Goal: Task Accomplishment & Management: Use online tool/utility

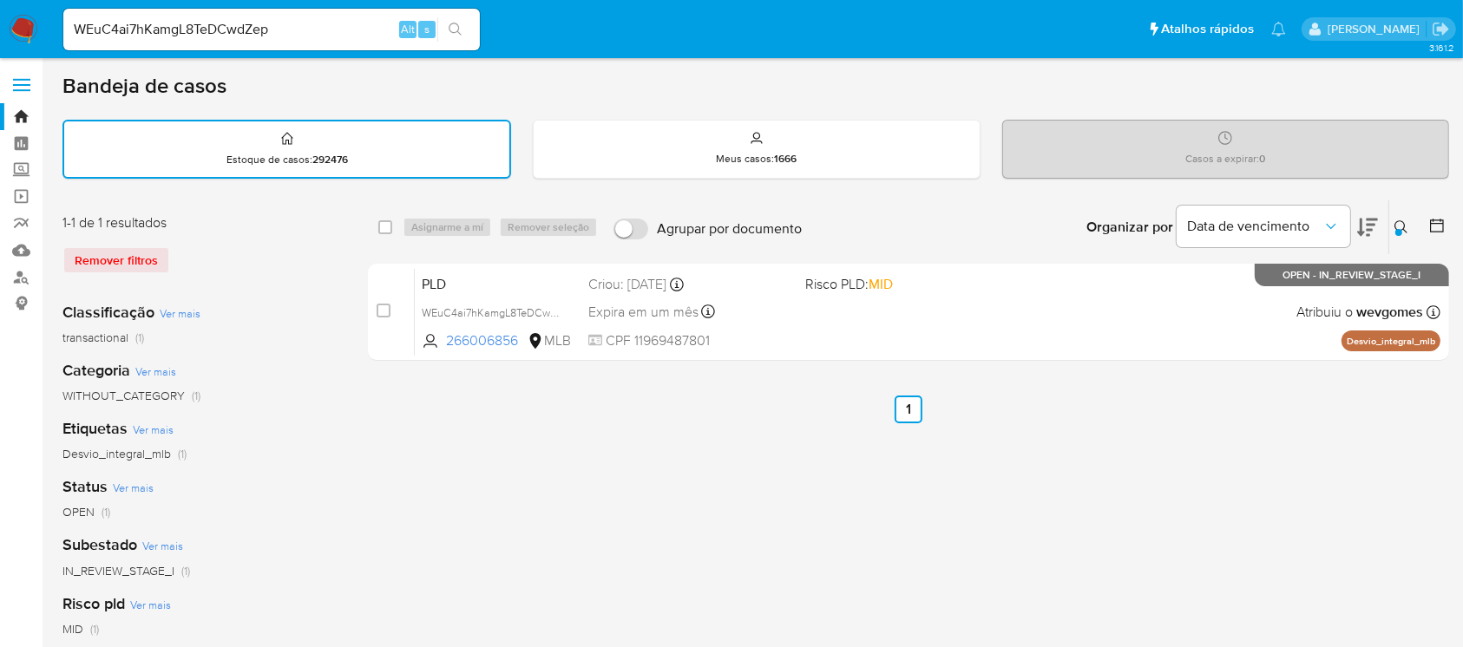
click at [24, 31] on img at bounding box center [23, 29] width 29 height 29
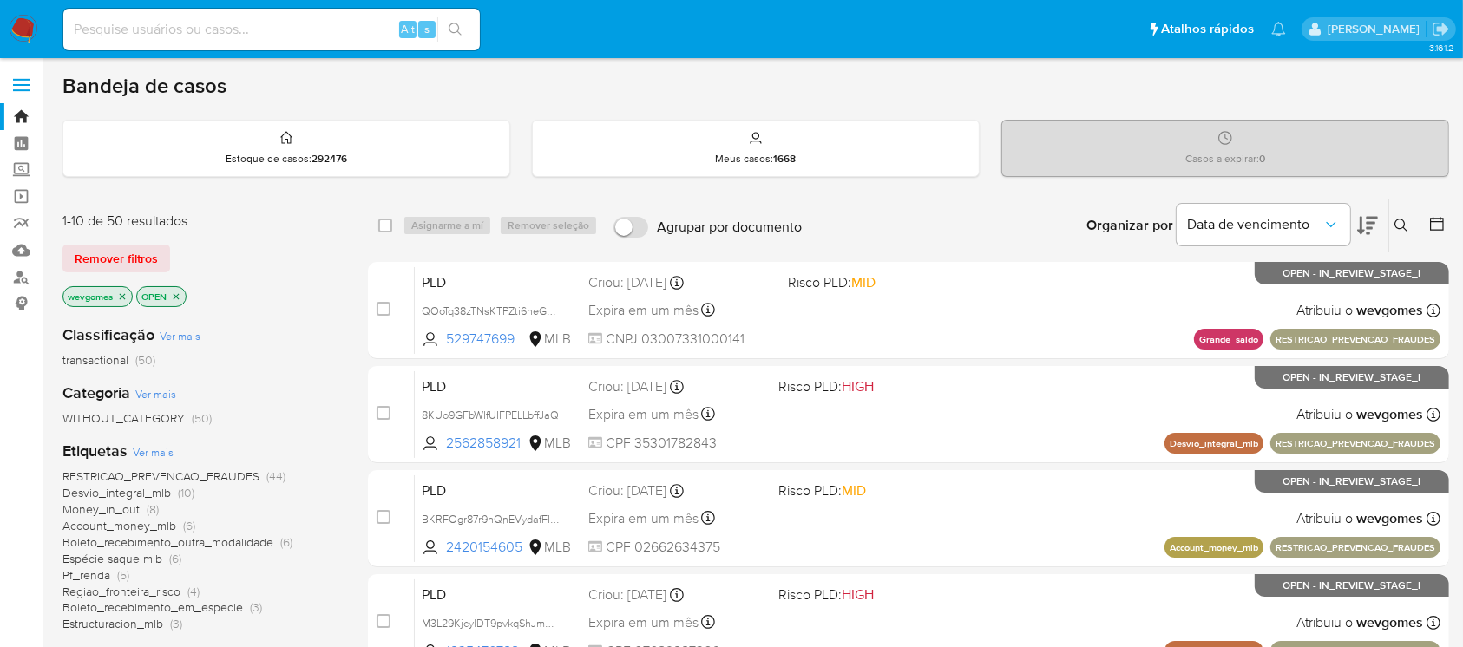
click at [27, 38] on img at bounding box center [23, 29] width 29 height 29
click at [101, 33] on input at bounding box center [271, 29] width 416 height 23
paste input "LjWUA7ABMXYmepju4pug6sUK"
type input "LjWUA7ABMXYmepju4pug6sUK"
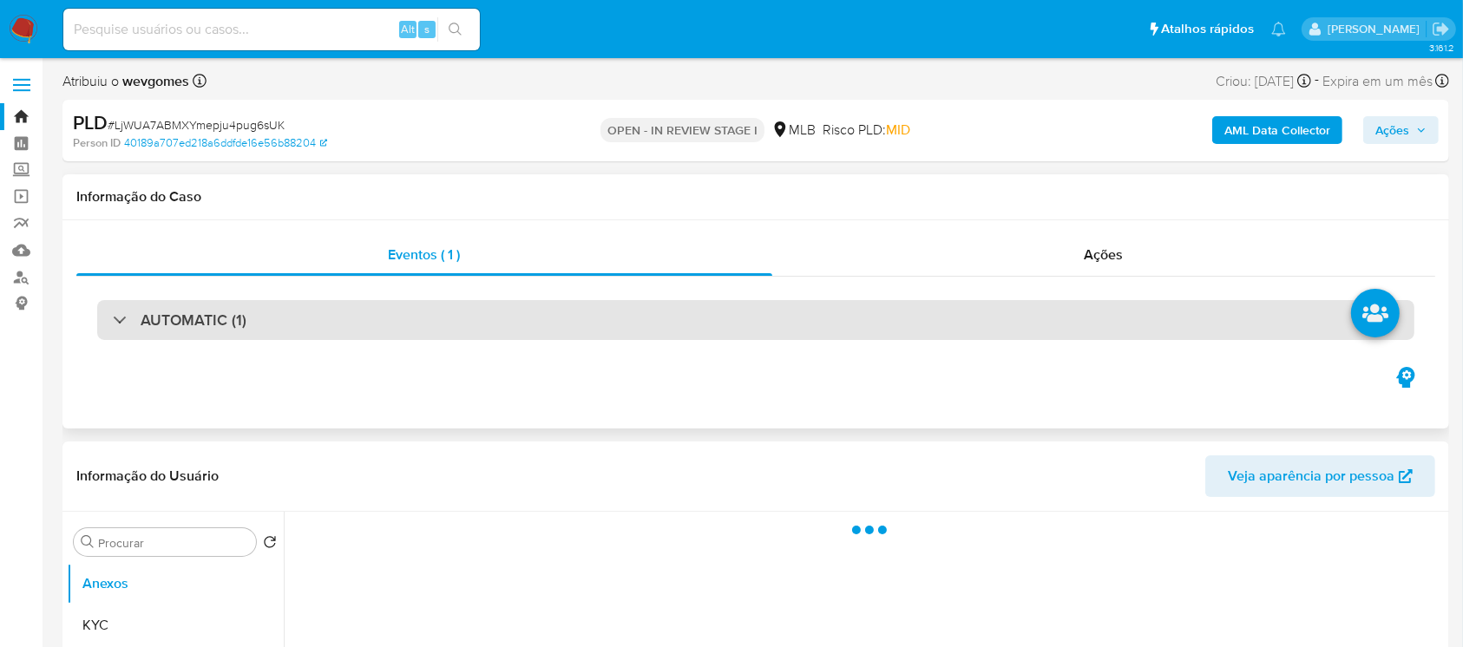
select select "10"
click at [333, 325] on div "AUTOMATIC (1)" at bounding box center [755, 320] width 1317 height 40
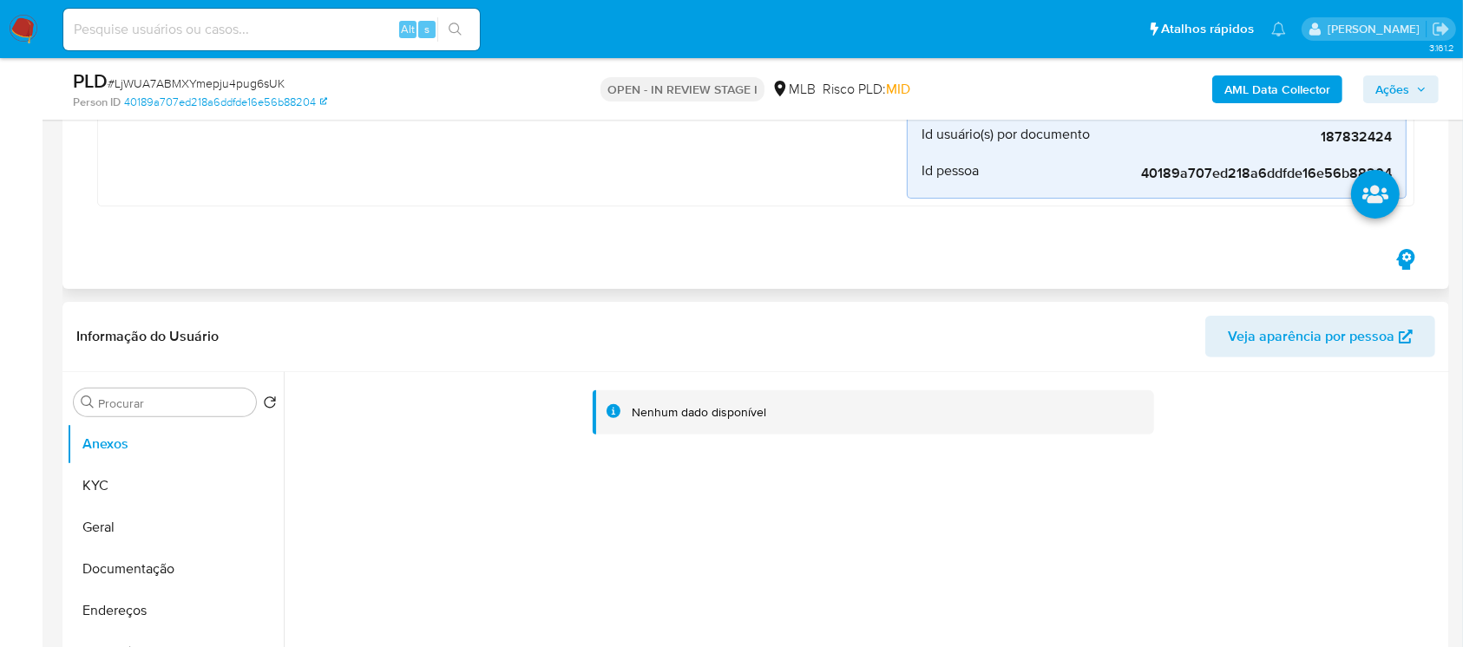
scroll to position [617, 0]
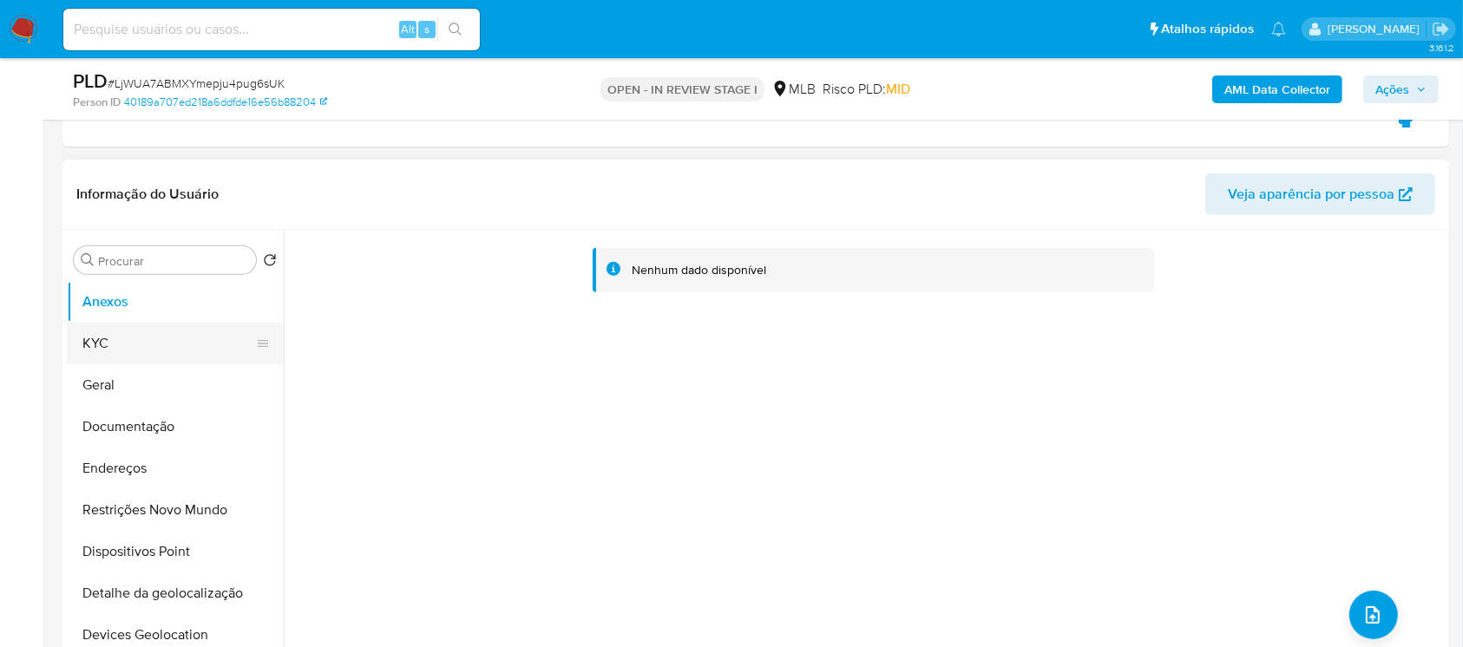
click at [111, 333] on button "KYC" at bounding box center [168, 344] width 203 height 42
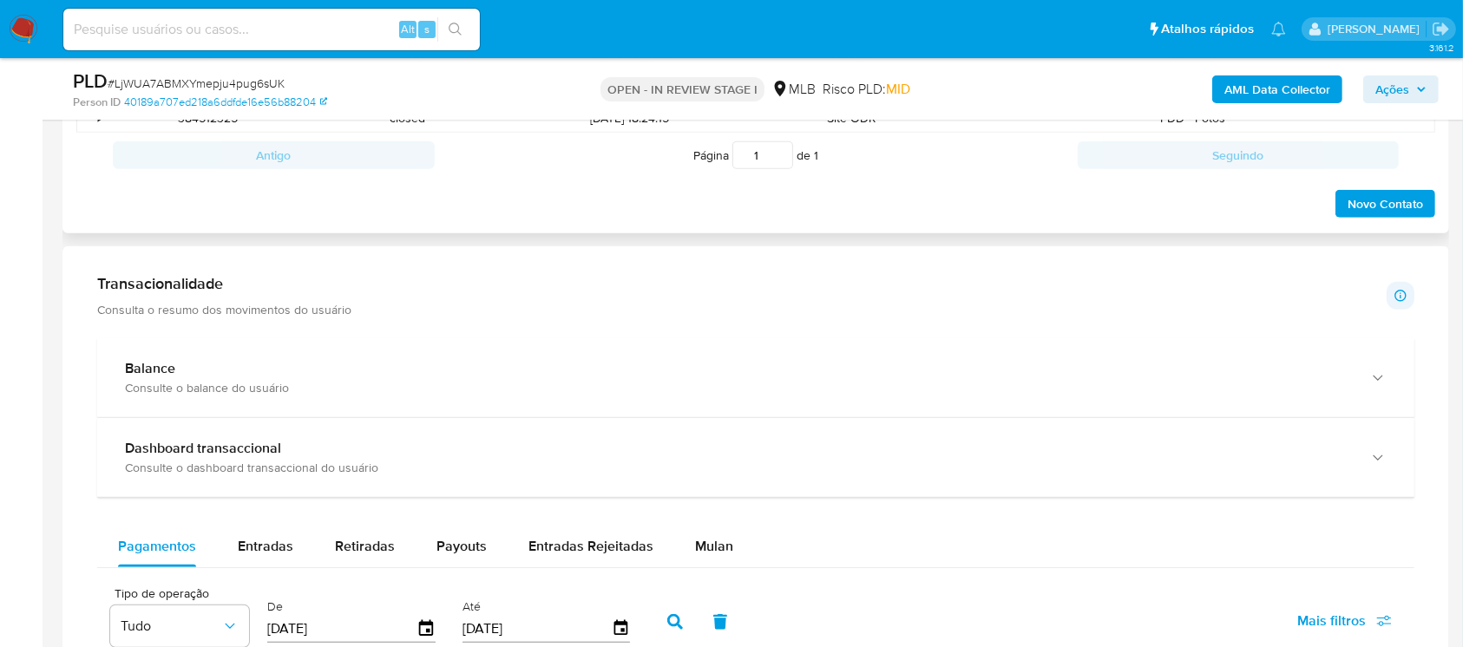
scroll to position [1388, 0]
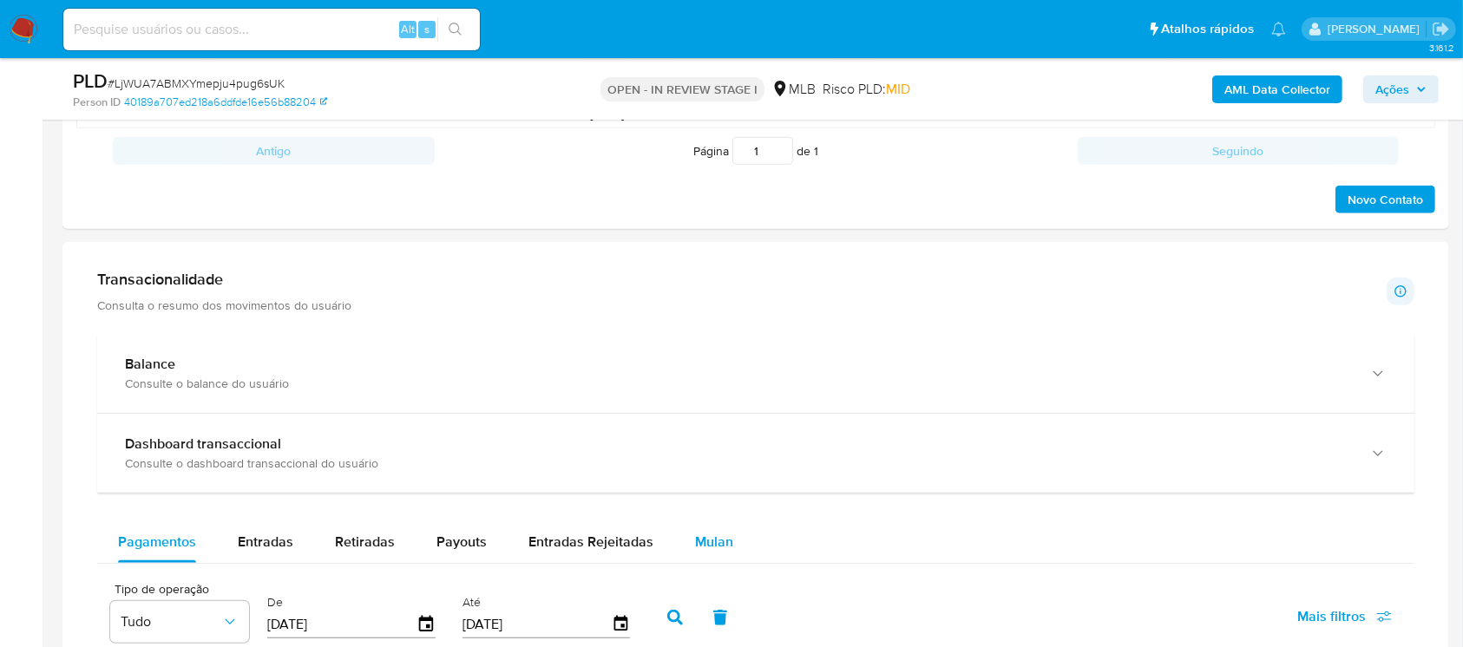
click at [704, 544] on span "Mulan" at bounding box center [714, 542] width 38 height 20
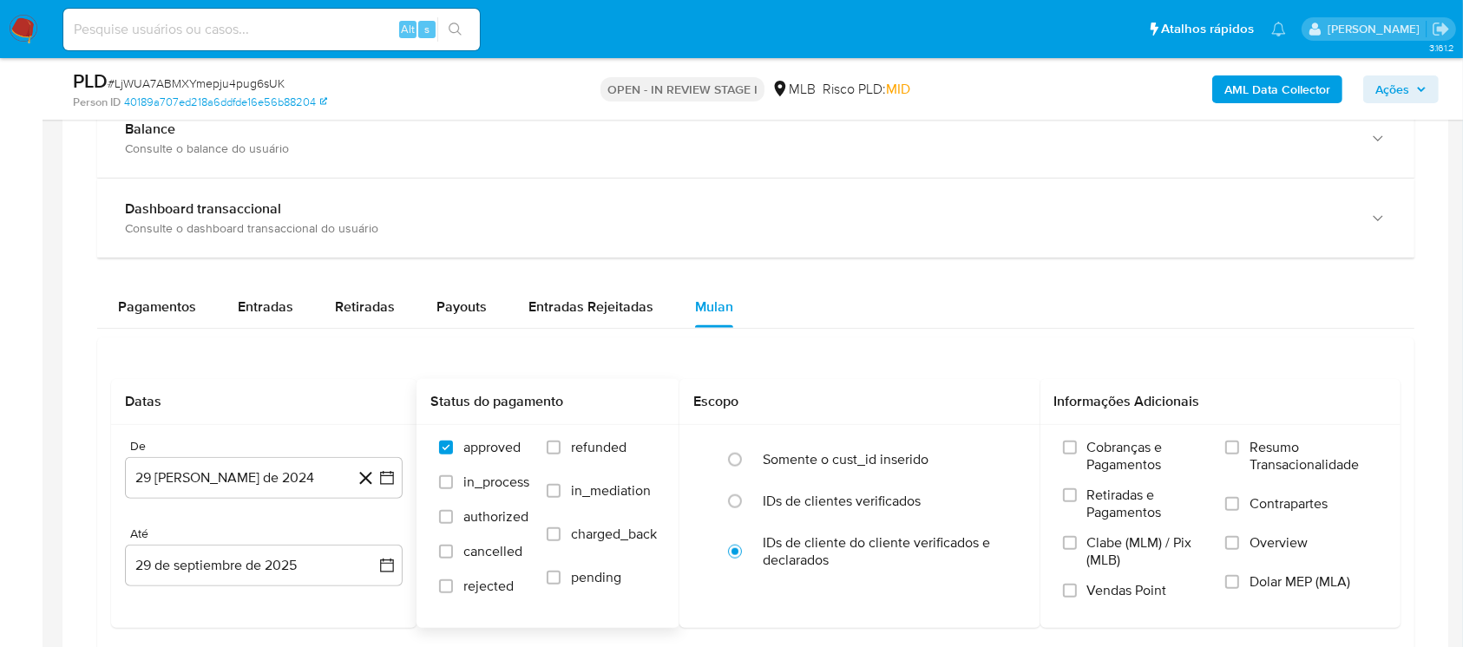
scroll to position [1696, 0]
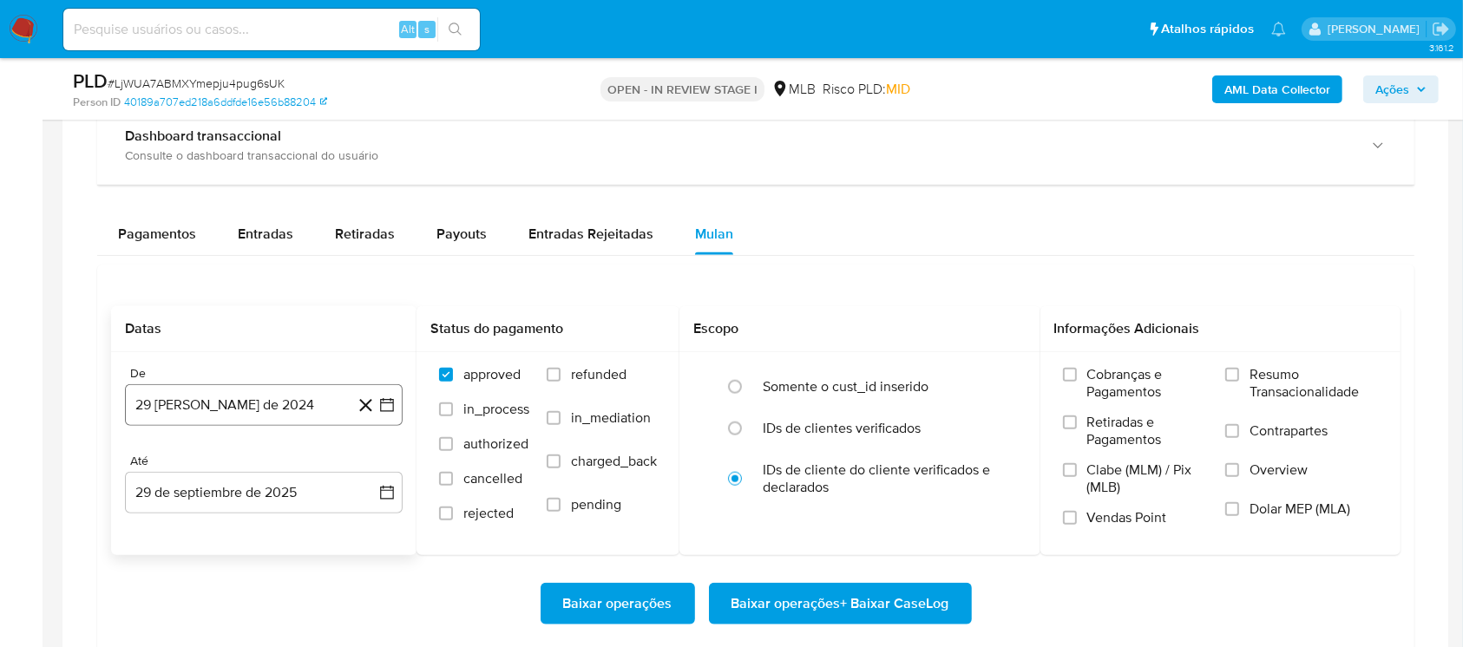
click at [252, 402] on button "29 [PERSON_NAME] de 2024" at bounding box center [264, 405] width 278 height 42
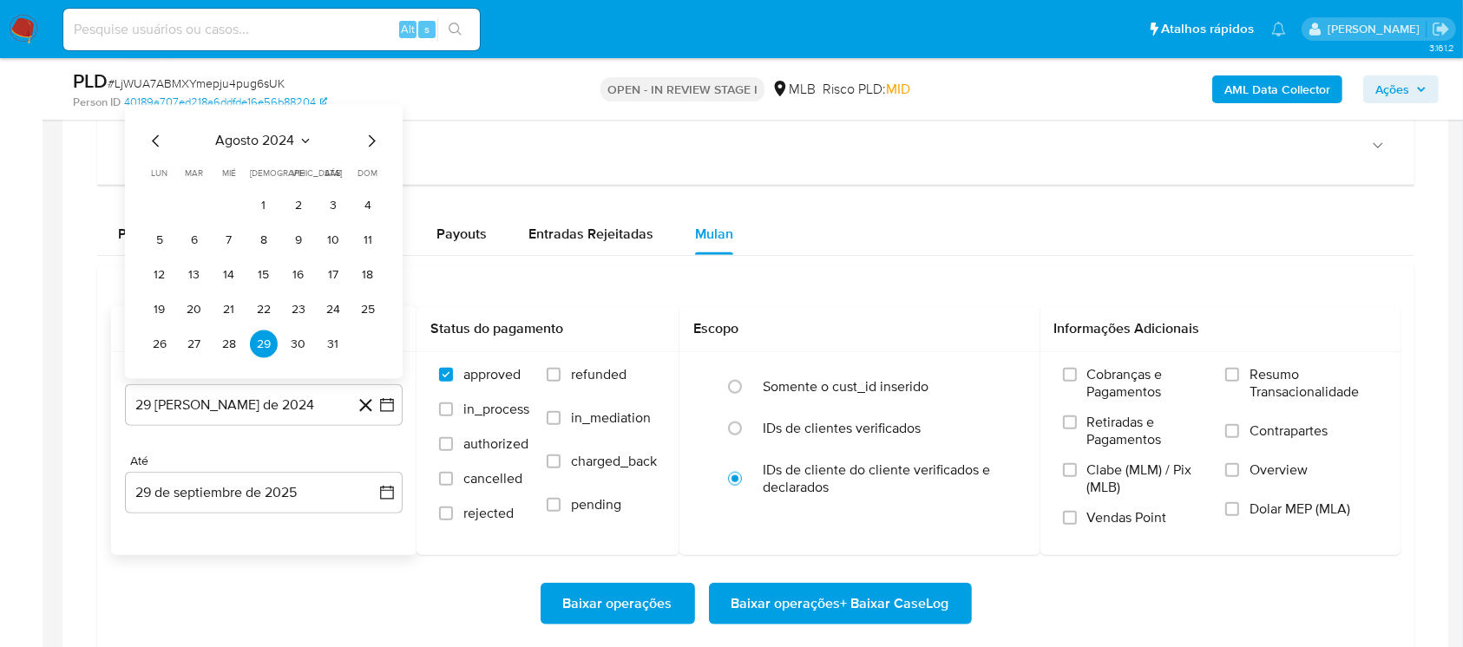
click at [253, 134] on span "agosto 2024" at bounding box center [255, 141] width 79 height 17
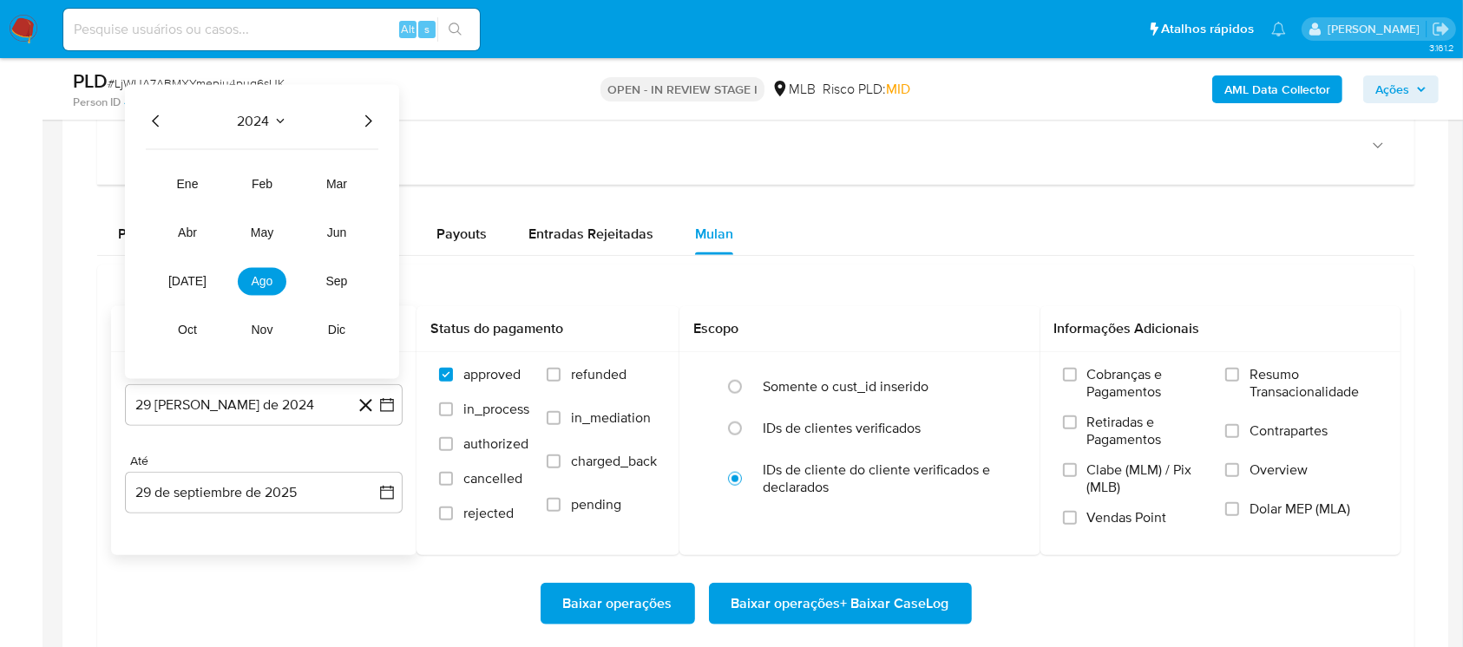
click at [363, 121] on icon "Año siguiente" at bounding box center [367, 121] width 21 height 21
click at [267, 280] on span "ago" at bounding box center [263, 282] width 22 height 14
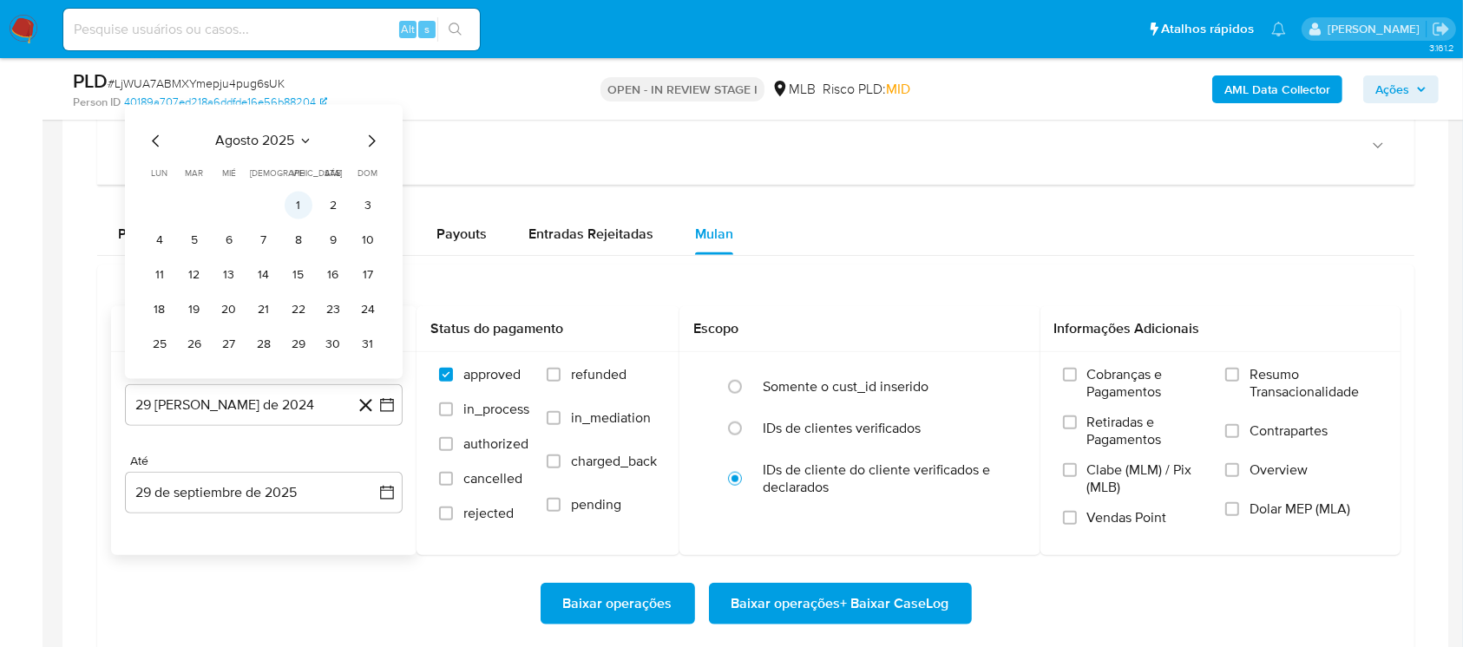
click at [300, 207] on button "1" at bounding box center [299, 206] width 28 height 28
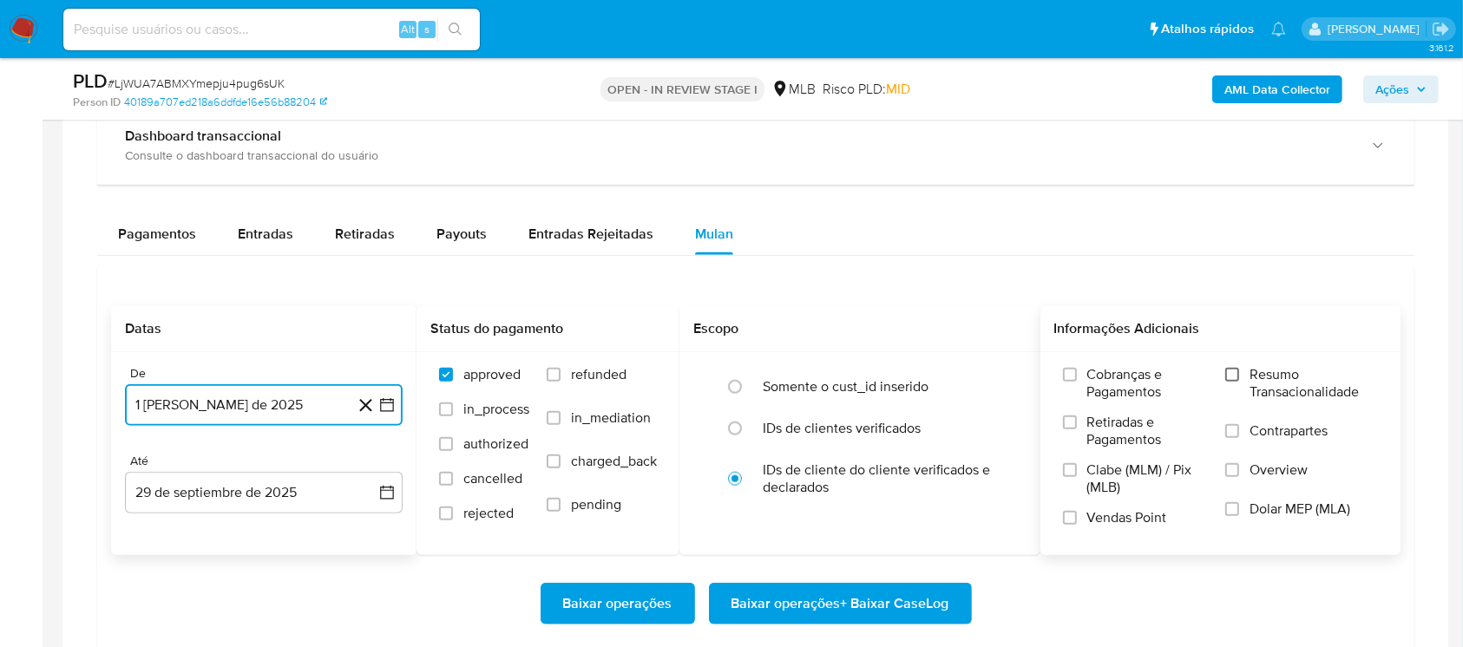
click at [1237, 376] on input "Resumo Transacionalidade" at bounding box center [1232, 375] width 14 height 14
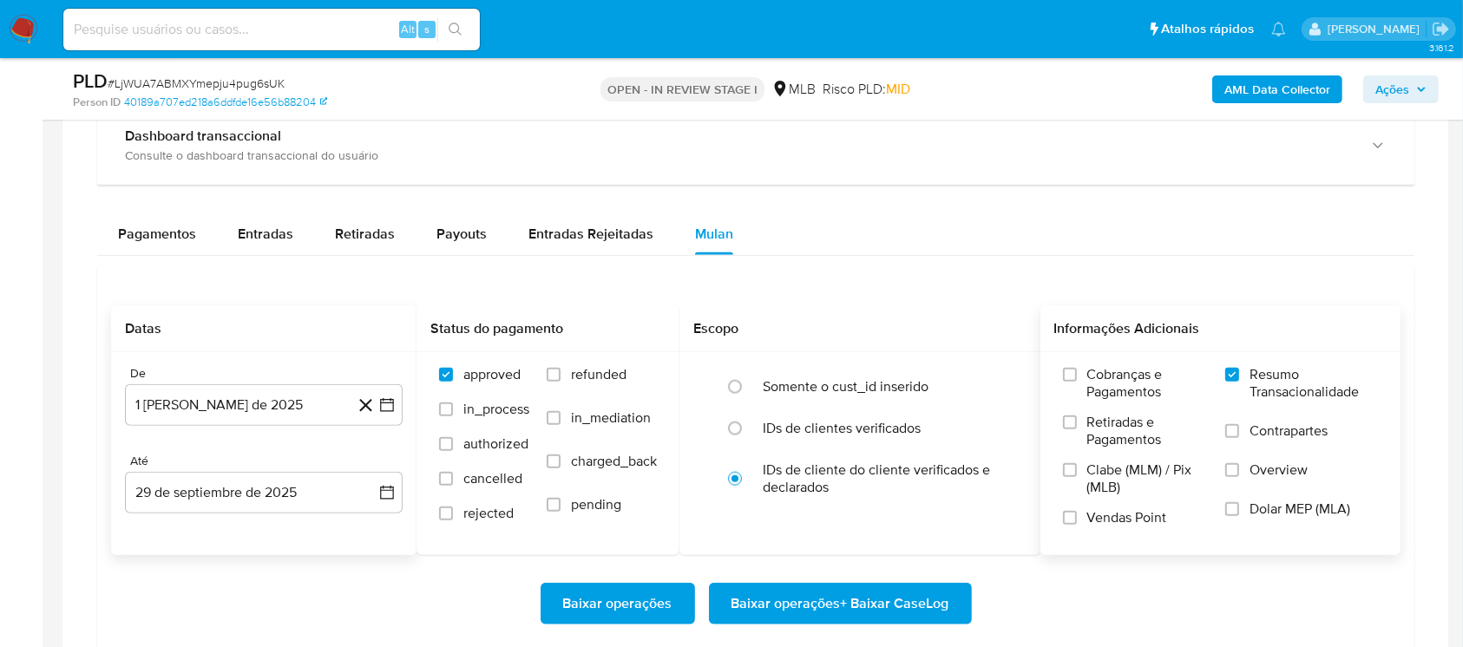
click at [801, 606] on span "Baixar operações + Baixar CaseLog" at bounding box center [840, 604] width 218 height 38
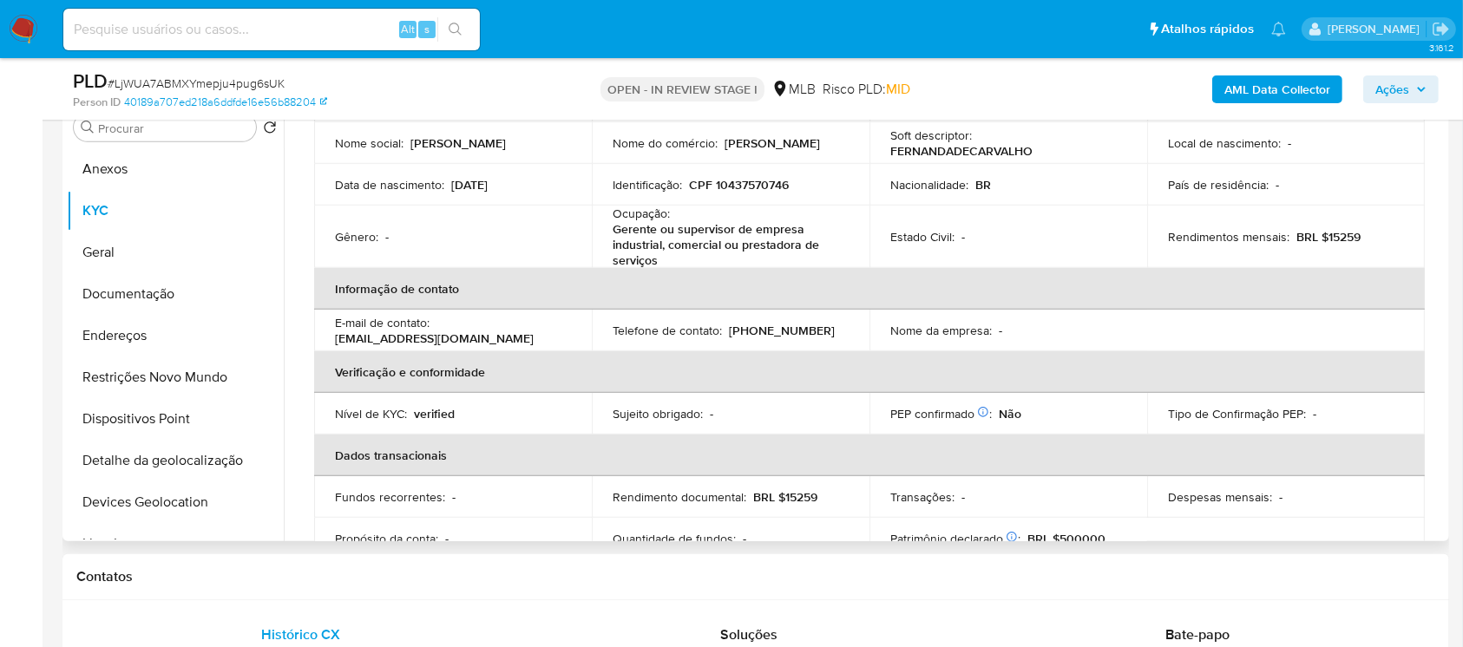
scroll to position [0, 0]
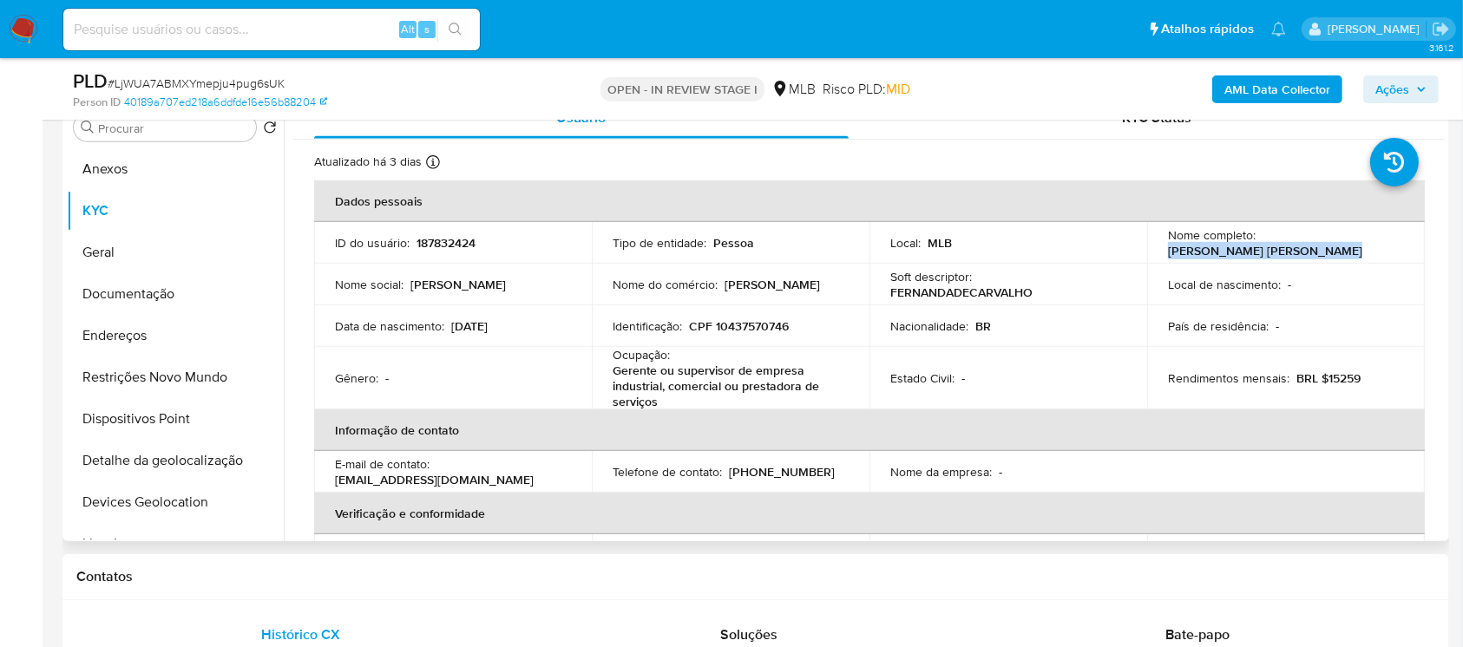
drag, startPoint x: 1163, startPoint y: 246, endPoint x: 1326, endPoint y: 252, distance: 162.3
click at [1326, 252] on div "Nome completo : Fernanda de Carvalho Coelho" at bounding box center [1286, 242] width 236 height 31
copy p "Fernanda de Carvalho Coelho"
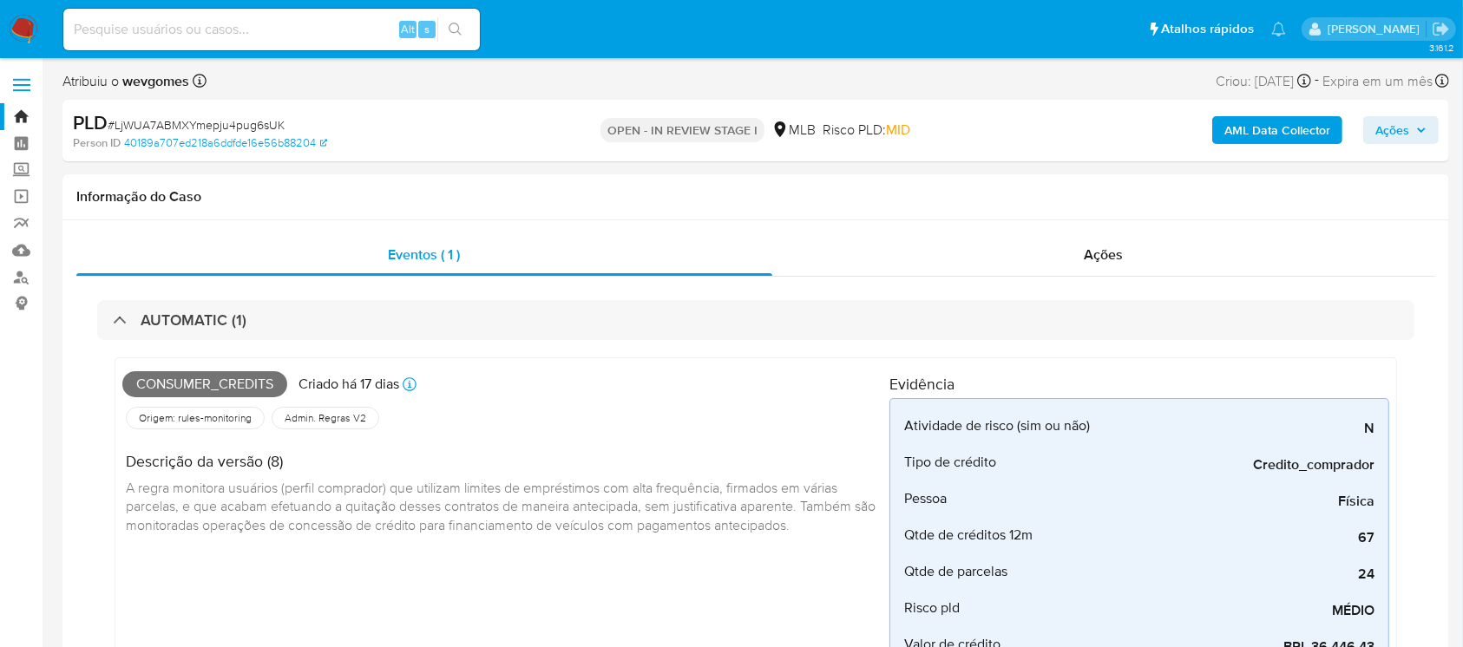
click at [1236, 128] on b "AML Data Collector" at bounding box center [1277, 130] width 106 height 28
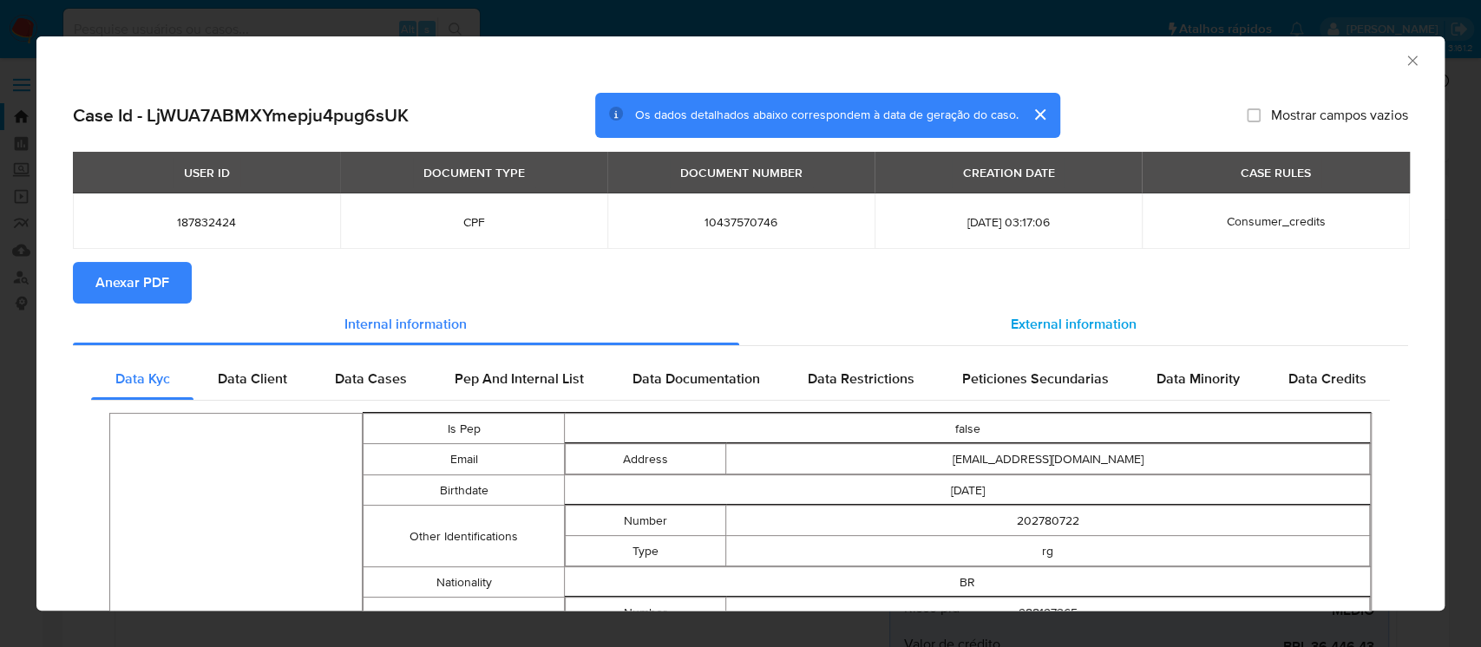
click at [995, 329] on div "External information" at bounding box center [1074, 325] width 670 height 42
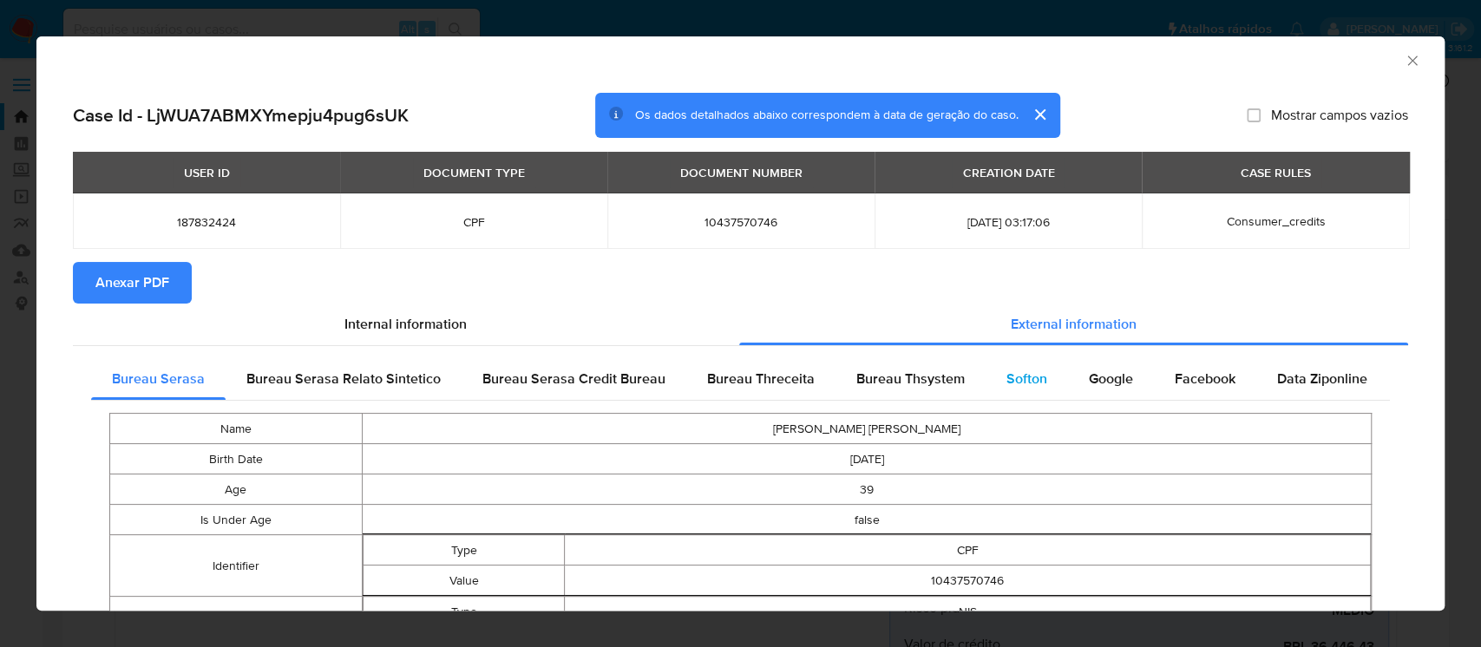
click at [1016, 385] on span "Softon" at bounding box center [1026, 379] width 41 height 20
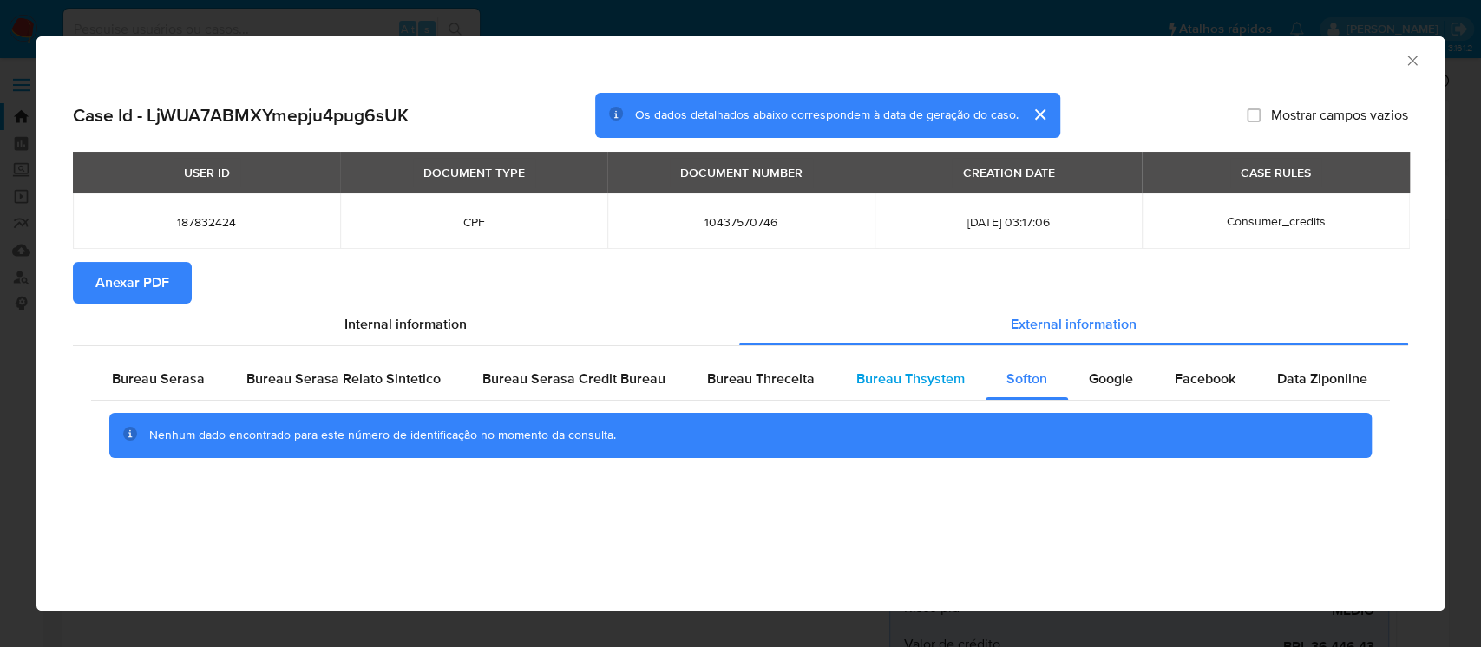
click at [882, 383] on span "Bureau Thsystem" at bounding box center [910, 379] width 108 height 20
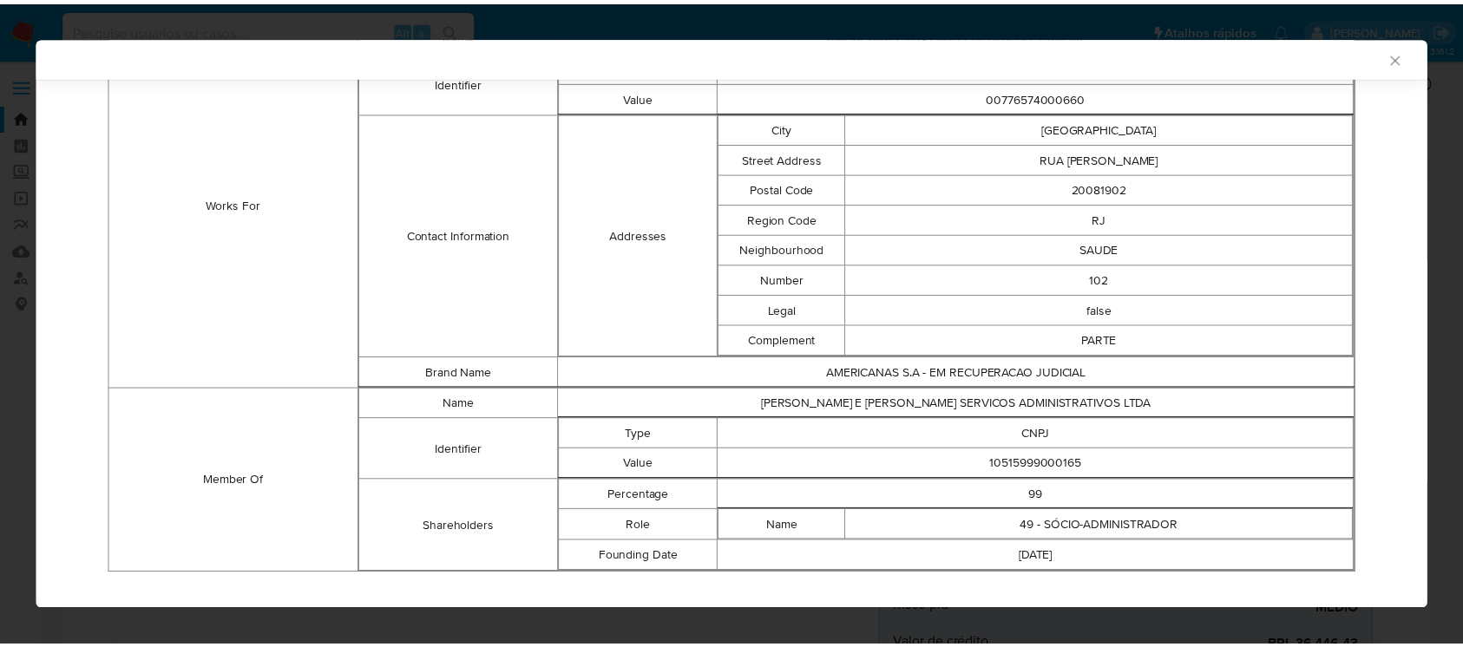
scroll to position [1284, 0]
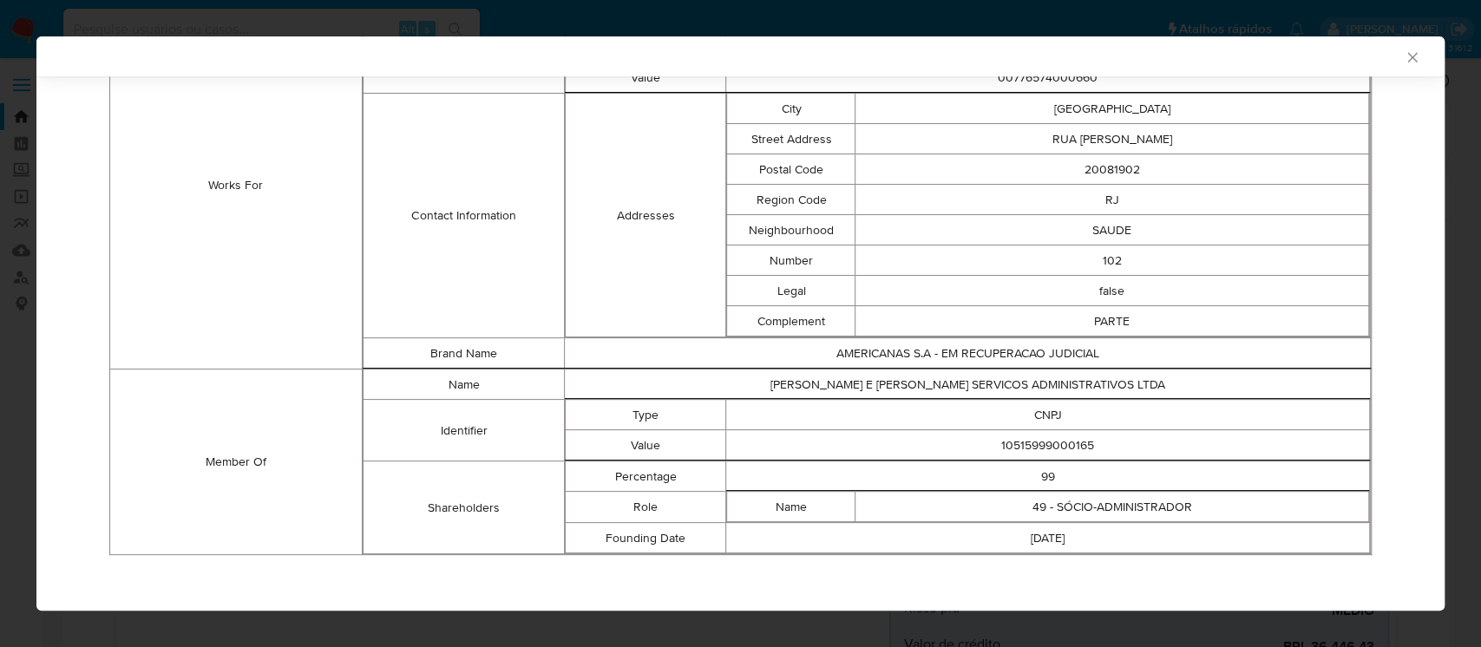
click at [1018, 433] on td "10515999000165" at bounding box center [1048, 445] width 644 height 30
copy td "10515999000165"
click at [1407, 55] on icon "Fechar a janela" at bounding box center [1412, 57] width 10 height 10
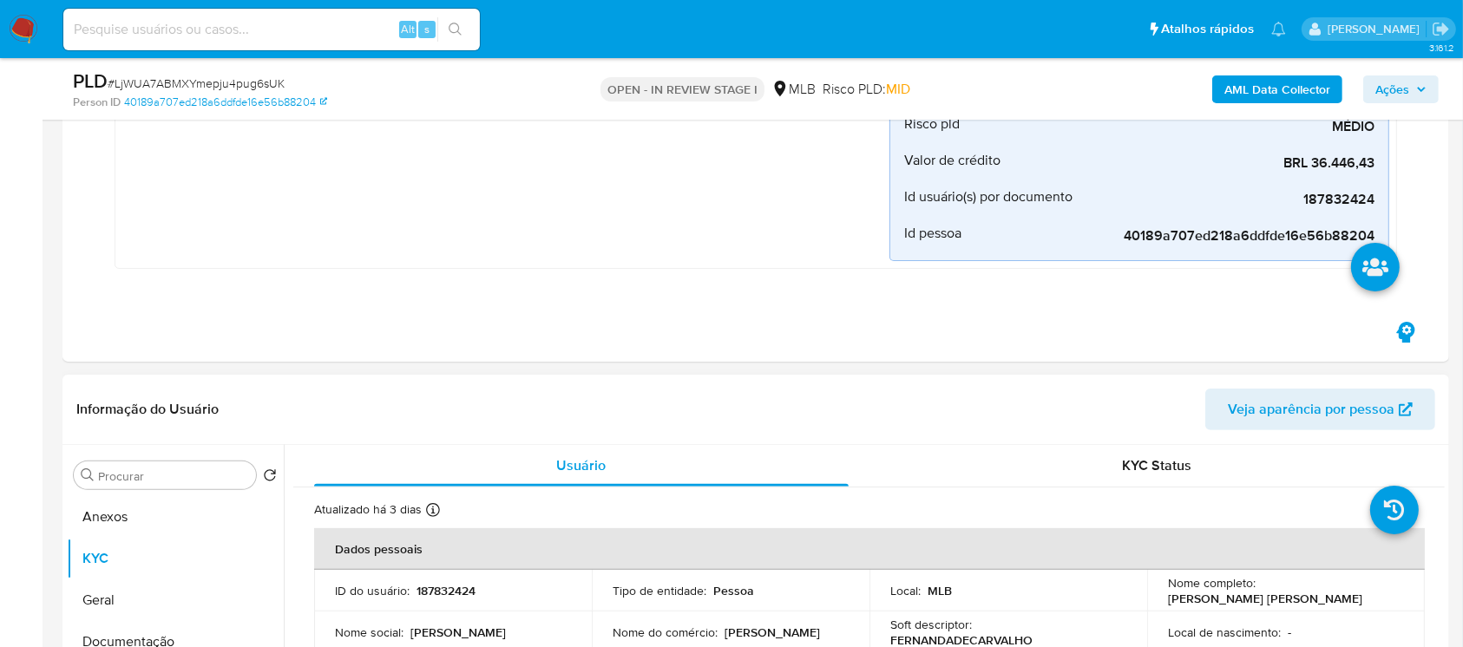
scroll to position [462, 0]
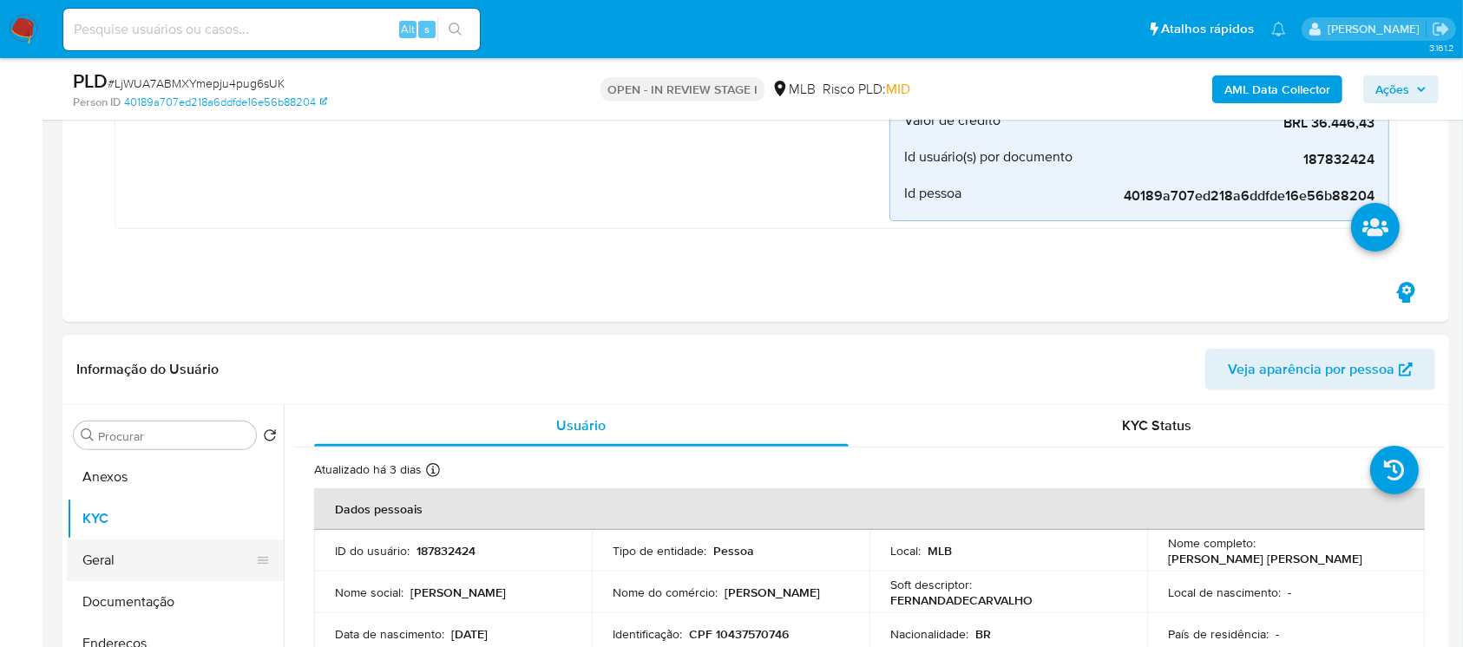
click at [123, 547] on button "Geral" at bounding box center [168, 561] width 203 height 42
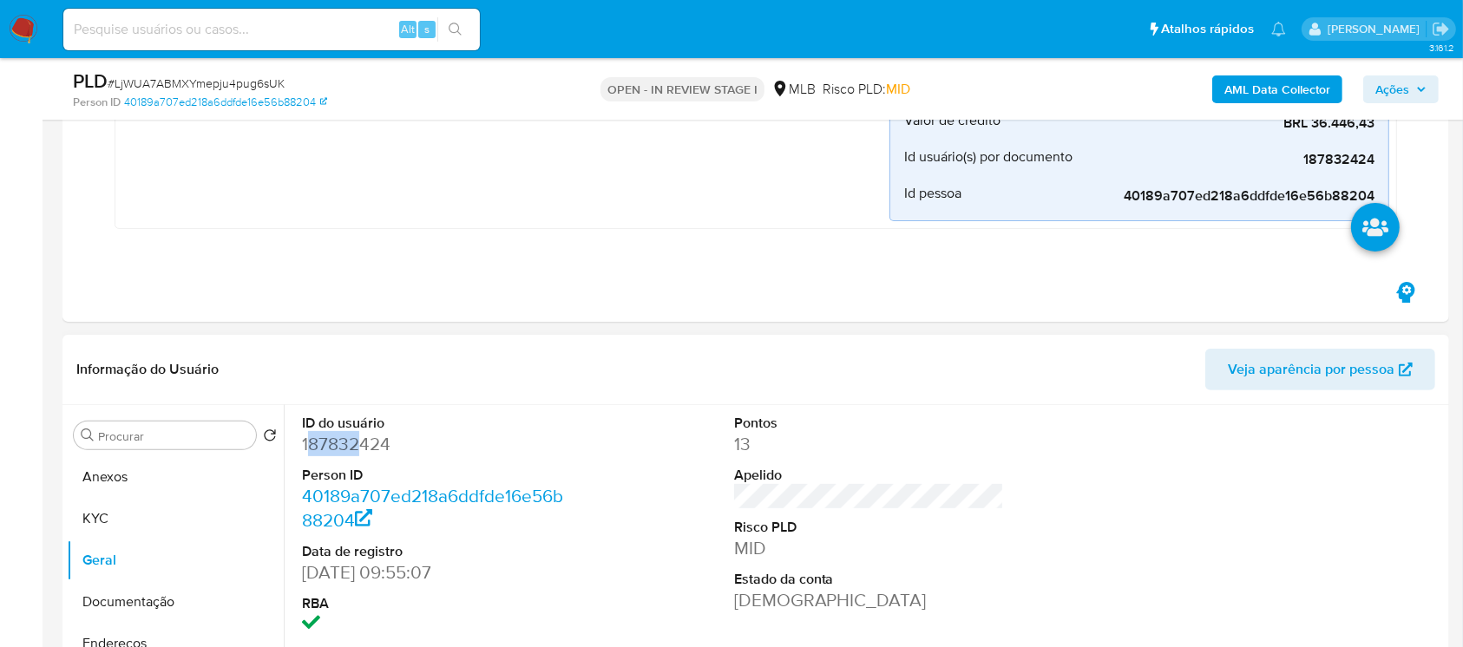
drag, startPoint x: 305, startPoint y: 440, endPoint x: 363, endPoint y: 442, distance: 57.3
click at [363, 442] on dd "187832424" at bounding box center [437, 444] width 271 height 24
drag, startPoint x: 396, startPoint y: 442, endPoint x: 305, endPoint y: 442, distance: 91.1
click at [305, 442] on dd "187832424" at bounding box center [437, 444] width 271 height 24
copy dd "187832424"
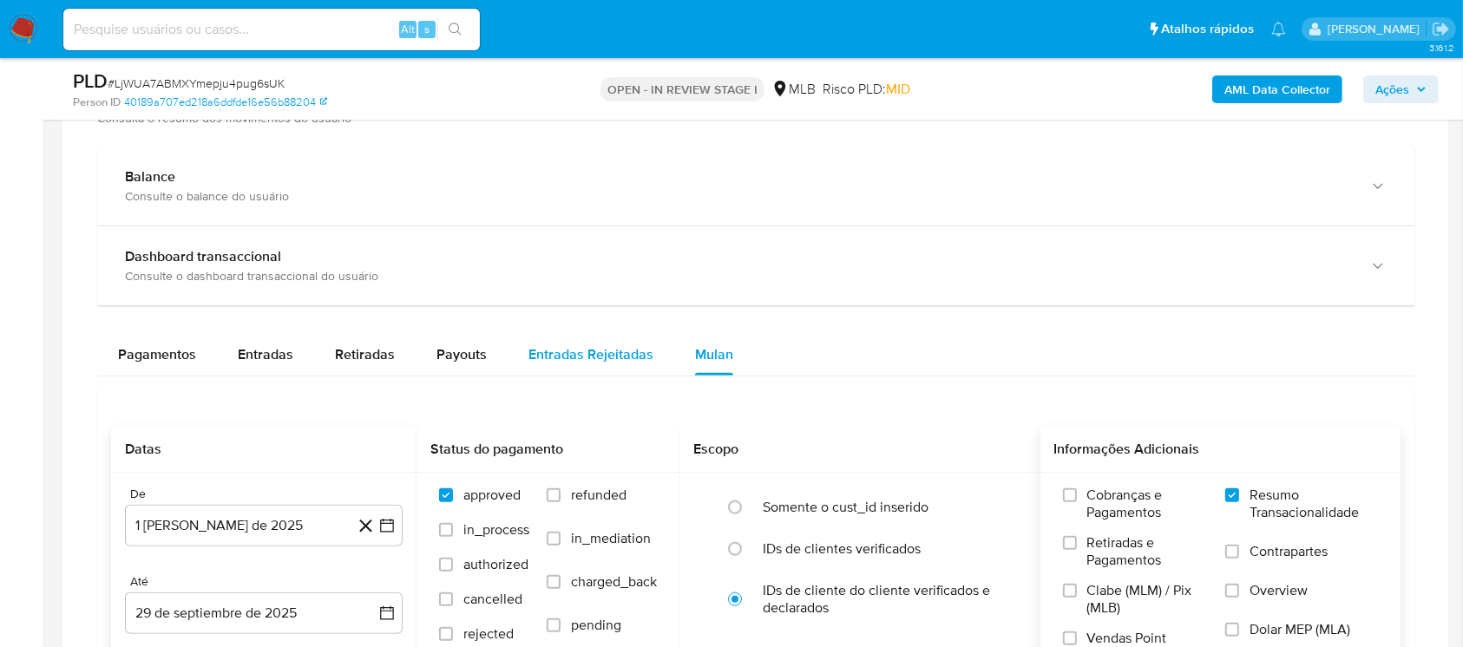
scroll to position [1542, 0]
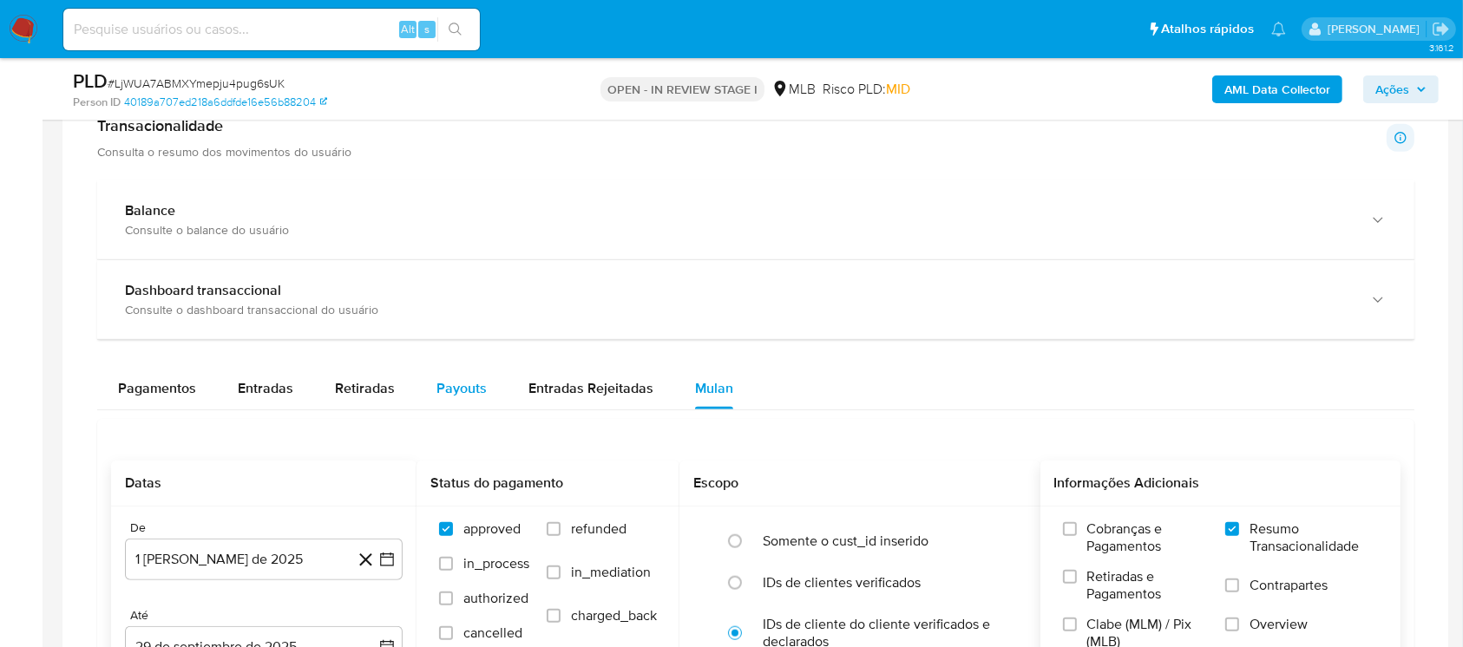
click at [446, 389] on span "Payouts" at bounding box center [461, 388] width 50 height 20
select select "10"
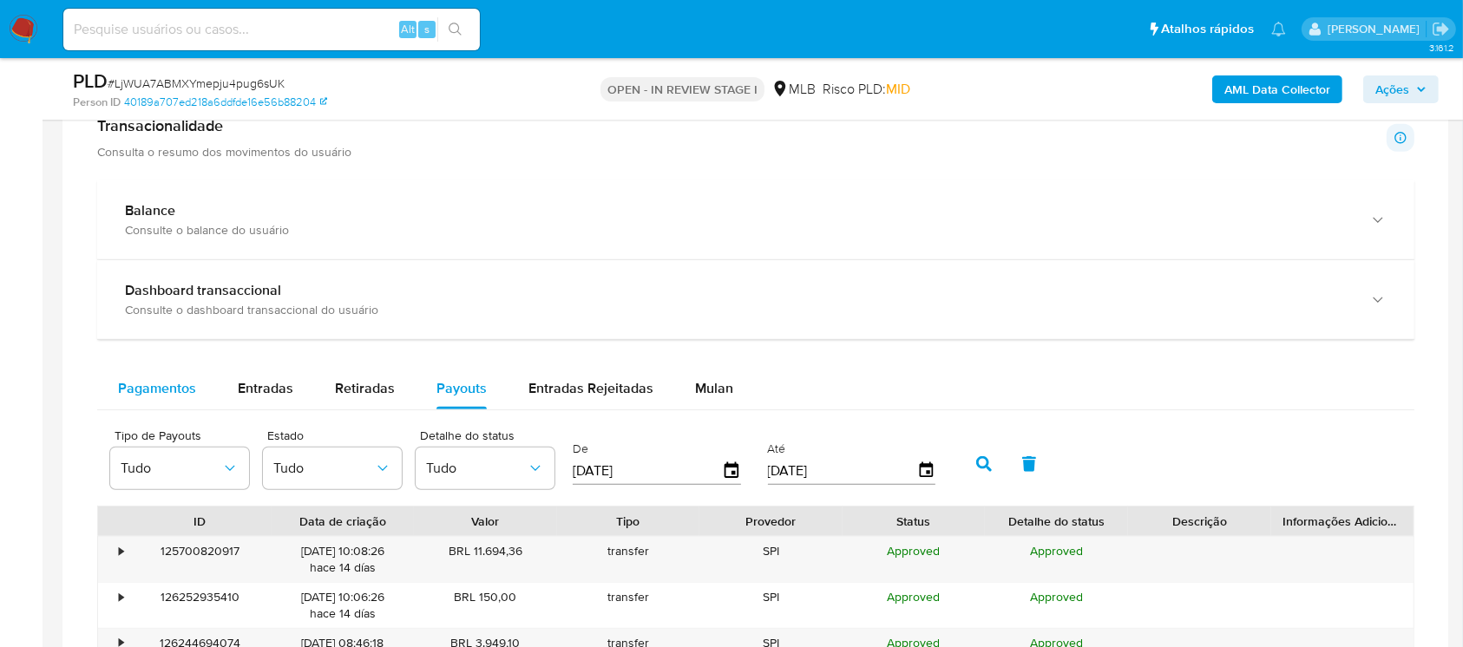
click at [183, 384] on span "Pagamentos" at bounding box center [157, 388] width 78 height 20
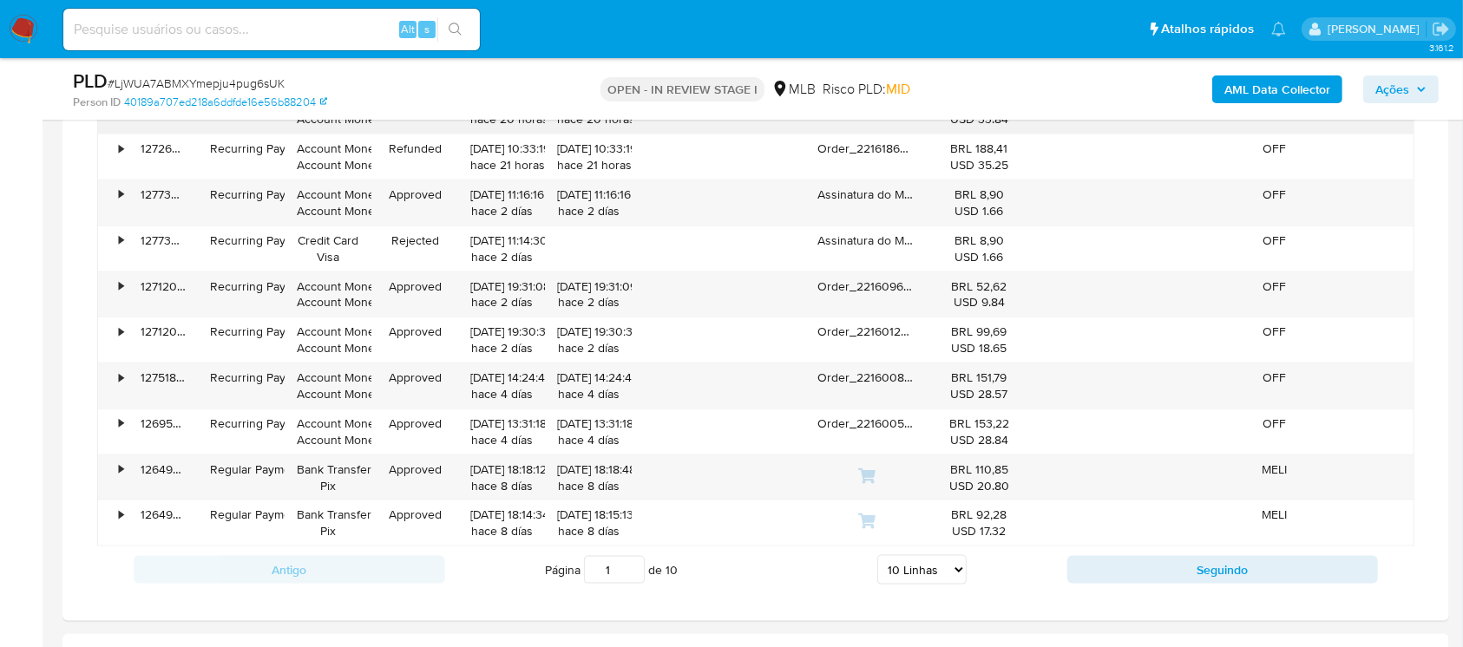
scroll to position [2005, 0]
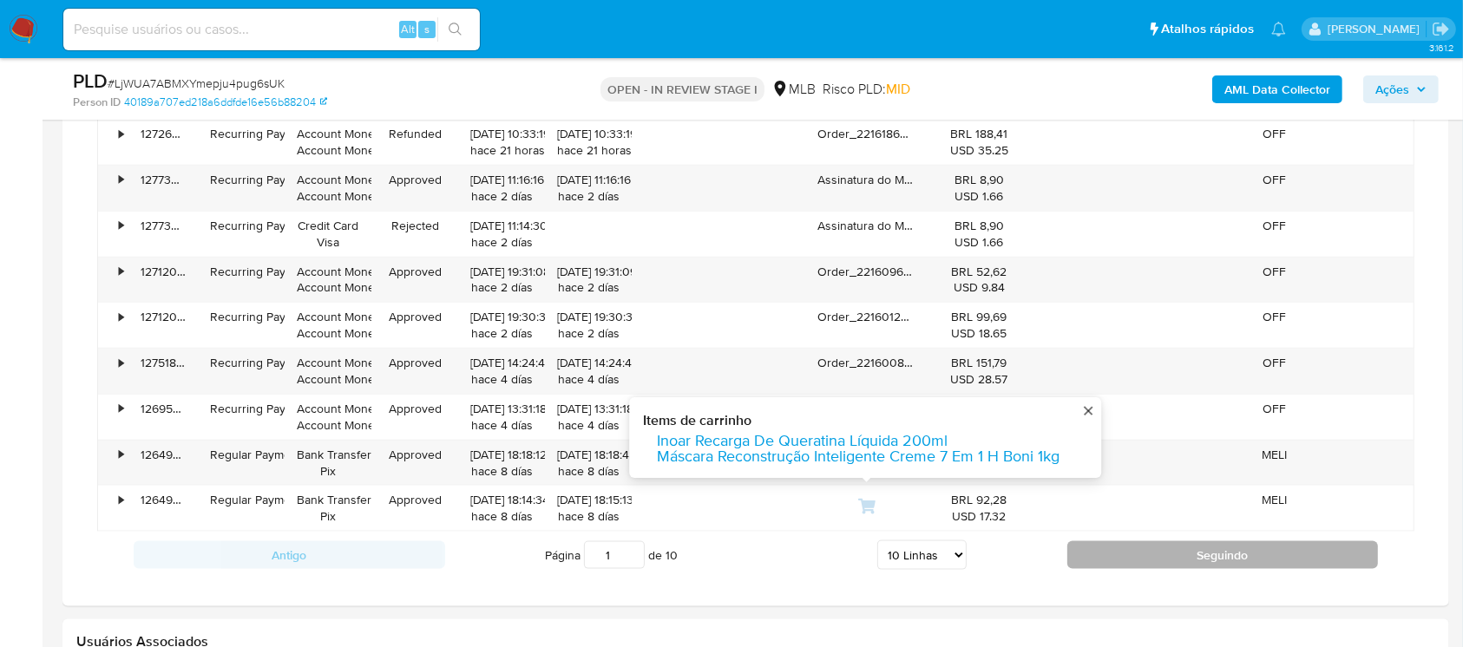
click at [1098, 555] on button "Seguindo" at bounding box center [1222, 555] width 311 height 28
type input "2"
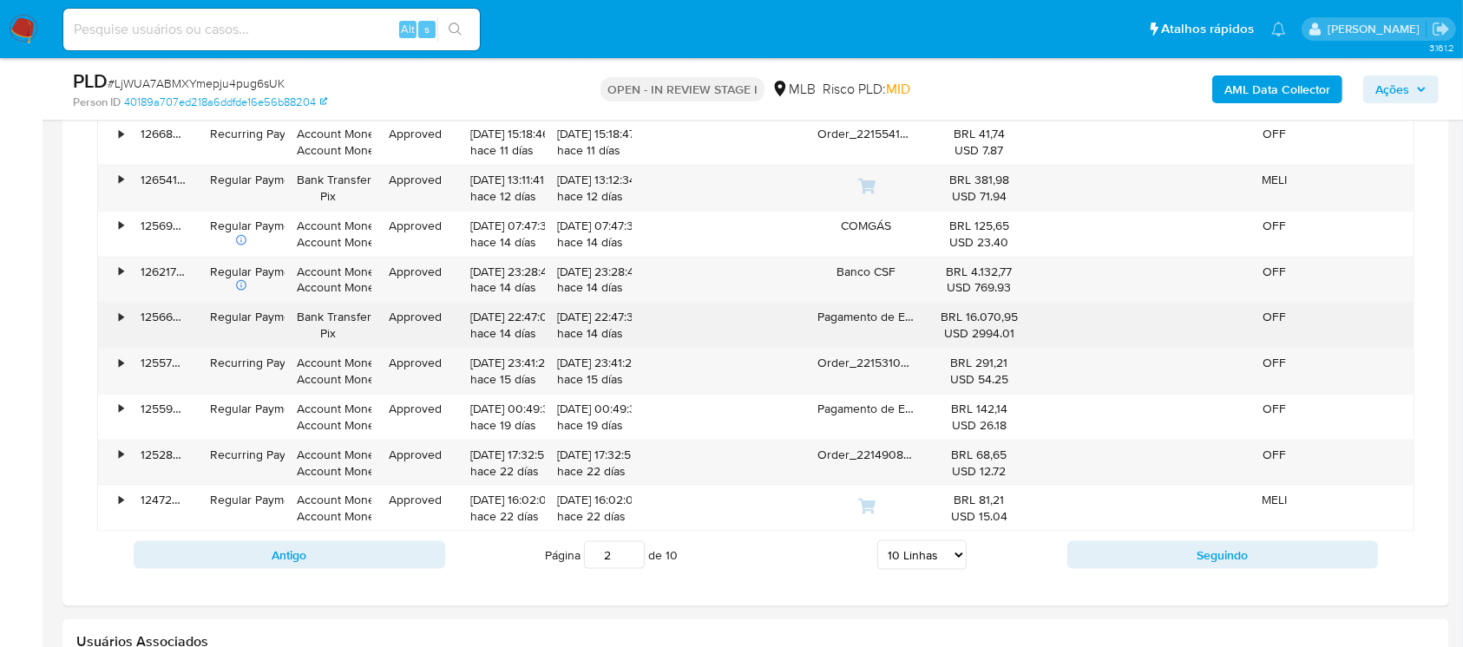
click at [121, 323] on div "•" at bounding box center [121, 317] width 4 height 16
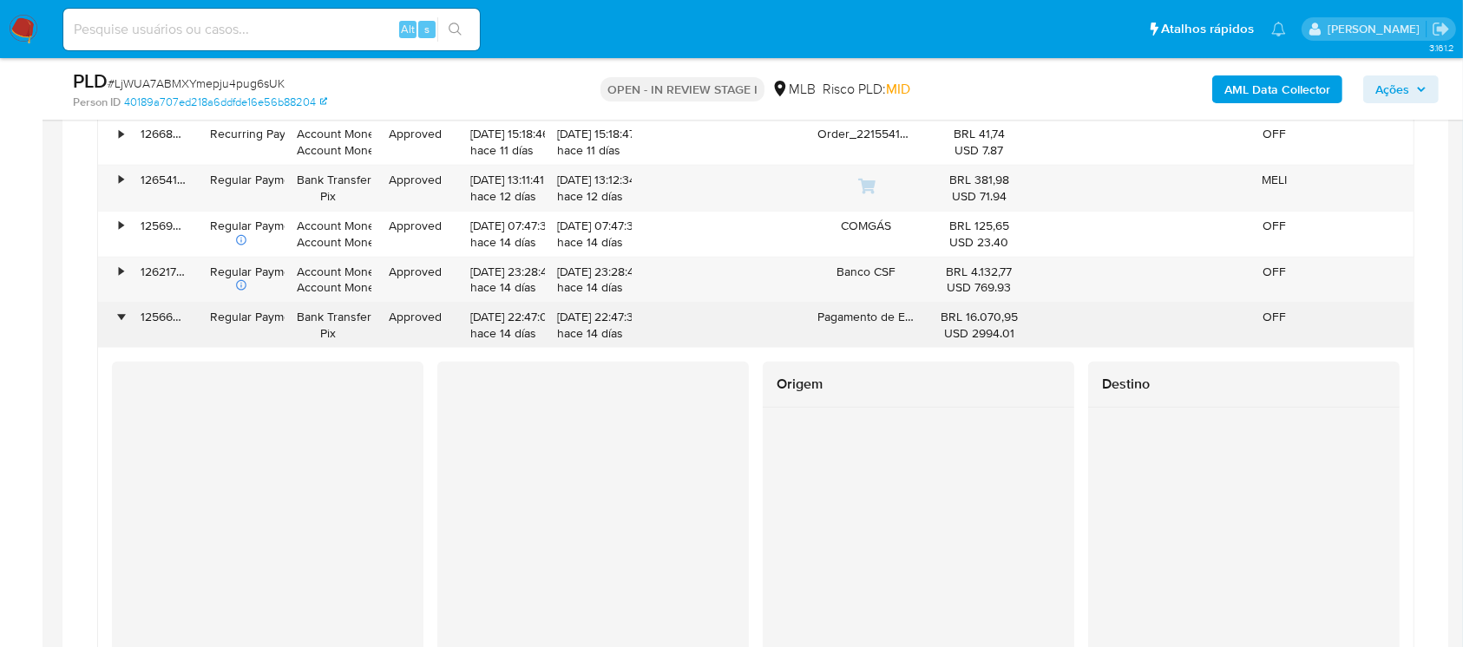
click at [112, 320] on div "•" at bounding box center [113, 325] width 30 height 45
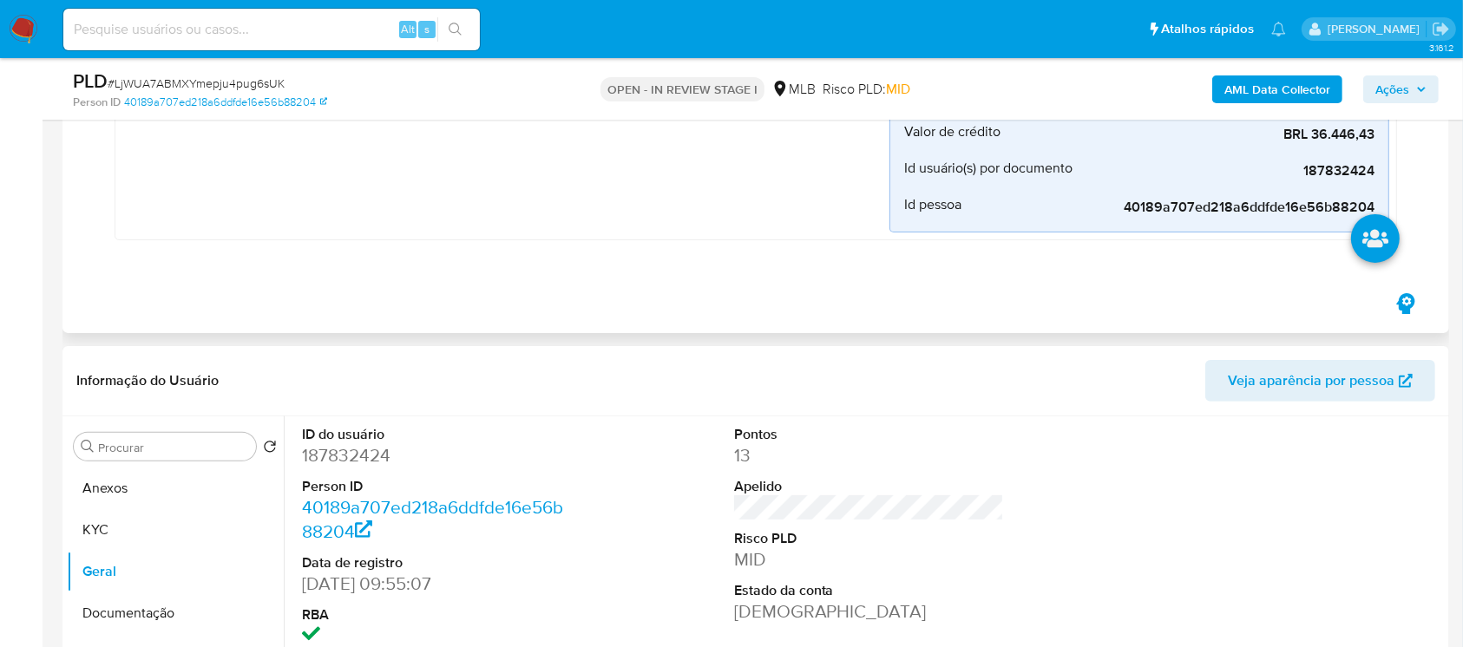
scroll to position [617, 0]
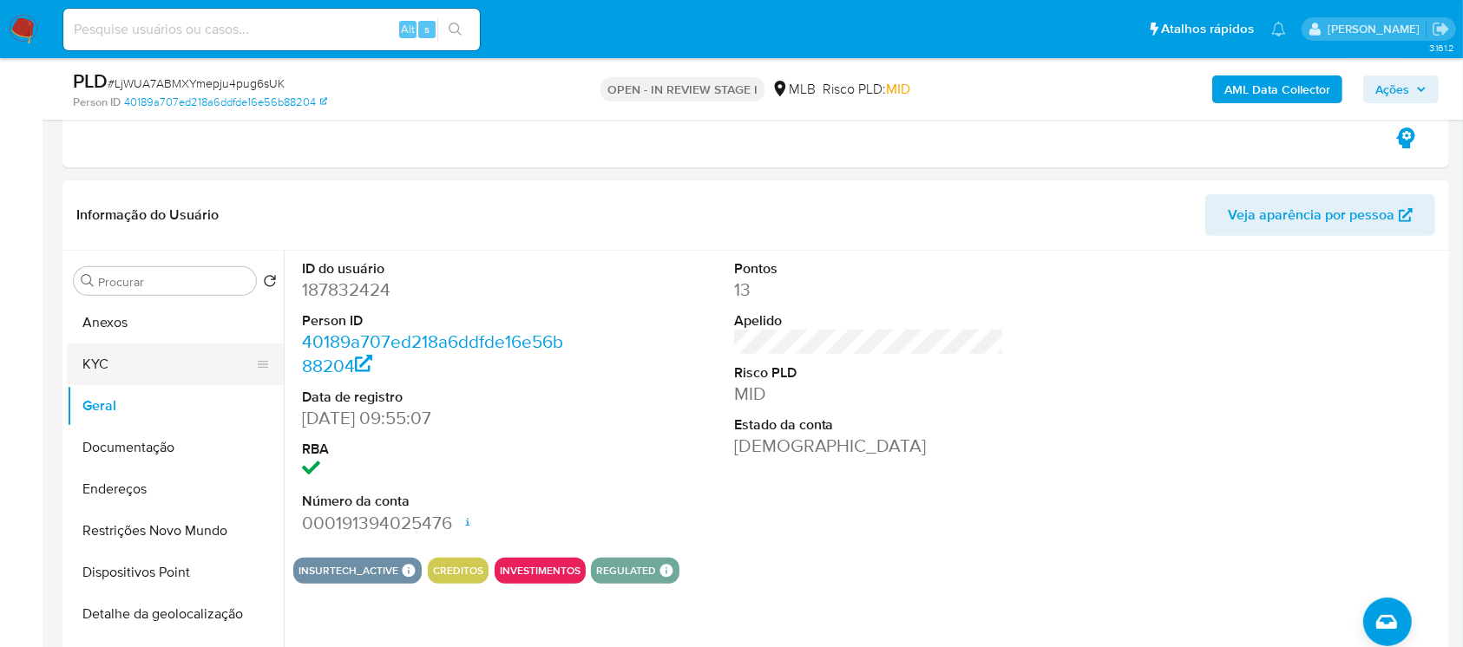
click at [84, 370] on button "KYC" at bounding box center [168, 365] width 203 height 42
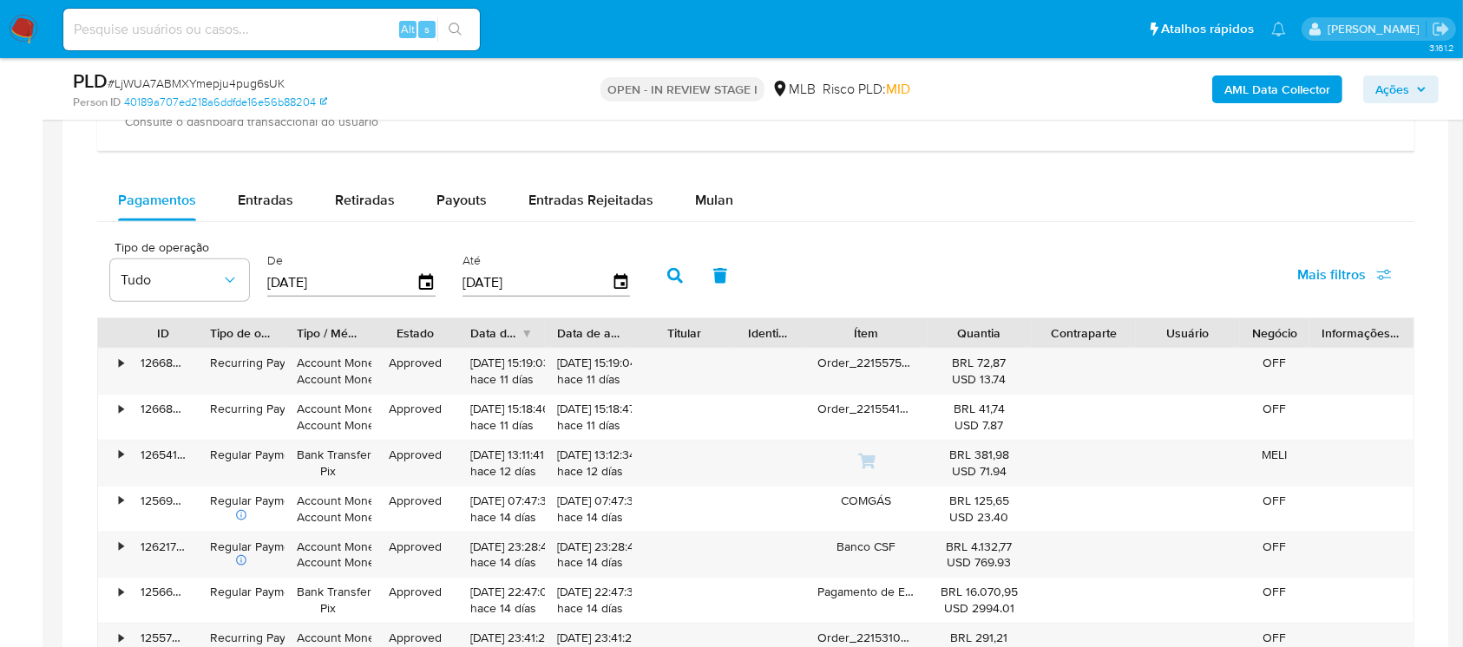
scroll to position [1696, 0]
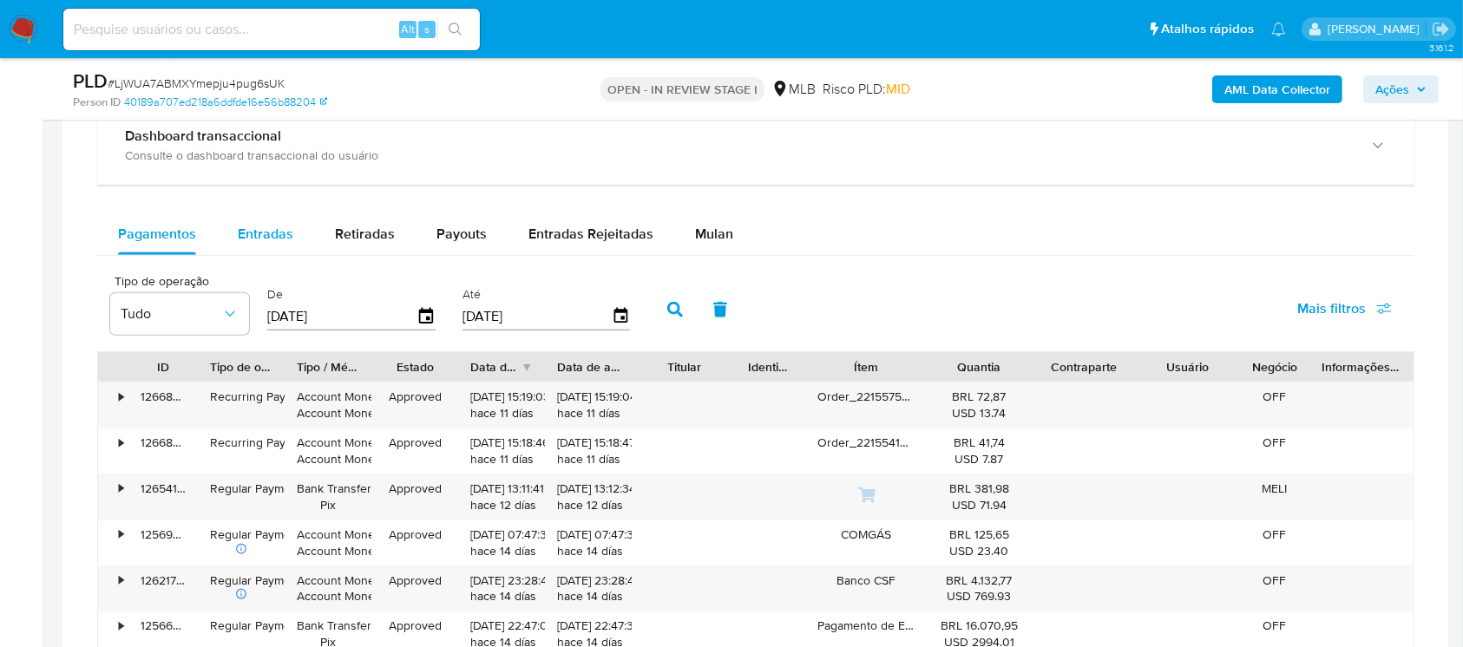
click at [255, 230] on span "Entradas" at bounding box center [266, 234] width 56 height 20
select select "10"
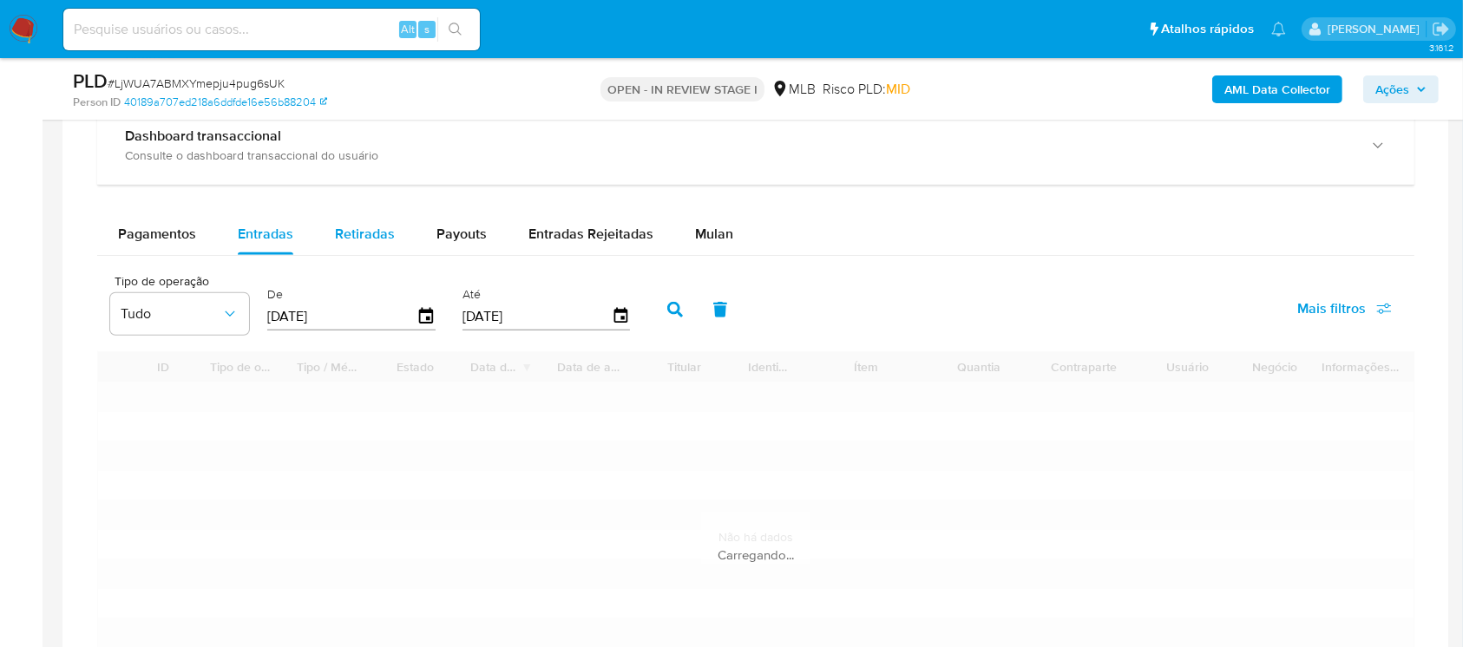
click at [326, 241] on button "Retiradas" at bounding box center [365, 234] width 102 height 42
select select "10"
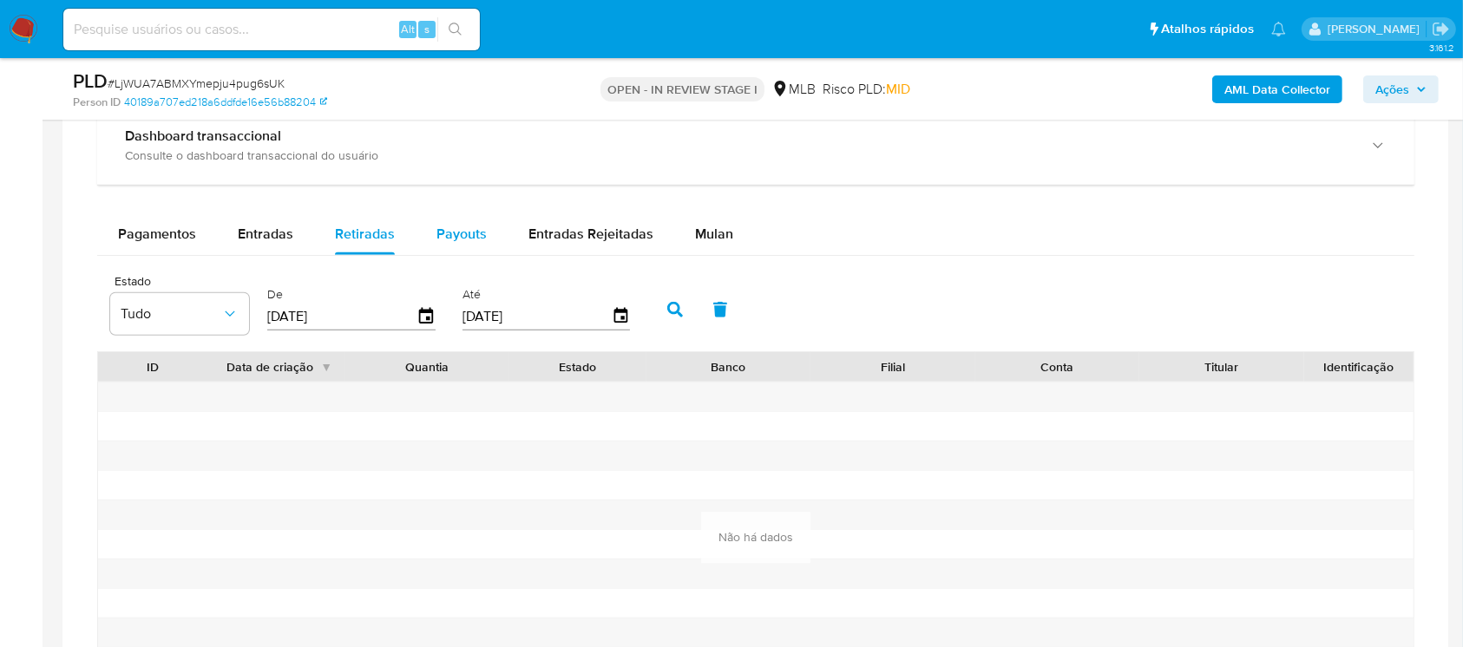
click at [450, 236] on span "Payouts" at bounding box center [461, 234] width 50 height 20
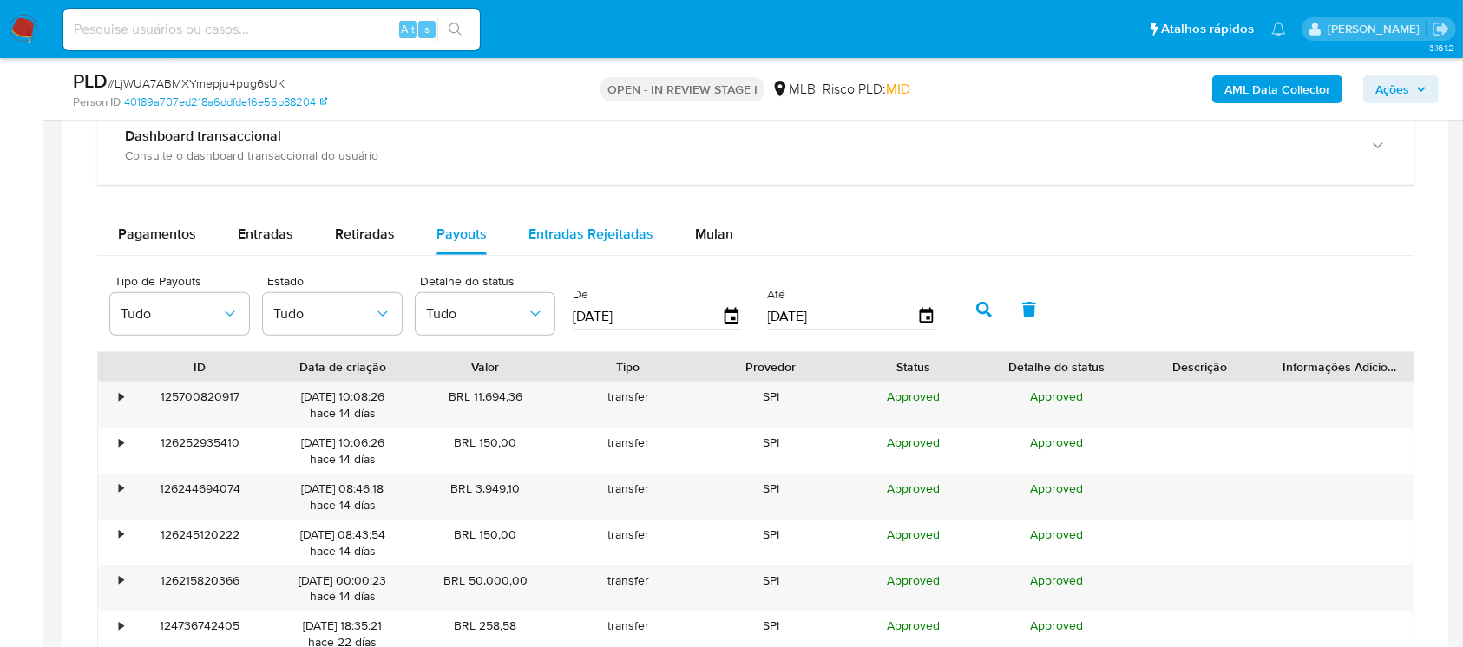
click at [547, 232] on span "Entradas Rejeitadas" at bounding box center [590, 234] width 125 height 20
select select "10"
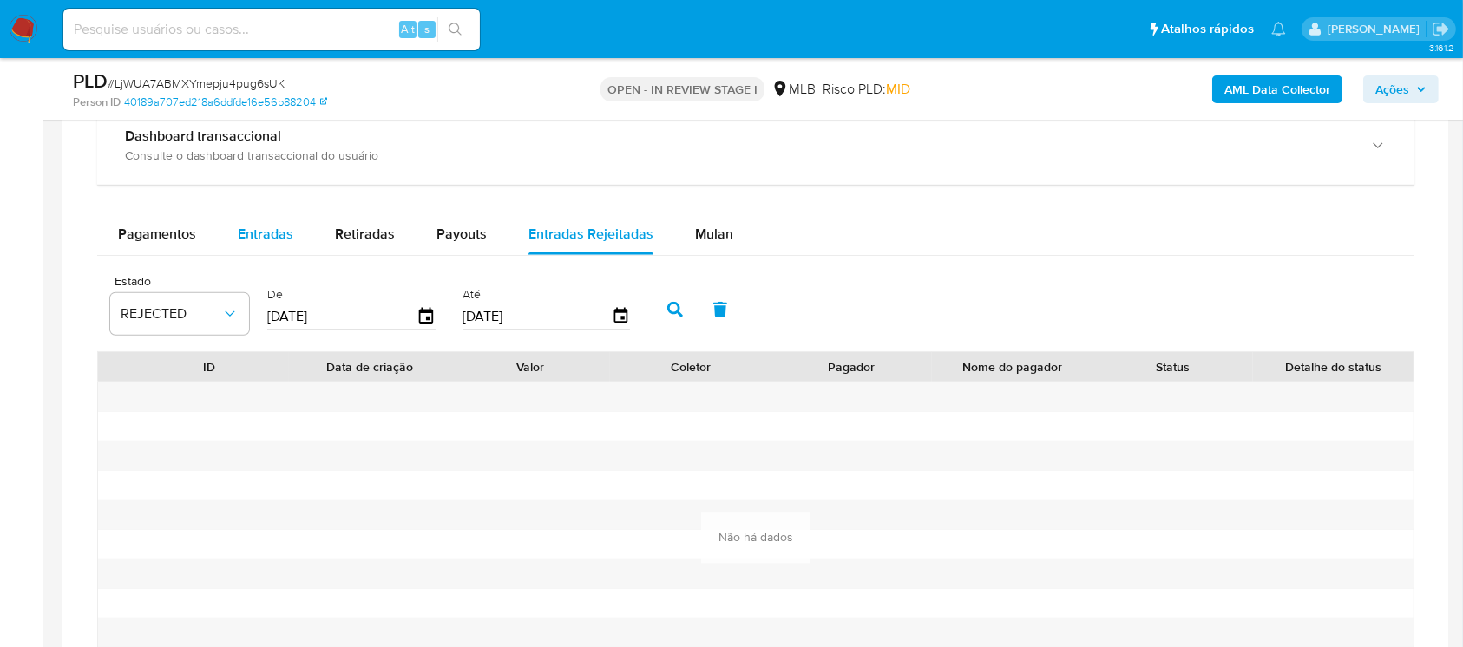
click at [249, 232] on span "Entradas" at bounding box center [266, 234] width 56 height 20
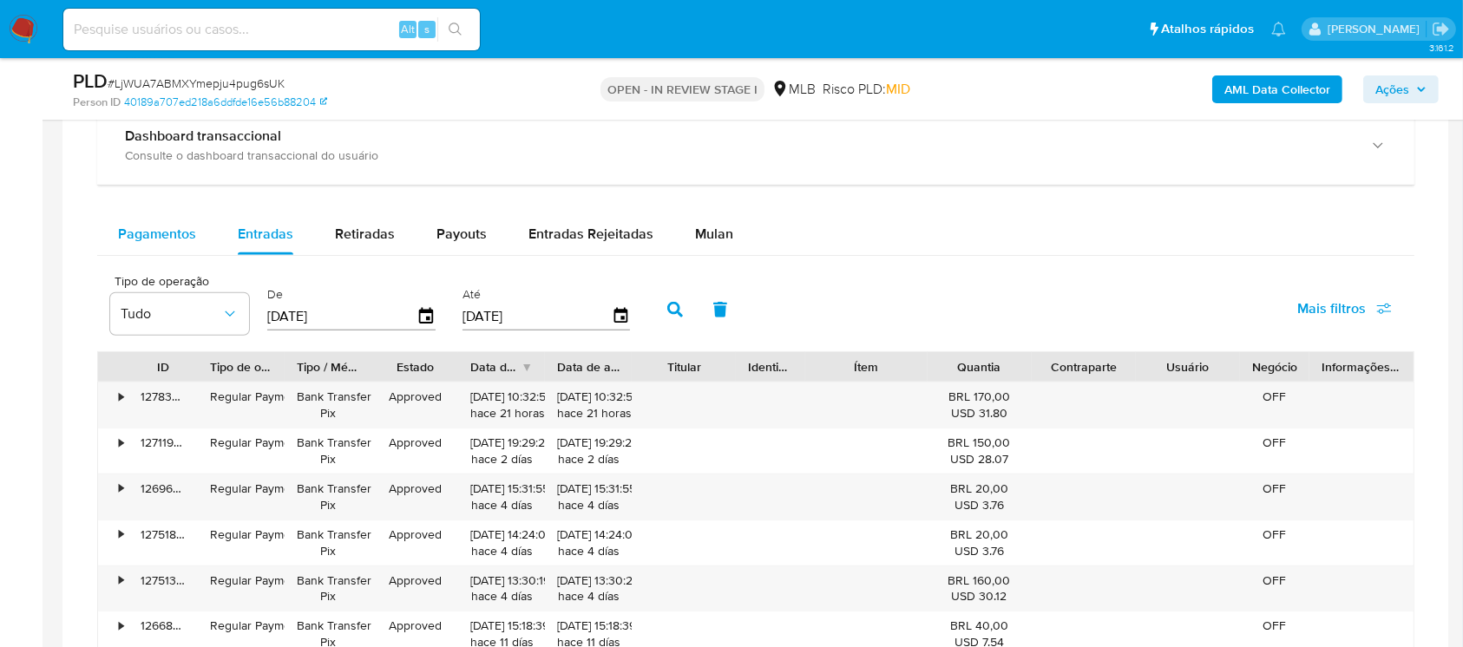
click at [127, 232] on span "Pagamentos" at bounding box center [157, 234] width 78 height 20
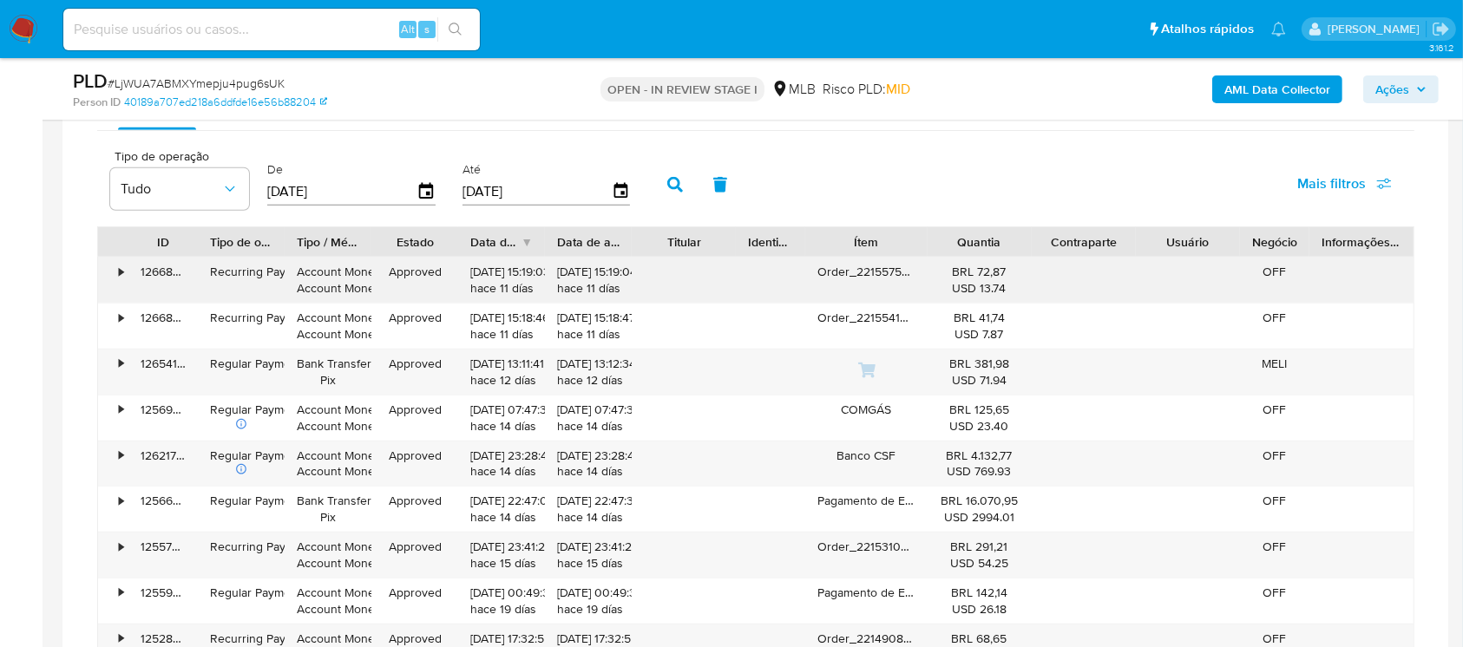
scroll to position [2005, 0]
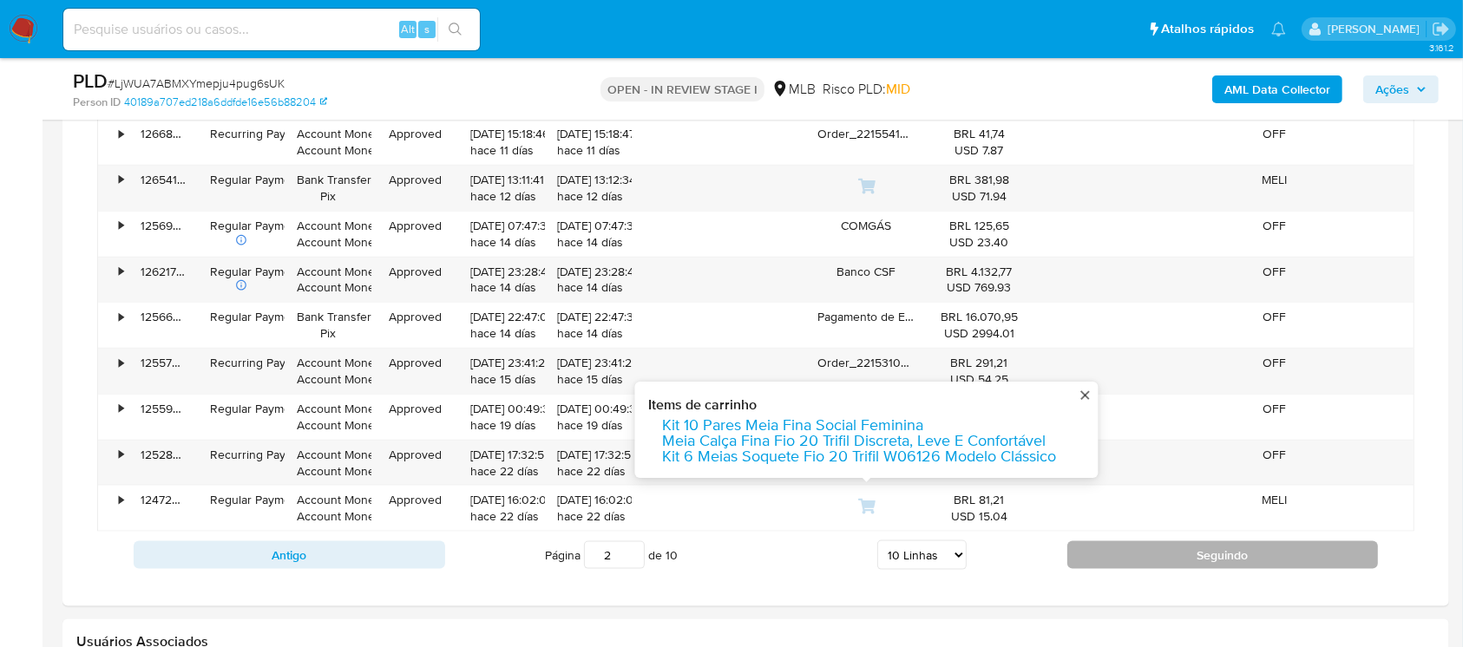
click at [1203, 553] on button "Seguindo" at bounding box center [1222, 555] width 311 height 28
type input "3"
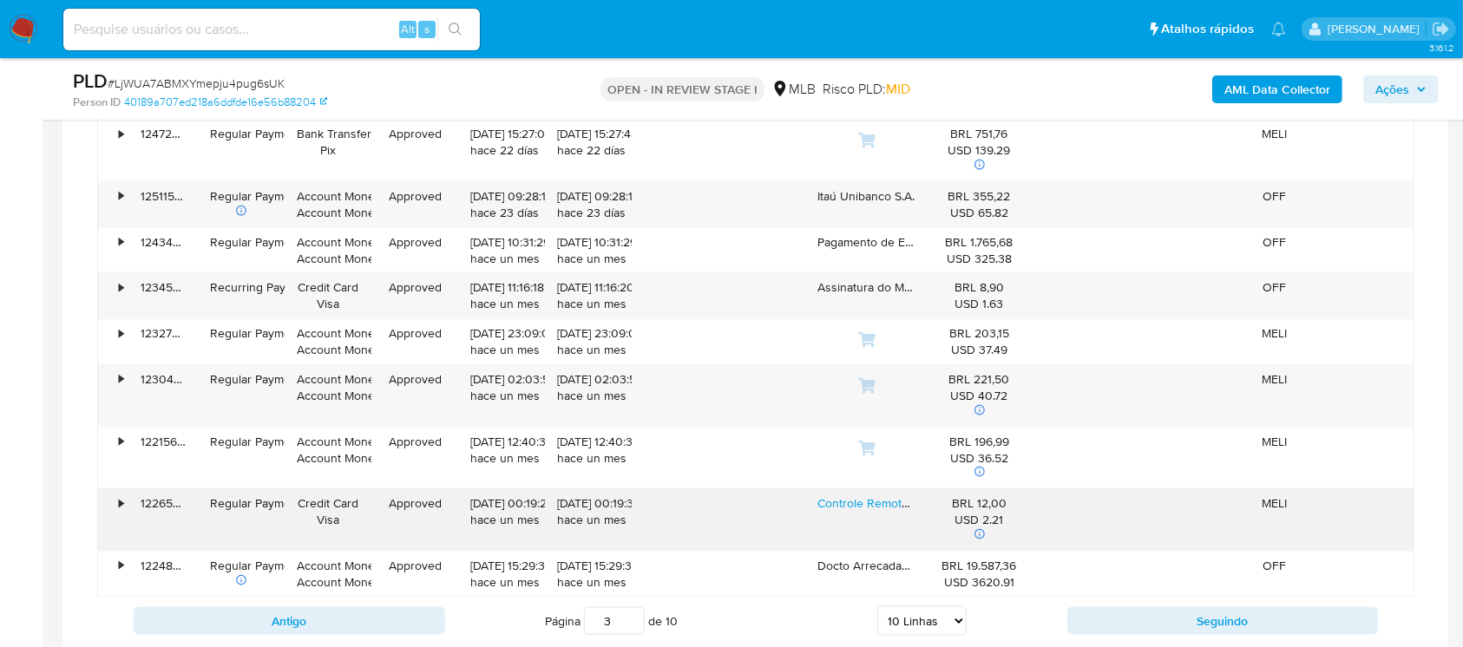
scroll to position [2158, 0]
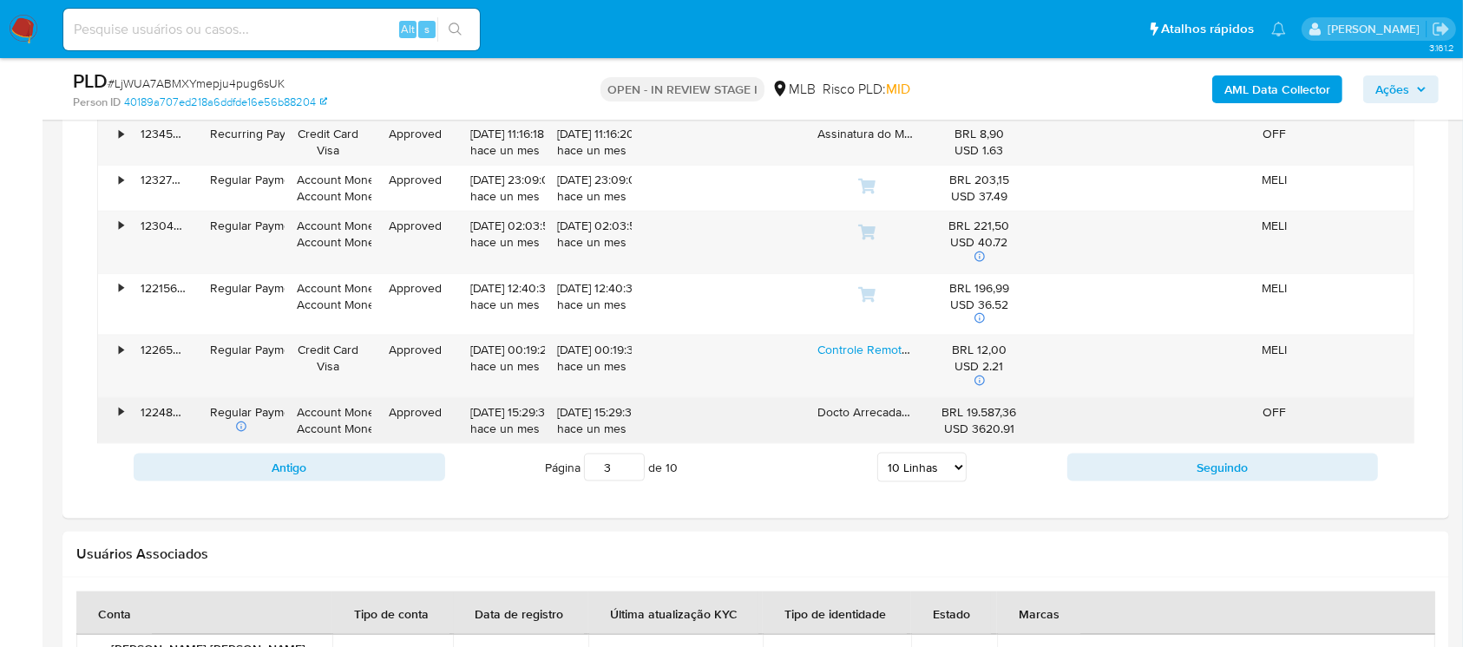
click at [111, 410] on div "•" at bounding box center [113, 420] width 30 height 45
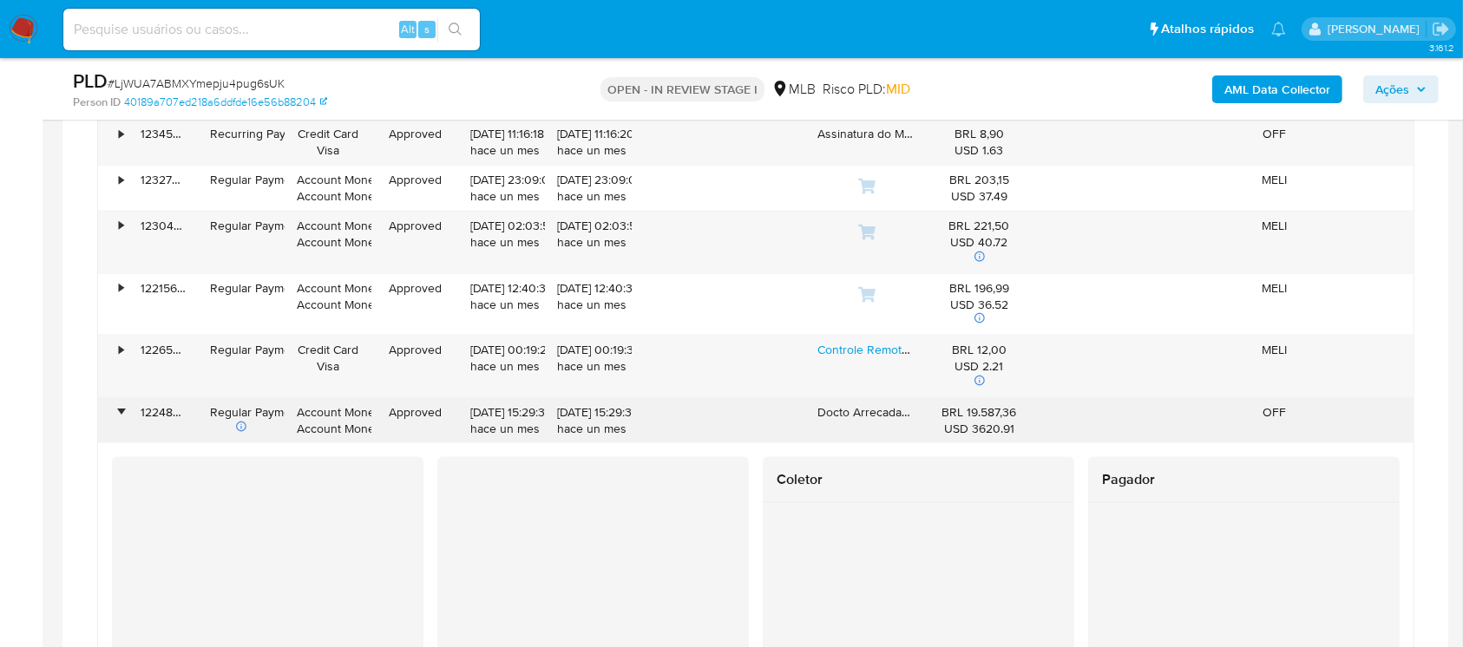
scroll to position [2313, 0]
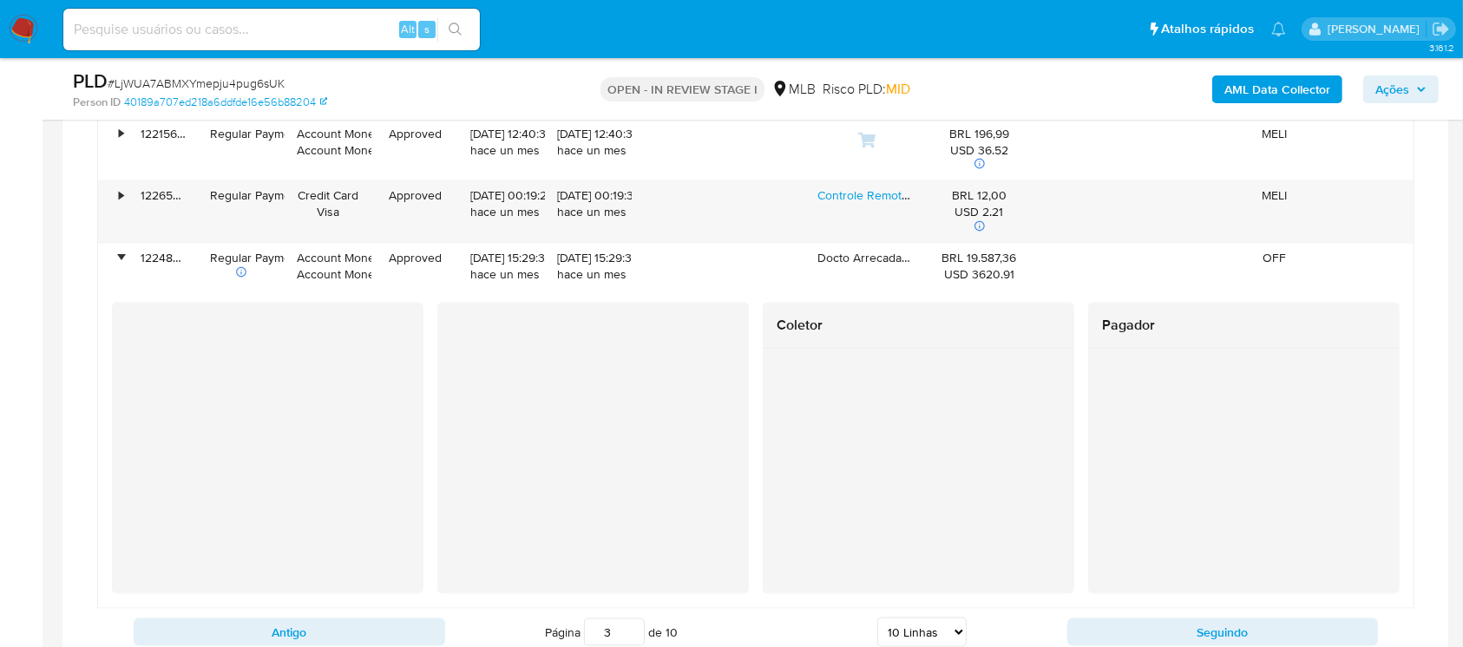
click at [887, 503] on div at bounding box center [918, 429] width 311 height 161
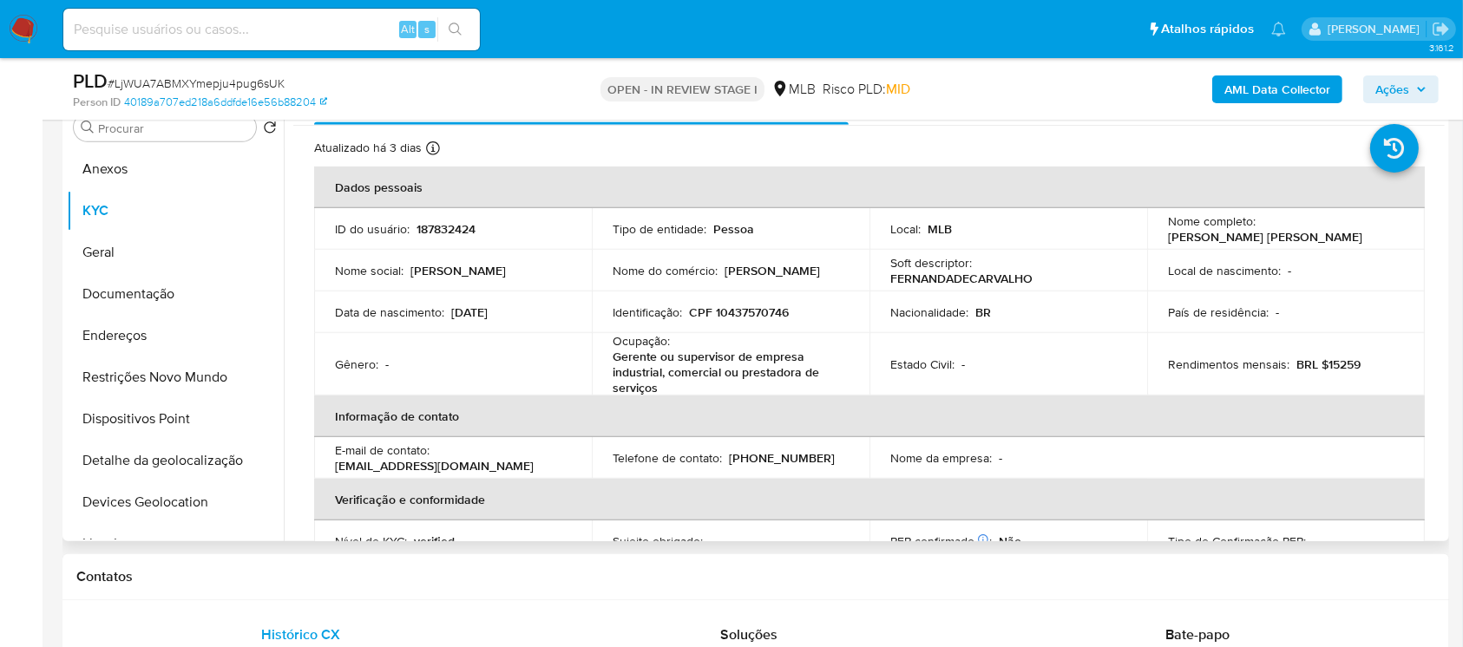
scroll to position [0, 0]
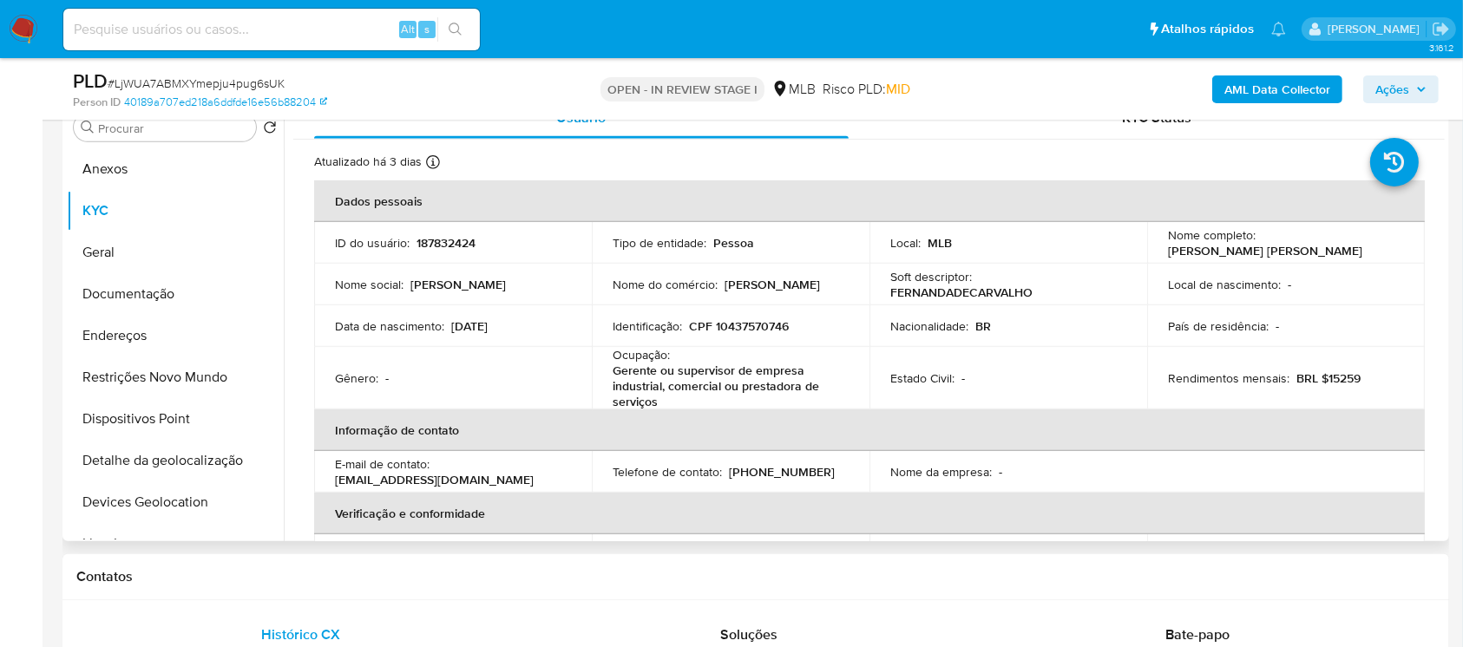
click at [435, 246] on p "187832424" at bounding box center [445, 243] width 59 height 16
copy p "187832424"
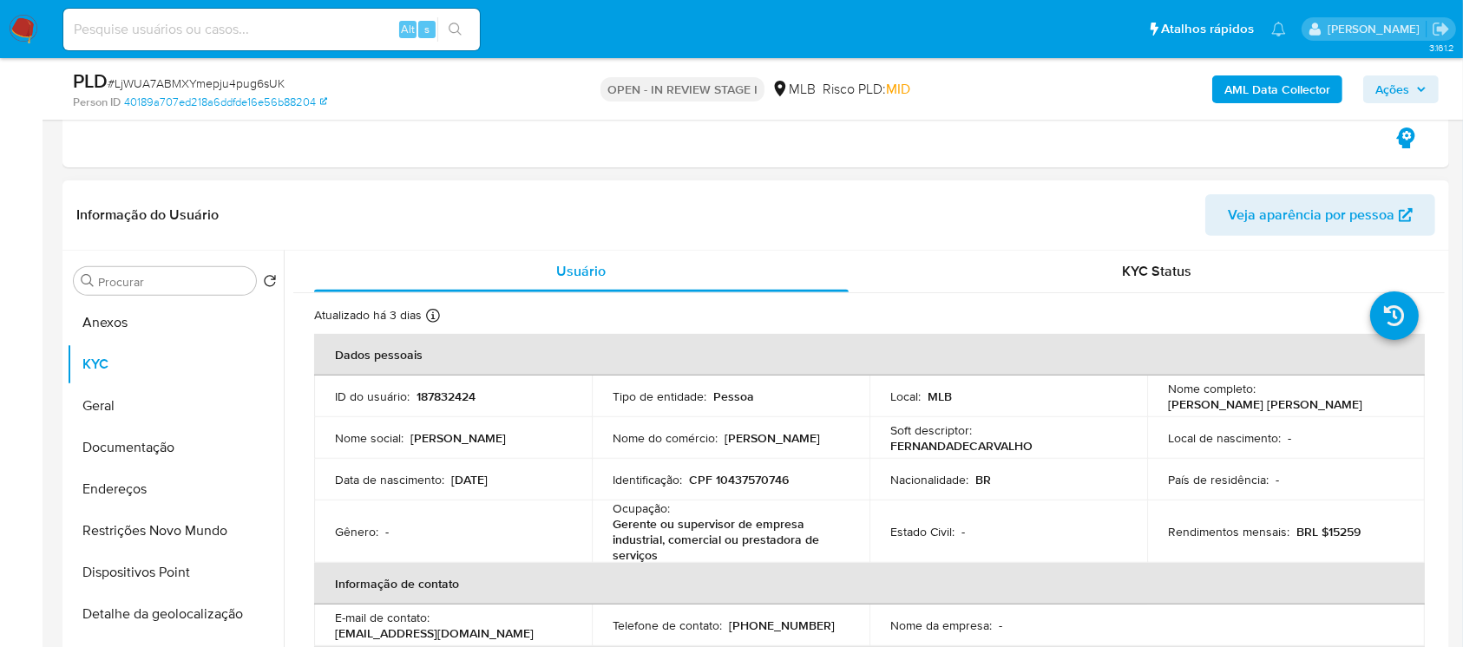
click at [741, 482] on p "CPF 10437570746" at bounding box center [739, 480] width 100 height 16
click at [423, 394] on p "187832424" at bounding box center [445, 397] width 59 height 16
copy p "187832424"
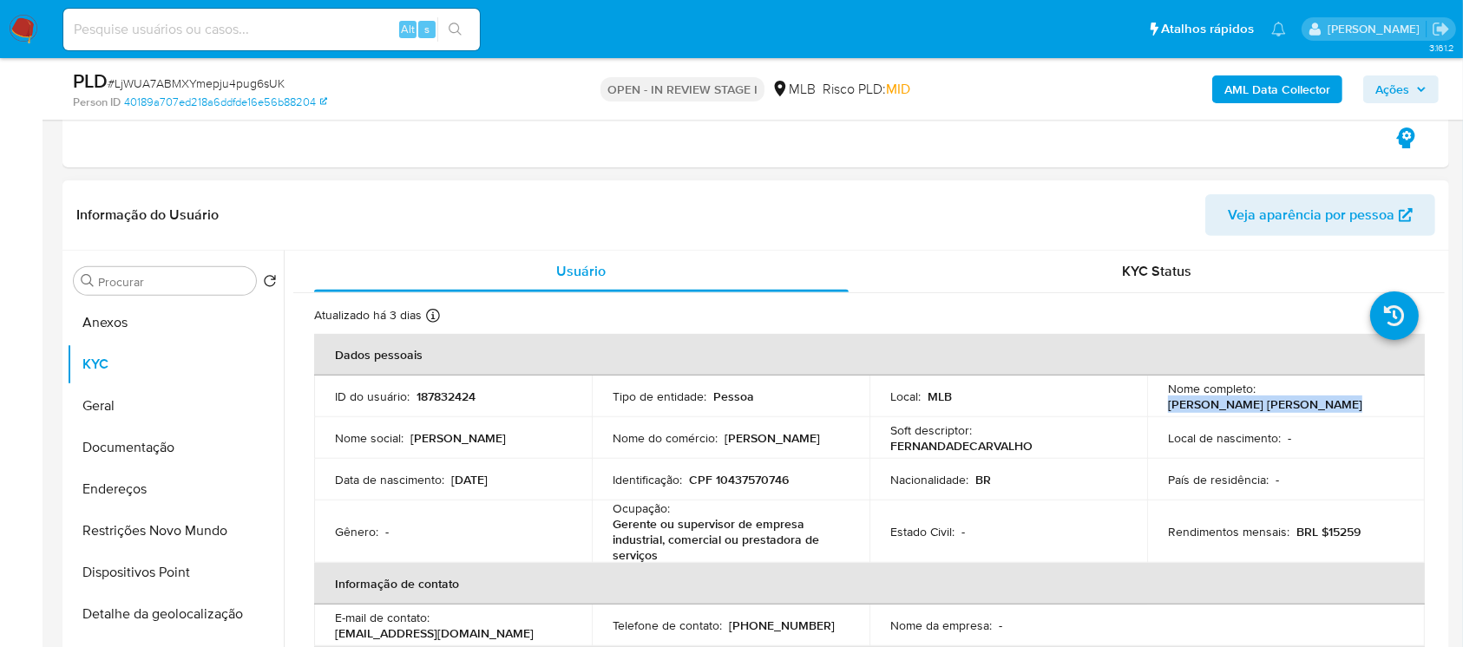
drag, startPoint x: 1161, startPoint y: 403, endPoint x: 1324, endPoint y: 409, distance: 163.2
click at [1324, 409] on td "Nome completo : Fernanda de Carvalho Coelho" at bounding box center [1286, 397] width 278 height 42
copy p "Fernanda de Carvalho Coelho"
click at [1249, 98] on b "AML Data Collector" at bounding box center [1277, 89] width 106 height 28
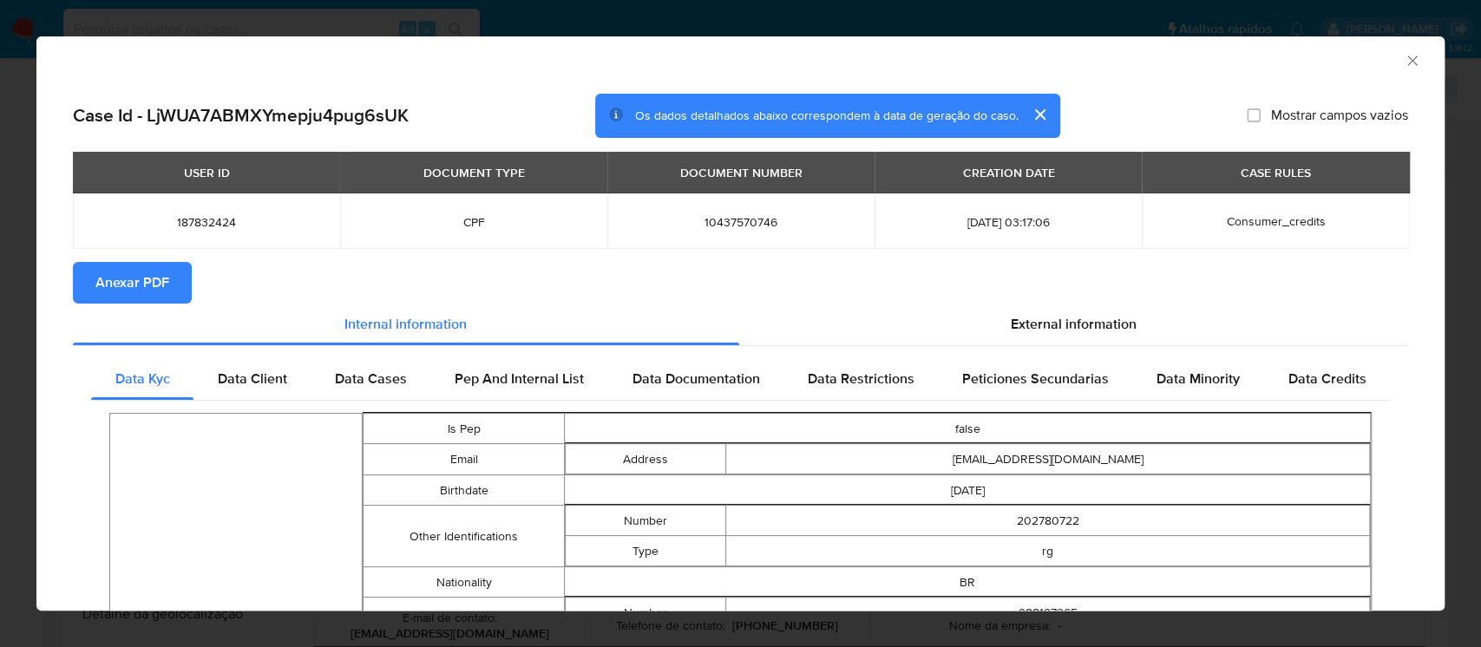
click at [123, 290] on span "Anexar PDF" at bounding box center [132, 283] width 74 height 38
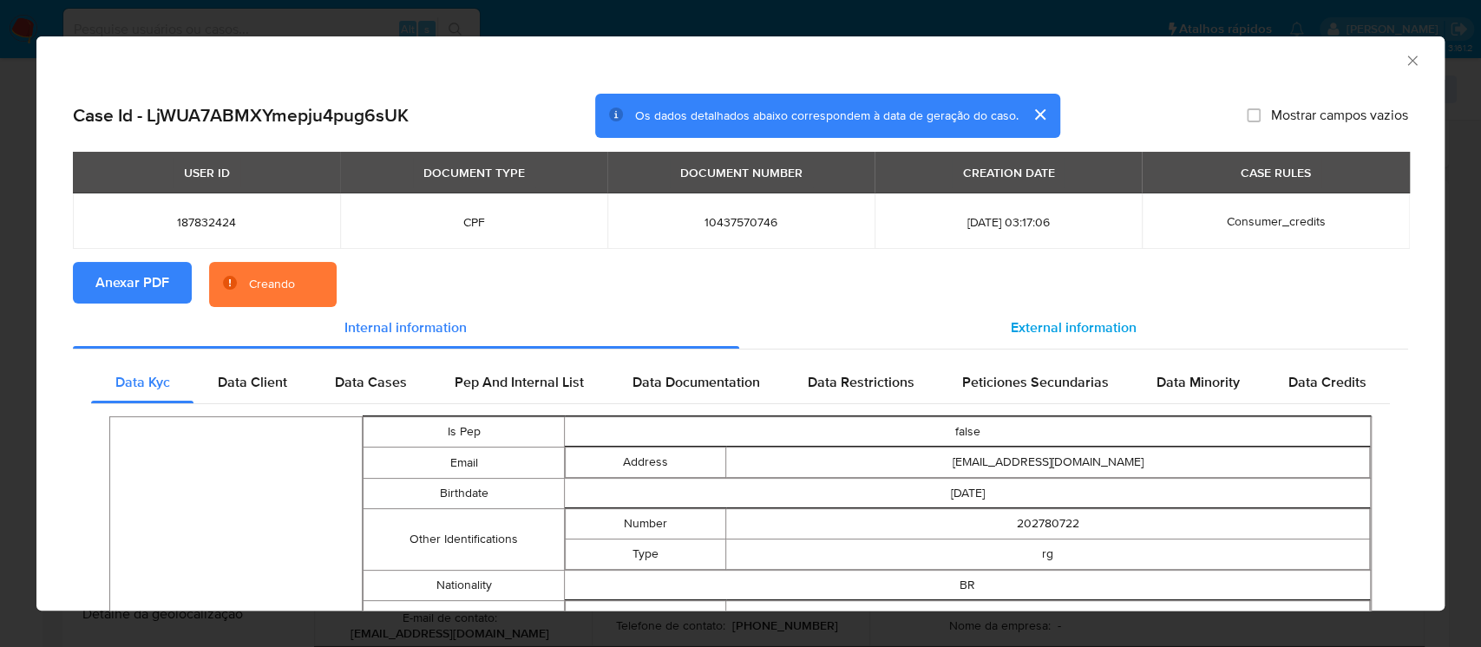
click at [1047, 328] on span "External information" at bounding box center [1074, 328] width 126 height 20
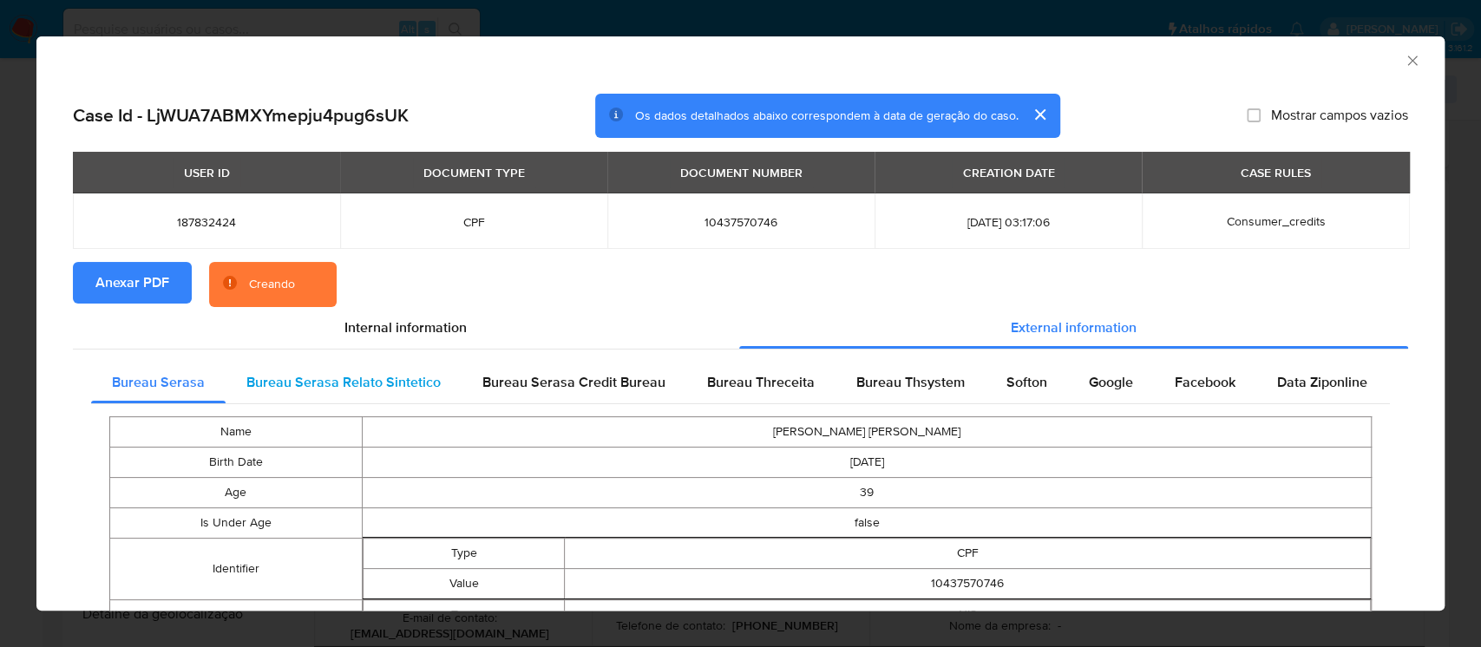
click at [368, 380] on span "Bureau Serasa Relato Sintetico" at bounding box center [343, 382] width 194 height 20
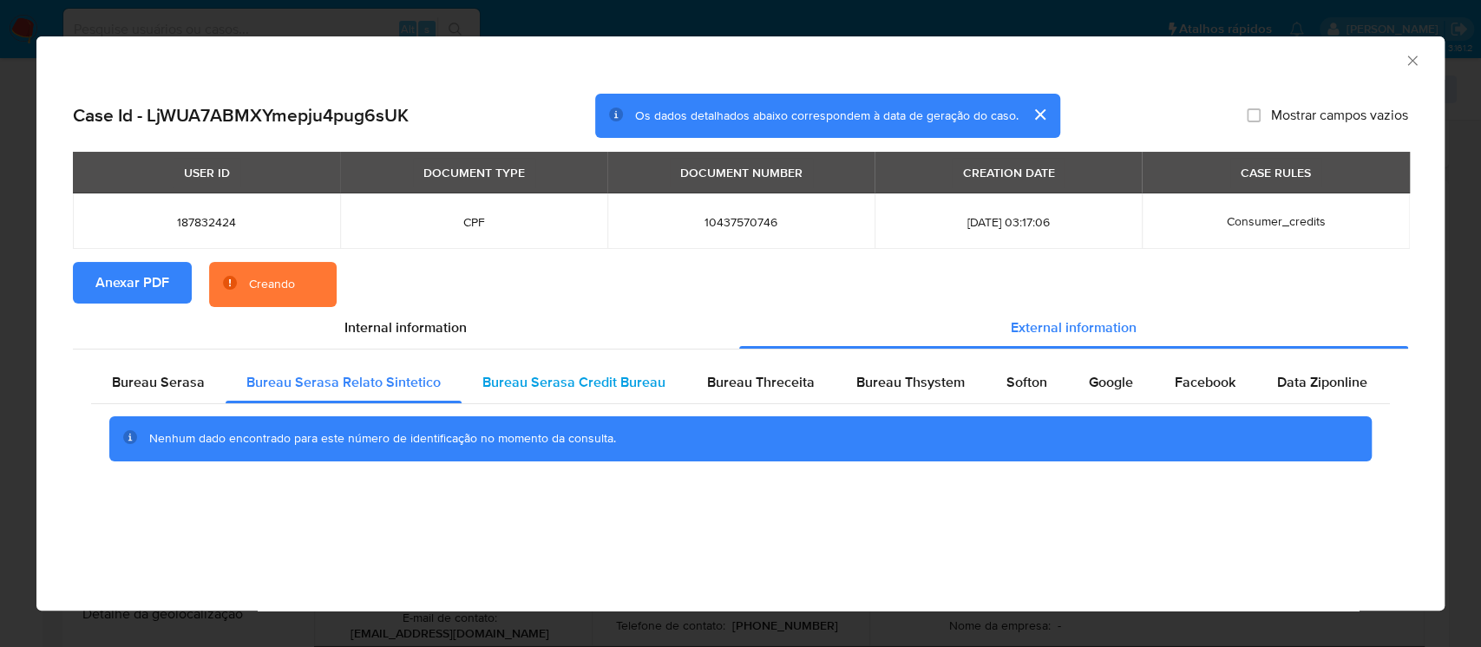
click at [553, 378] on span "Bureau Serasa Credit Bureau" at bounding box center [573, 382] width 183 height 20
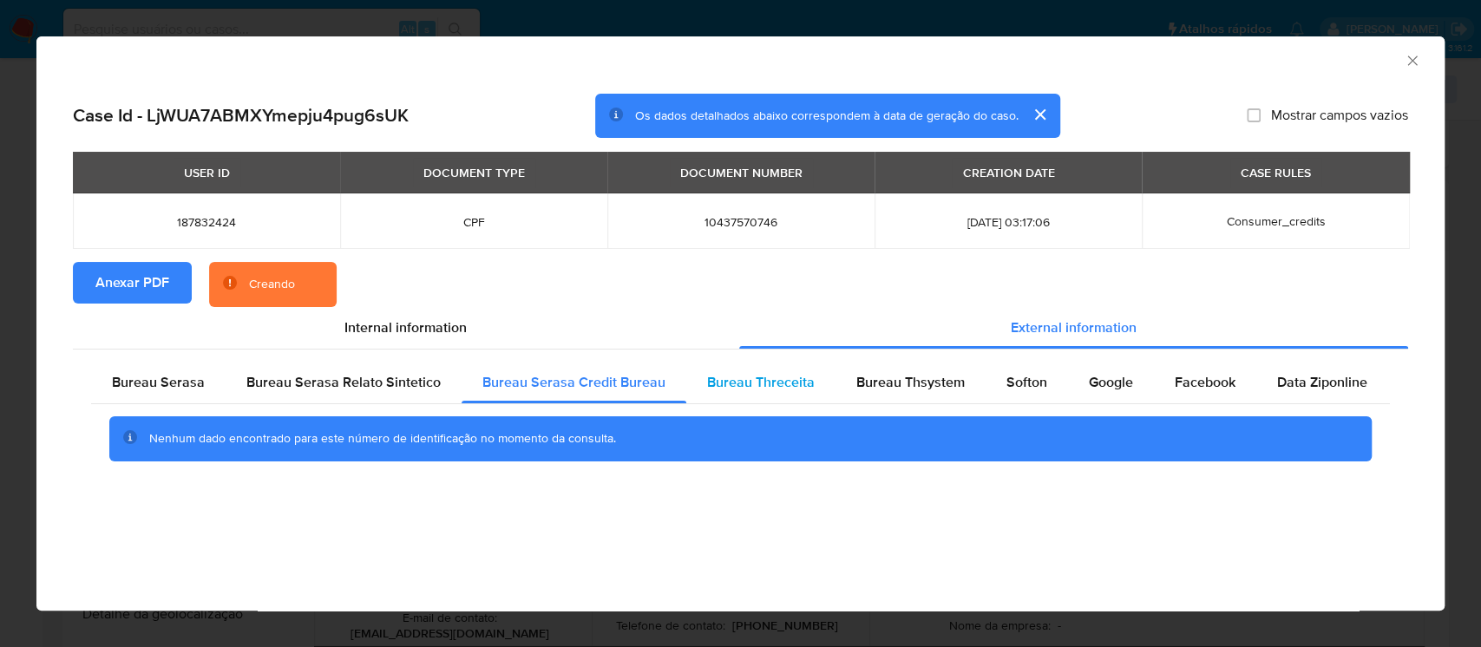
click at [697, 379] on div "Bureau Threceita" at bounding box center [760, 383] width 149 height 42
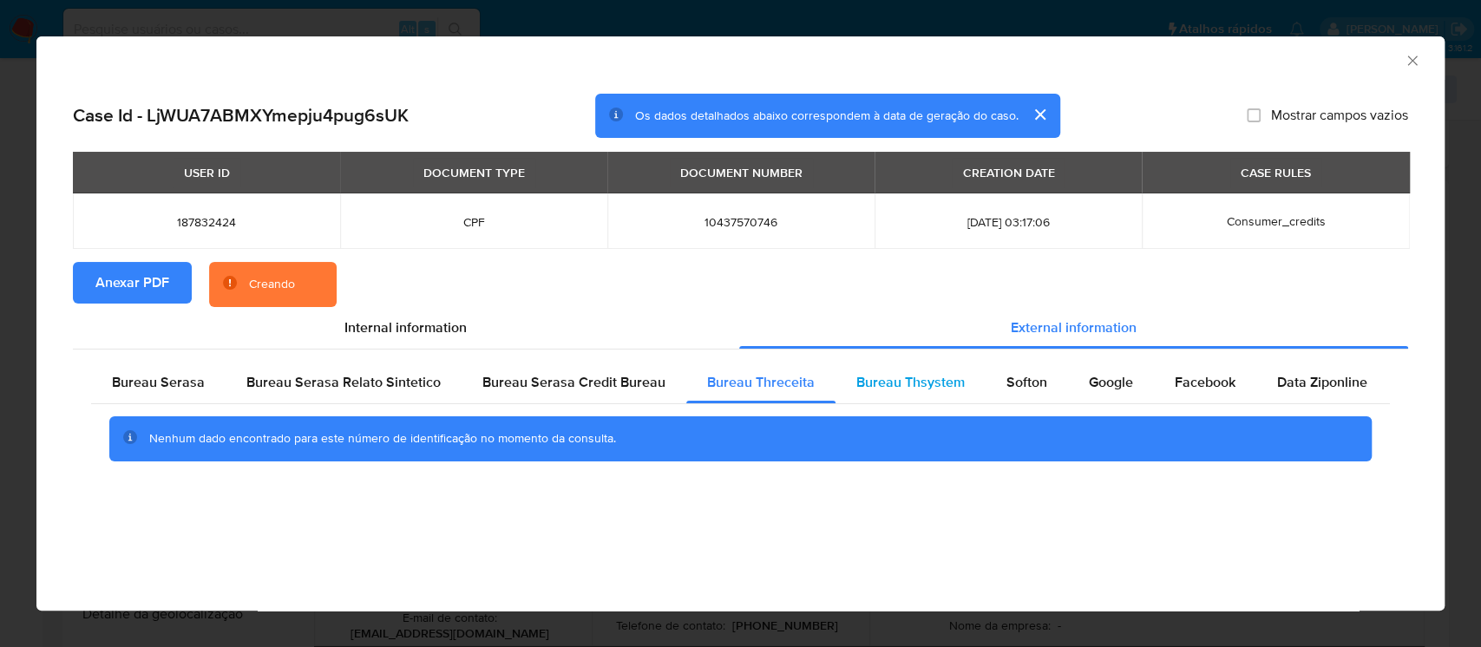
click at [909, 378] on span "Bureau Thsystem" at bounding box center [910, 382] width 108 height 20
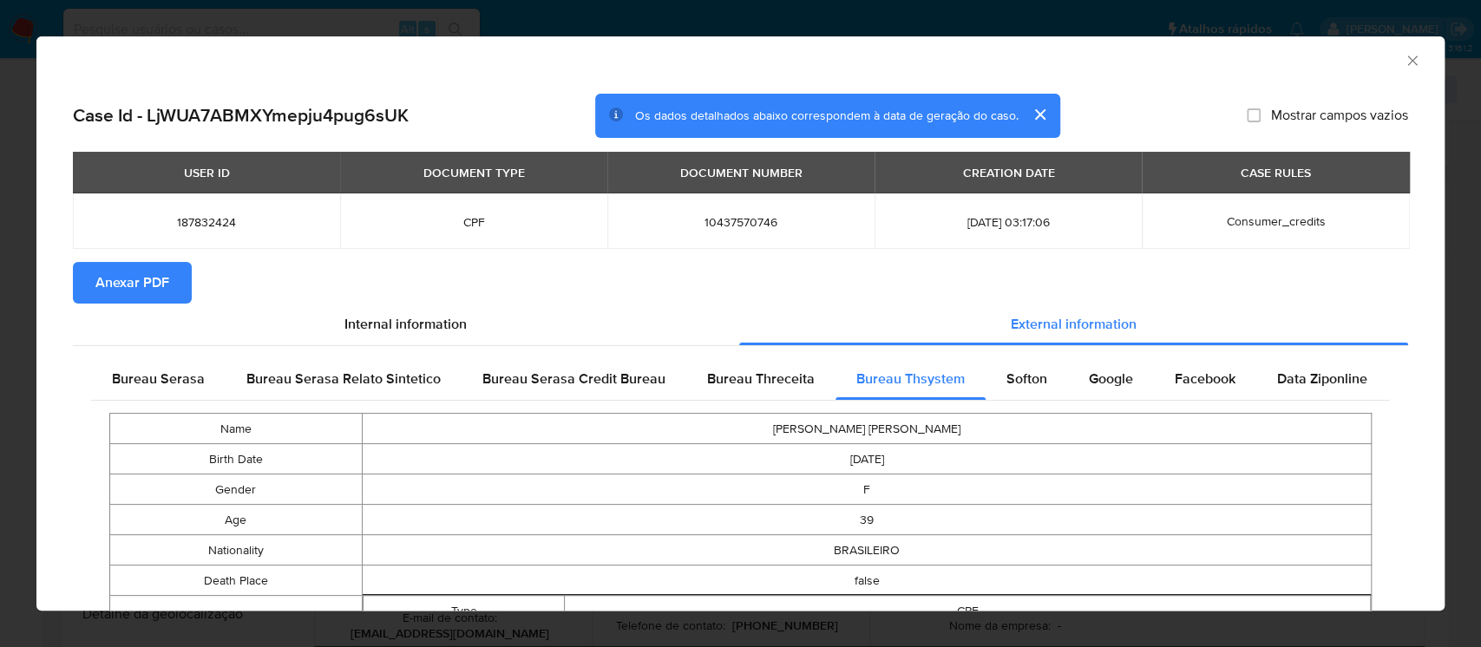
drag, startPoint x: 1392, startPoint y: 64, endPoint x: 1298, endPoint y: 78, distance: 95.6
click at [1404, 64] on icon "Fechar a janela" at bounding box center [1412, 60] width 17 height 17
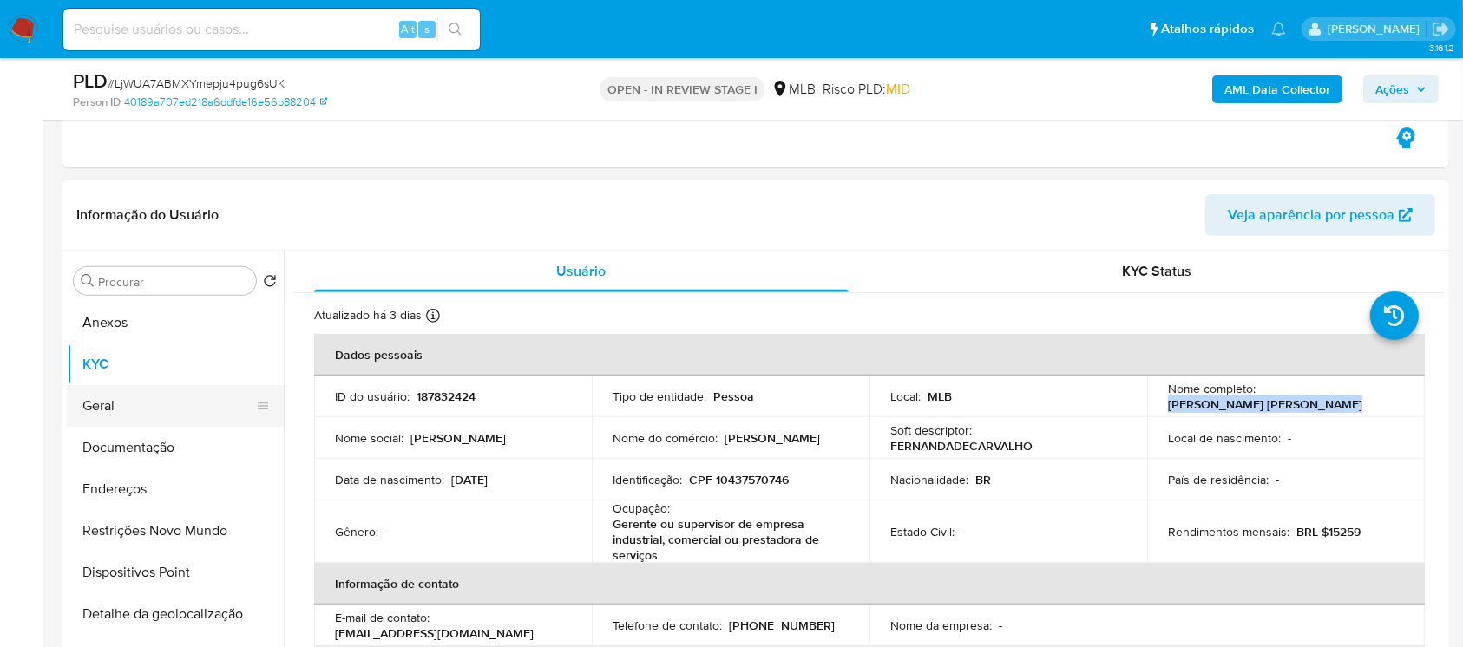
click at [122, 399] on button "Geral" at bounding box center [168, 406] width 203 height 42
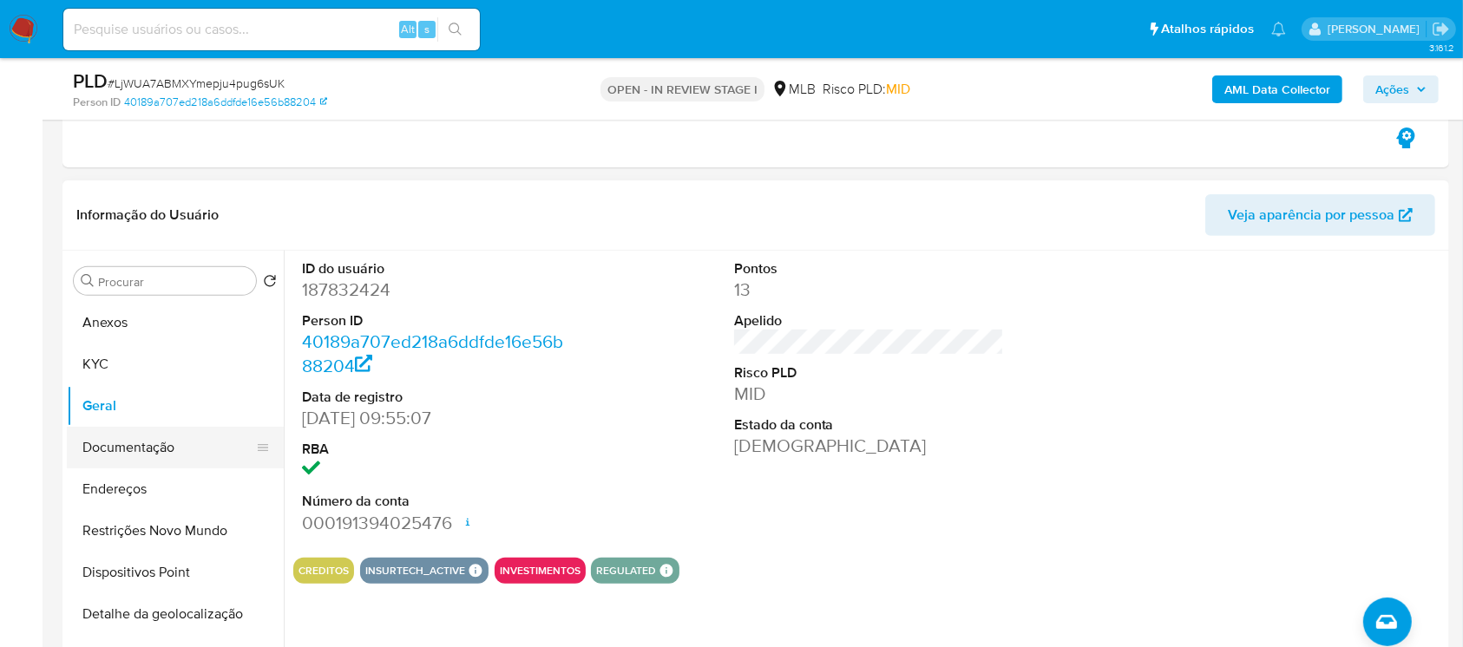
click at [123, 437] on button "Documentação" at bounding box center [168, 448] width 203 height 42
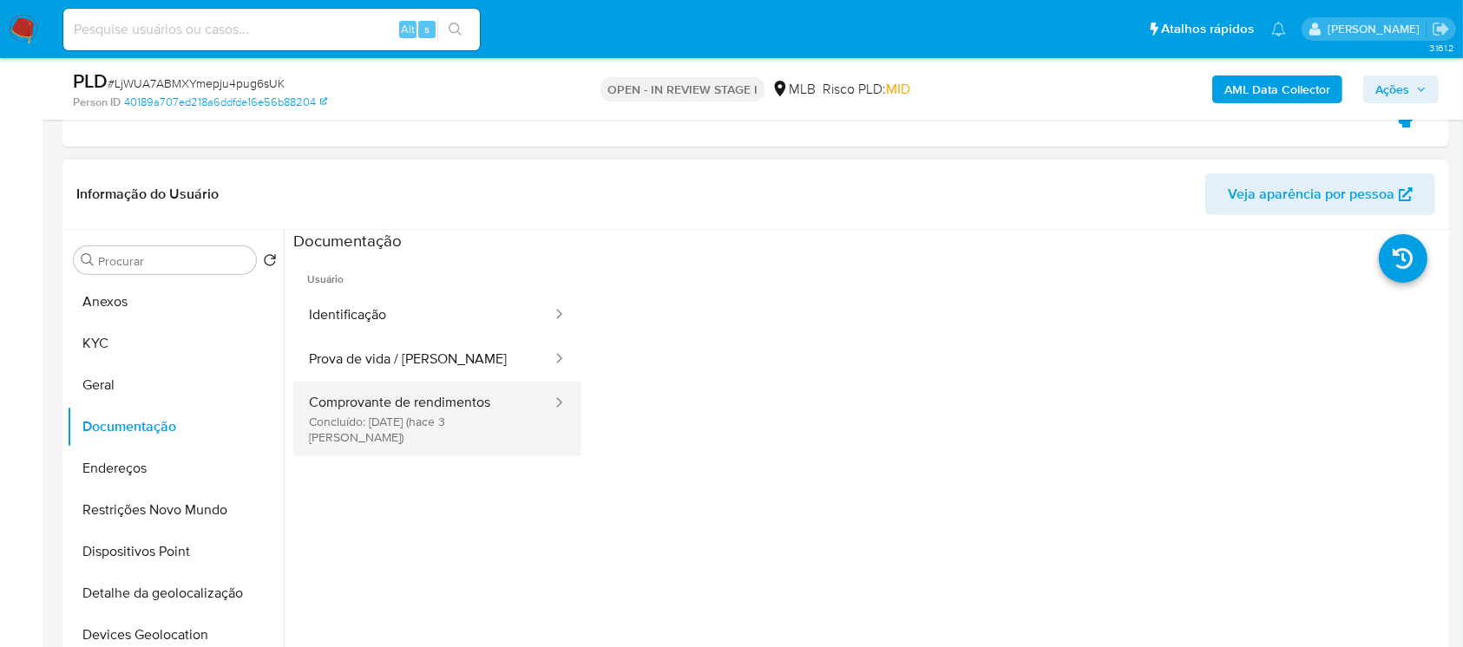
click at [349, 406] on button "Comprovante de rendimentos Concluído: 26/09/2025 (hace 3 días)" at bounding box center [423, 419] width 260 height 75
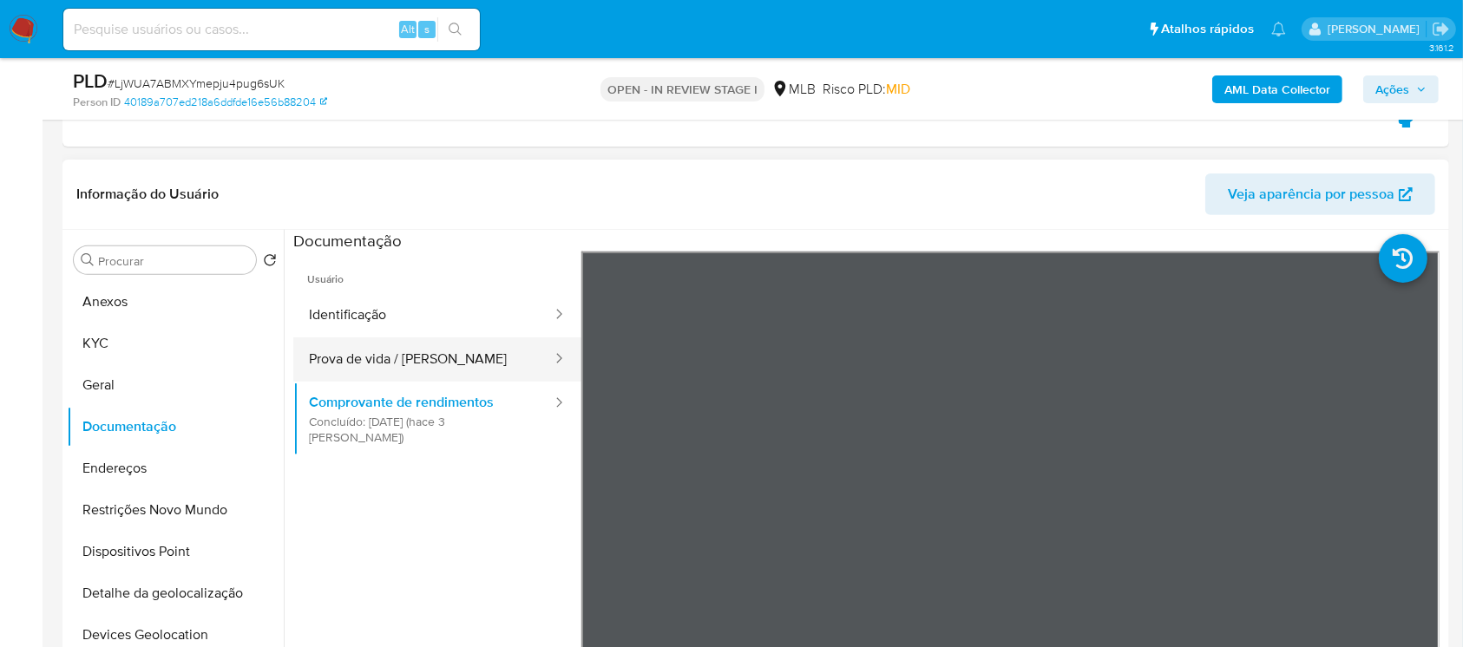
click at [354, 359] on button "Prova de vida / Selfie" at bounding box center [423, 359] width 260 height 44
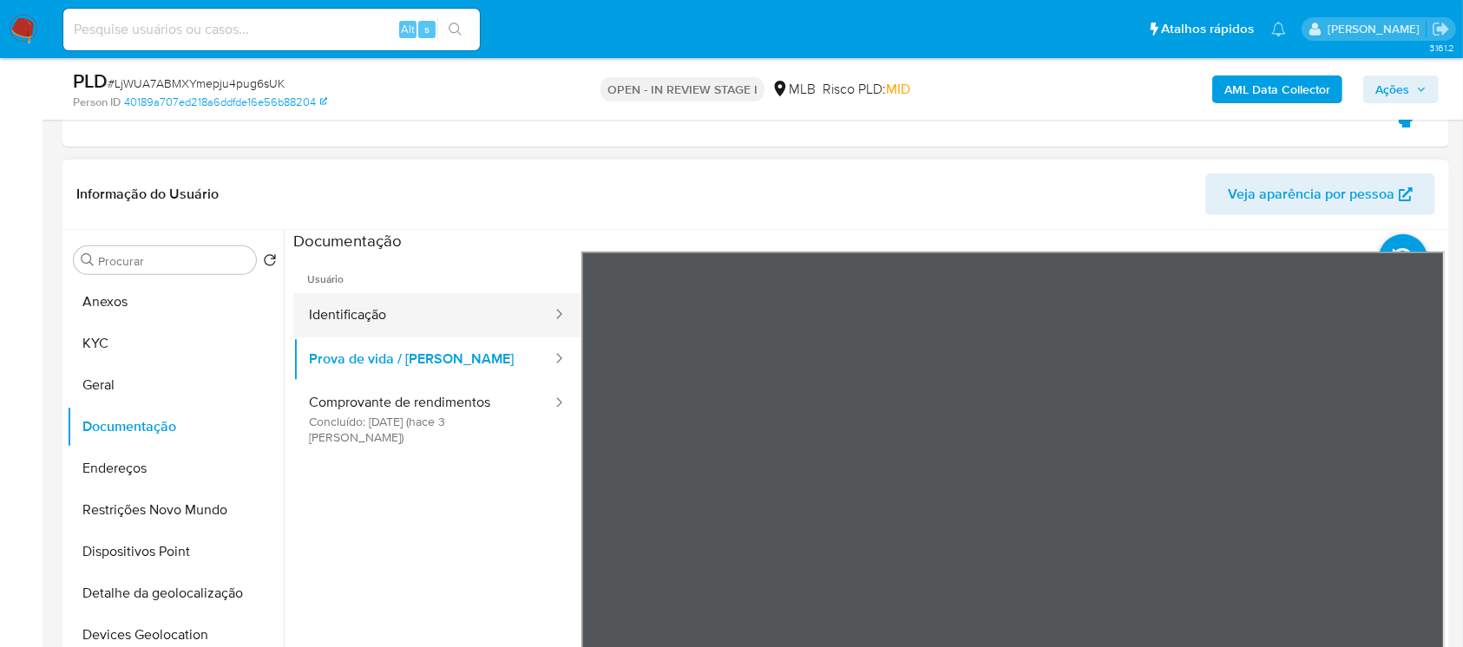
click at [350, 314] on button "Identificação" at bounding box center [423, 315] width 260 height 44
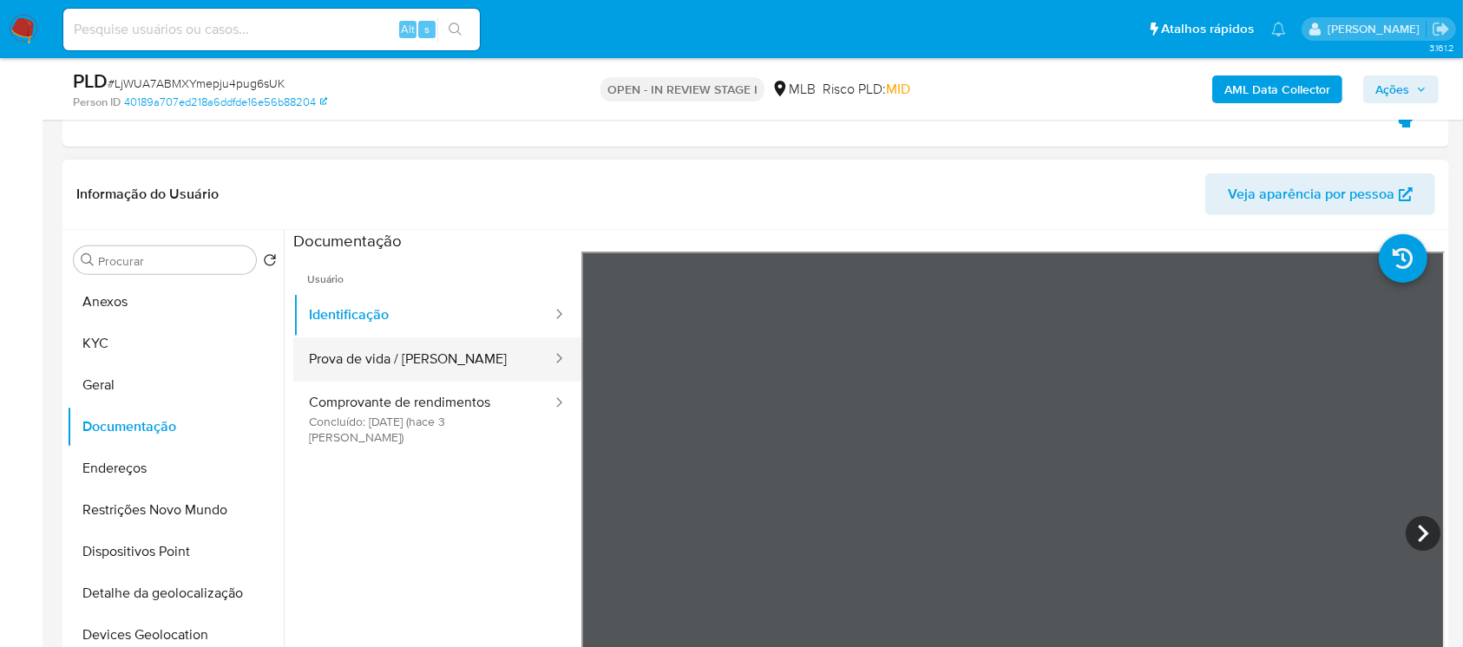
click at [350, 373] on button "Prova de vida / Selfie" at bounding box center [423, 359] width 260 height 44
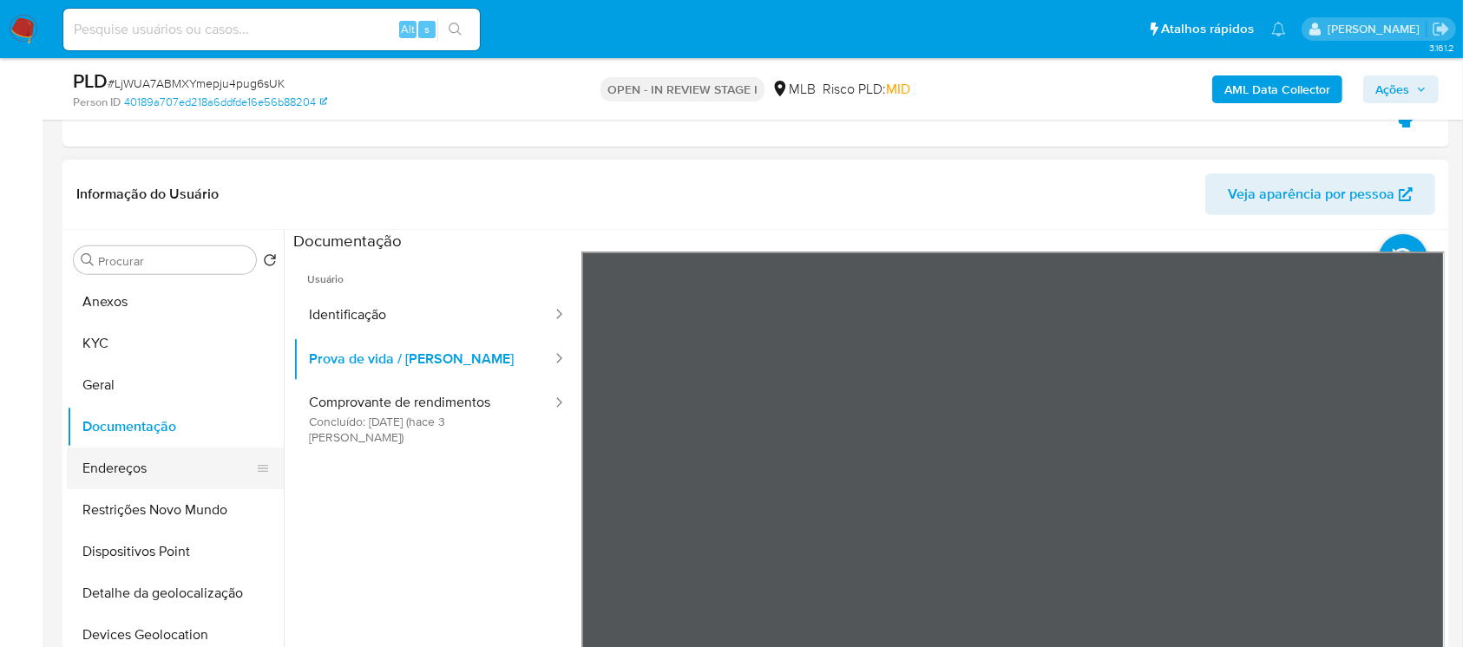
click at [148, 468] on button "Endereços" at bounding box center [168, 469] width 203 height 42
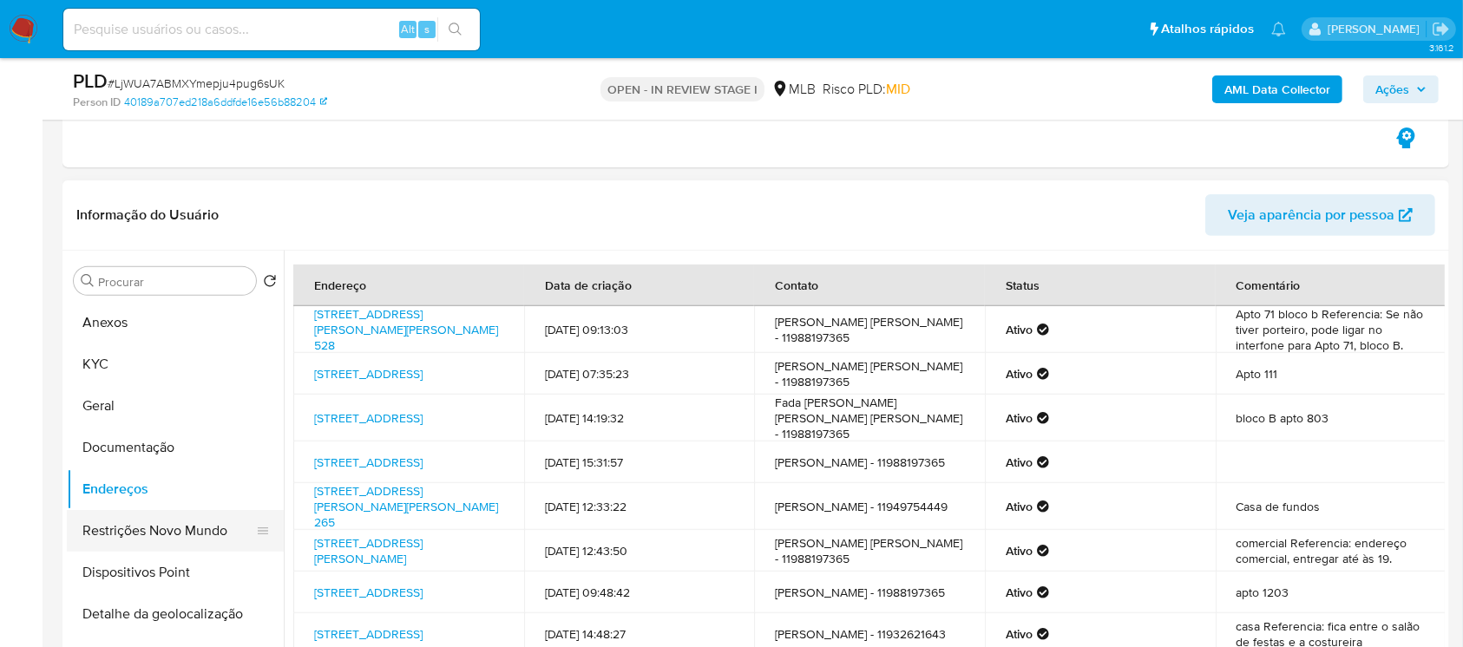
click at [118, 514] on button "Restrições Novo Mundo" at bounding box center [168, 531] width 203 height 42
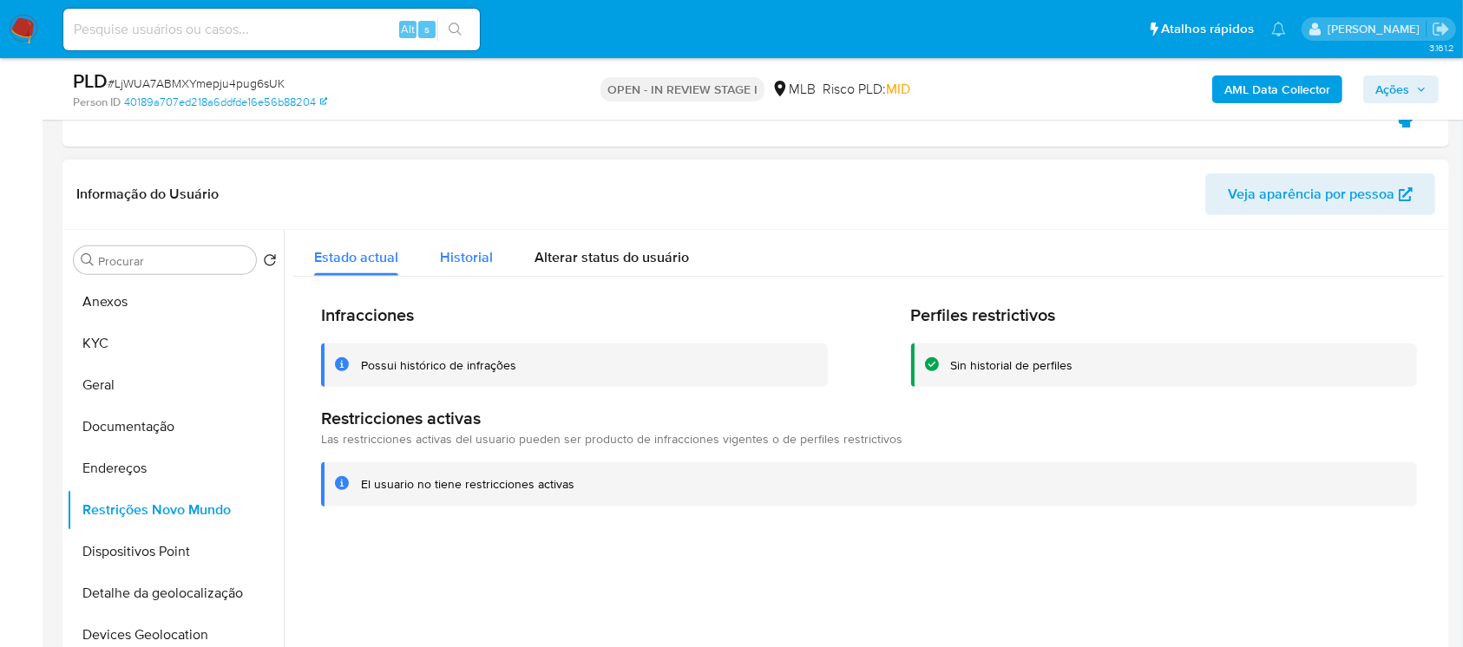
click at [459, 250] on span "Historial" at bounding box center [466, 257] width 53 height 20
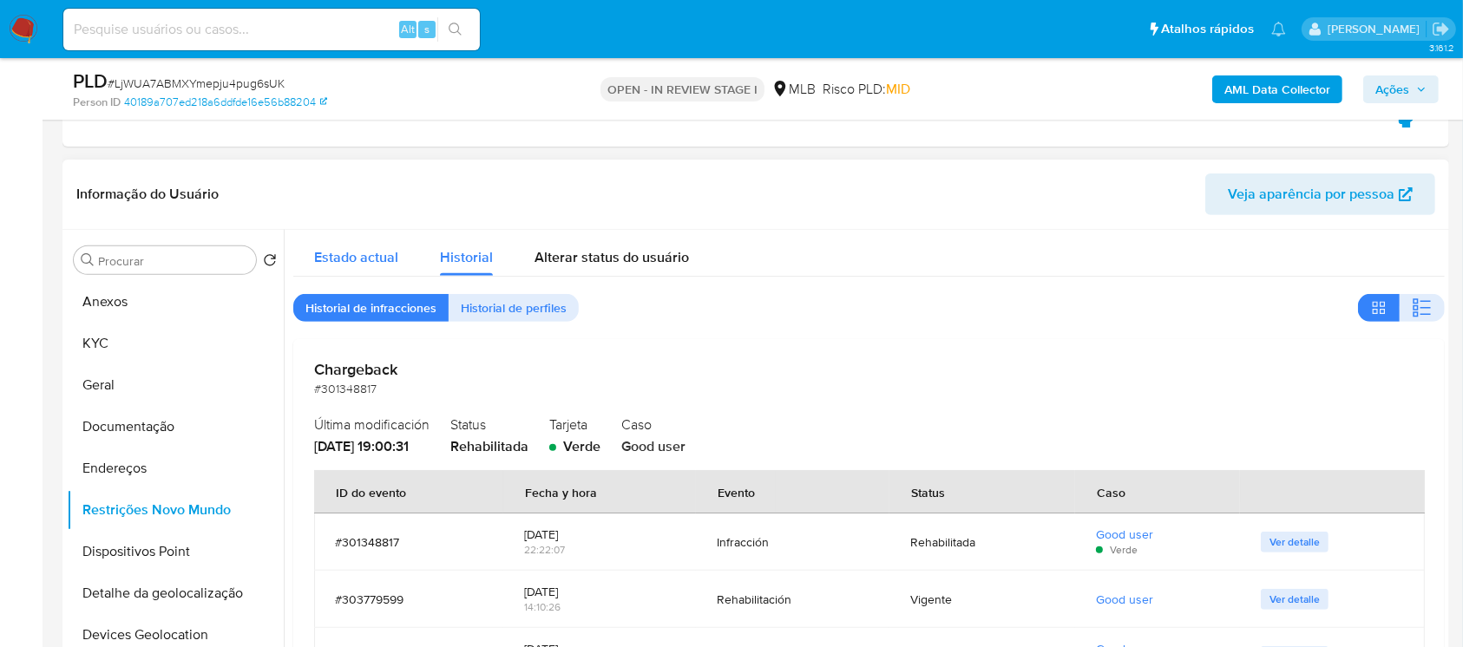
click at [359, 266] on span "Estado actual" at bounding box center [356, 257] width 84 height 20
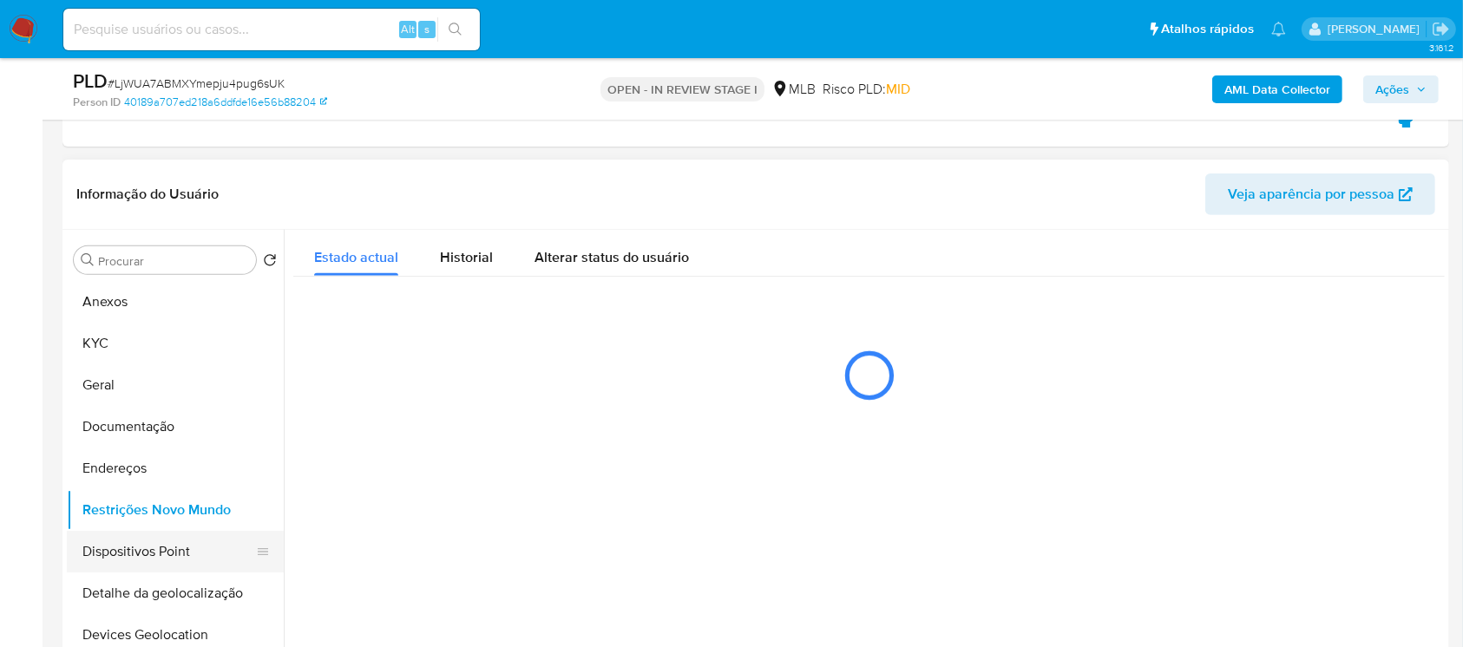
click at [141, 553] on button "Dispositivos Point" at bounding box center [168, 552] width 203 height 42
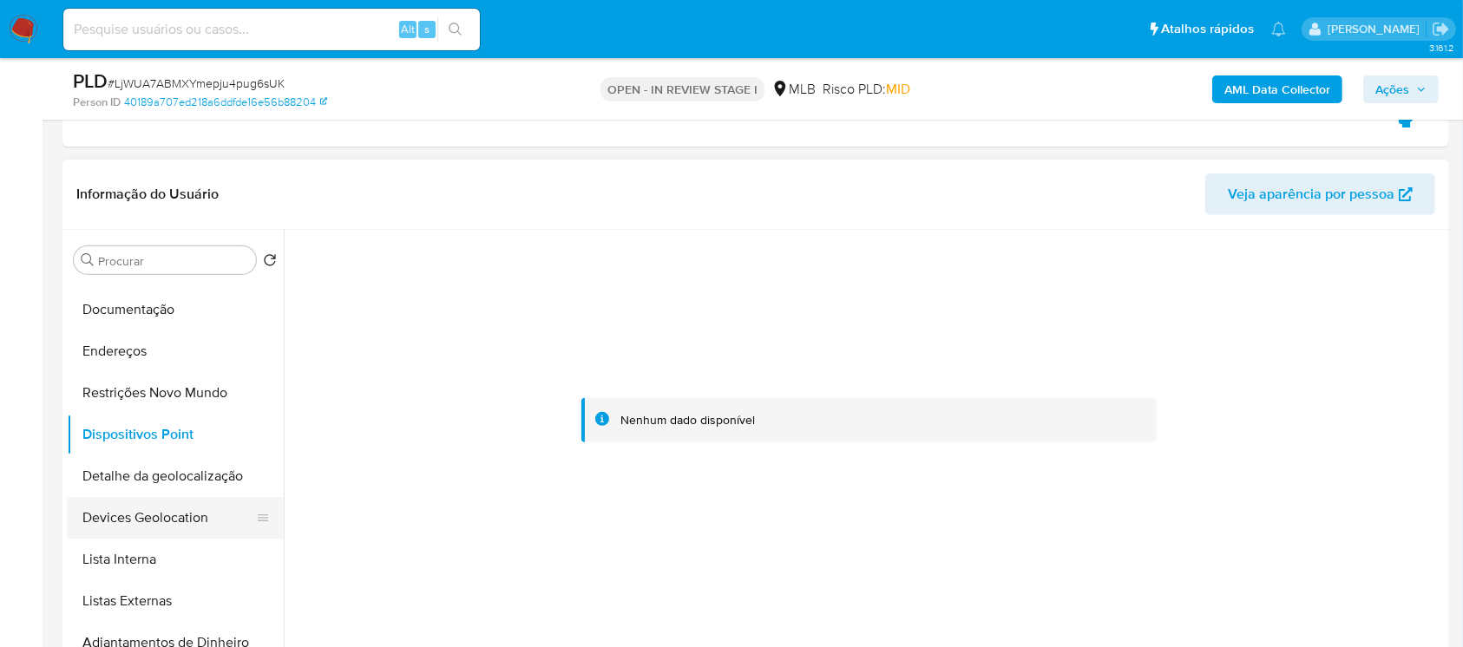
scroll to position [154, 0]
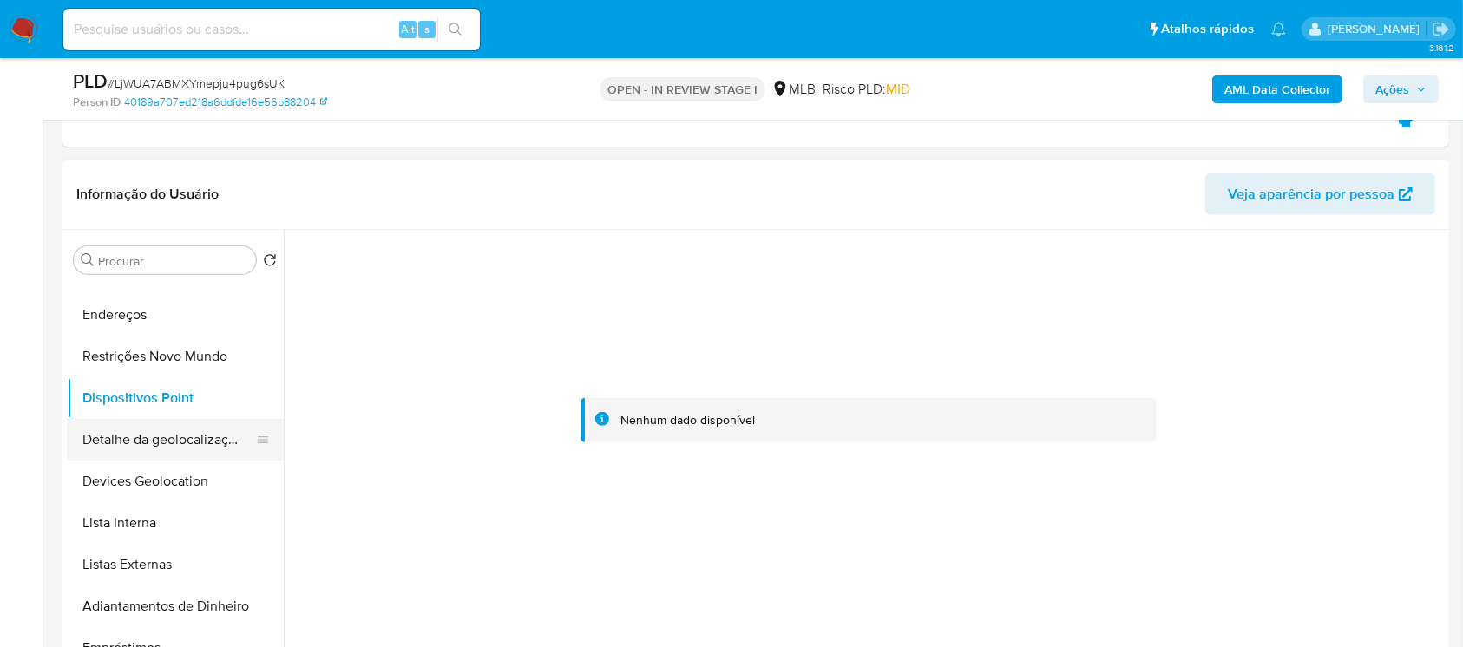
click at [125, 442] on button "Detalhe da geolocalização" at bounding box center [168, 440] width 203 height 42
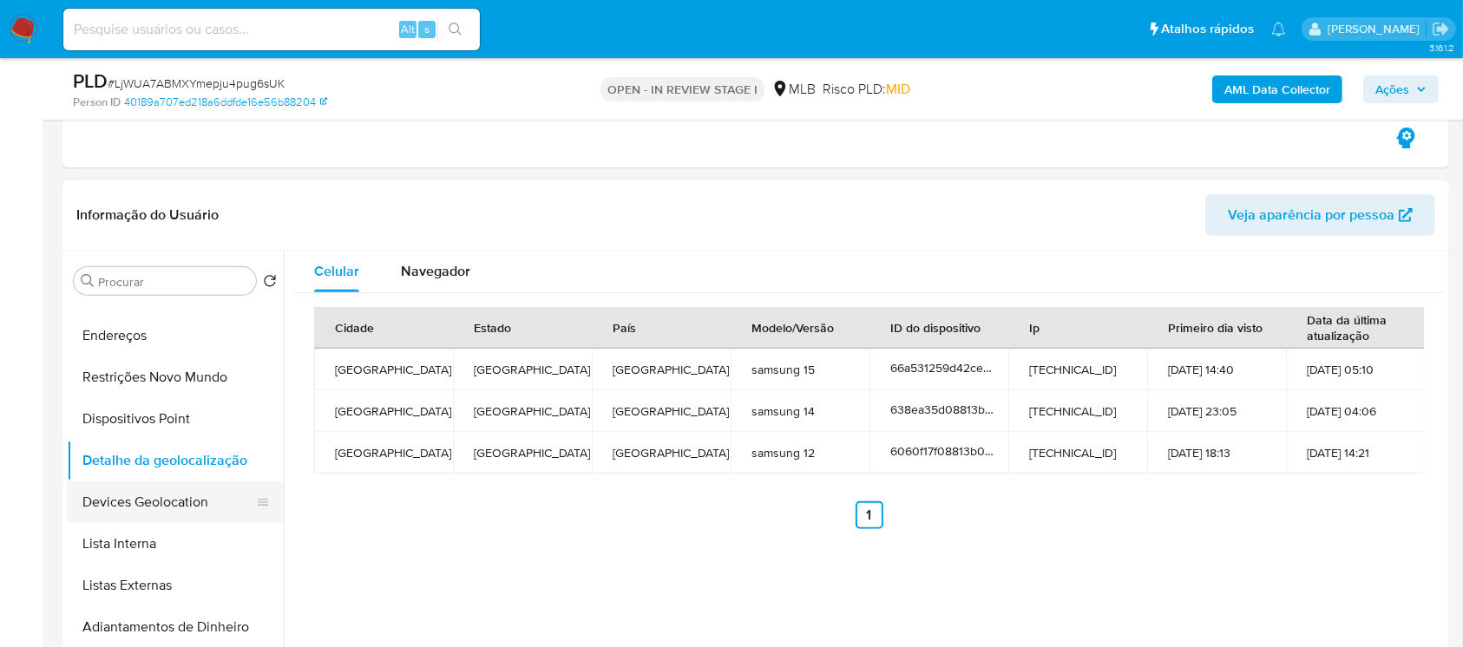
click at [126, 488] on button "Devices Geolocation" at bounding box center [168, 502] width 203 height 42
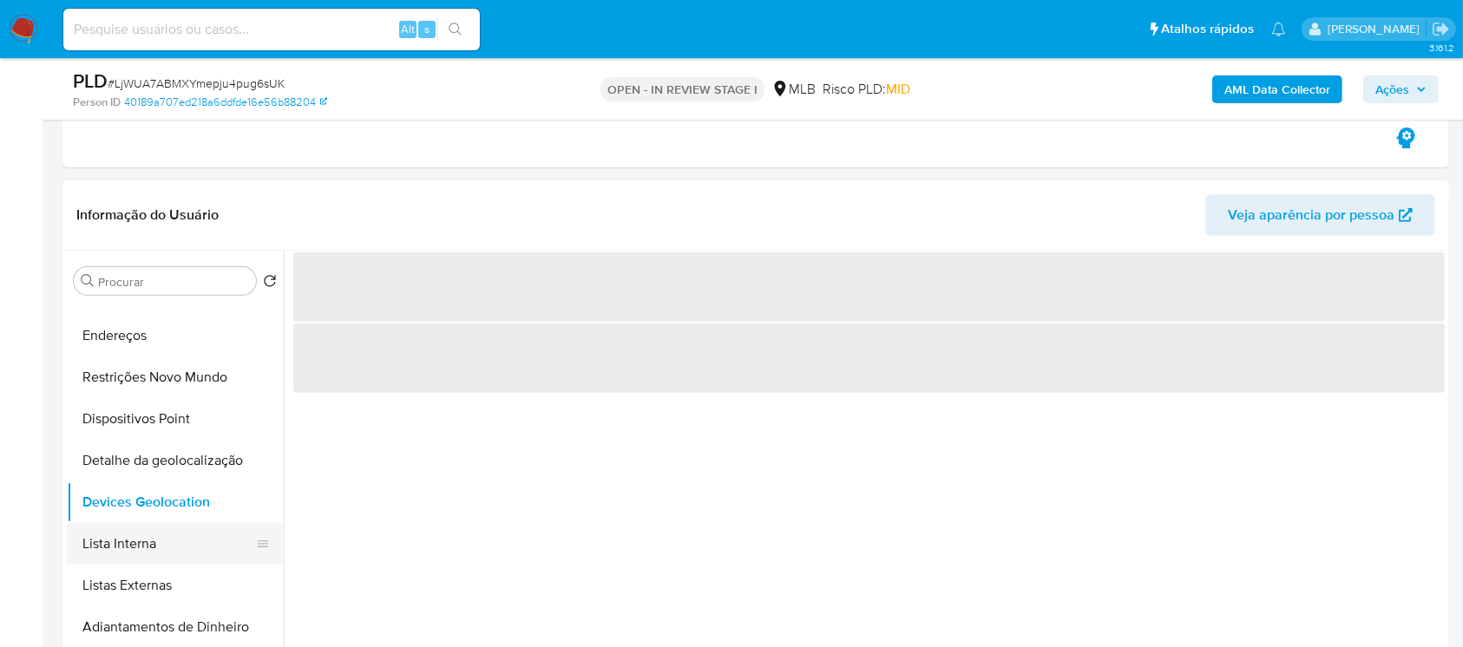
click at [123, 529] on button "Lista Interna" at bounding box center [168, 544] width 203 height 42
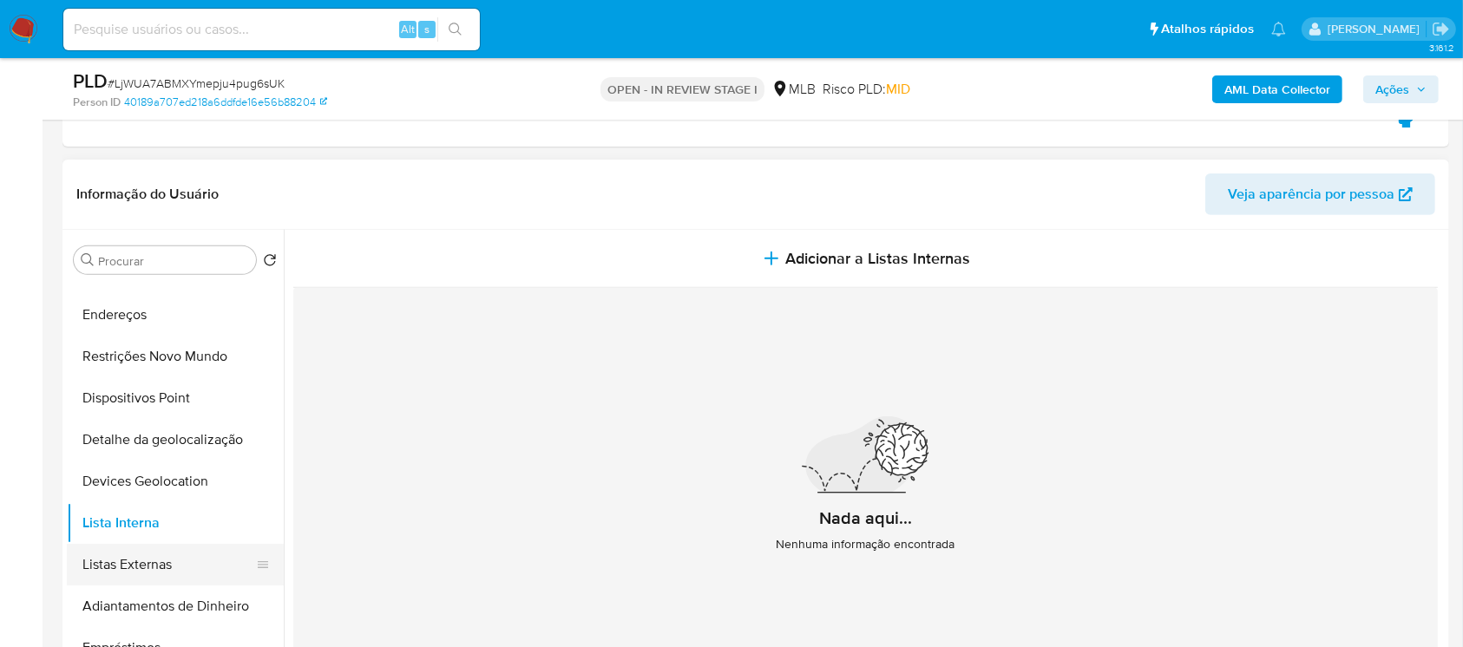
click at [124, 573] on button "Listas Externas" at bounding box center [168, 565] width 203 height 42
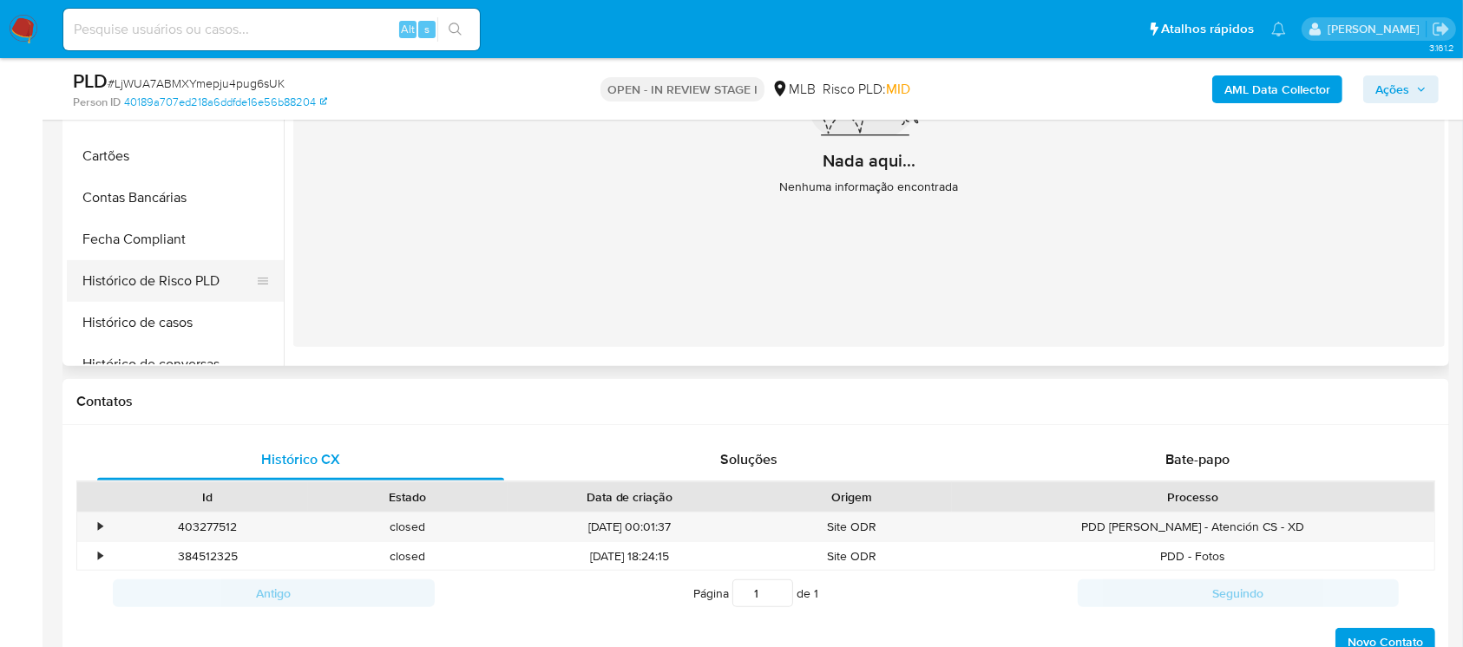
scroll to position [308, 0]
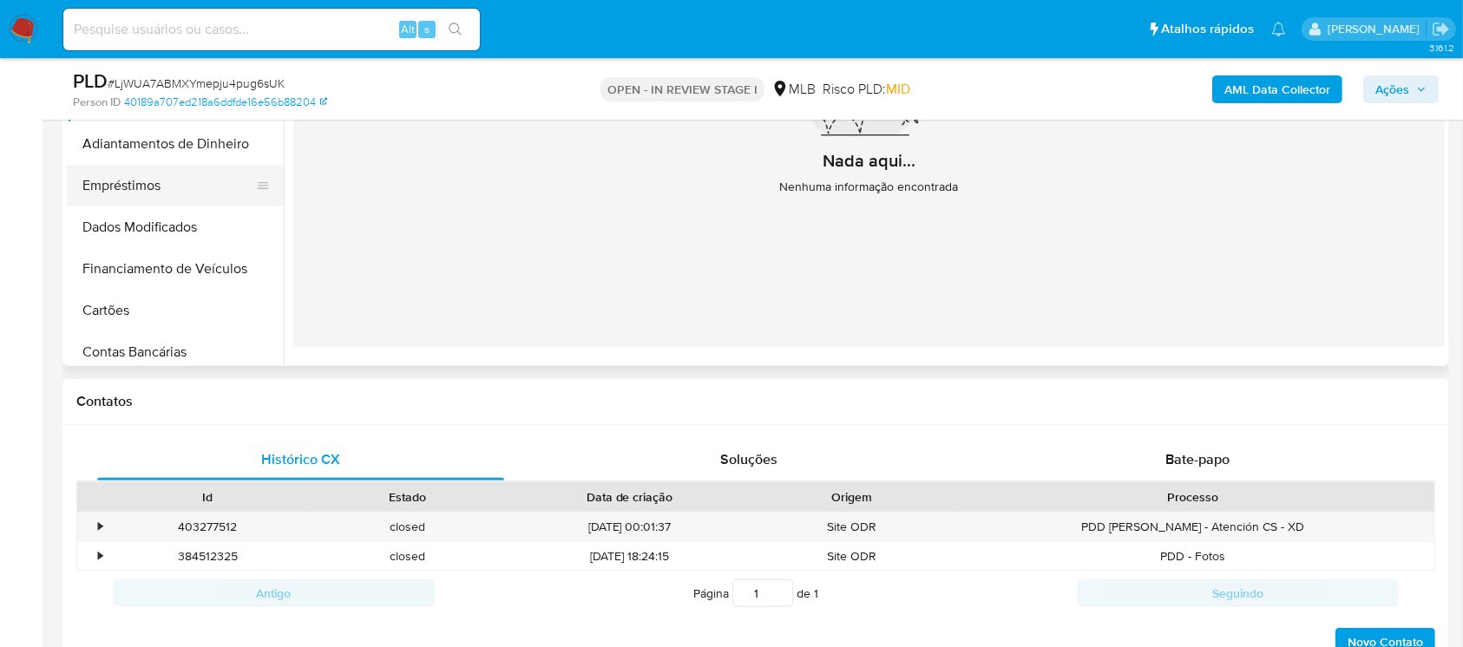
click at [97, 187] on button "Empréstimos" at bounding box center [168, 186] width 203 height 42
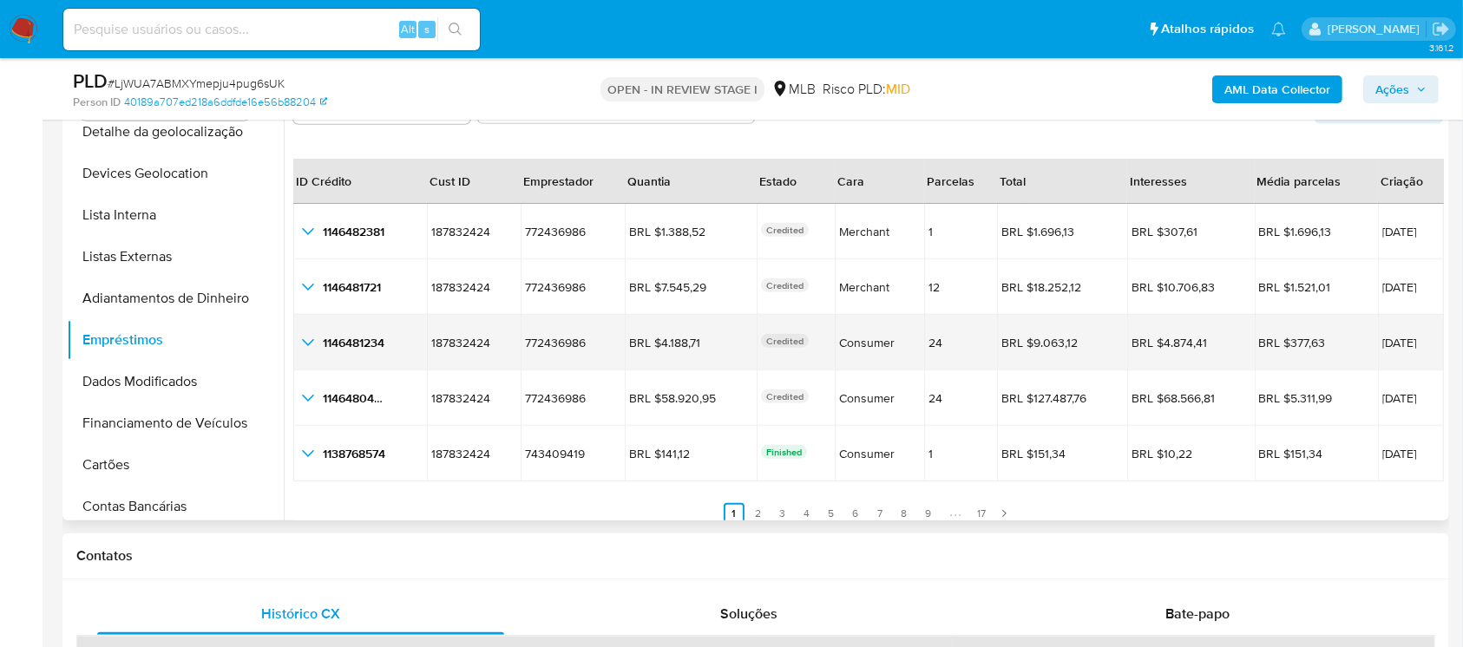
scroll to position [40, 0]
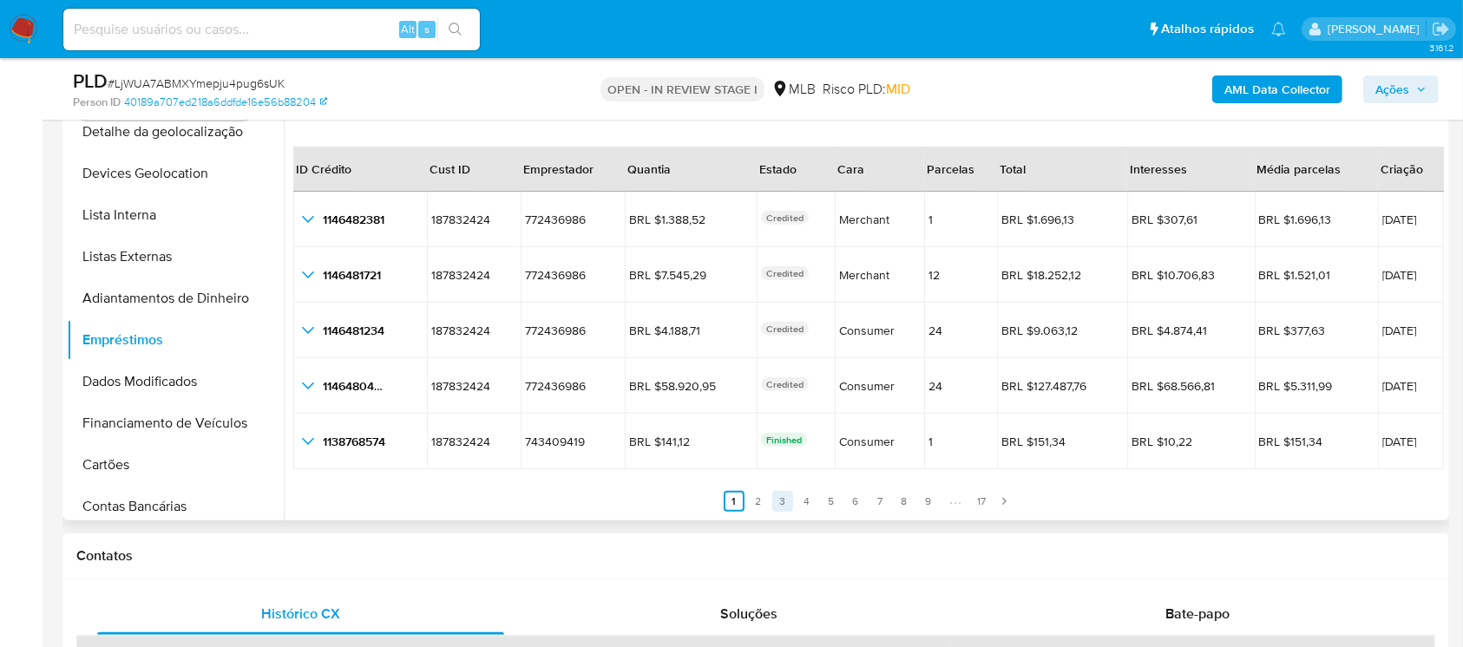
click at [783, 504] on link "3" at bounding box center [782, 501] width 21 height 21
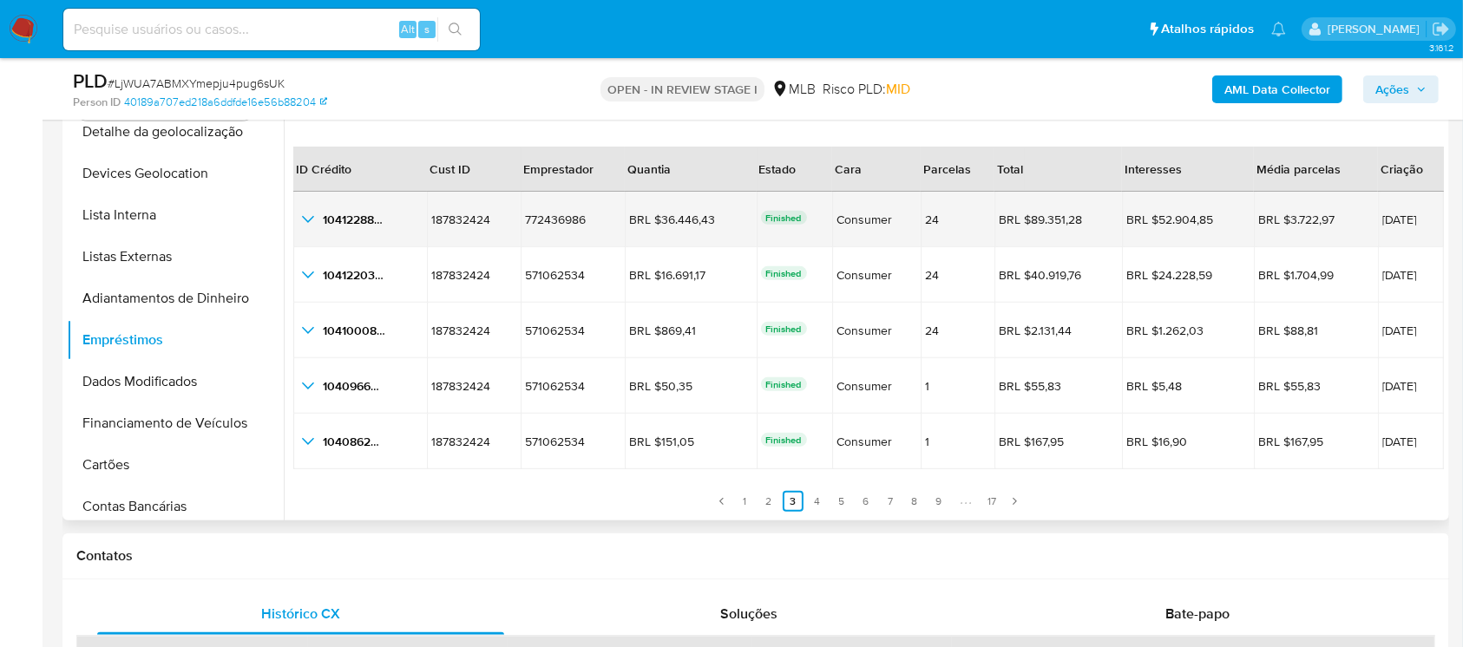
click at [309, 219] on icon "button_show_hidden_detail_by_id_0" at bounding box center [308, 219] width 12 height 7
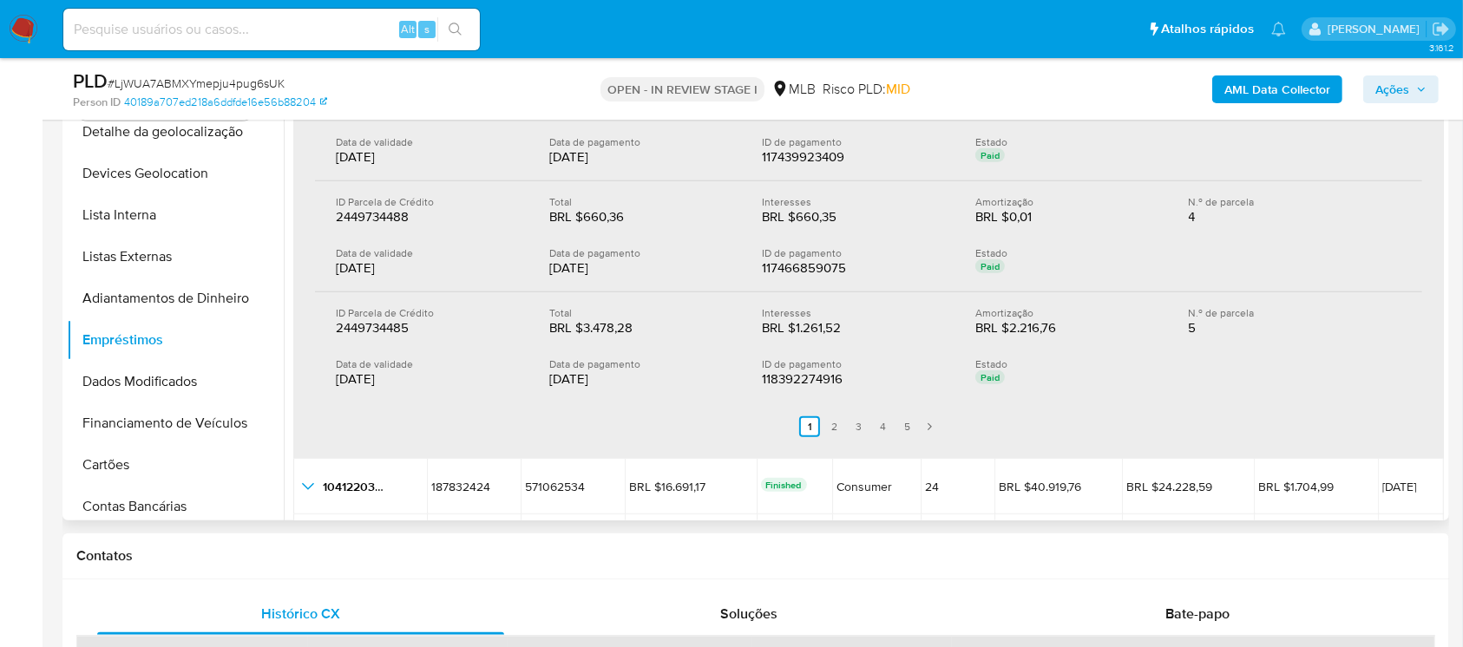
scroll to position [502, 0]
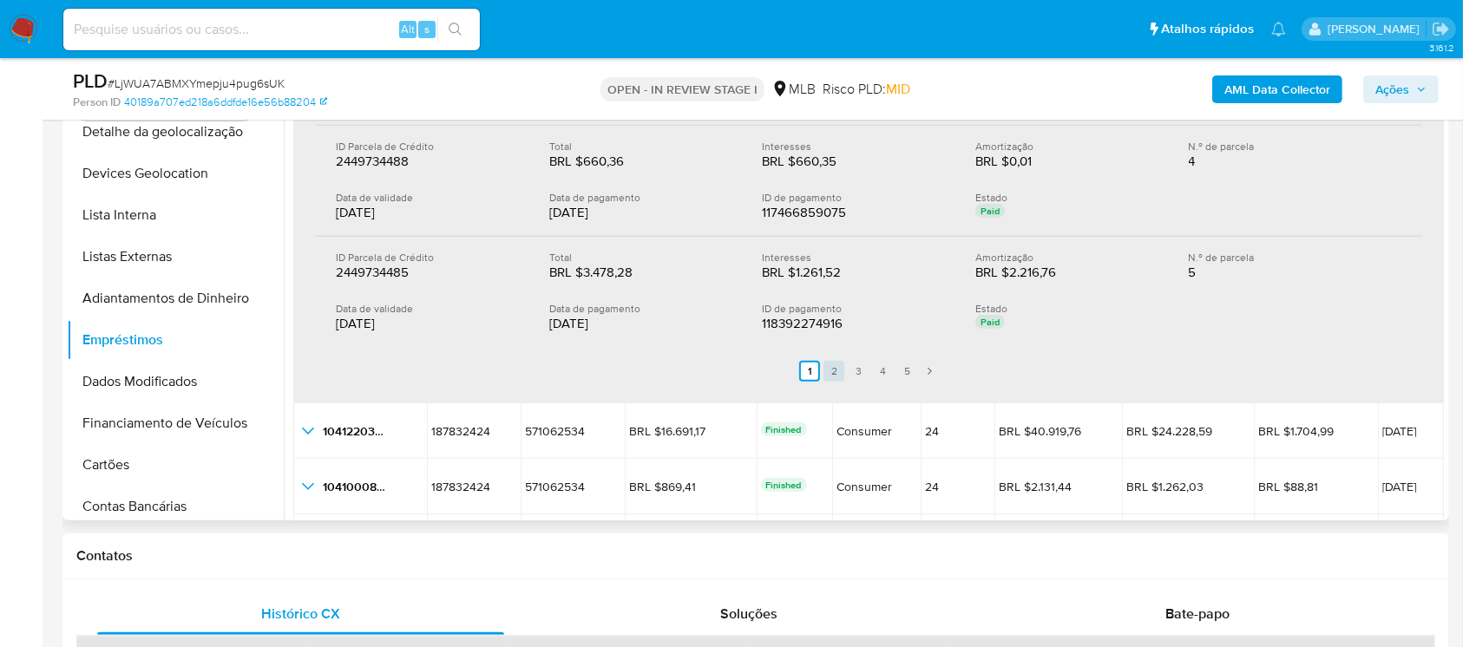
click at [826, 376] on link "2" at bounding box center [833, 371] width 21 height 21
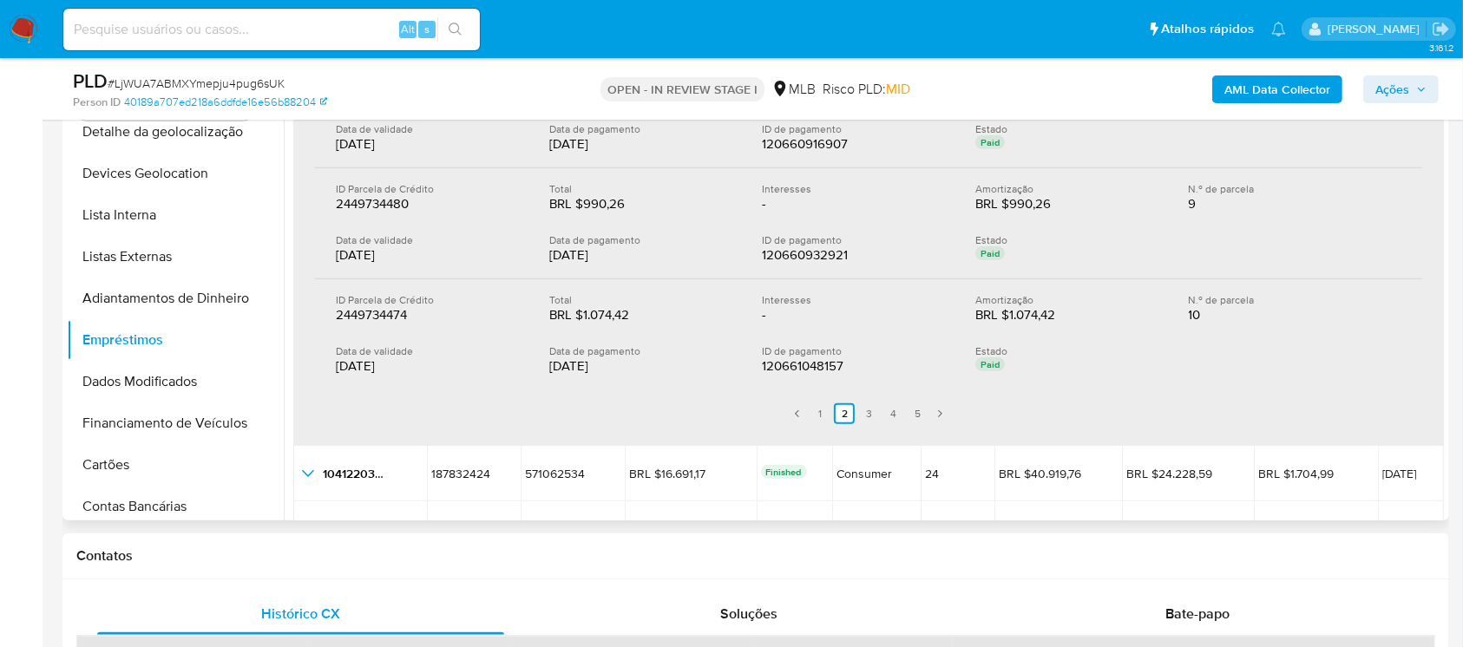
scroll to position [657, 0]
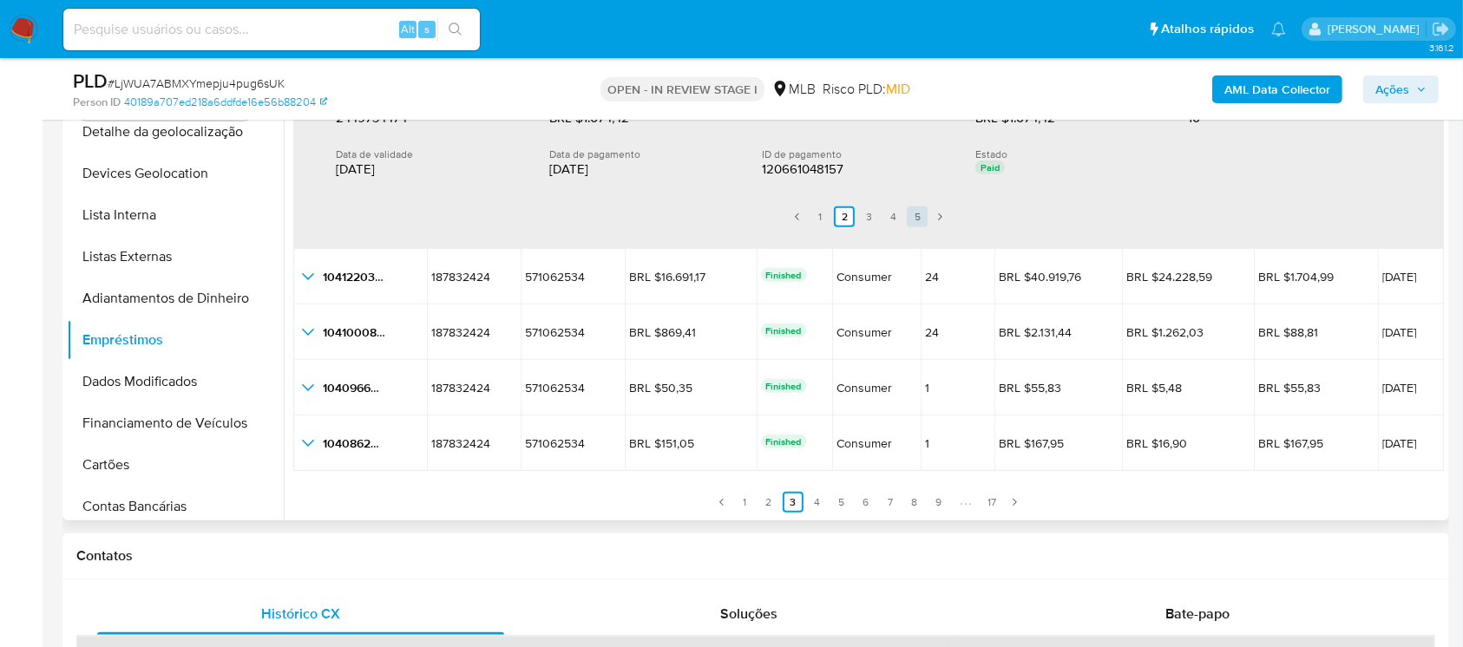
click at [913, 218] on link "5" at bounding box center [917, 216] width 21 height 21
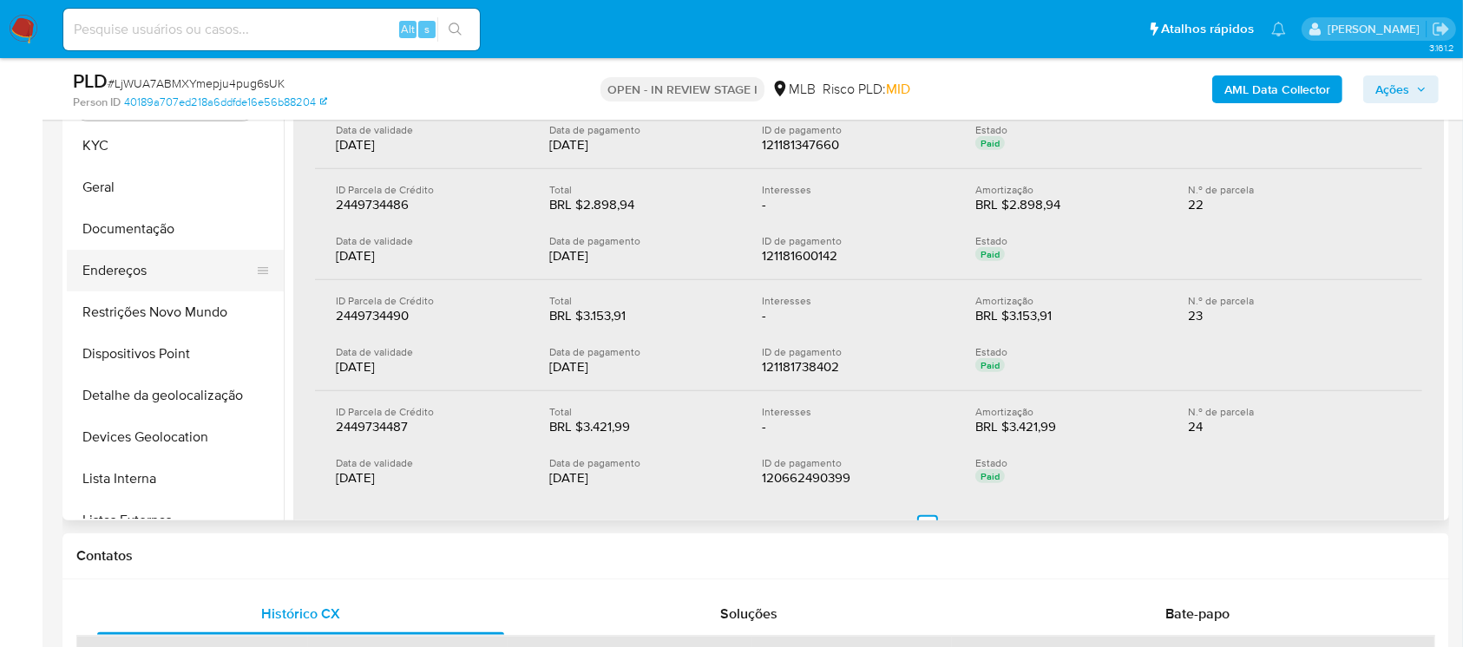
scroll to position [0, 0]
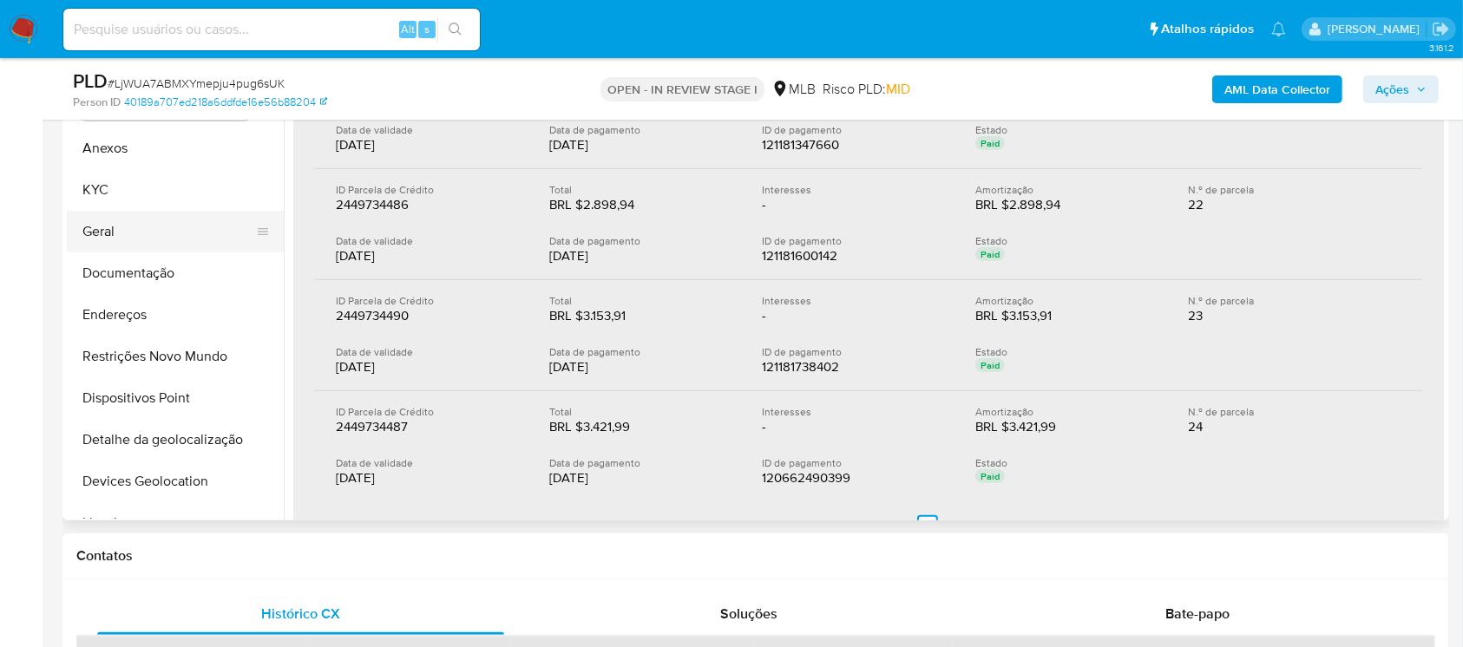
click at [78, 226] on button "Geral" at bounding box center [168, 232] width 203 height 42
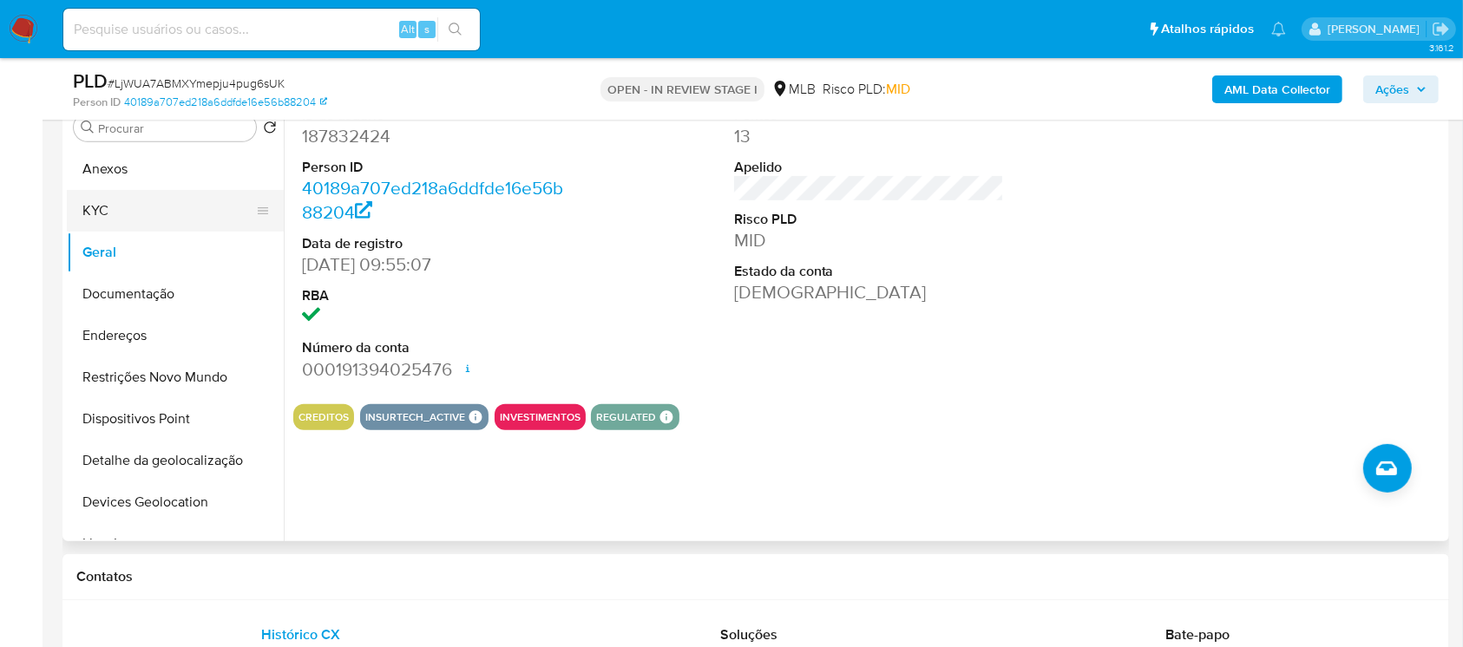
click at [86, 216] on button "KYC" at bounding box center [168, 211] width 203 height 42
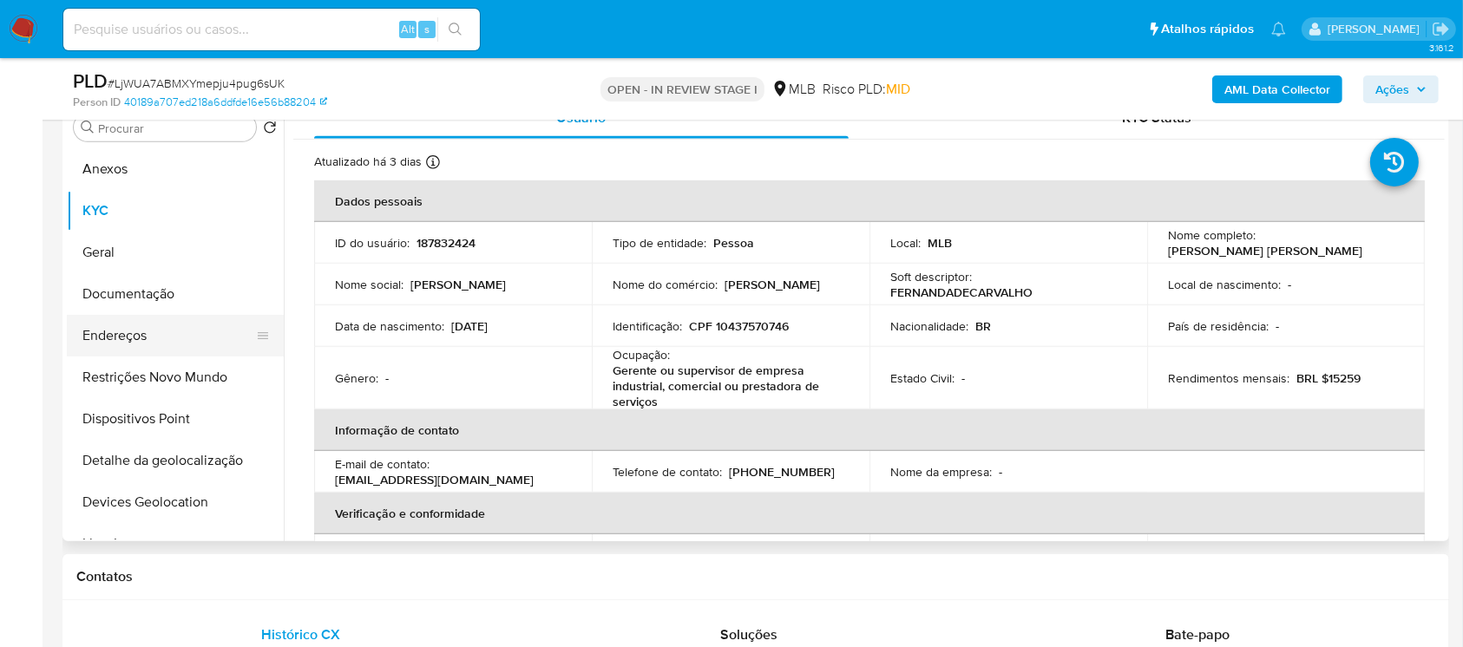
click at [111, 341] on button "Endereços" at bounding box center [168, 336] width 203 height 42
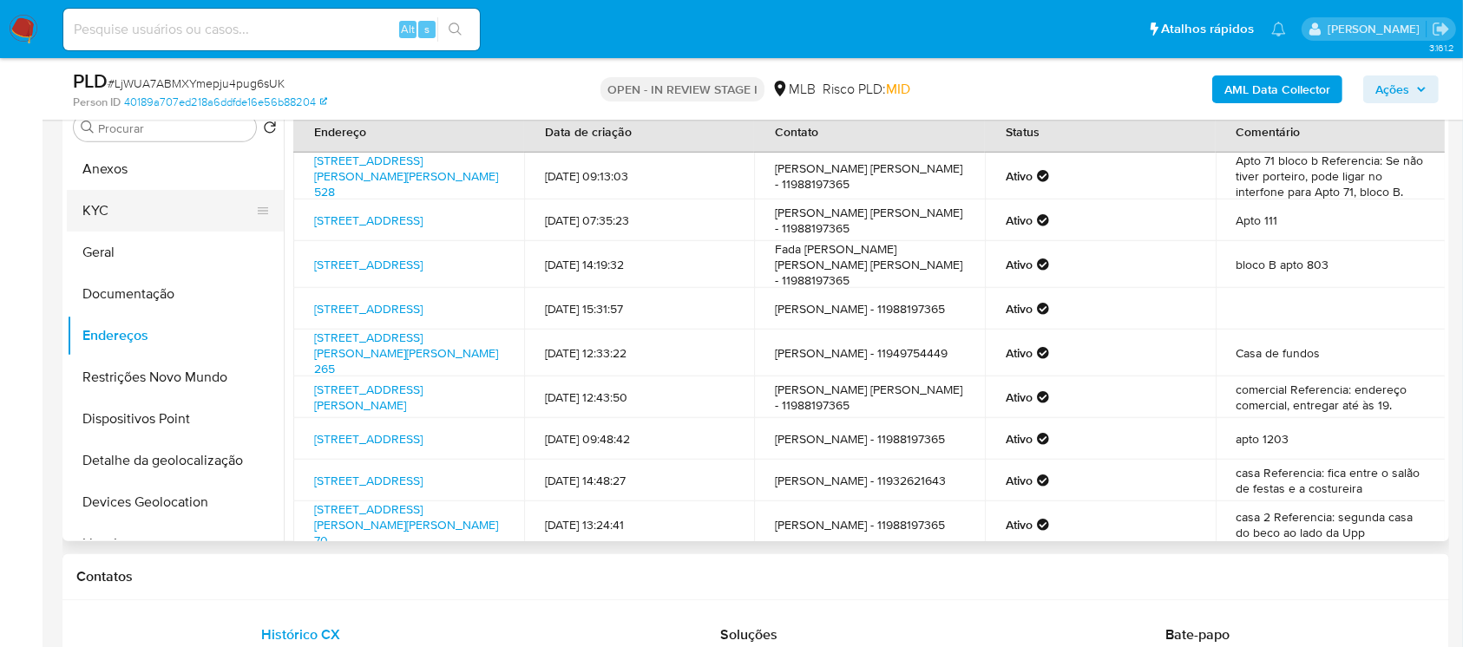
click at [91, 209] on button "KYC" at bounding box center [168, 211] width 203 height 42
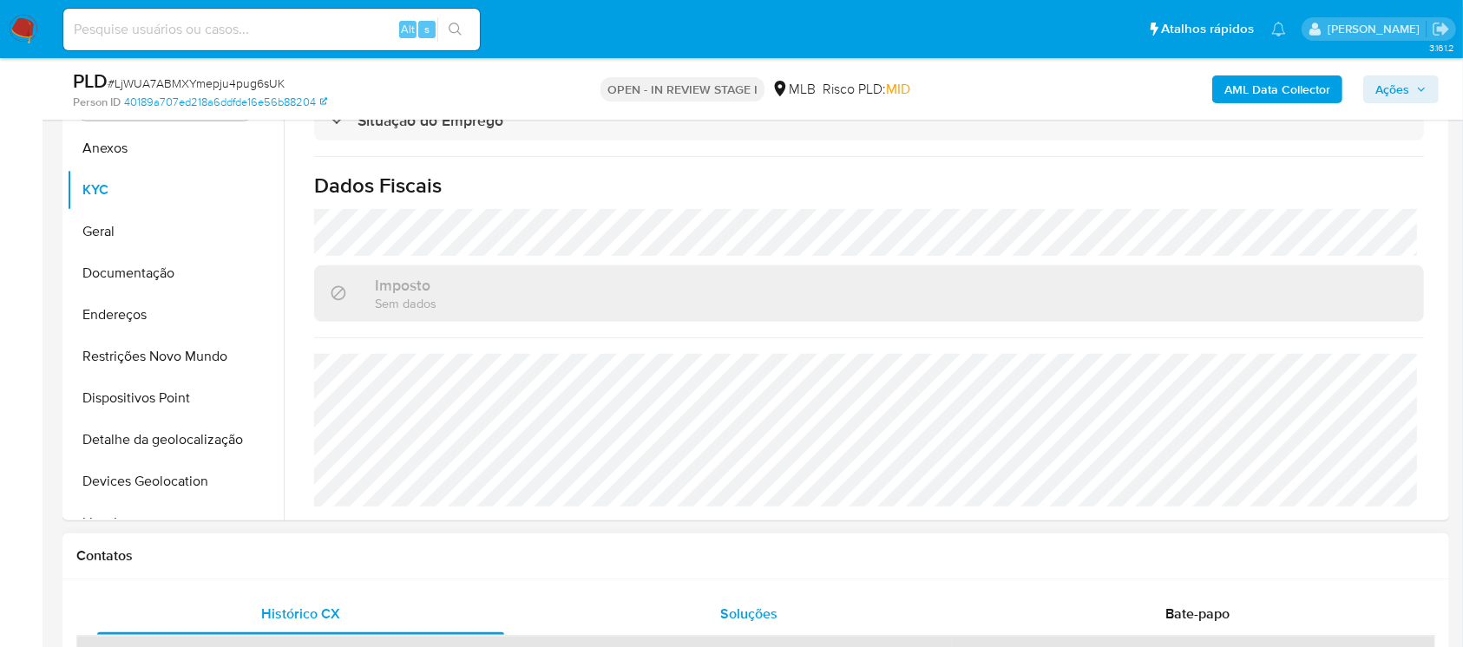
scroll to position [758, 0]
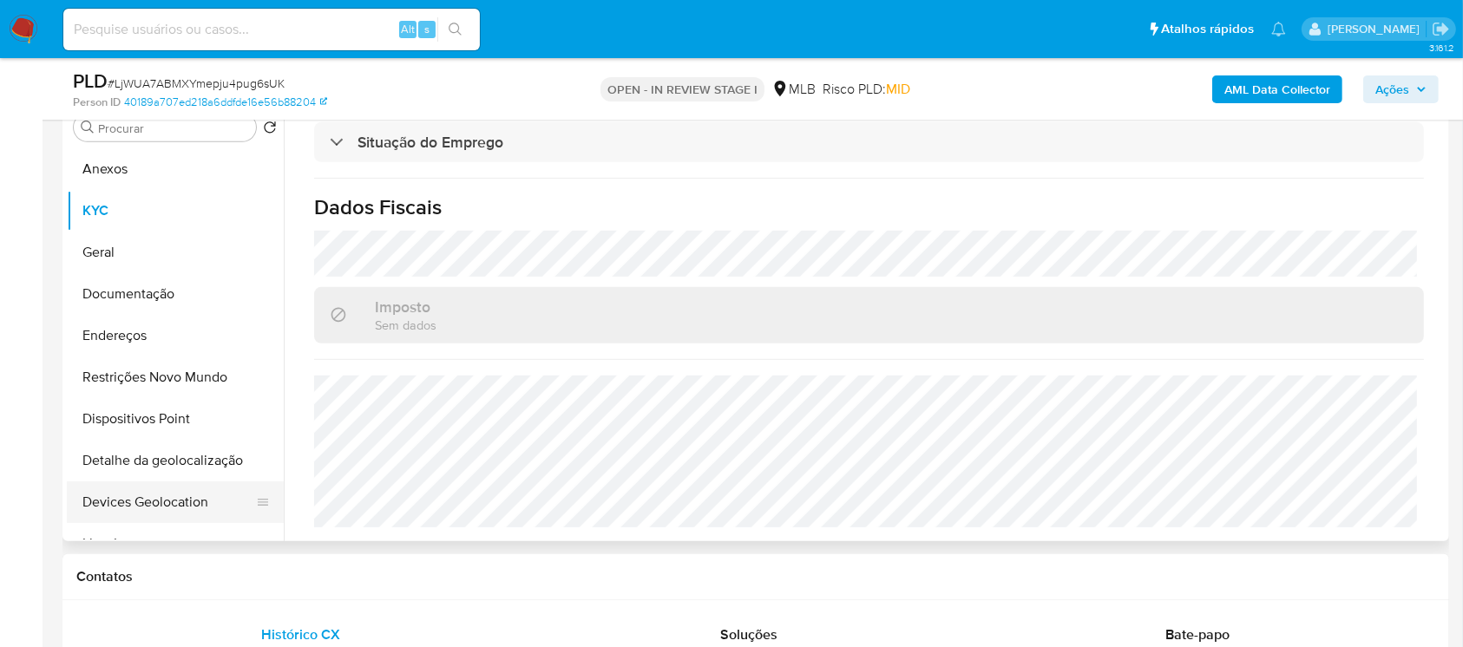
click at [110, 498] on button "Devices Geolocation" at bounding box center [168, 502] width 203 height 42
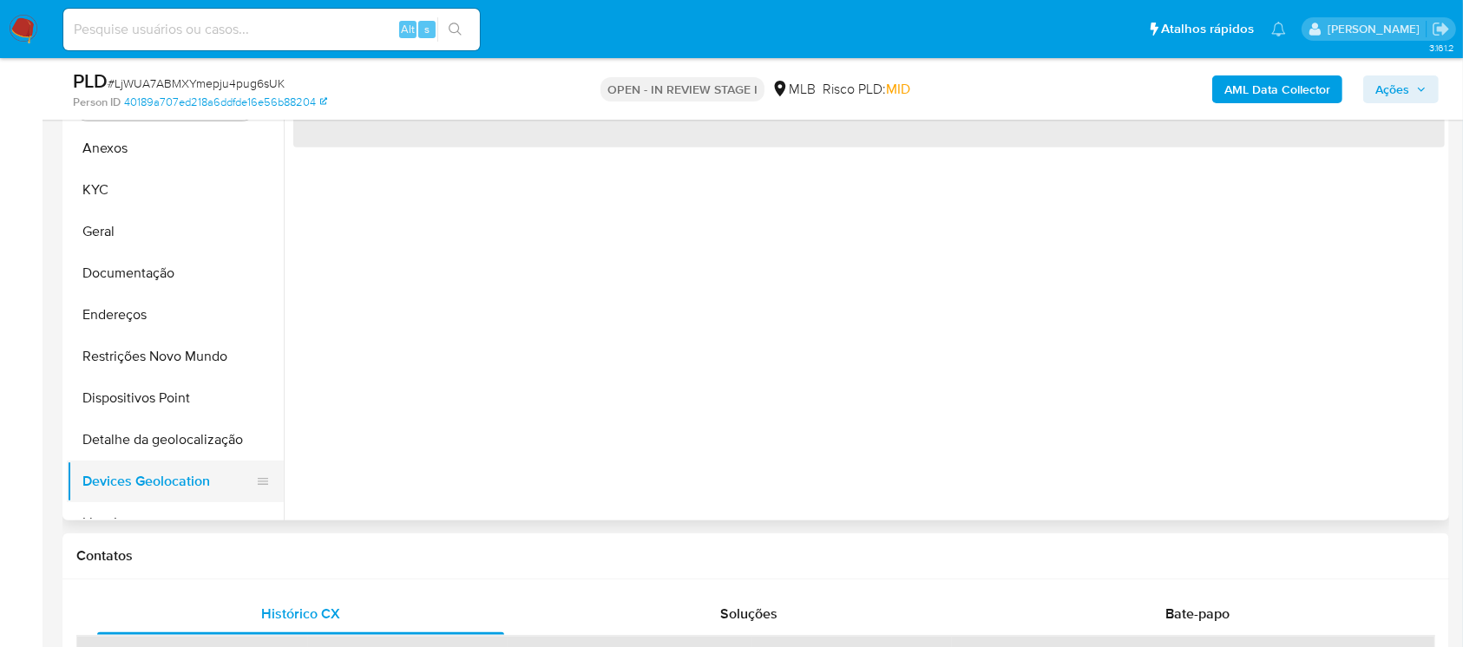
scroll to position [0, 0]
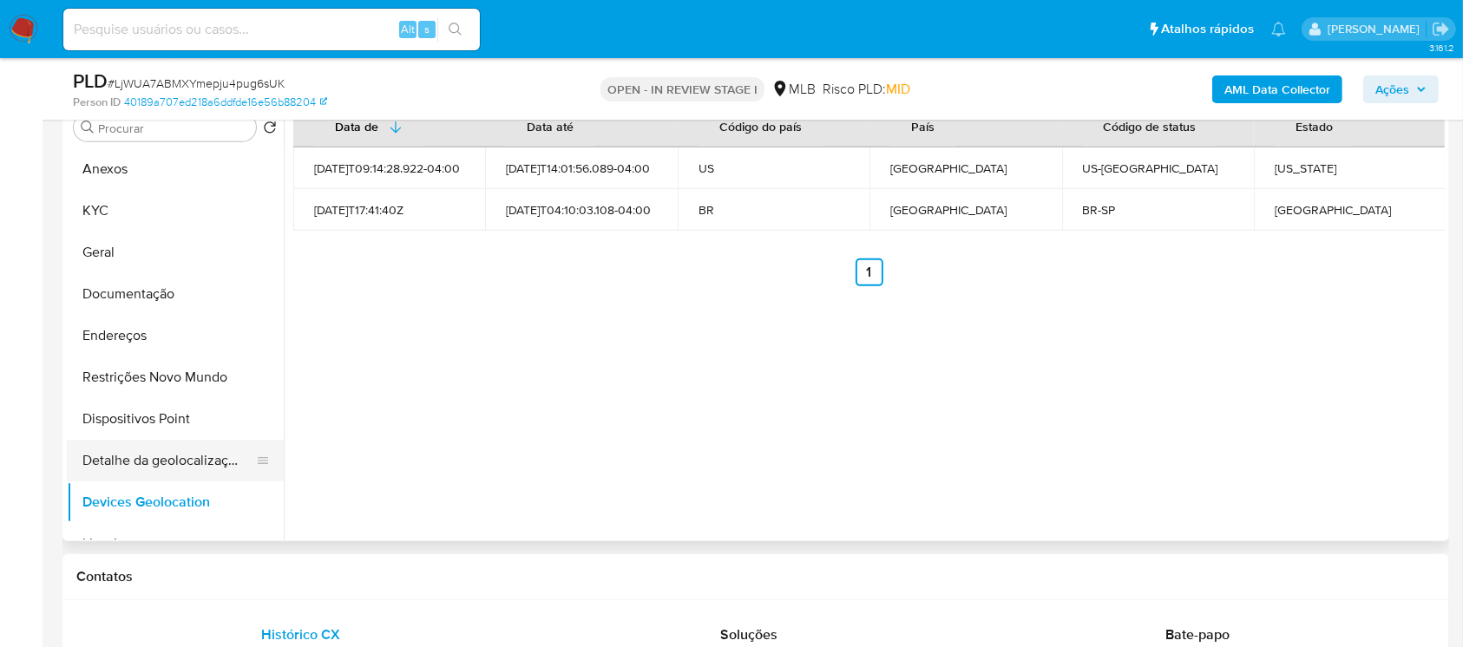
click at [149, 464] on button "Detalhe da geolocalização" at bounding box center [168, 461] width 203 height 42
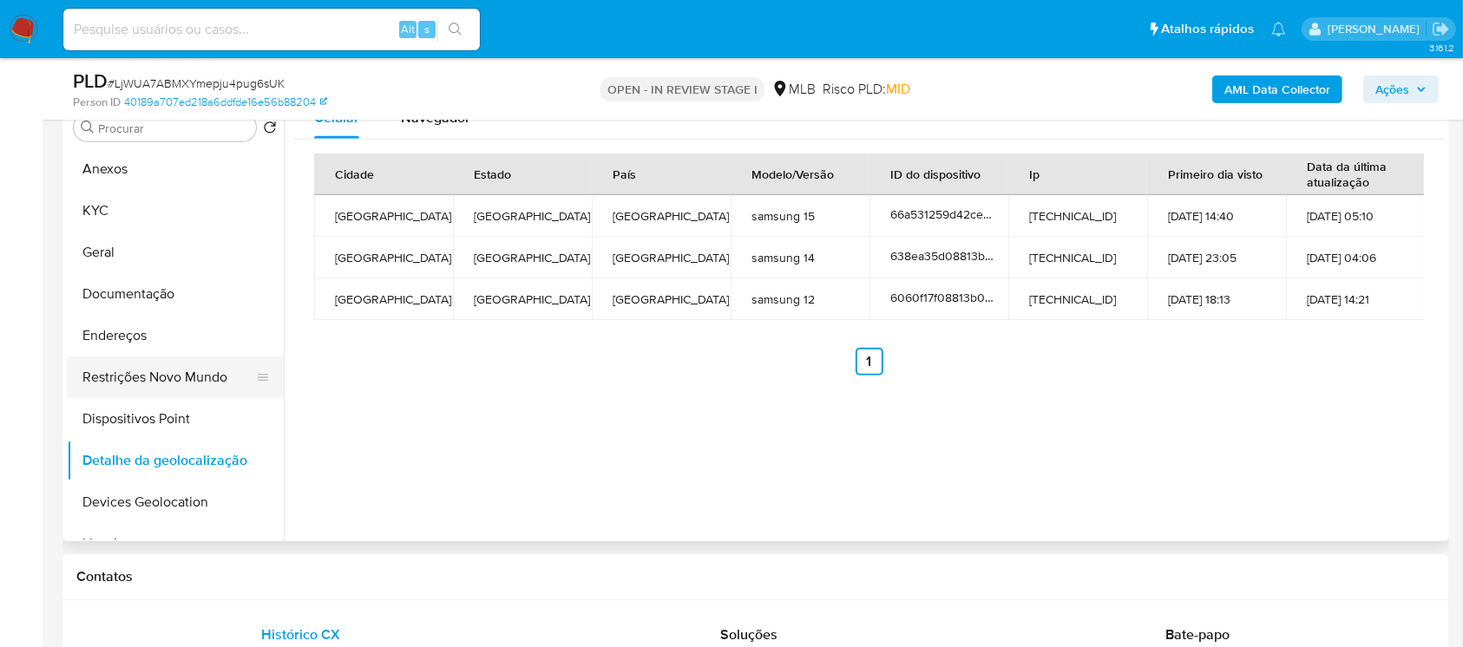
click at [108, 387] on button "Restrições Novo Mundo" at bounding box center [168, 378] width 203 height 42
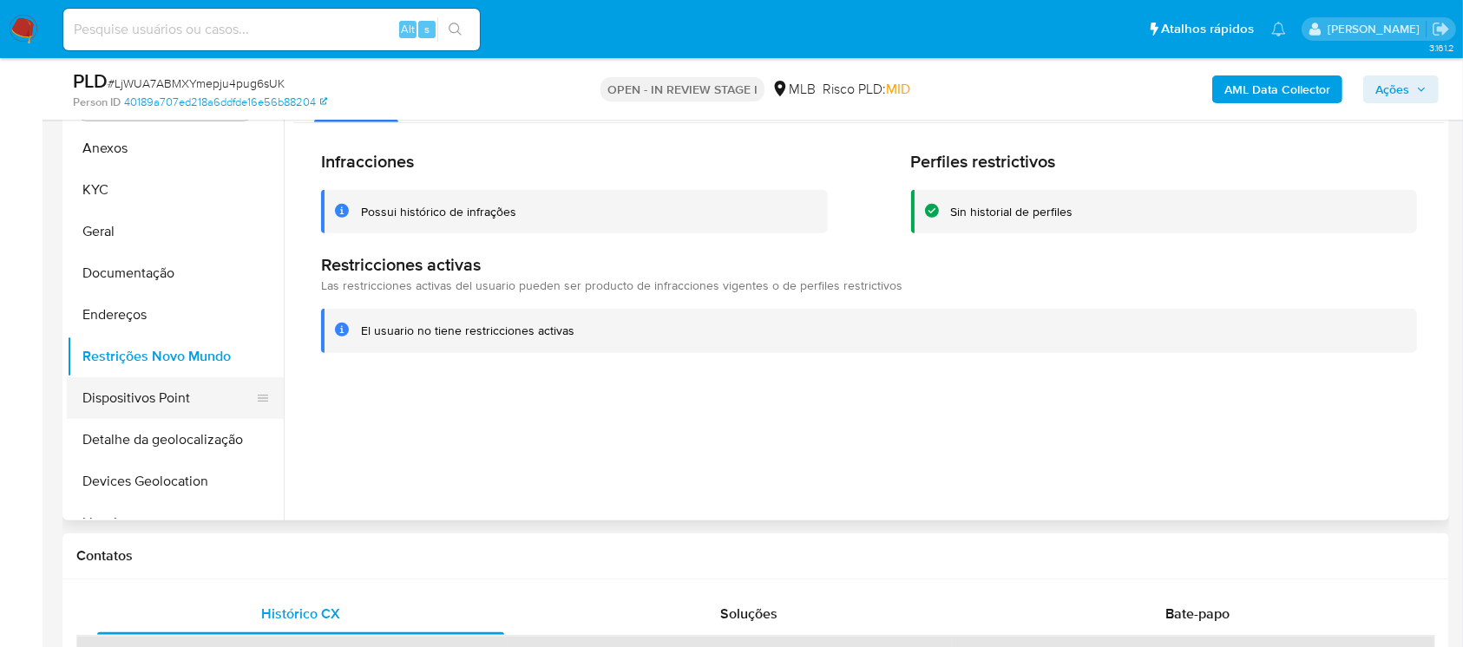
click at [102, 405] on button "Dispositivos Point" at bounding box center [168, 398] width 203 height 42
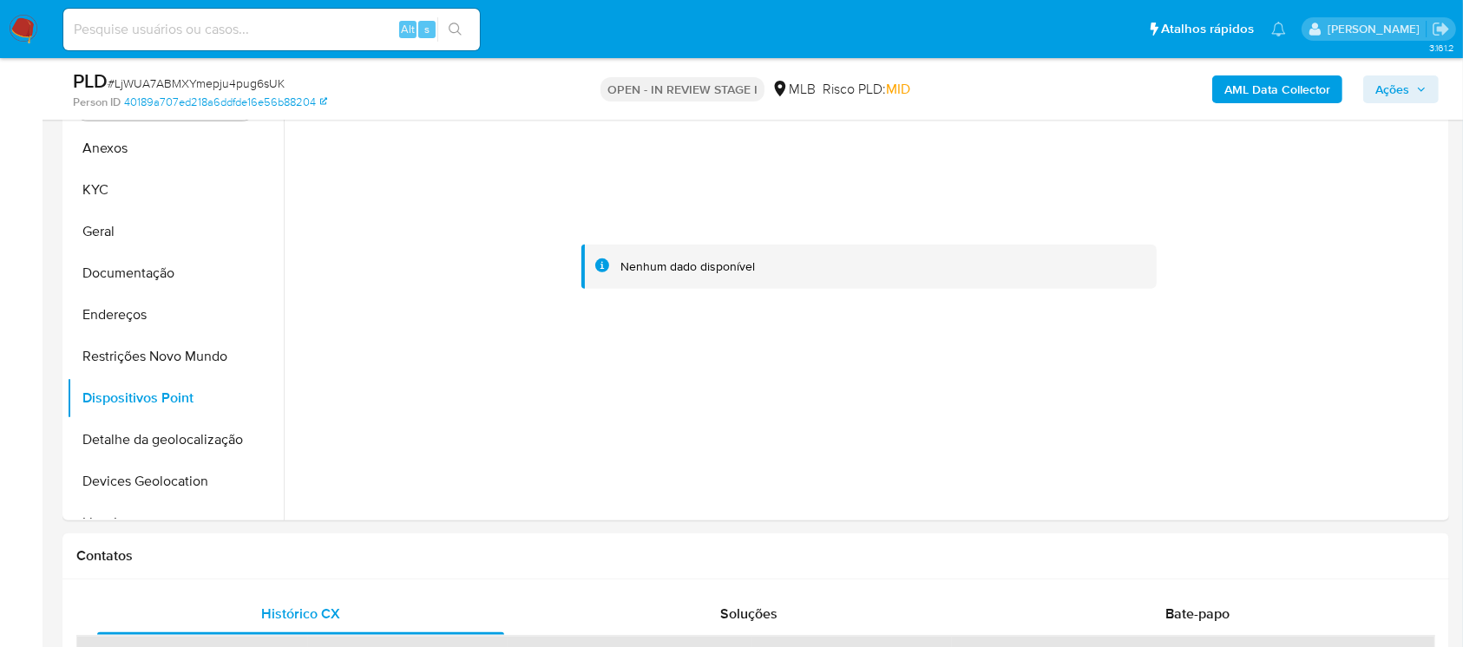
click at [1241, 99] on b "AML Data Collector" at bounding box center [1277, 89] width 106 height 28
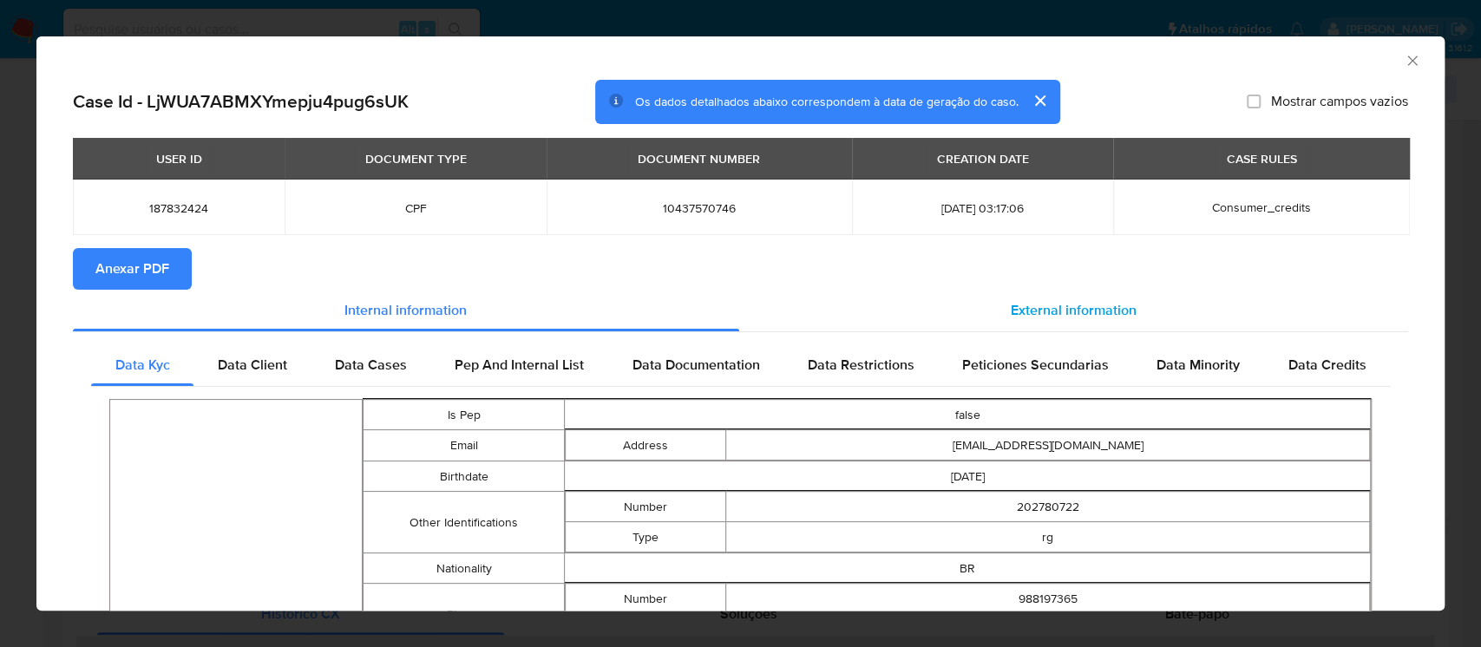
click at [1101, 306] on span "External information" at bounding box center [1074, 310] width 126 height 20
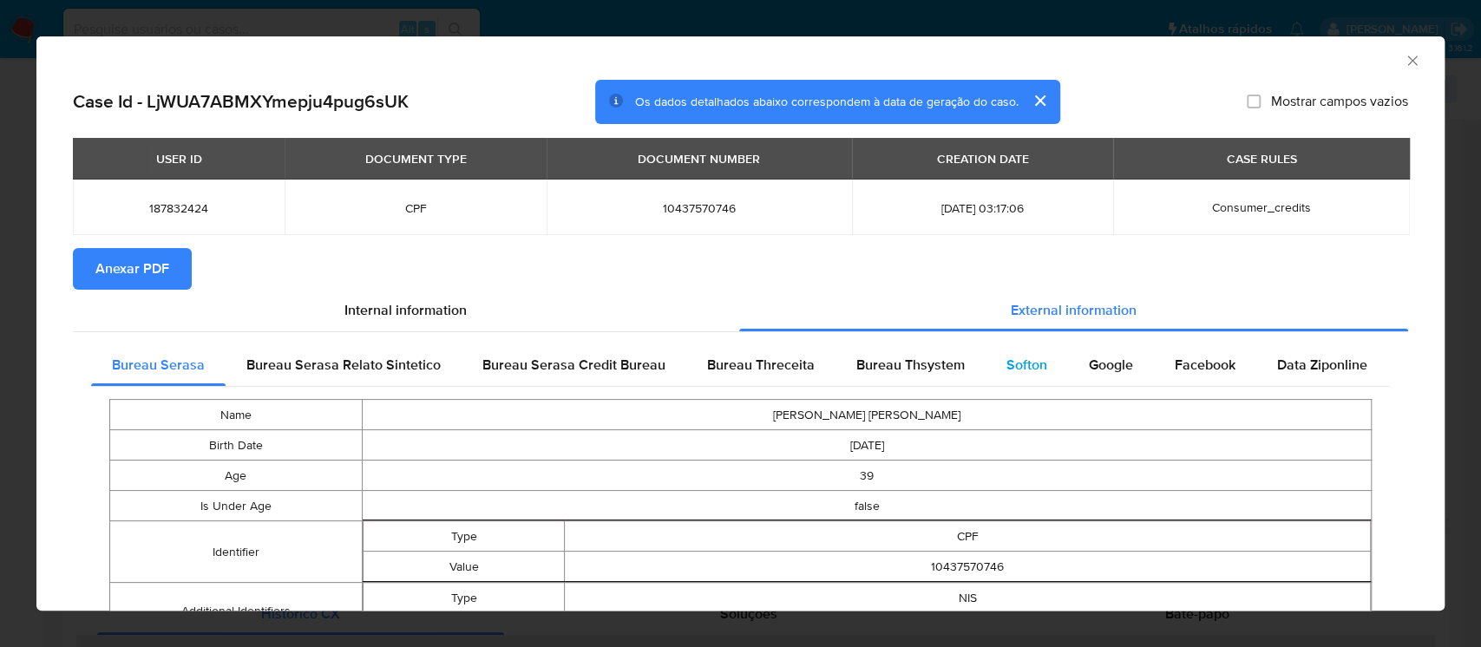
click at [1015, 363] on span "Softon" at bounding box center [1026, 365] width 41 height 20
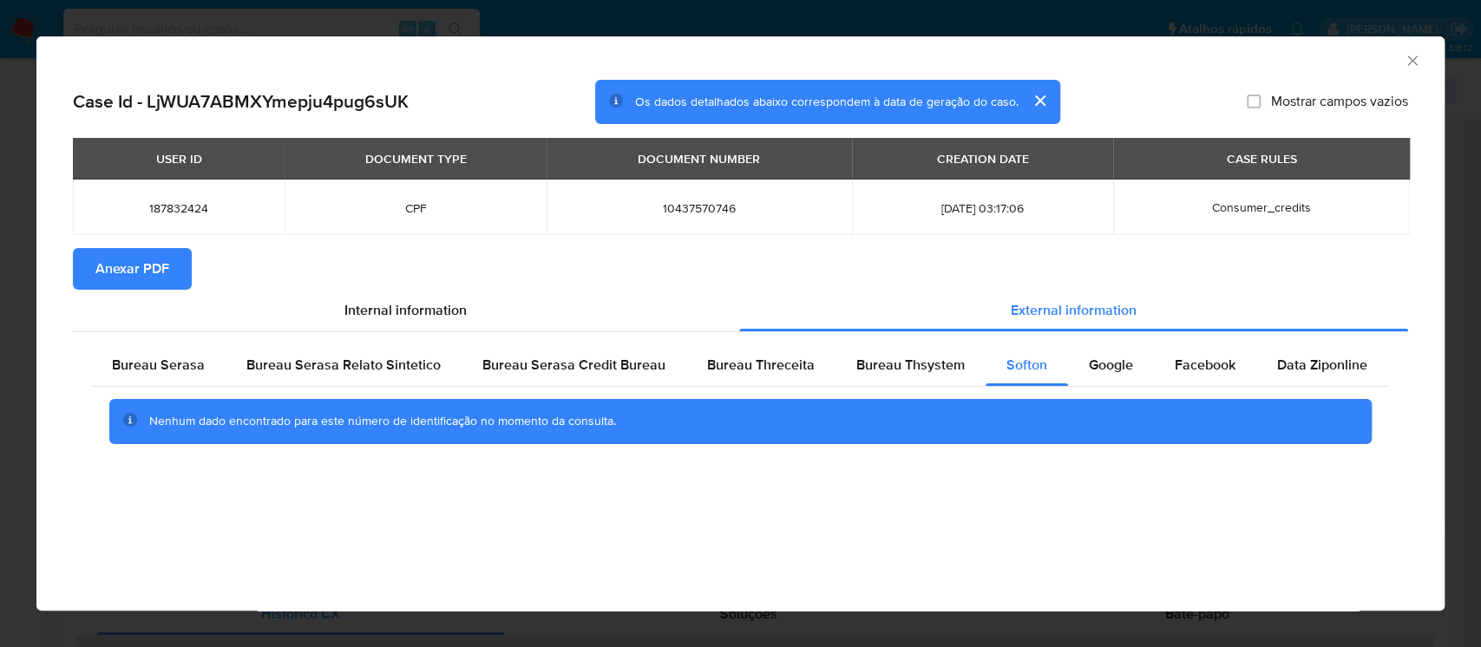
click at [656, 211] on span "10437570746" at bounding box center [699, 208] width 264 height 16
copy span "10437570746"
click at [1408, 62] on icon "Fechar a janela" at bounding box center [1412, 60] width 17 height 17
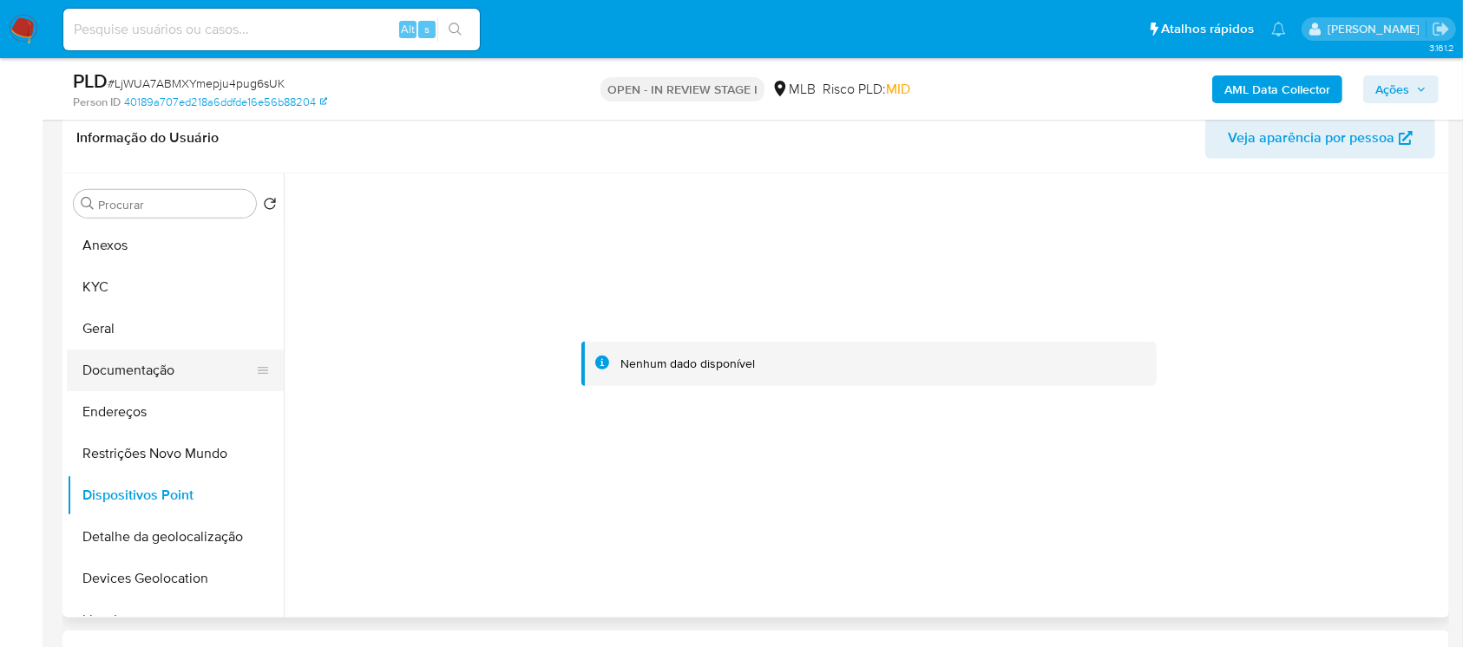
scroll to position [617, 0]
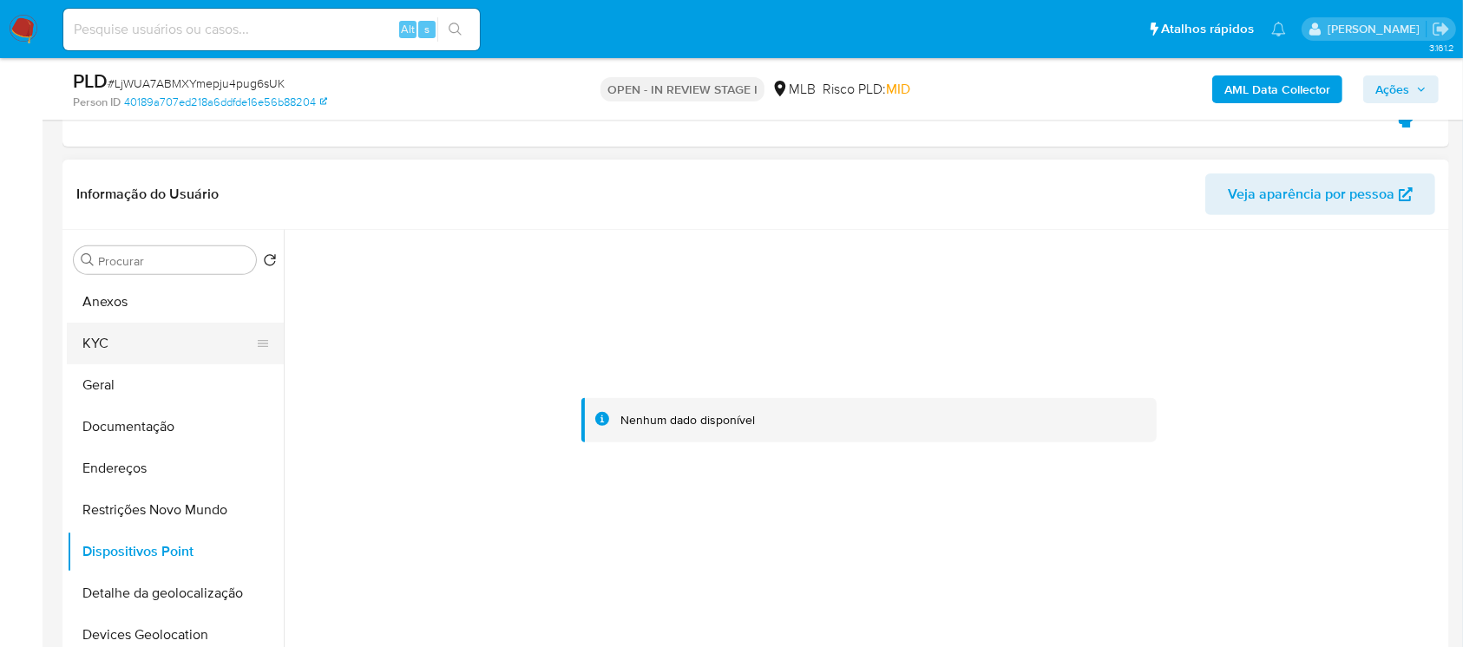
click at [132, 350] on button "KYC" at bounding box center [168, 344] width 203 height 42
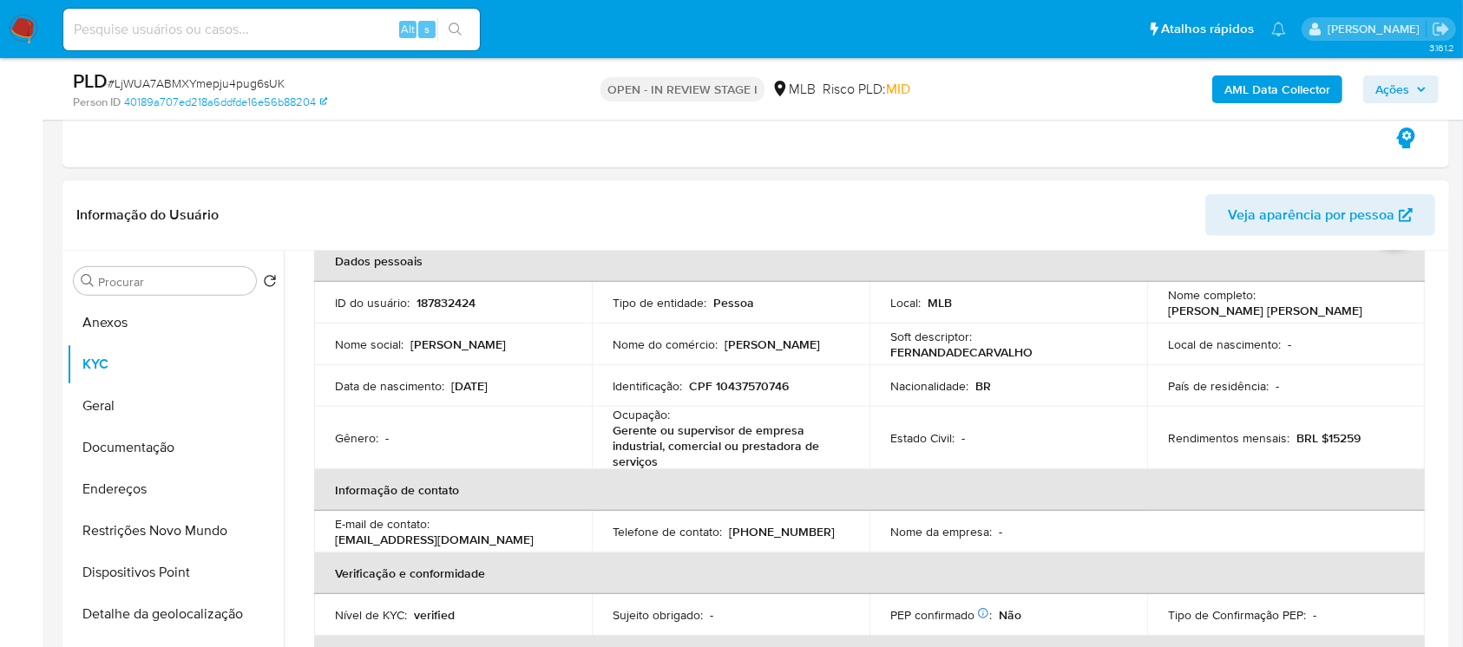
scroll to position [154, 0]
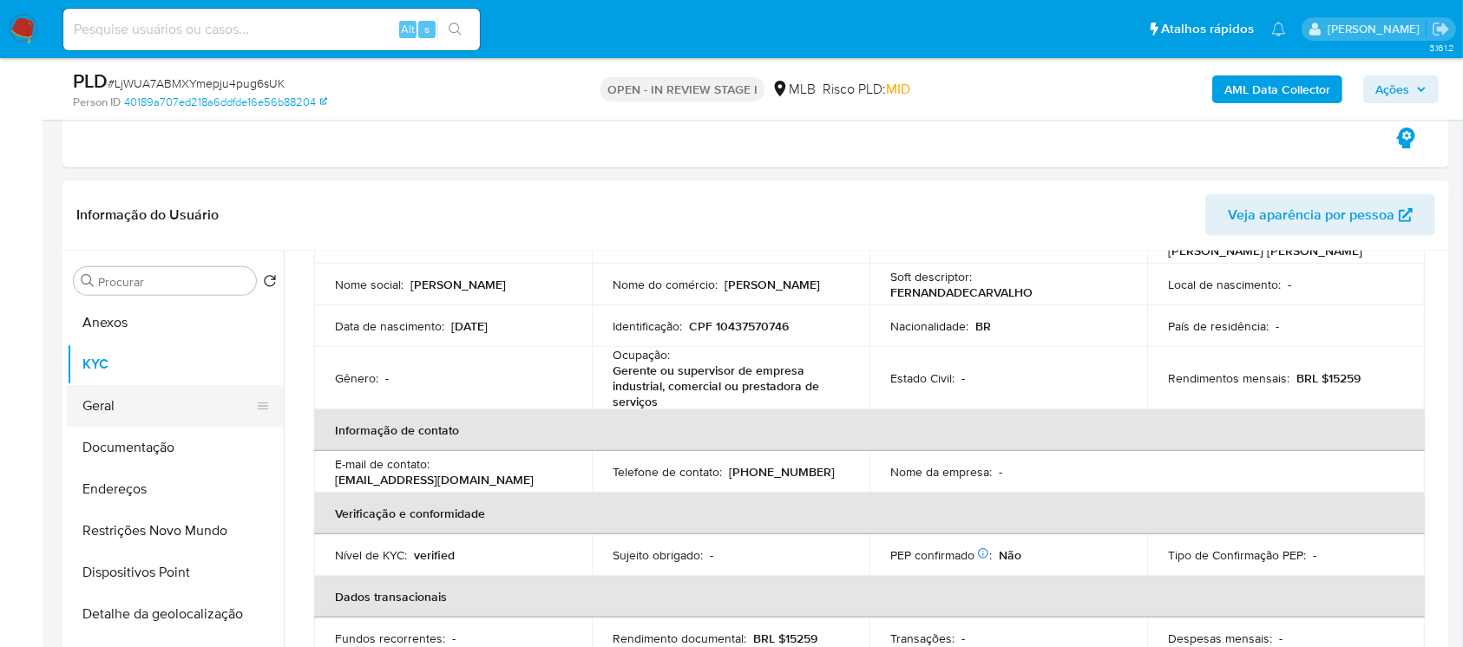
click at [119, 406] on button "Geral" at bounding box center [168, 406] width 203 height 42
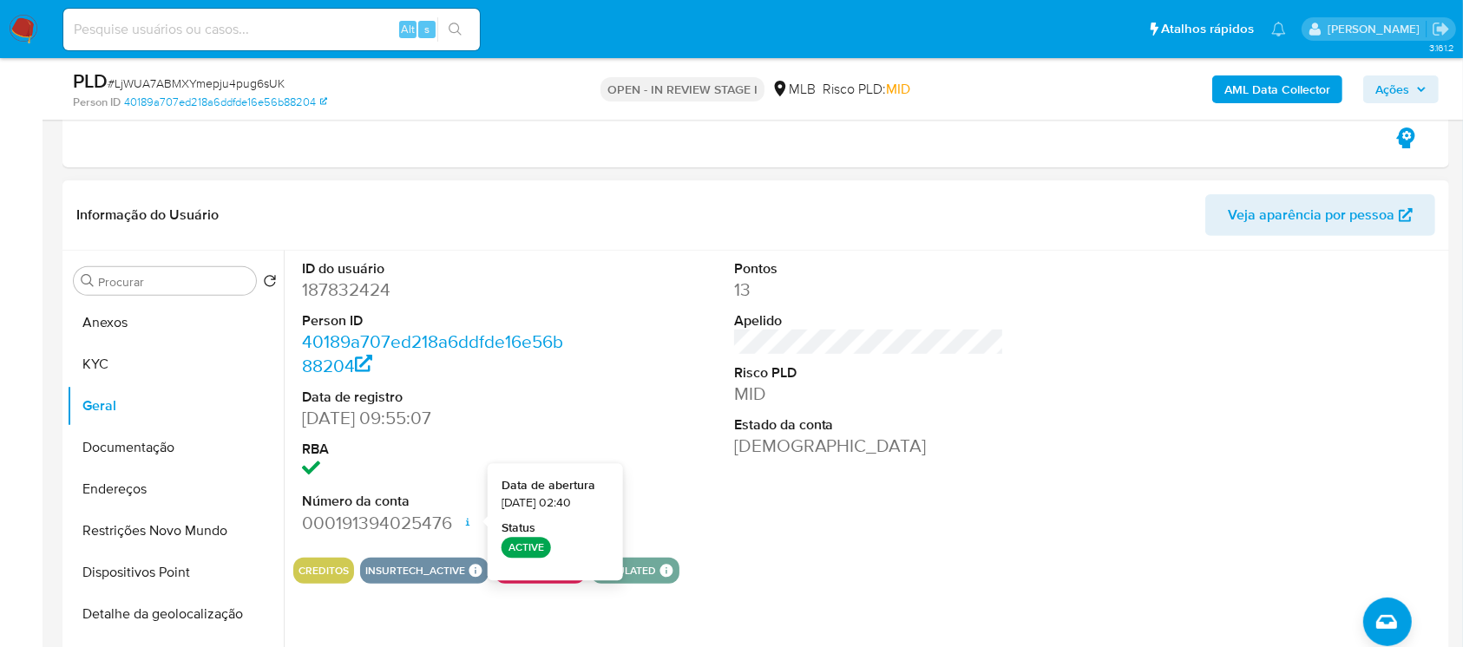
click at [946, 494] on div "Pontos 13 Apelido Risco PLD MID Estado da conta Ativa" at bounding box center [869, 397] width 288 height 293
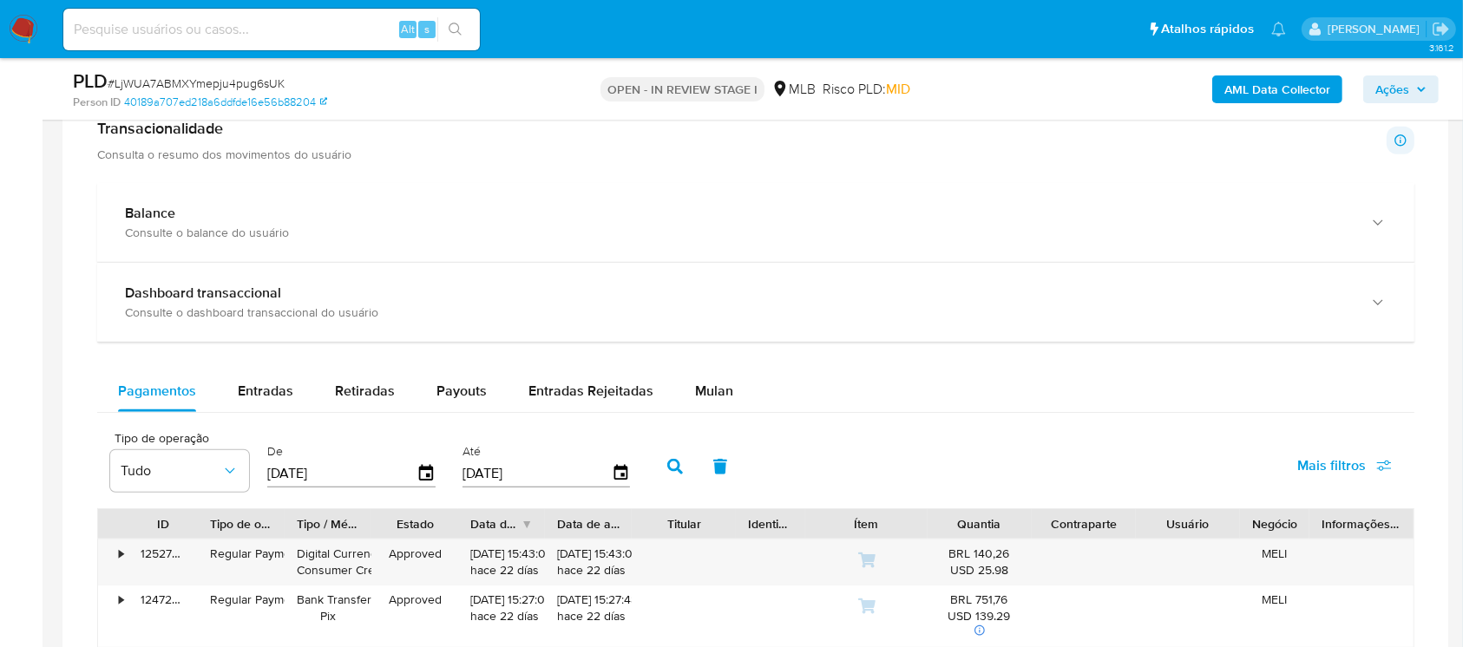
scroll to position [1542, 0]
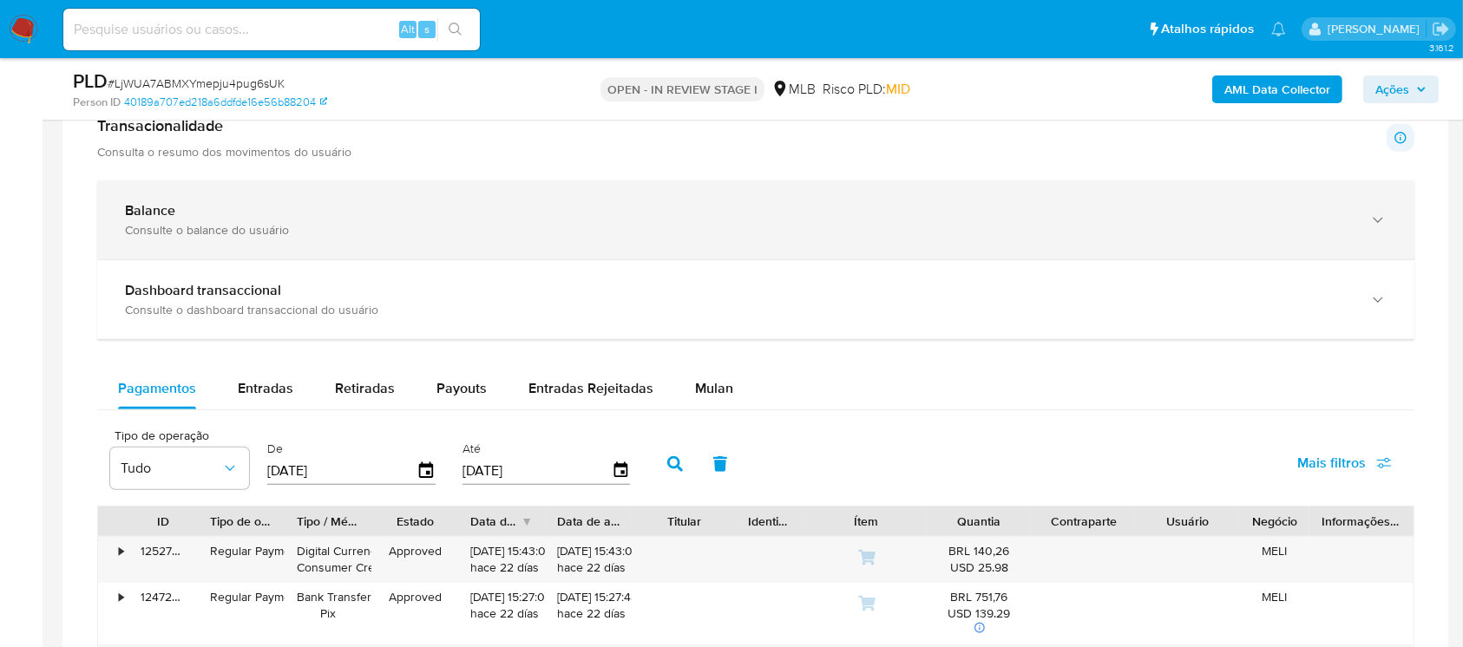
click at [352, 255] on div "Balance Consulte o balance do usuário" at bounding box center [755, 219] width 1317 height 79
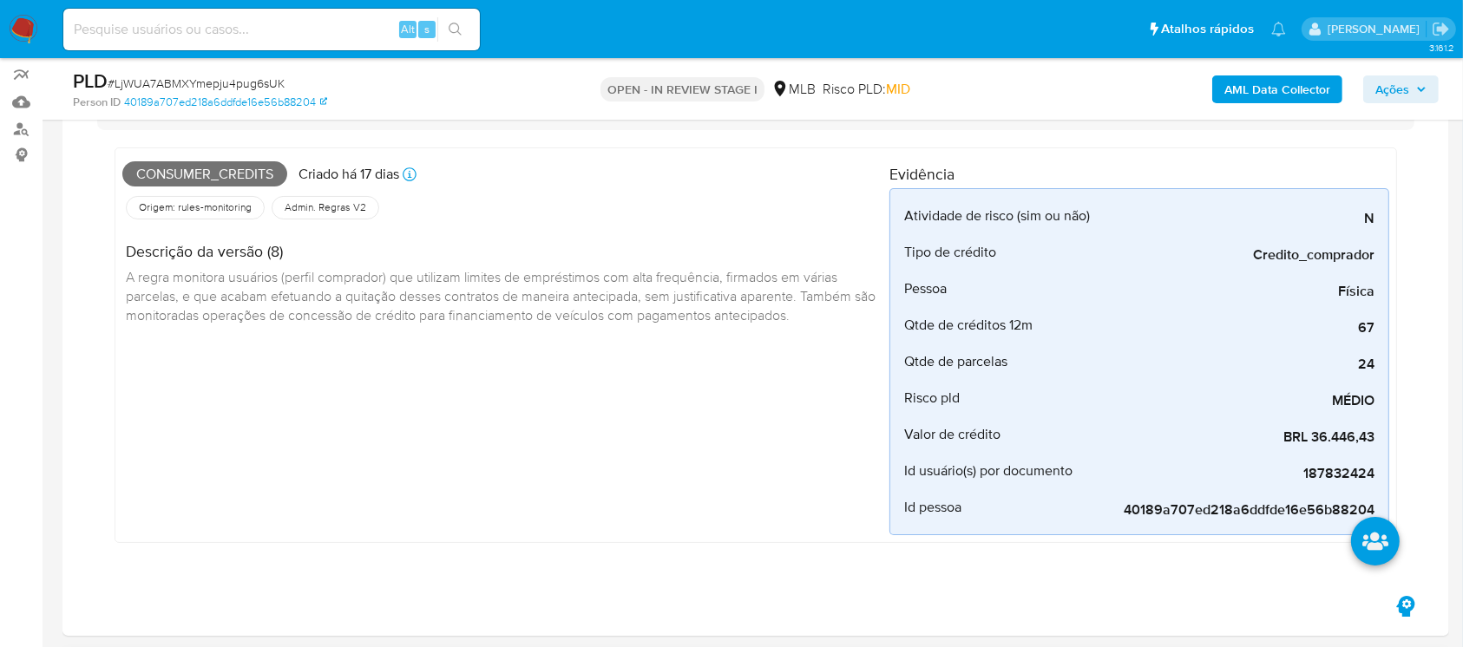
scroll to position [462, 0]
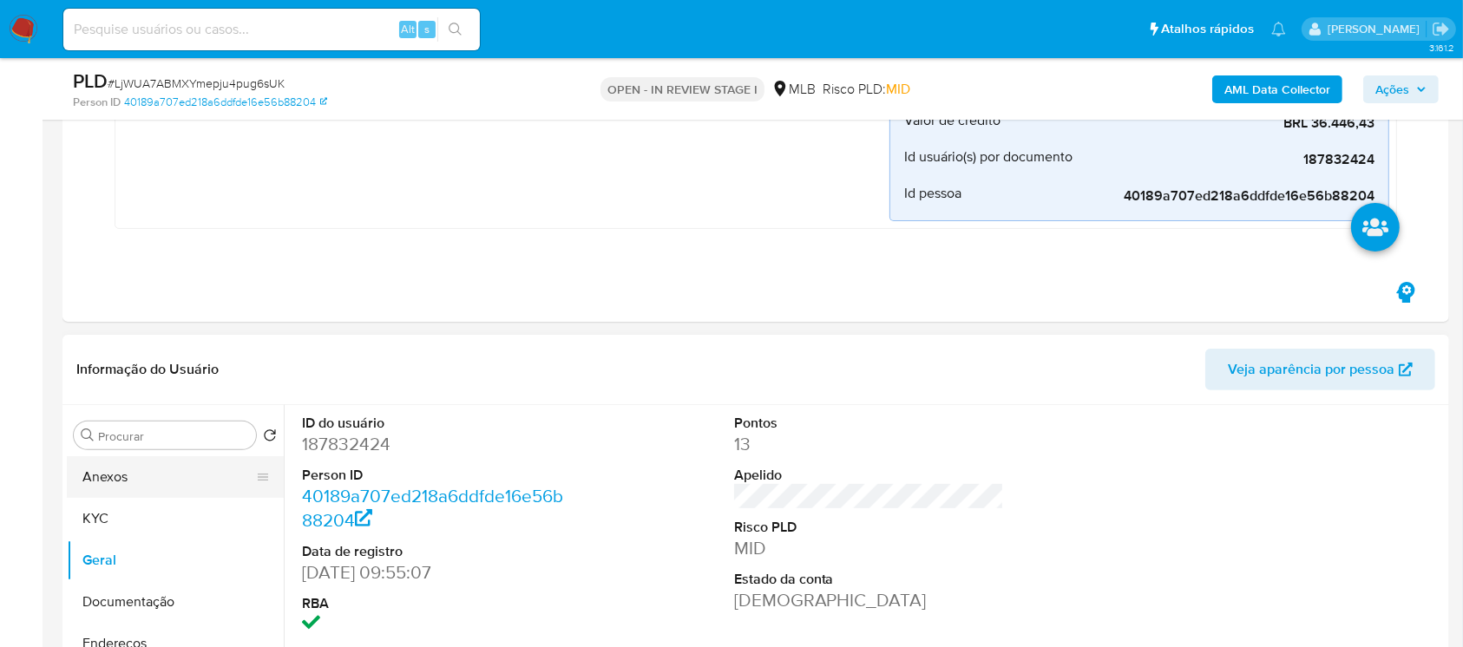
click at [107, 486] on button "Anexos" at bounding box center [168, 477] width 203 height 42
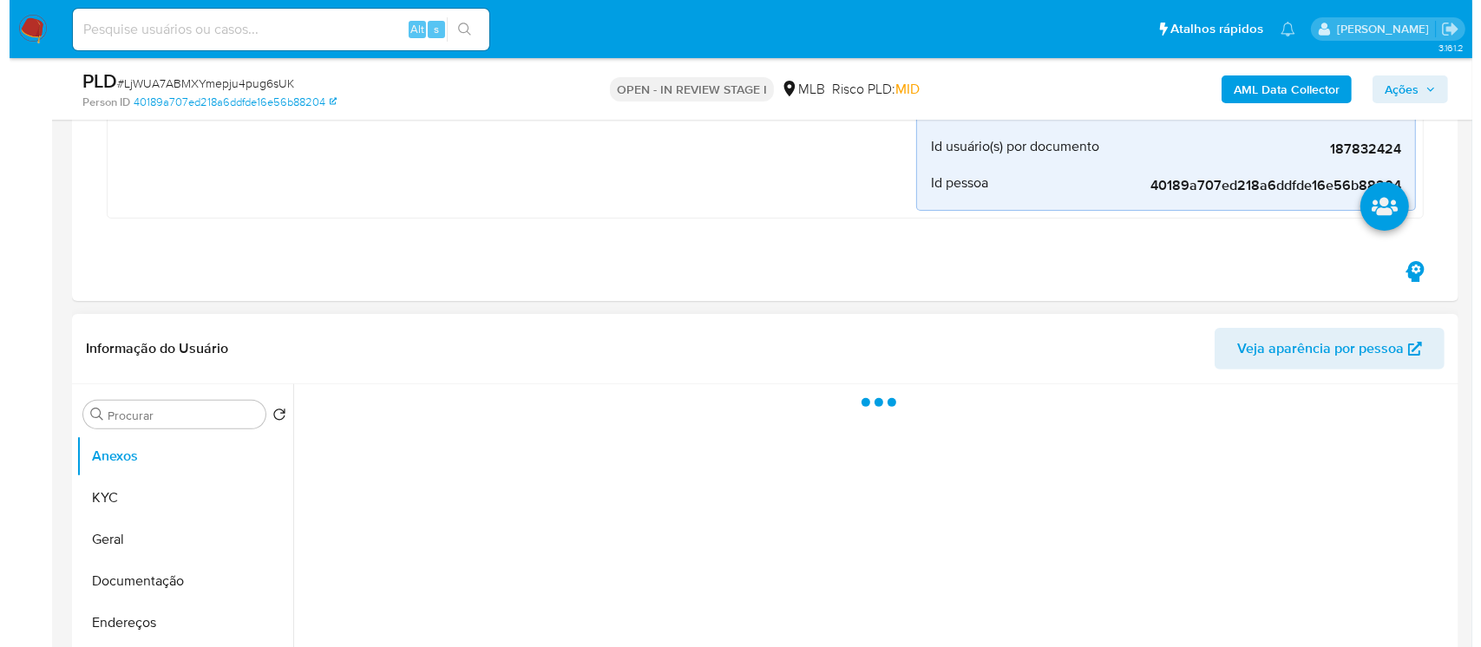
scroll to position [617, 0]
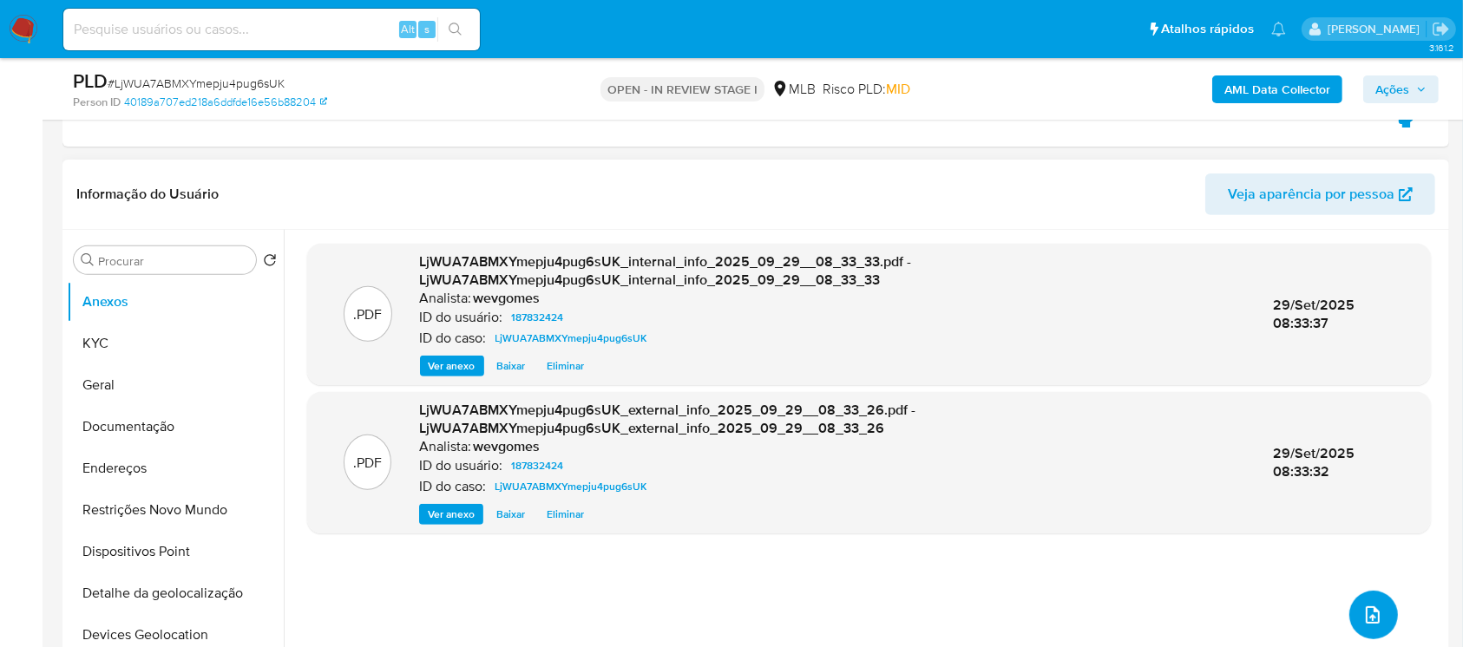
click at [1349, 603] on button "upload-file" at bounding box center [1373, 615] width 49 height 49
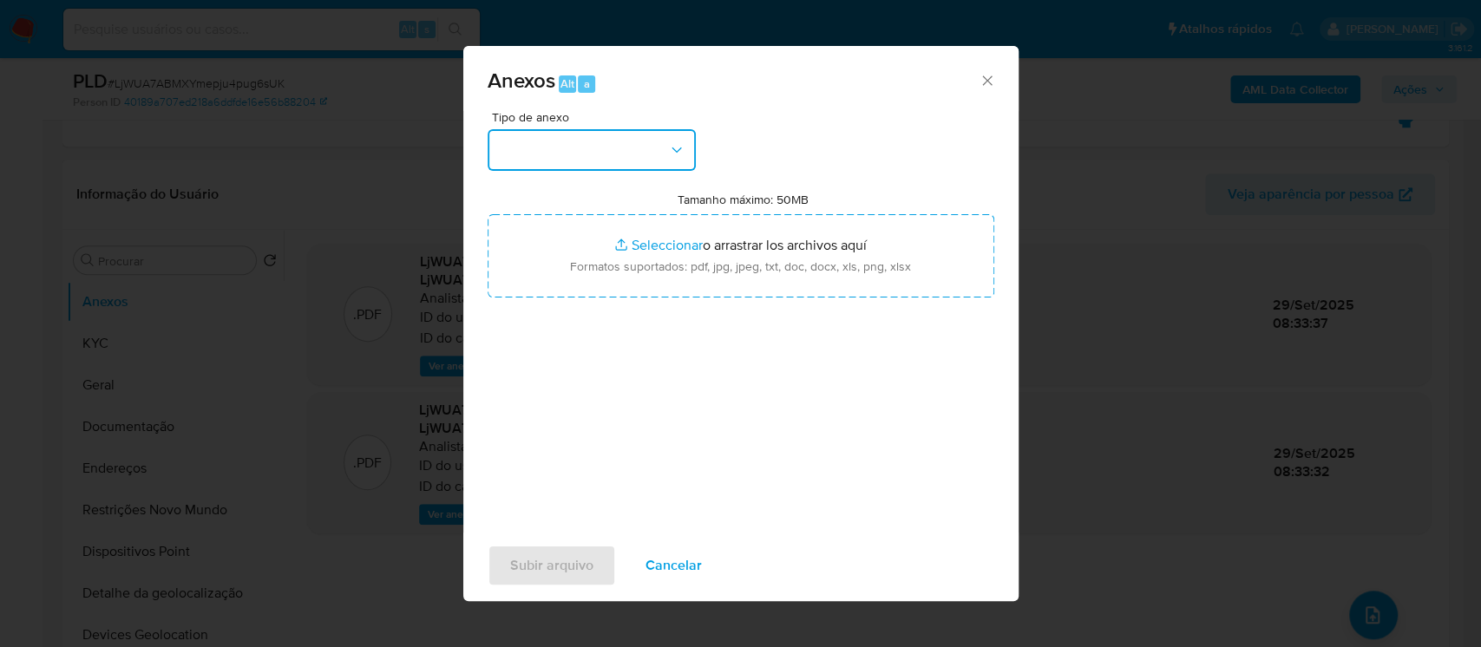
click at [681, 142] on icon "button" at bounding box center [676, 149] width 17 height 17
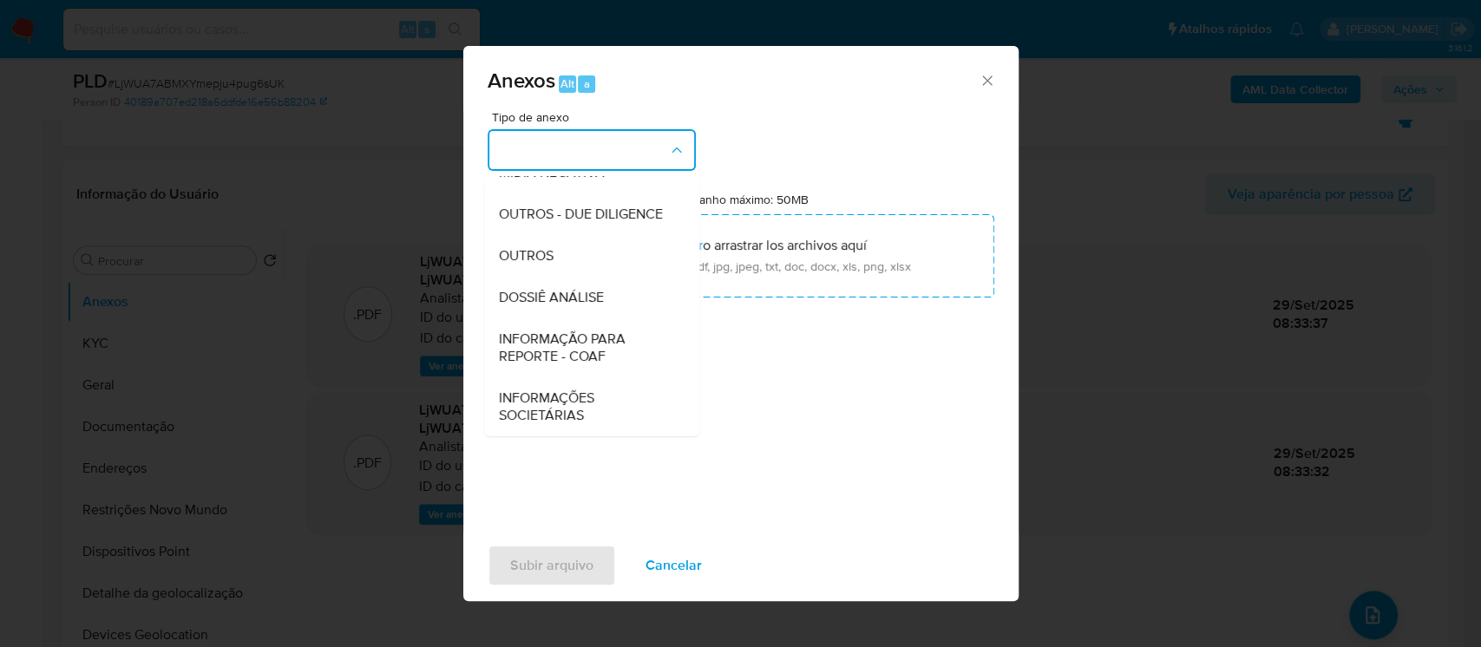
scroll to position [266, 0]
click at [540, 302] on span "DOSSIÊ ANÁLISE" at bounding box center [550, 297] width 105 height 17
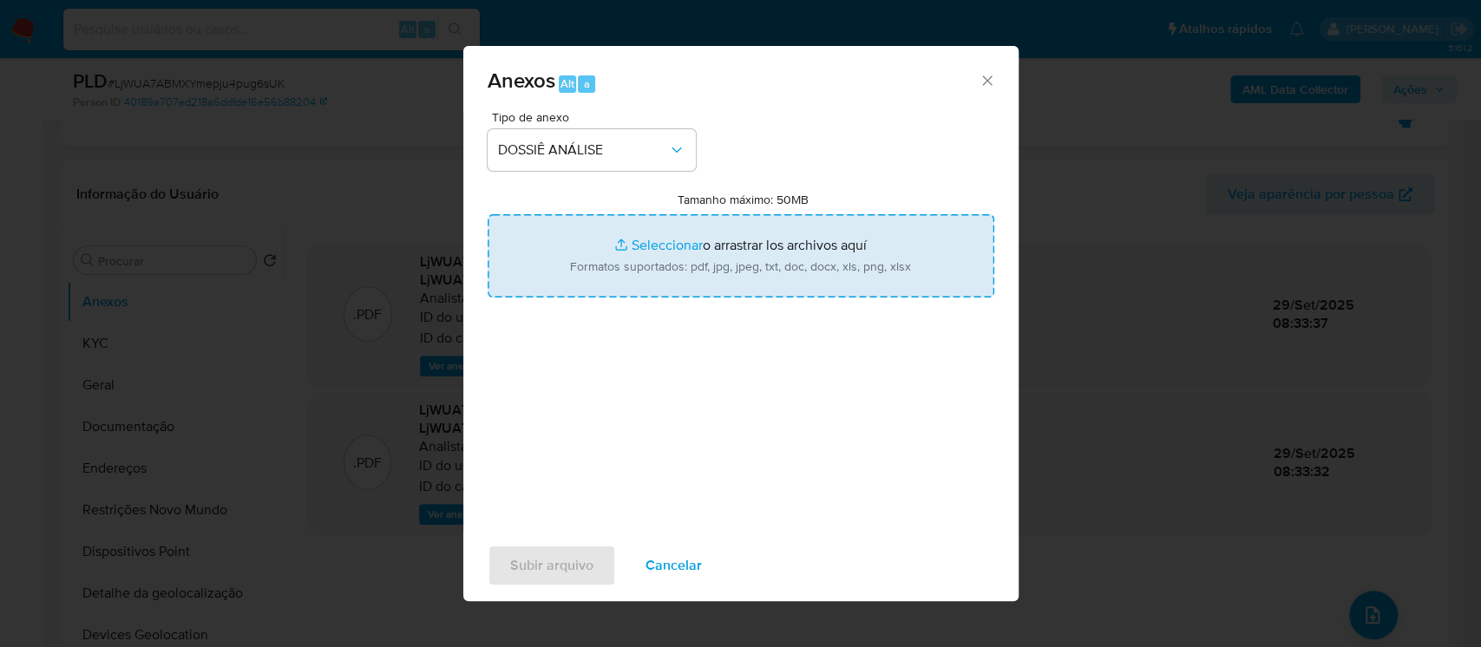
click at [639, 250] on input "Tamanho máximo: 50MB Seleccionar archivos" at bounding box center [741, 255] width 507 height 83
type input "C:\fakepath\DECLÍNIO - LjWUA7ABMXYmepju4pug6sUK - CPF 10437570746 - FERNANDA DE…"
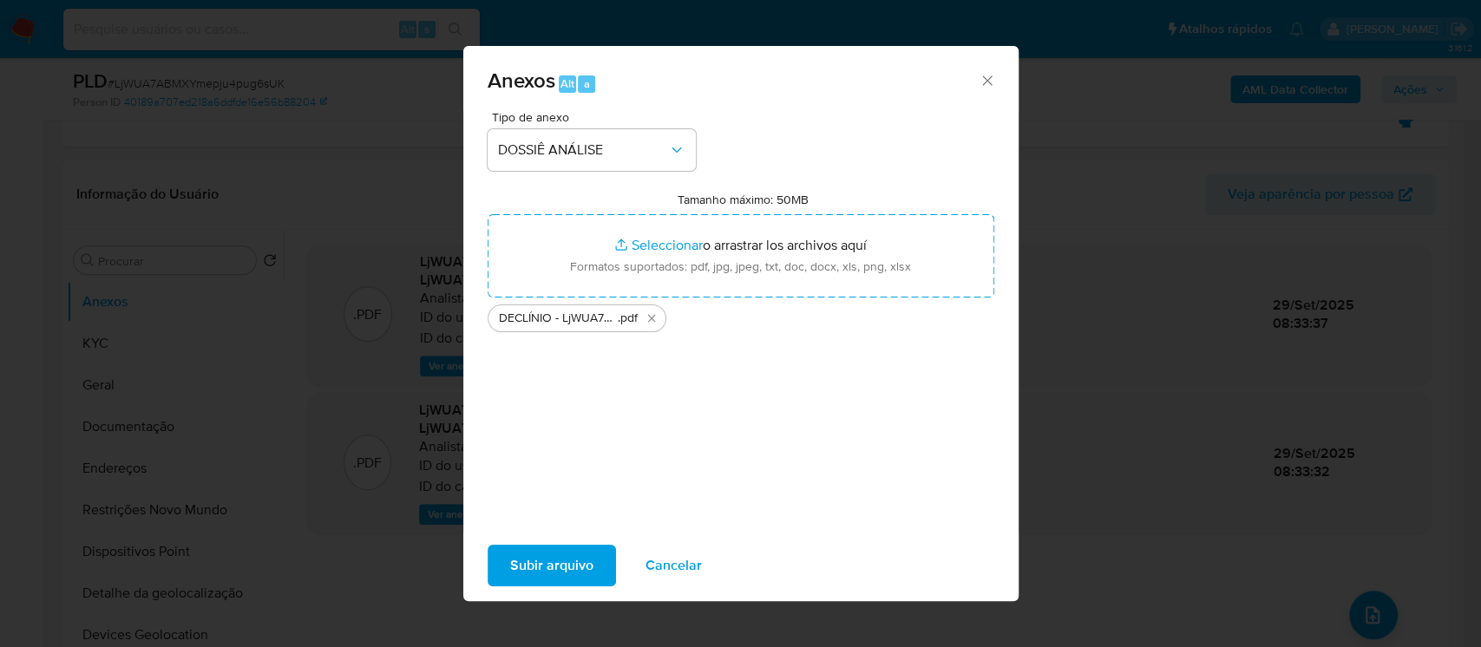
click at [556, 570] on span "Subir arquivo" at bounding box center [551, 566] width 83 height 38
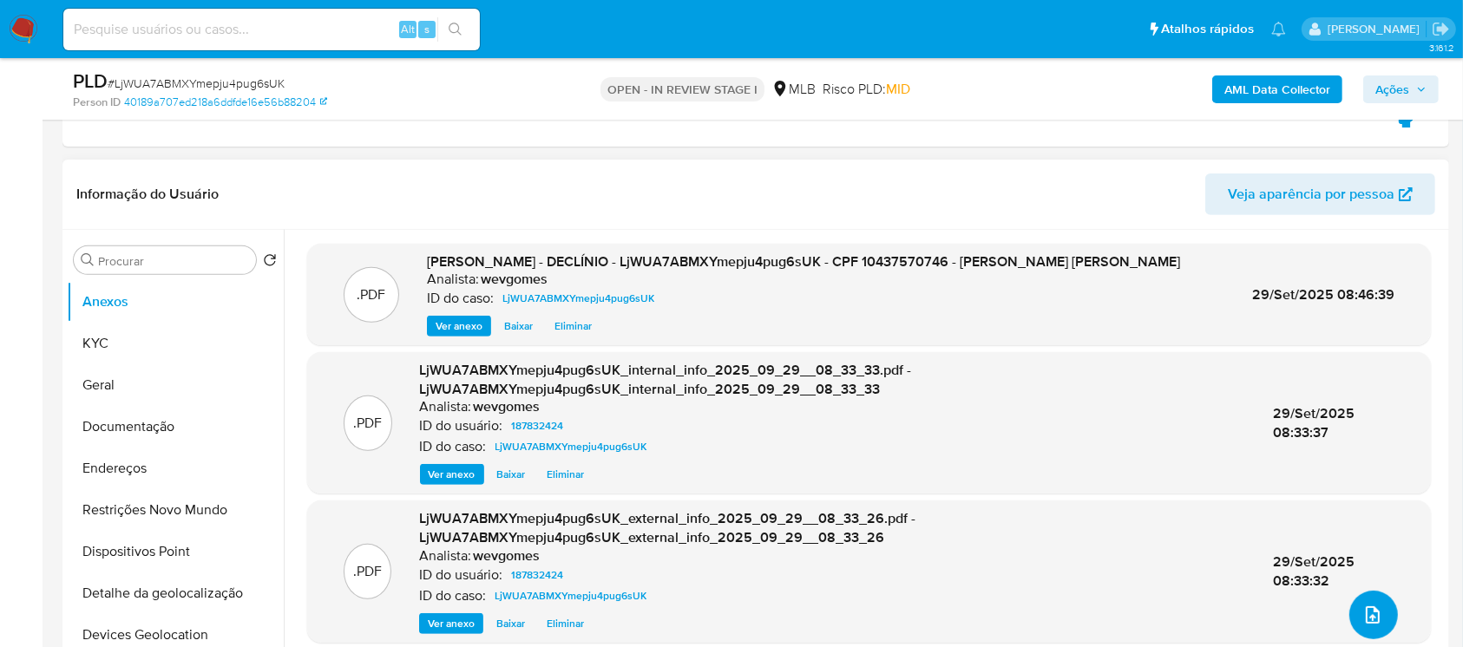
click at [1372, 608] on icon "upload-file" at bounding box center [1372, 615] width 21 height 21
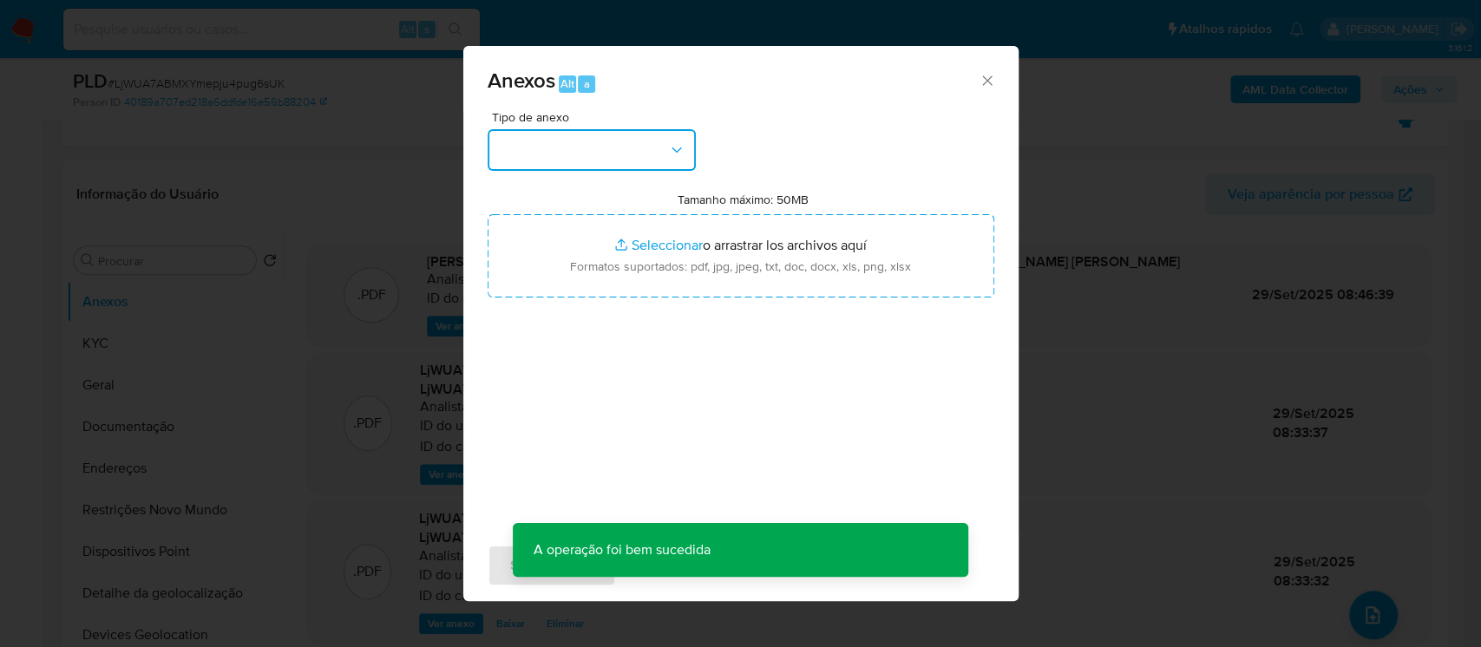
click at [668, 149] on icon "button" at bounding box center [676, 149] width 17 height 17
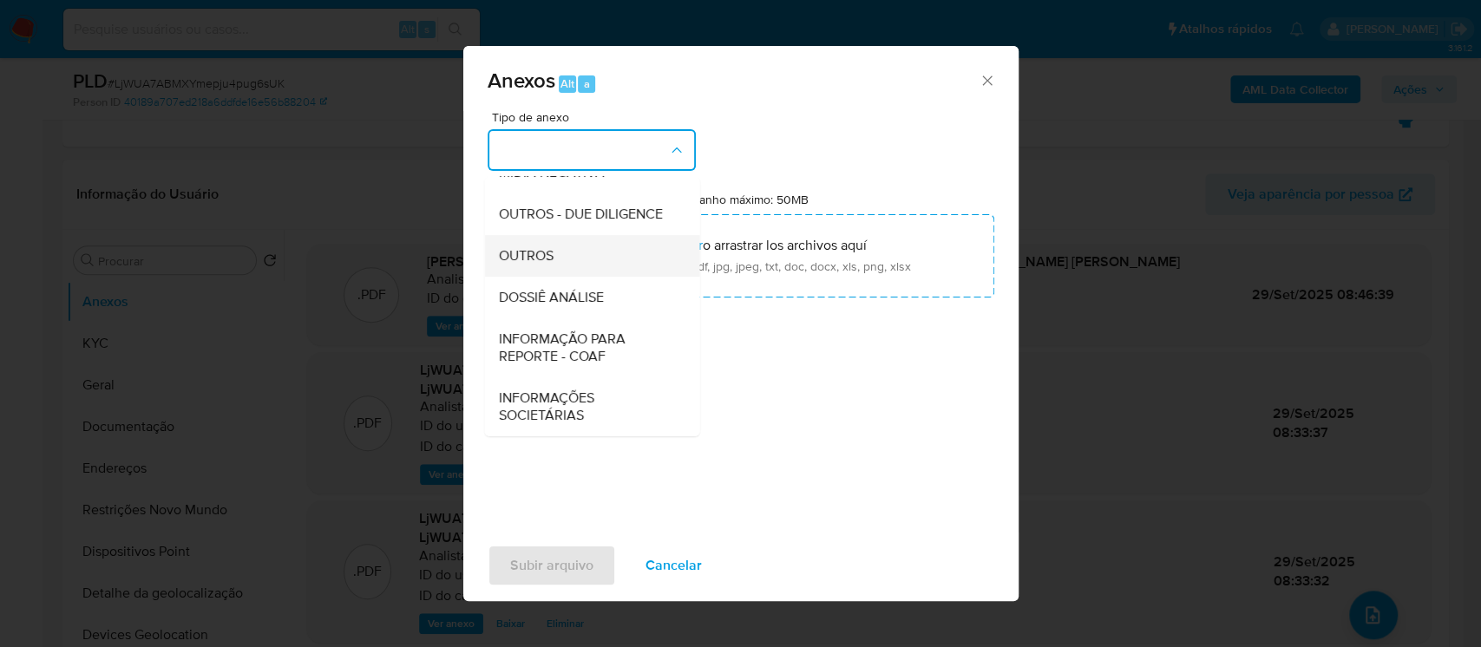
click at [527, 263] on span "OUTROS" at bounding box center [525, 255] width 55 height 17
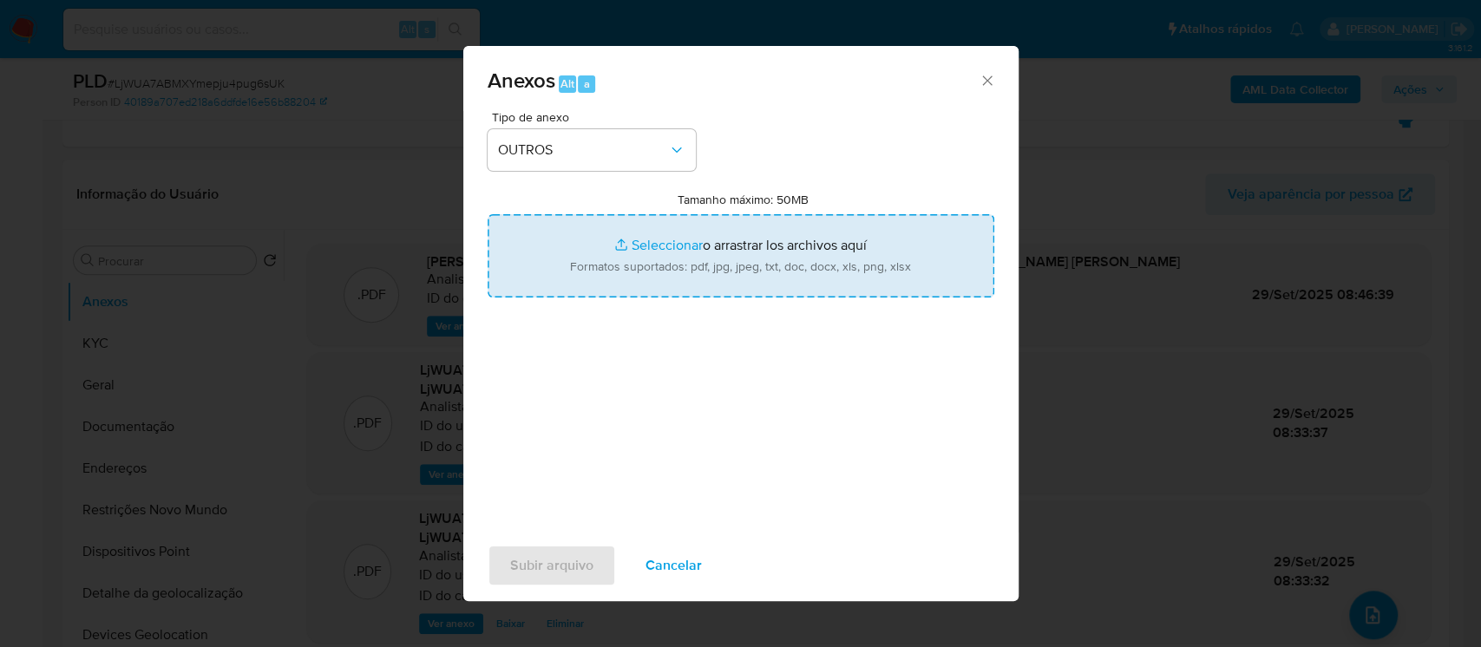
click at [626, 246] on input "Tamanho máximo: 50MB Seleccionar archivos" at bounding box center [741, 255] width 507 height 83
type input "C:\fakepath\Mulan 187832424_2025_09_29_07_04_24.pdf"
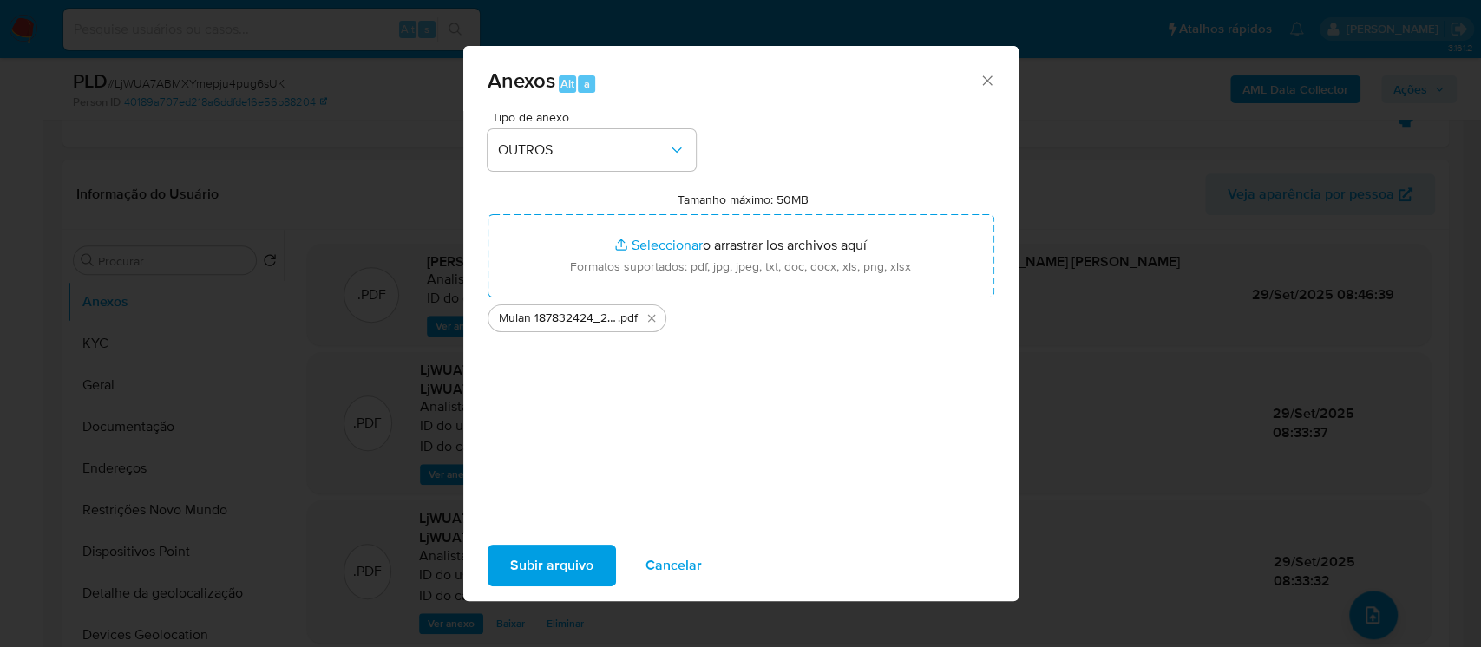
click at [541, 565] on span "Subir arquivo" at bounding box center [551, 566] width 83 height 38
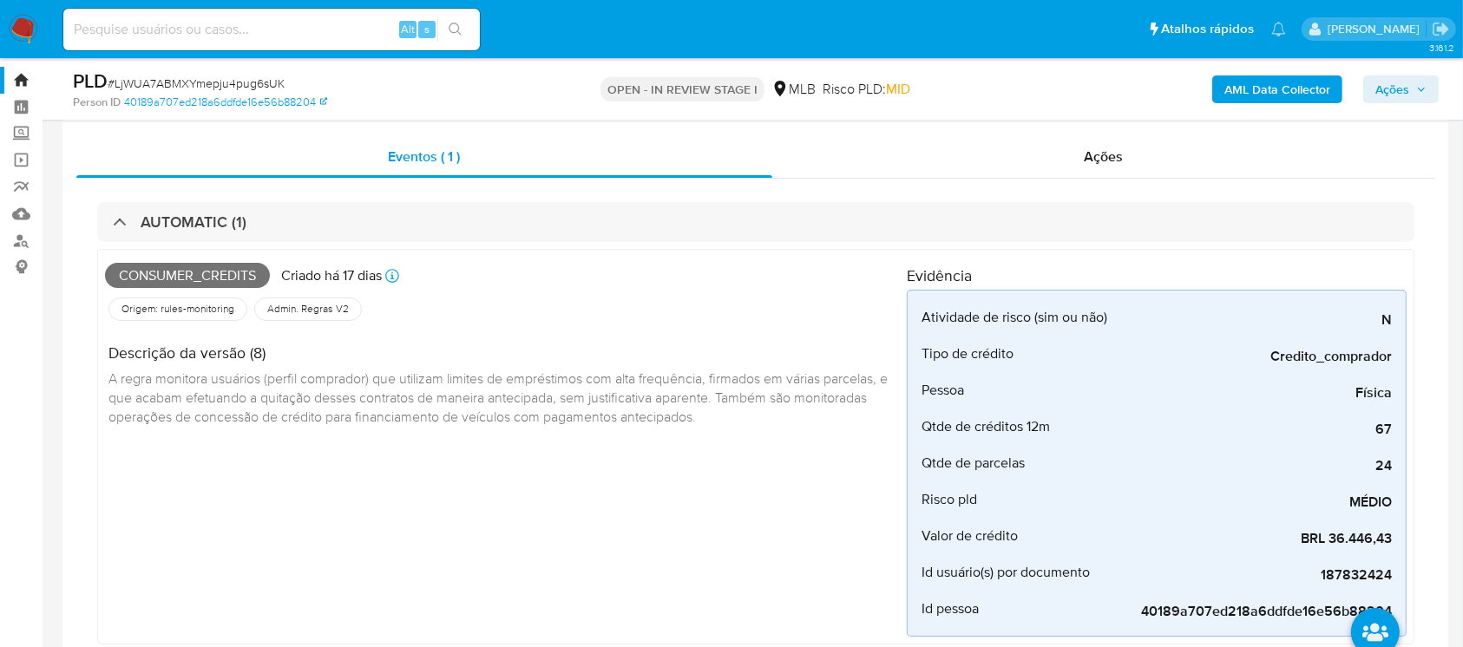
scroll to position [0, 0]
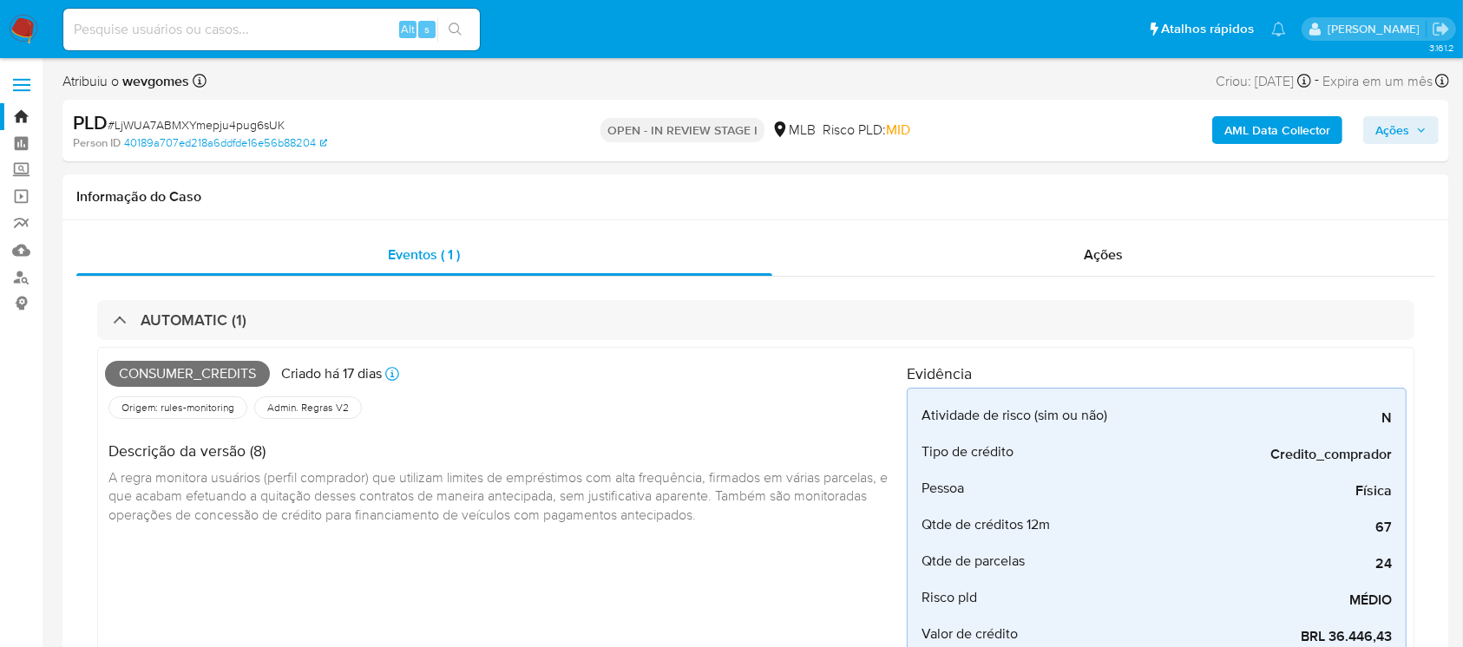
click at [1395, 129] on span "Ações" at bounding box center [1392, 130] width 34 height 28
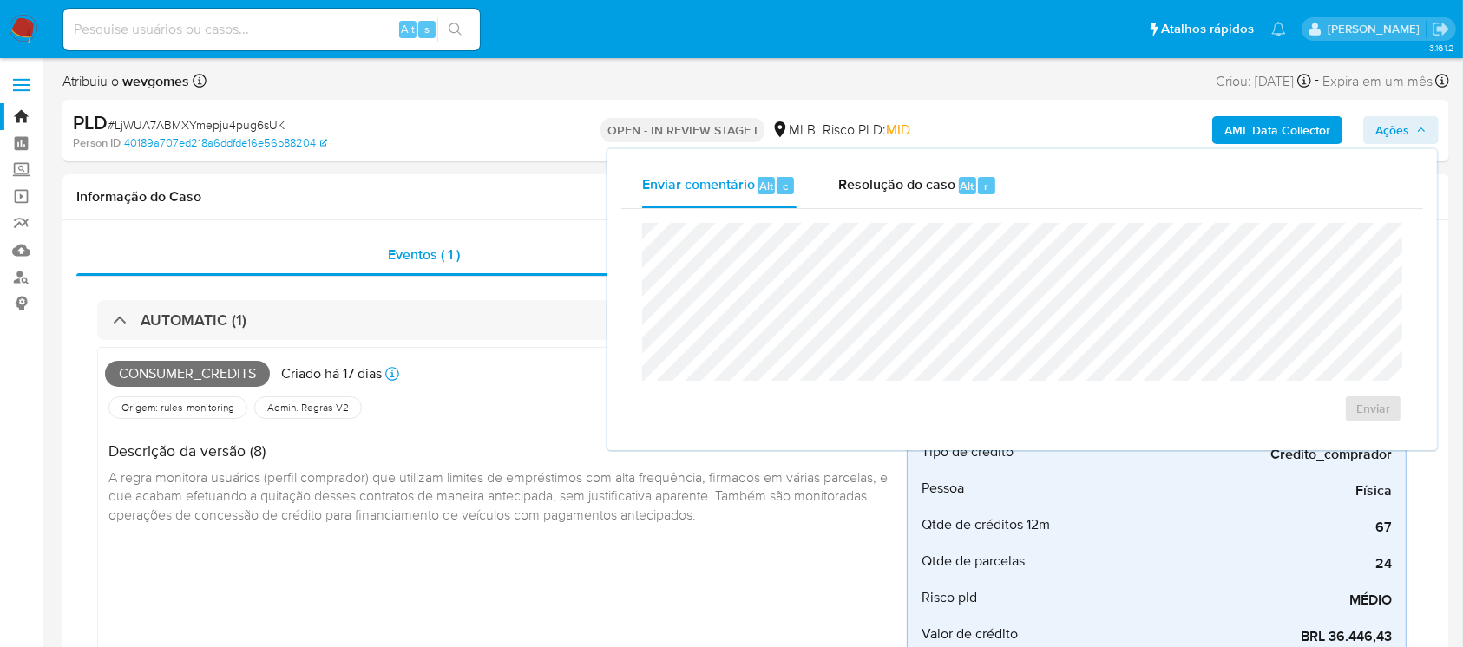
drag, startPoint x: 894, startPoint y: 193, endPoint x: 874, endPoint y: 212, distance: 27.6
click at [893, 193] on span "Resolução do caso" at bounding box center [896, 185] width 117 height 20
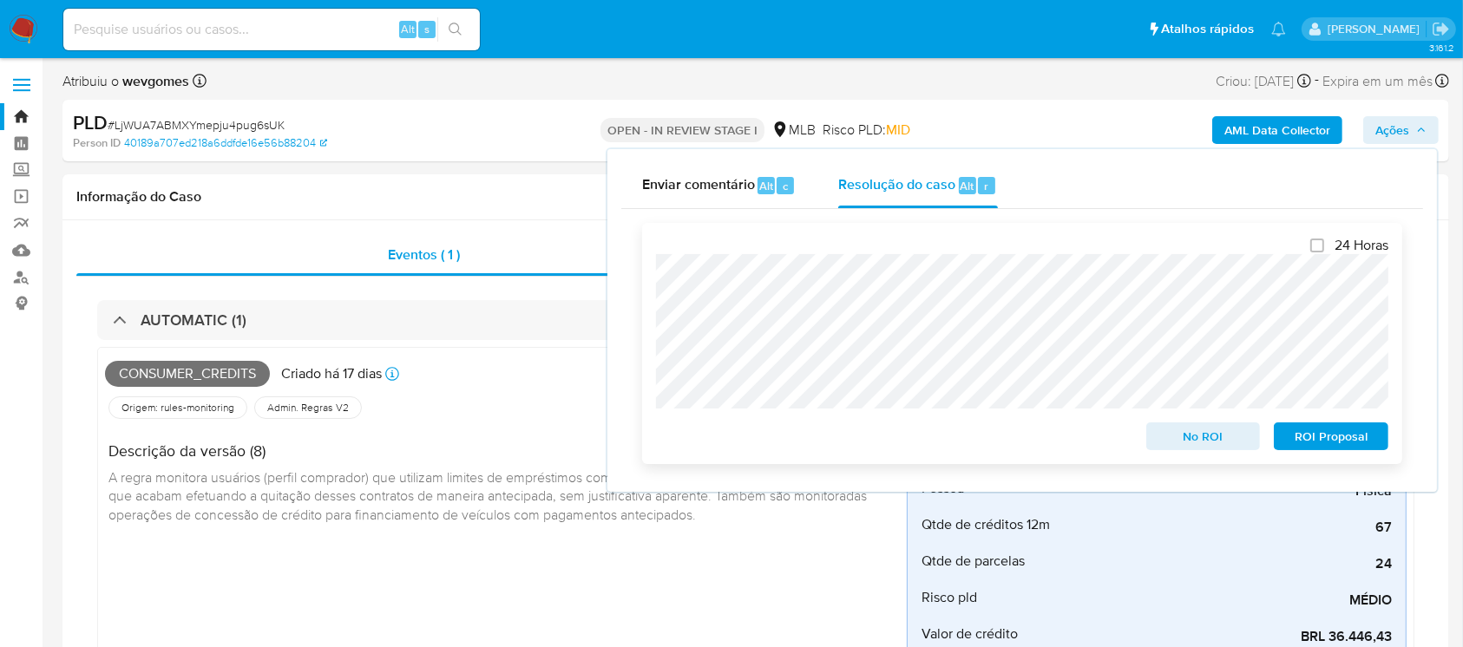
click at [1201, 447] on span "No ROI" at bounding box center [1203, 436] width 90 height 24
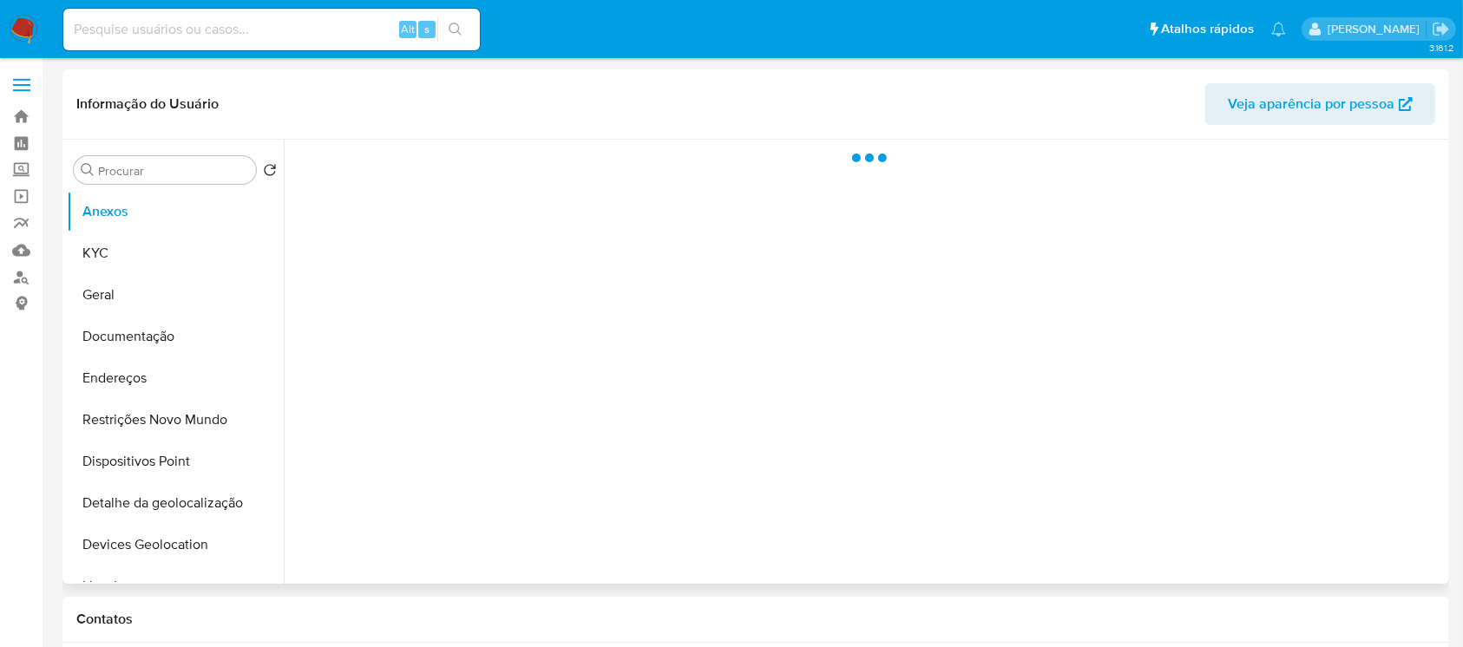
select select "10"
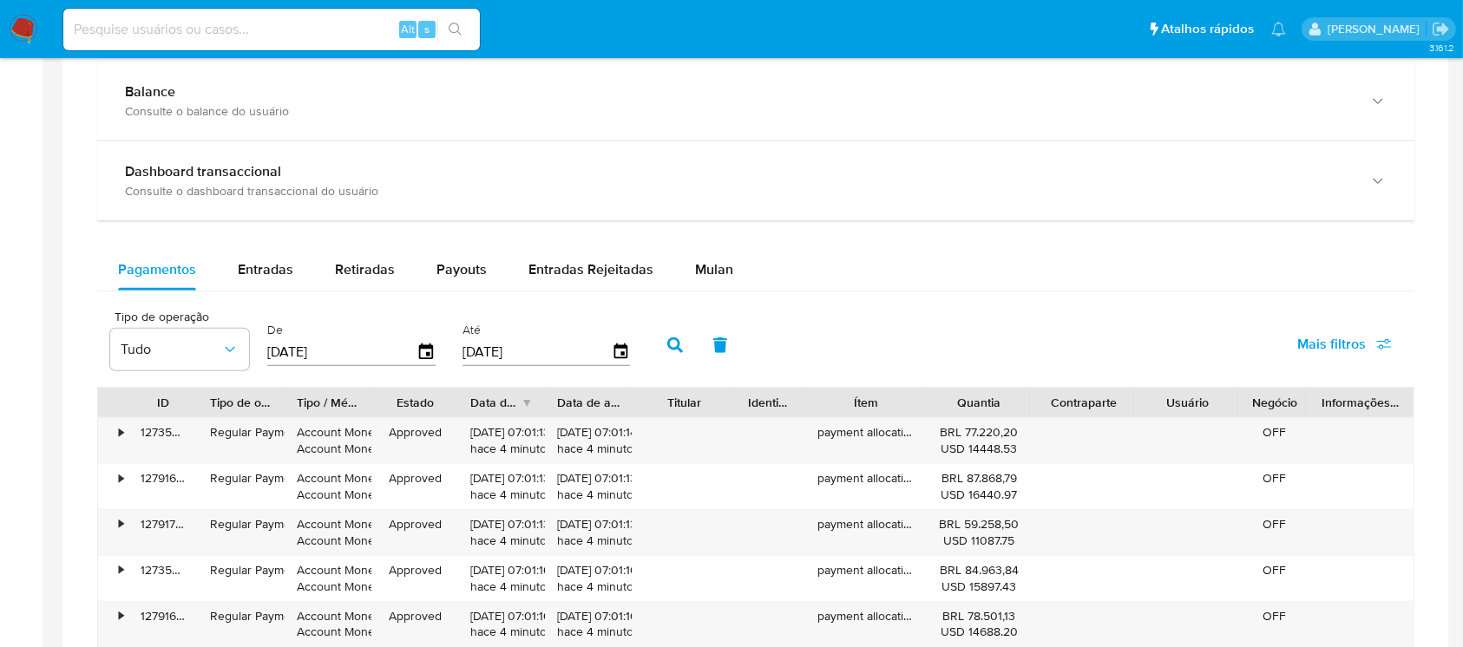
scroll to position [1079, 0]
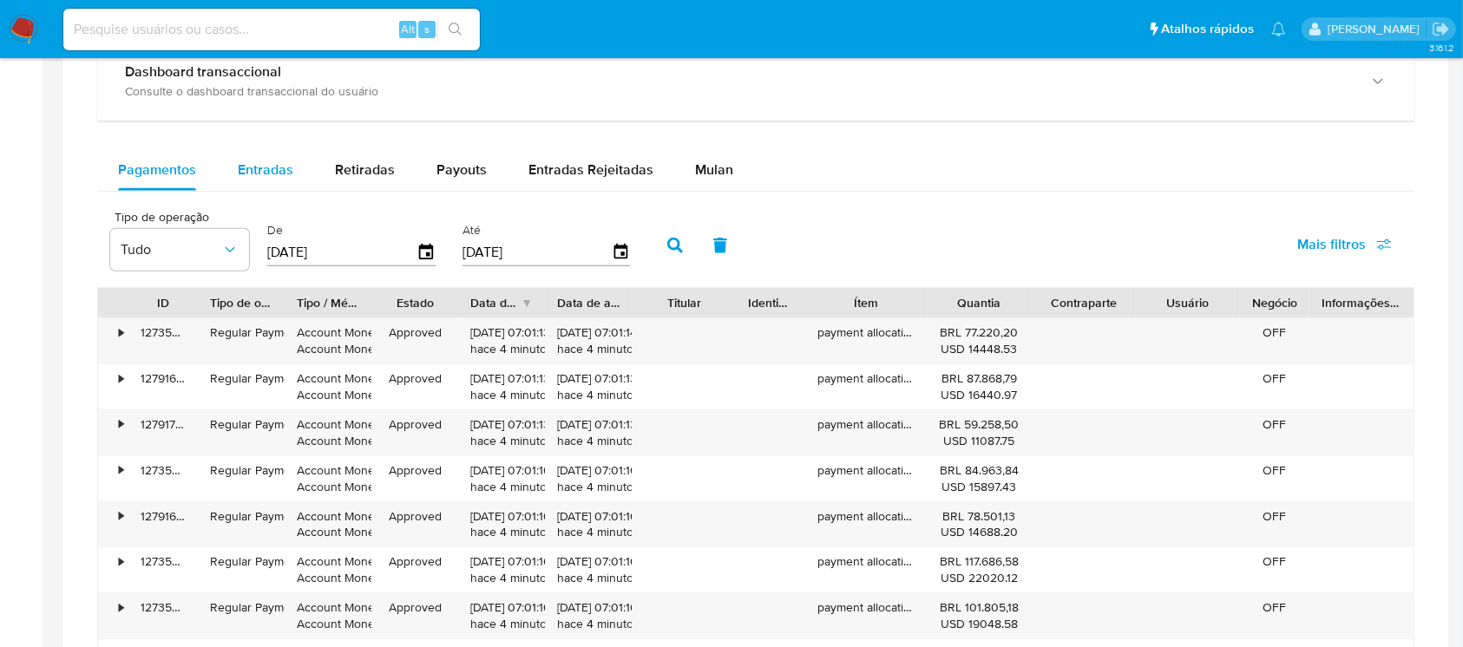
click at [250, 173] on span "Entradas" at bounding box center [266, 170] width 56 height 20
select select "10"
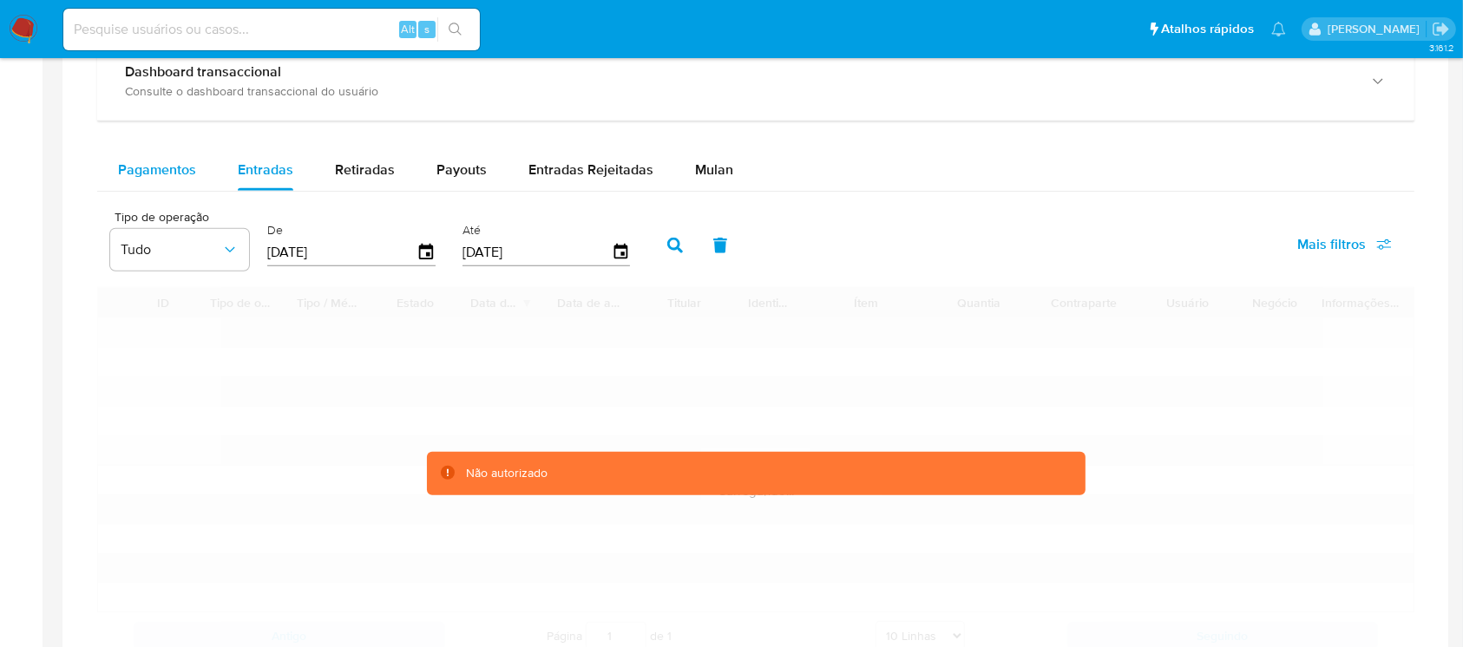
click at [158, 174] on span "Pagamentos" at bounding box center [157, 170] width 78 height 20
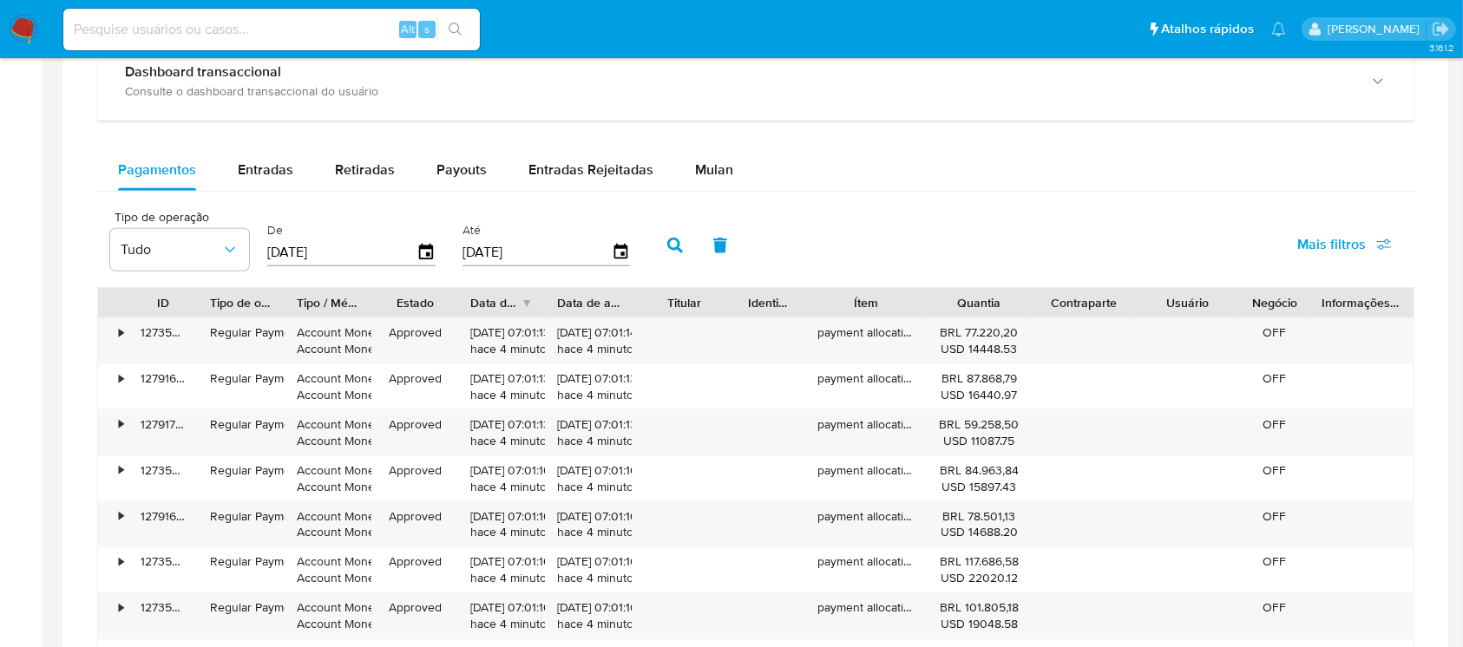
click at [350, 247] on input "[DATE]" at bounding box center [341, 253] width 149 height 28
type input "1_/__/____"
type input "14/09/2025"
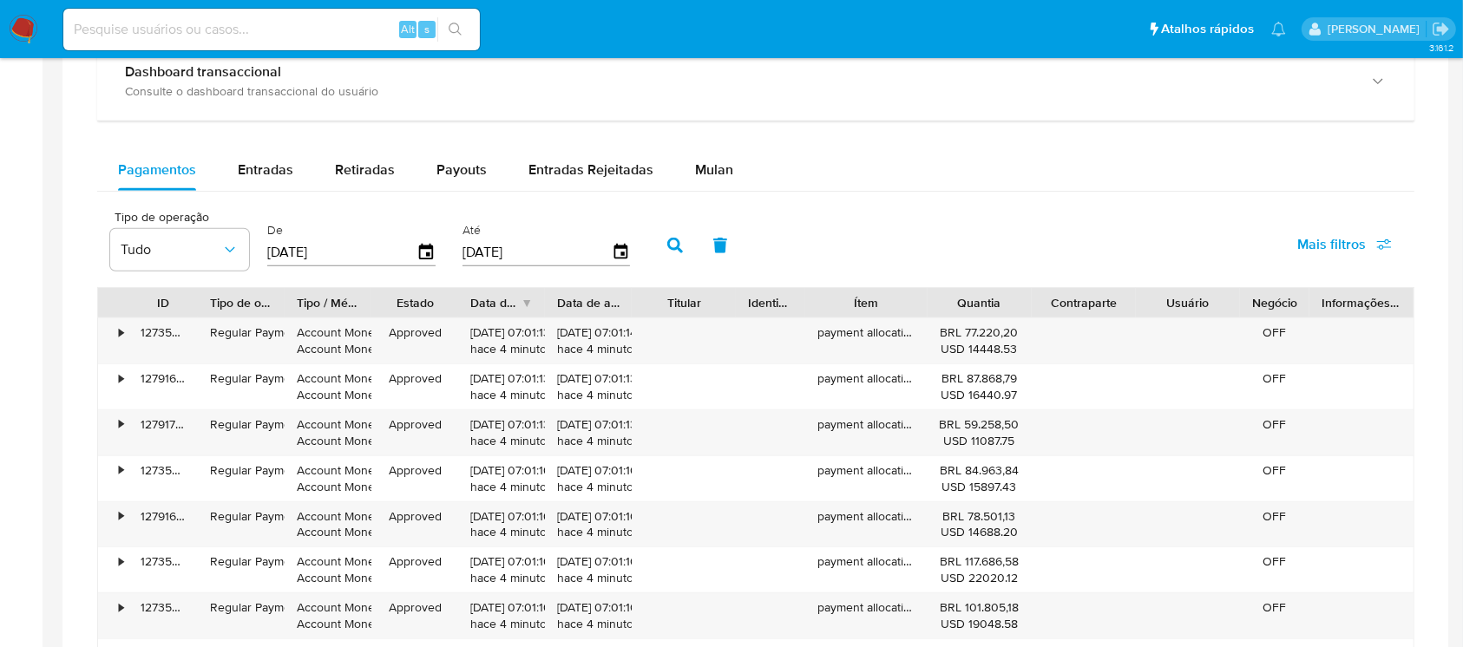
click at [510, 246] on input "[DATE]" at bounding box center [536, 253] width 149 height 28
type input "1_/__/____"
type input "14/09/2025"
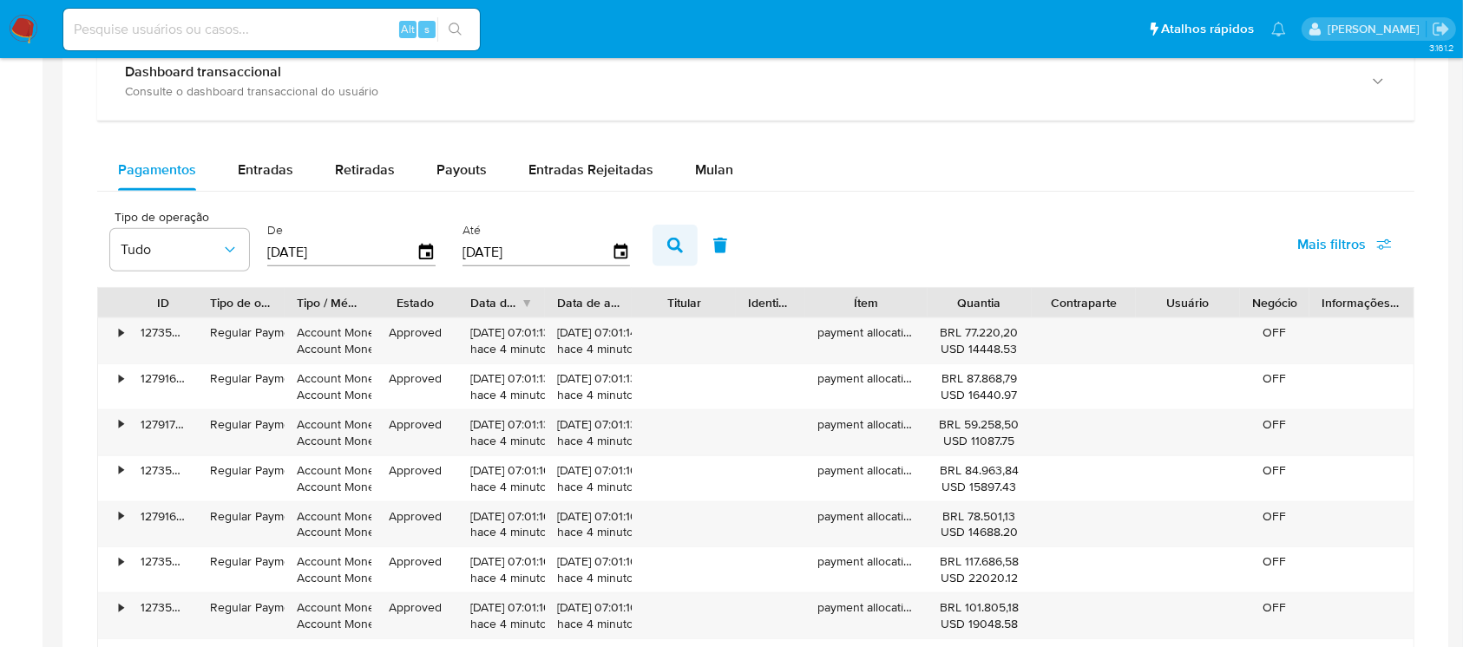
click at [665, 244] on button "button" at bounding box center [674, 246] width 45 height 42
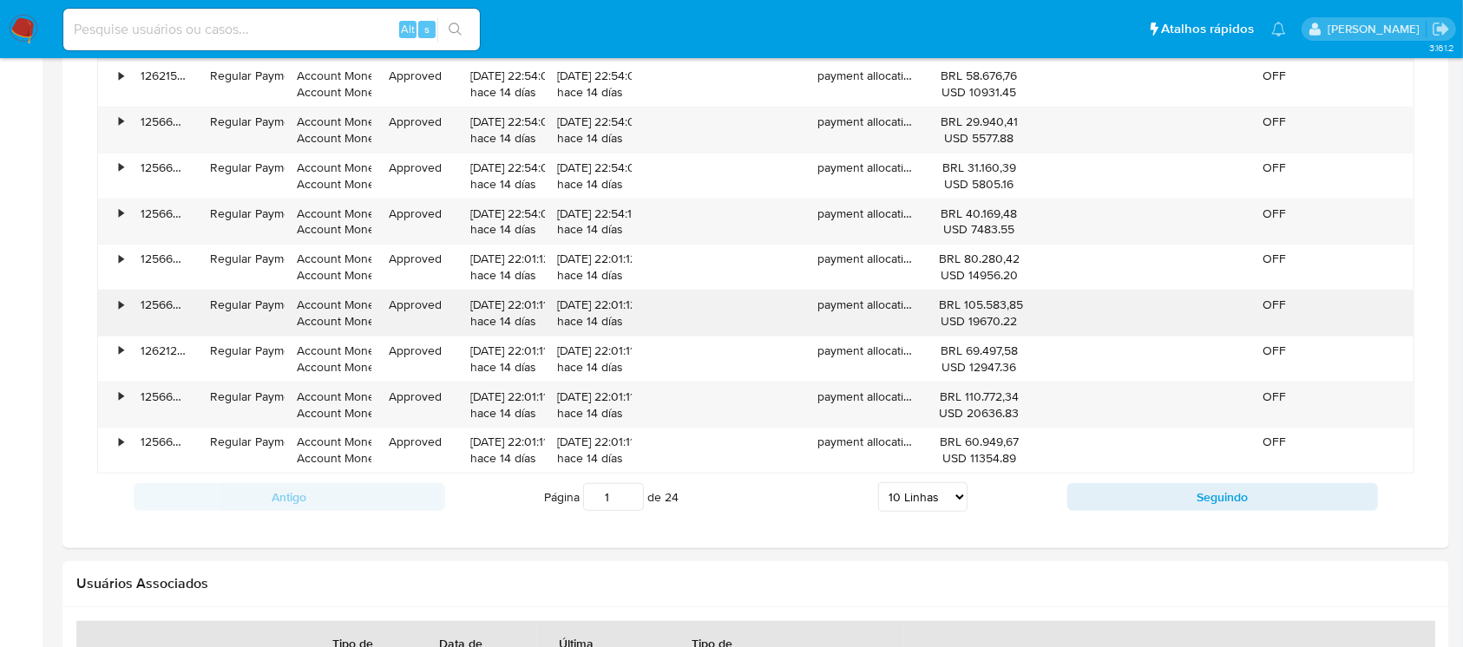
scroll to position [1388, 0]
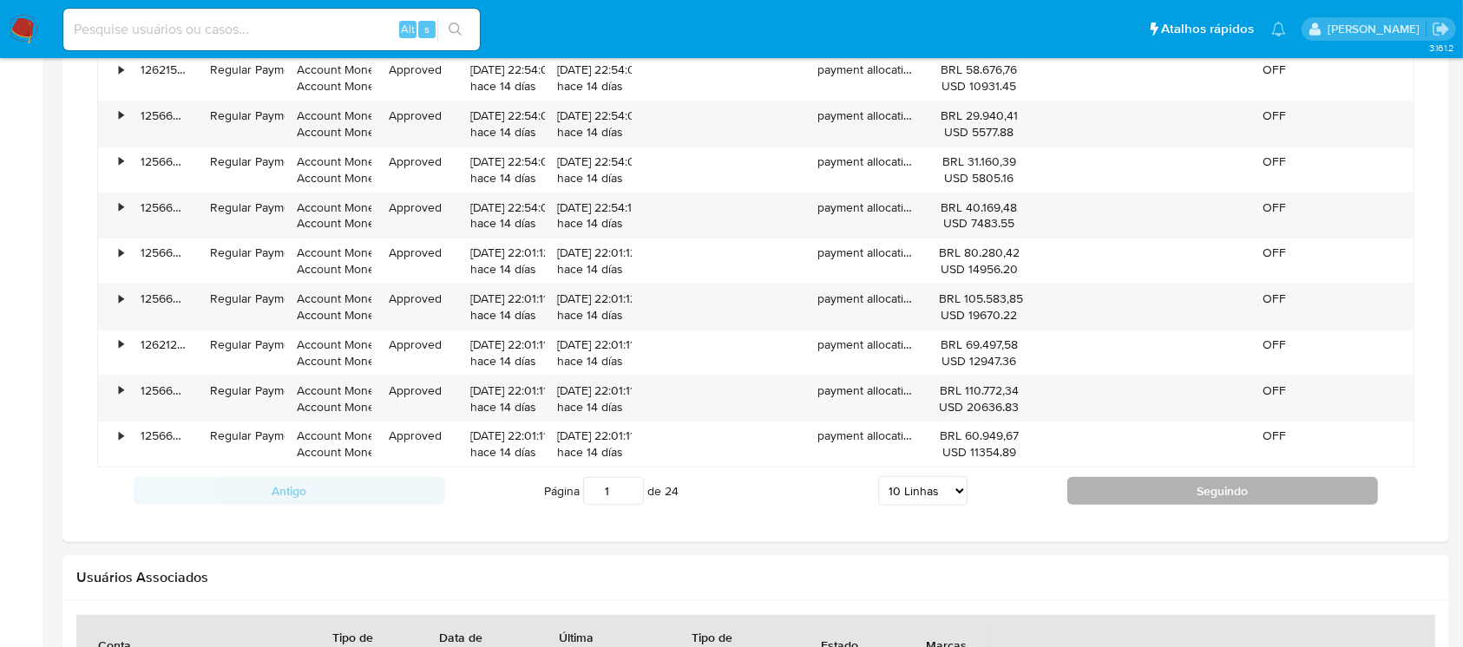
click at [1123, 488] on button "Seguindo" at bounding box center [1222, 491] width 311 height 28
click at [1132, 492] on button "Seguindo" at bounding box center [1222, 491] width 311 height 28
click at [1128, 500] on button "Seguindo" at bounding box center [1222, 491] width 311 height 28
click at [1087, 499] on button "Seguindo" at bounding box center [1222, 491] width 311 height 28
click at [1089, 488] on button "Seguindo" at bounding box center [1222, 491] width 311 height 28
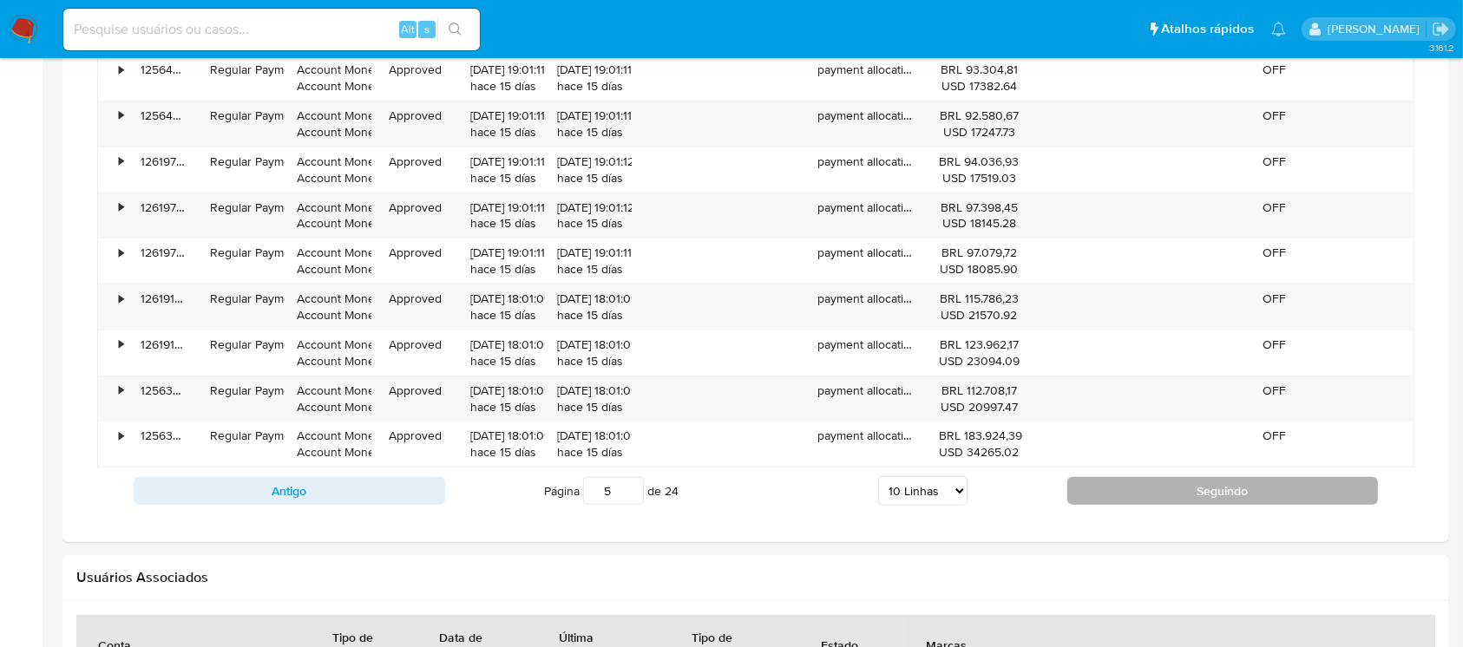
type input "6"
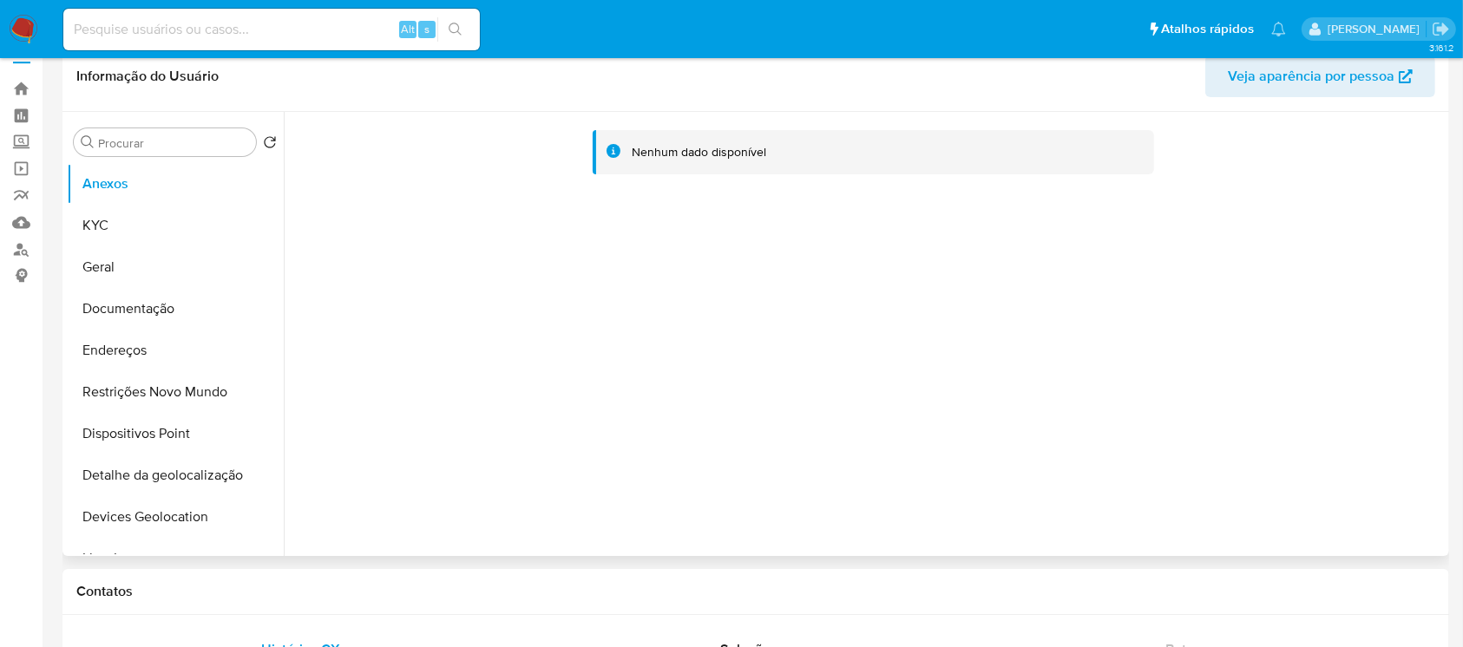
scroll to position [0, 0]
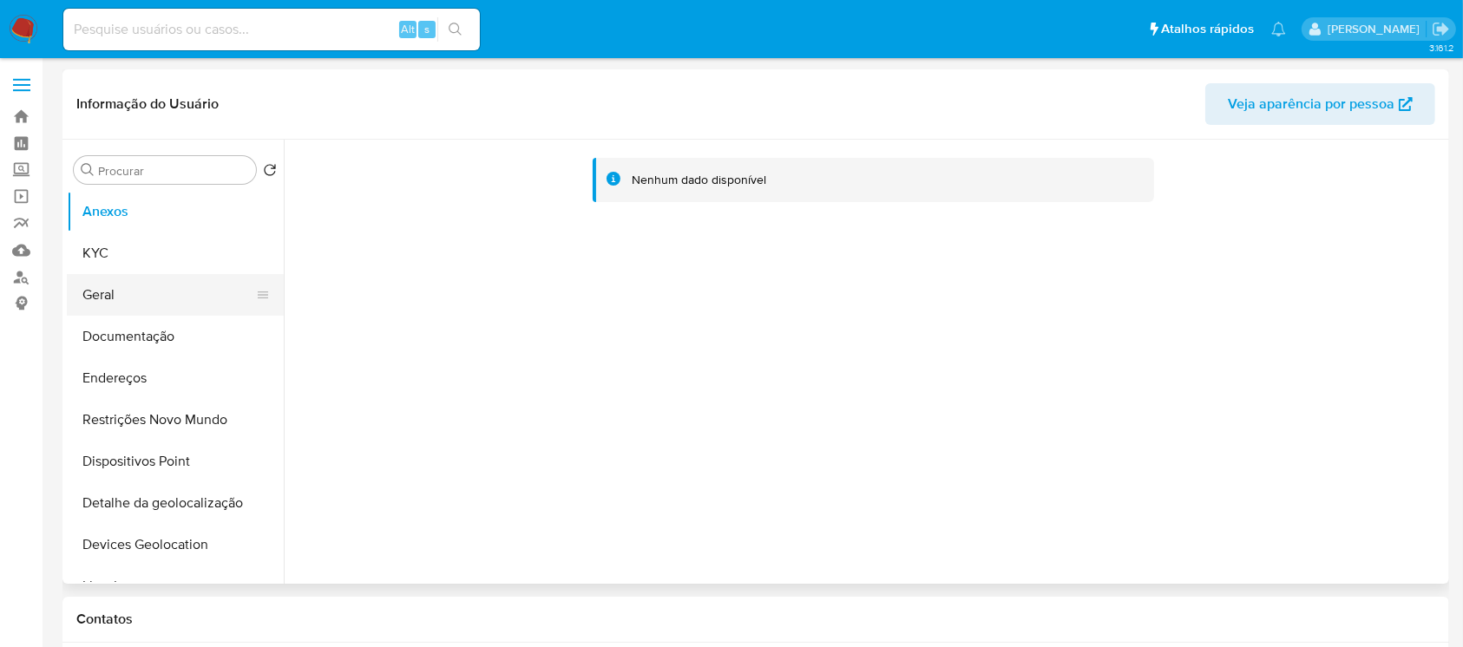
click at [126, 275] on button "Geral" at bounding box center [168, 295] width 203 height 42
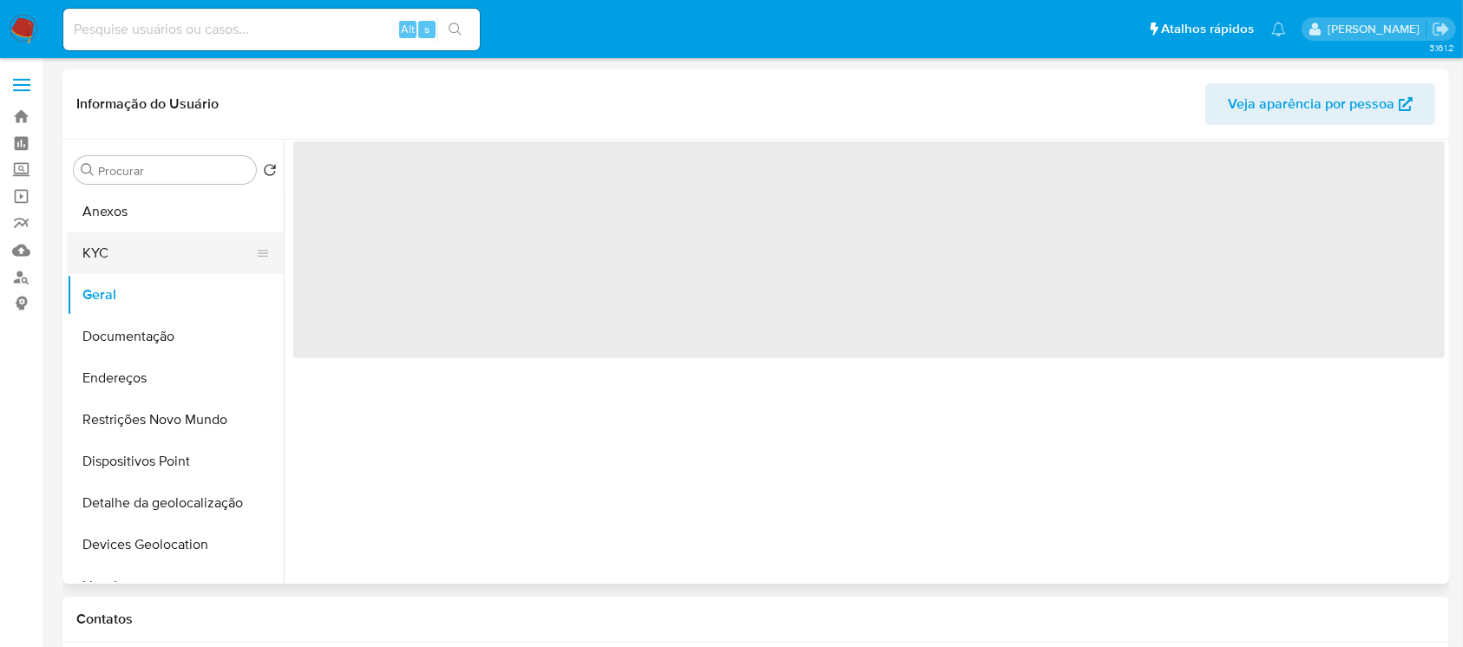
click at [116, 260] on button "KYC" at bounding box center [168, 253] width 203 height 42
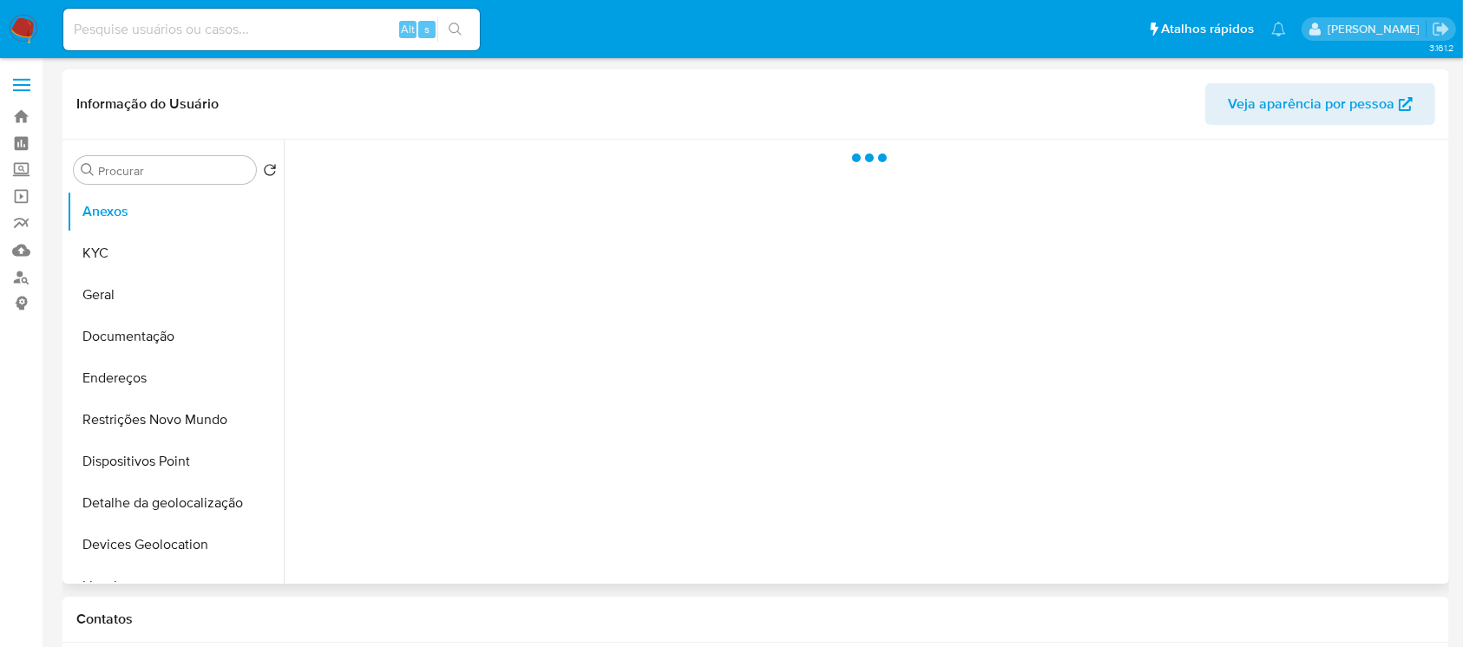
select select "10"
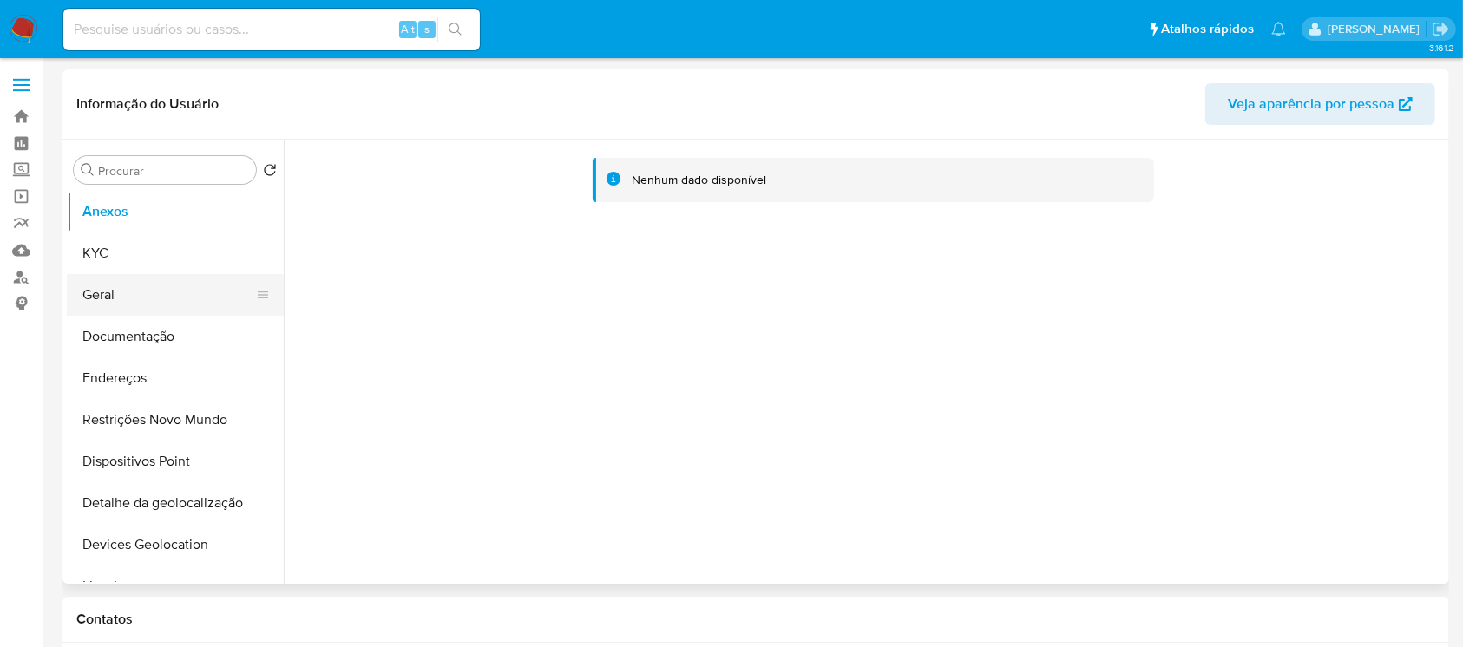
click at [91, 302] on button "Geral" at bounding box center [168, 295] width 203 height 42
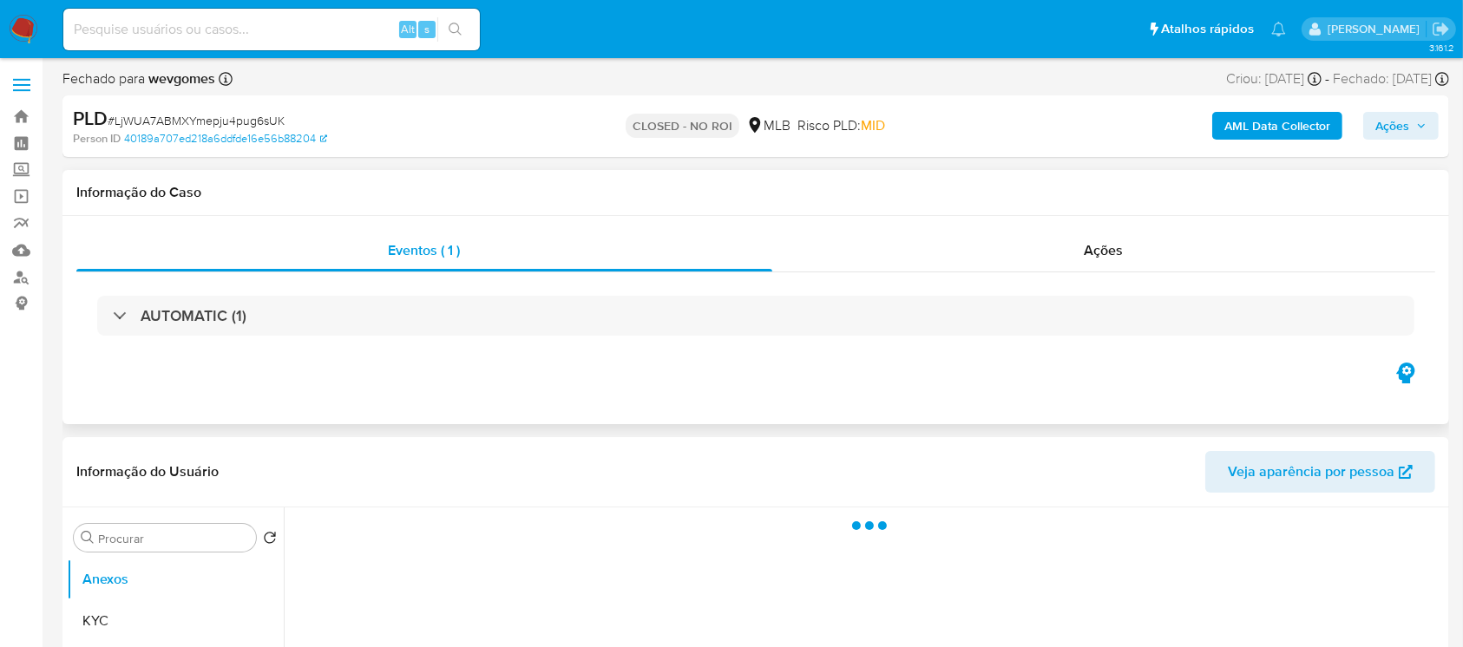
select select "10"
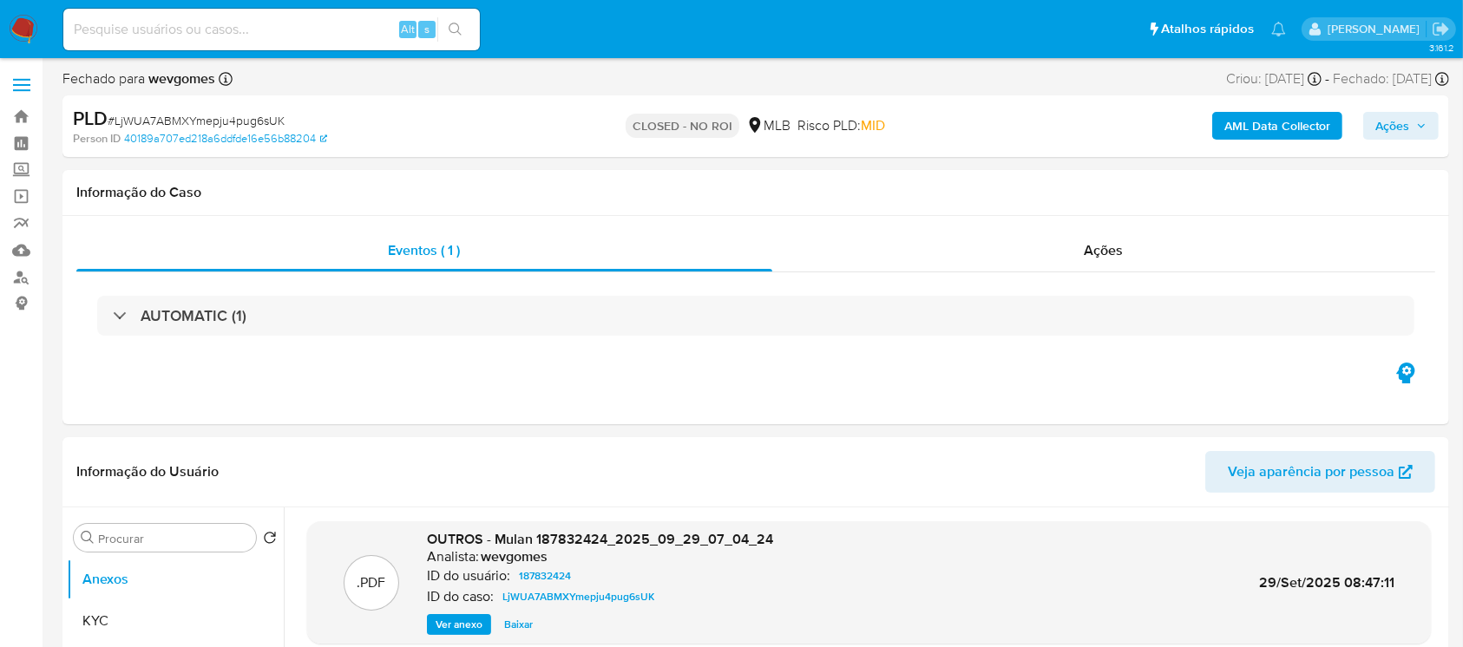
click at [174, 115] on span "# LjWUA7ABMXYmepju4pug6sUK" at bounding box center [196, 120] width 177 height 17
click at [13, 31] on img at bounding box center [23, 29] width 29 height 29
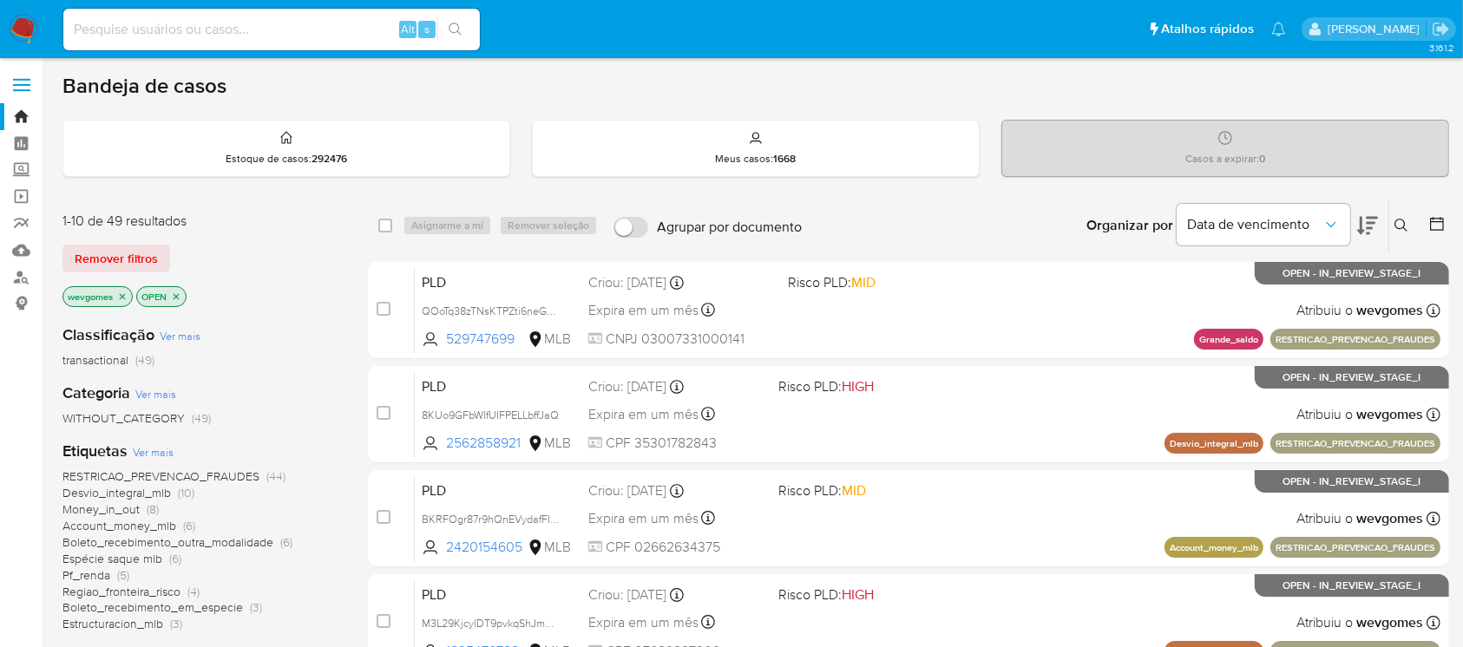
click at [179, 35] on input at bounding box center [271, 29] width 416 height 23
paste input "WEuC4ai7hKamgL8TeDCwdZep"
type input "WEuC4ai7hKamgL8TeDCwdZep"
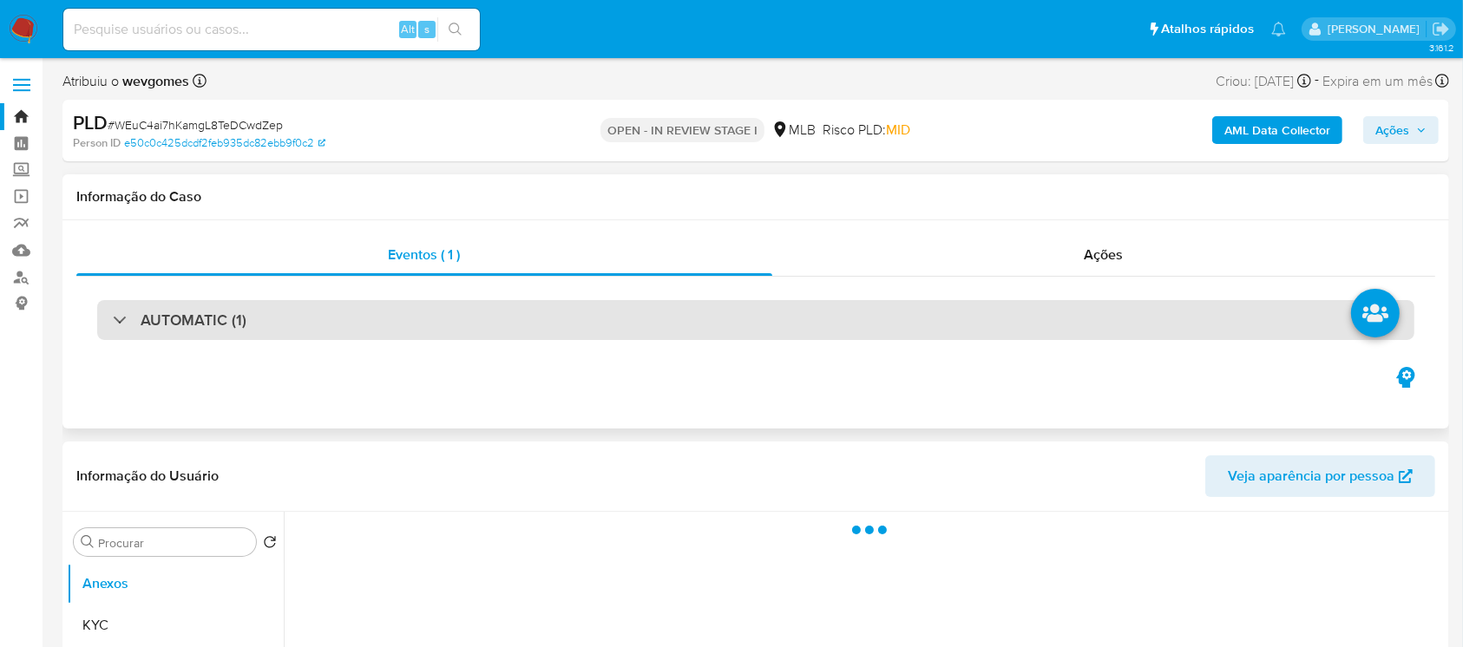
select select "10"
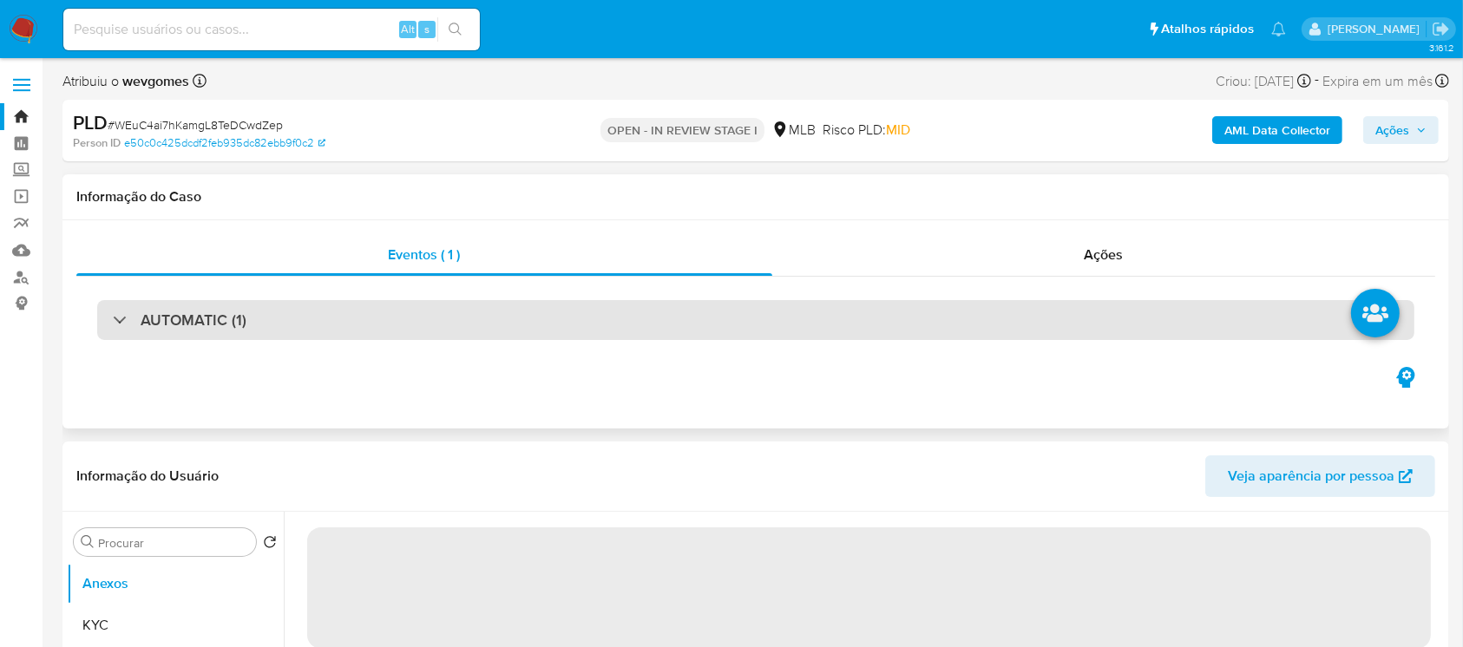
click at [253, 327] on div "AUTOMATIC (1)" at bounding box center [755, 320] width 1317 height 40
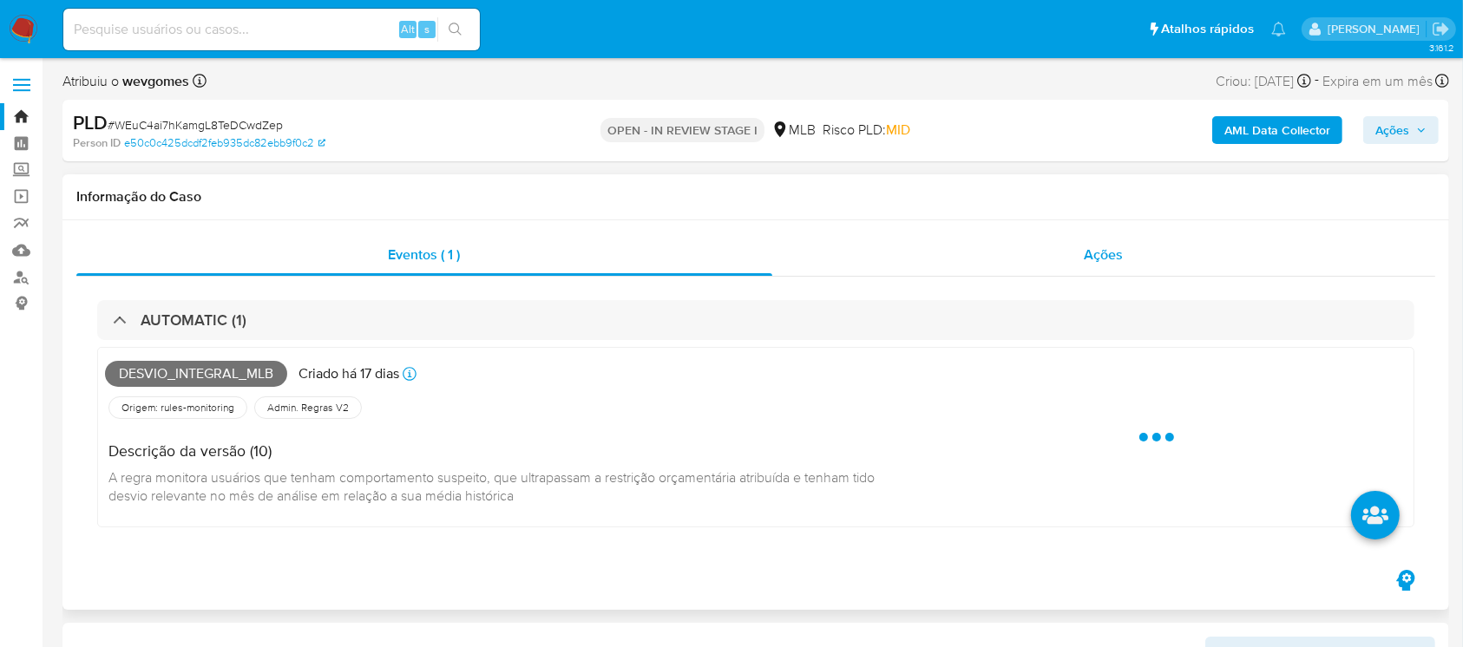
click at [890, 260] on div "Ações" at bounding box center [1103, 255] width 663 height 42
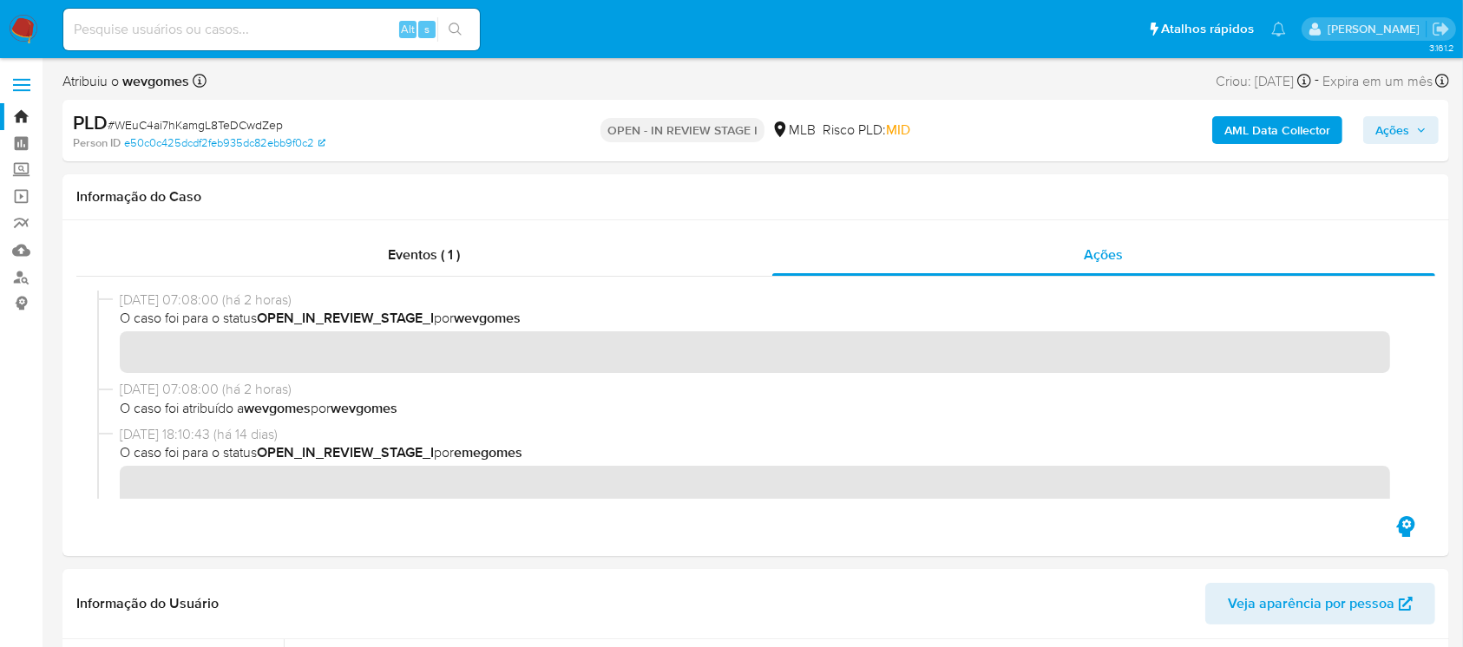
click at [17, 35] on img at bounding box center [23, 29] width 29 height 29
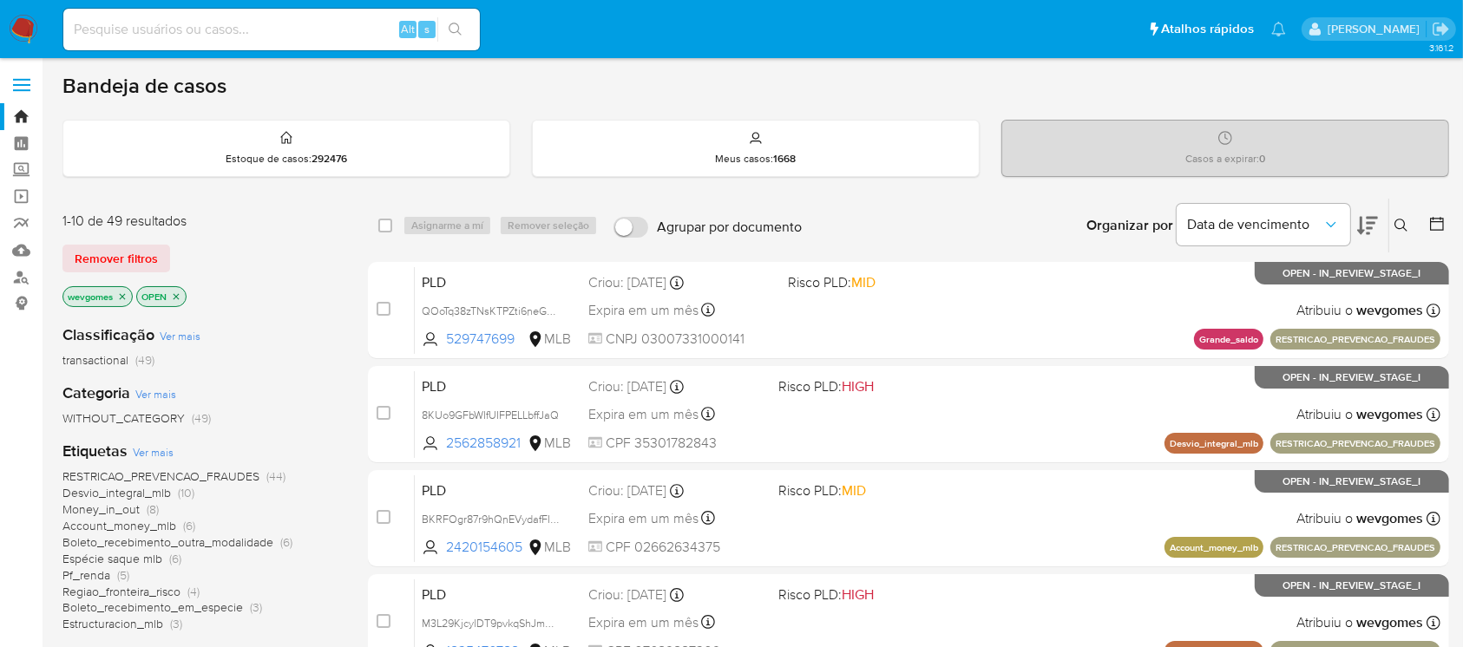
click at [135, 45] on div "Alt s" at bounding box center [271, 30] width 416 height 42
click at [125, 38] on input at bounding box center [271, 29] width 416 height 23
paste input "WEuC4ai7hKamgL8TeDCwdZep"
type input "WEuC4ai7hKamgL8TeDCwdZep"
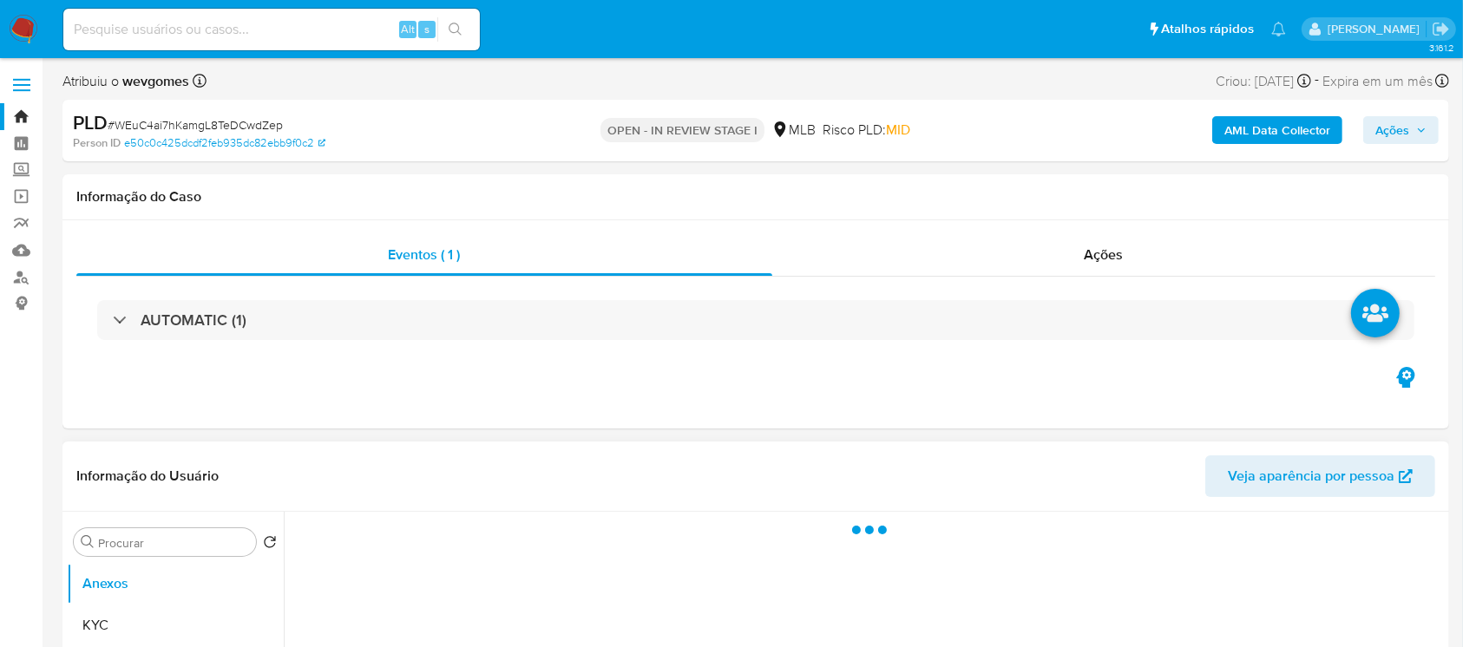
select select "10"
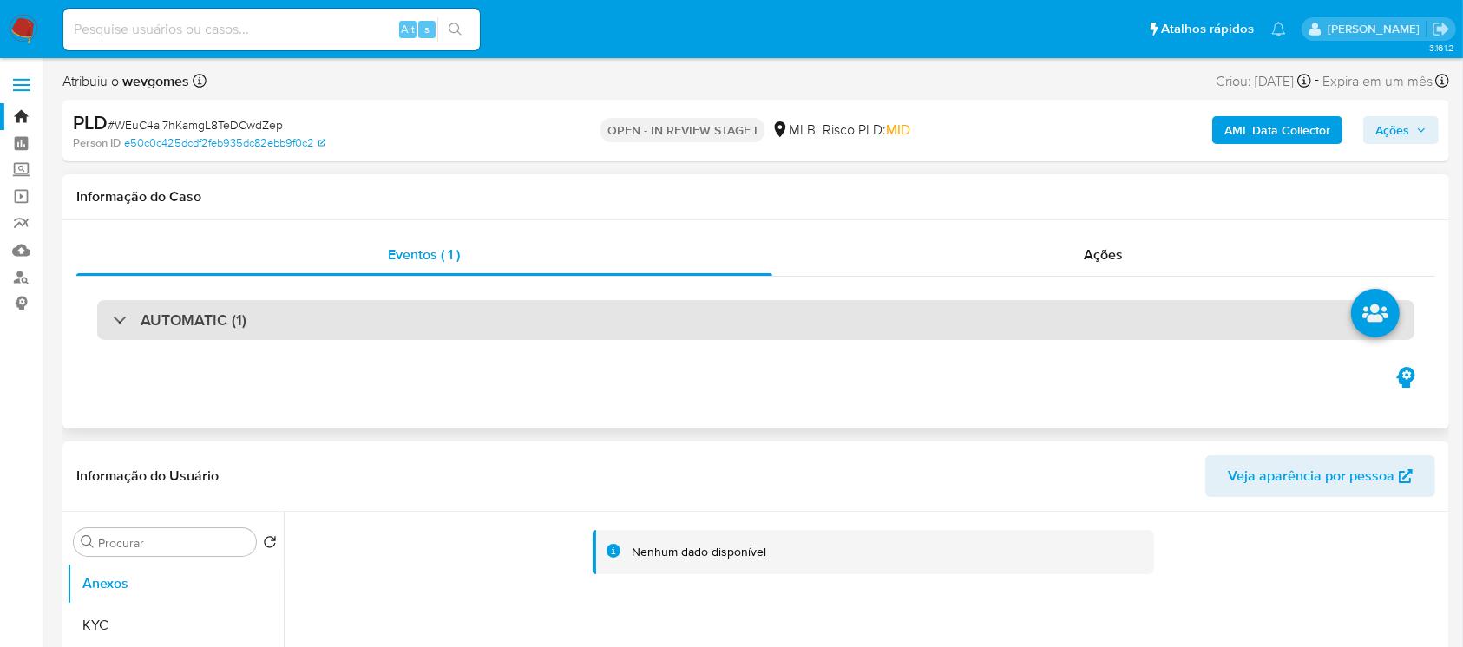
click at [239, 302] on div "AUTOMATIC (1)" at bounding box center [755, 320] width 1317 height 40
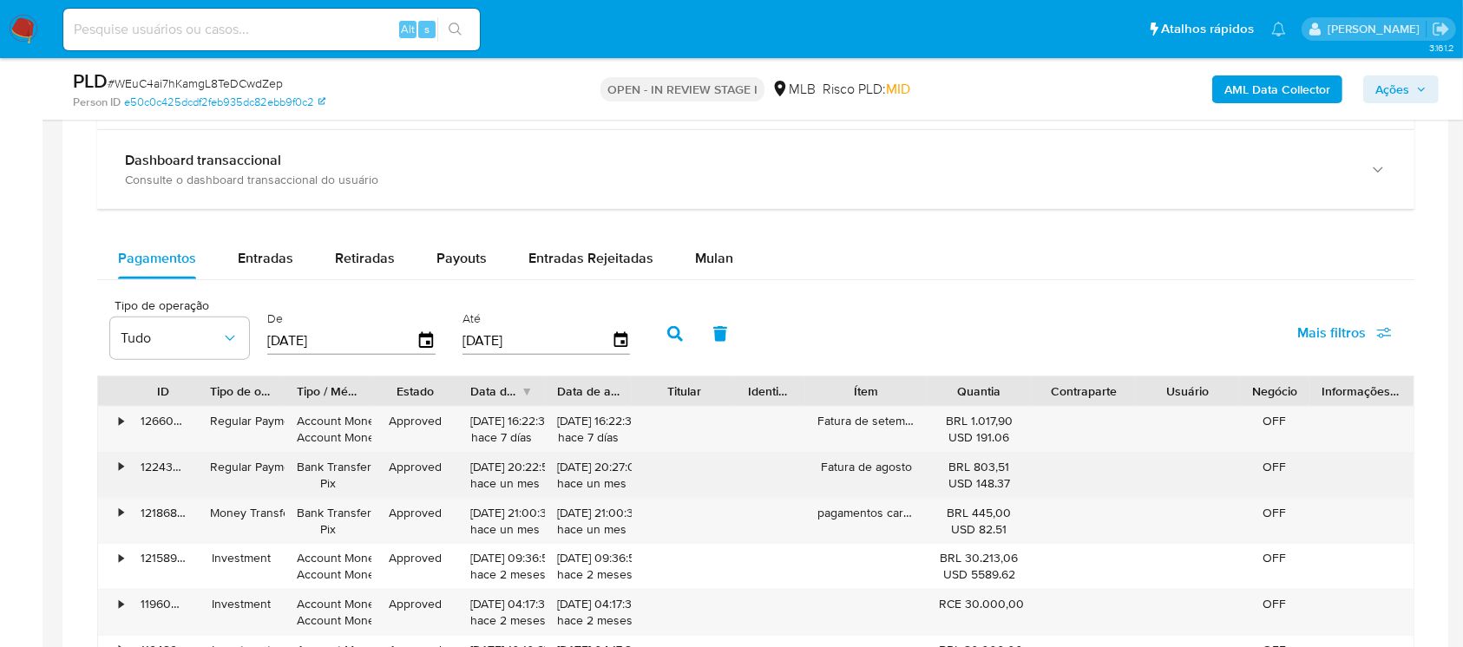
scroll to position [1850, 0]
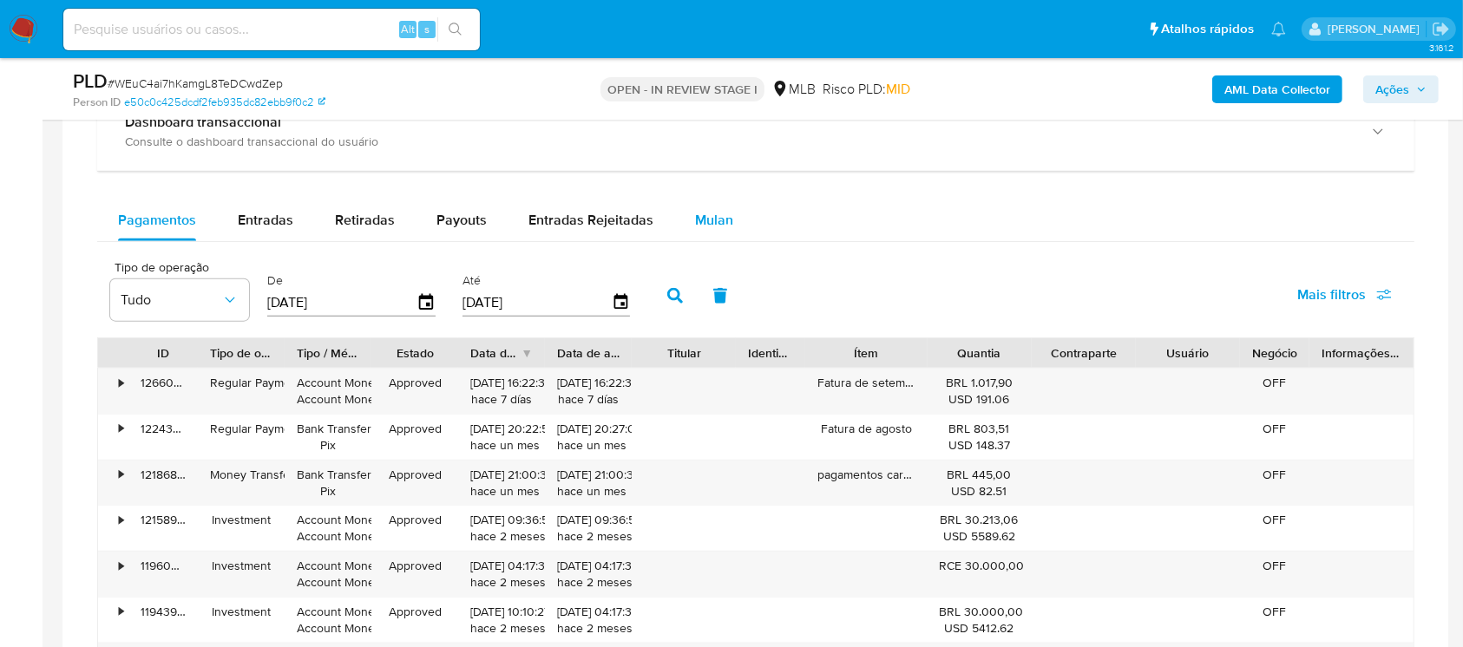
click at [710, 219] on span "Mulan" at bounding box center [714, 220] width 38 height 20
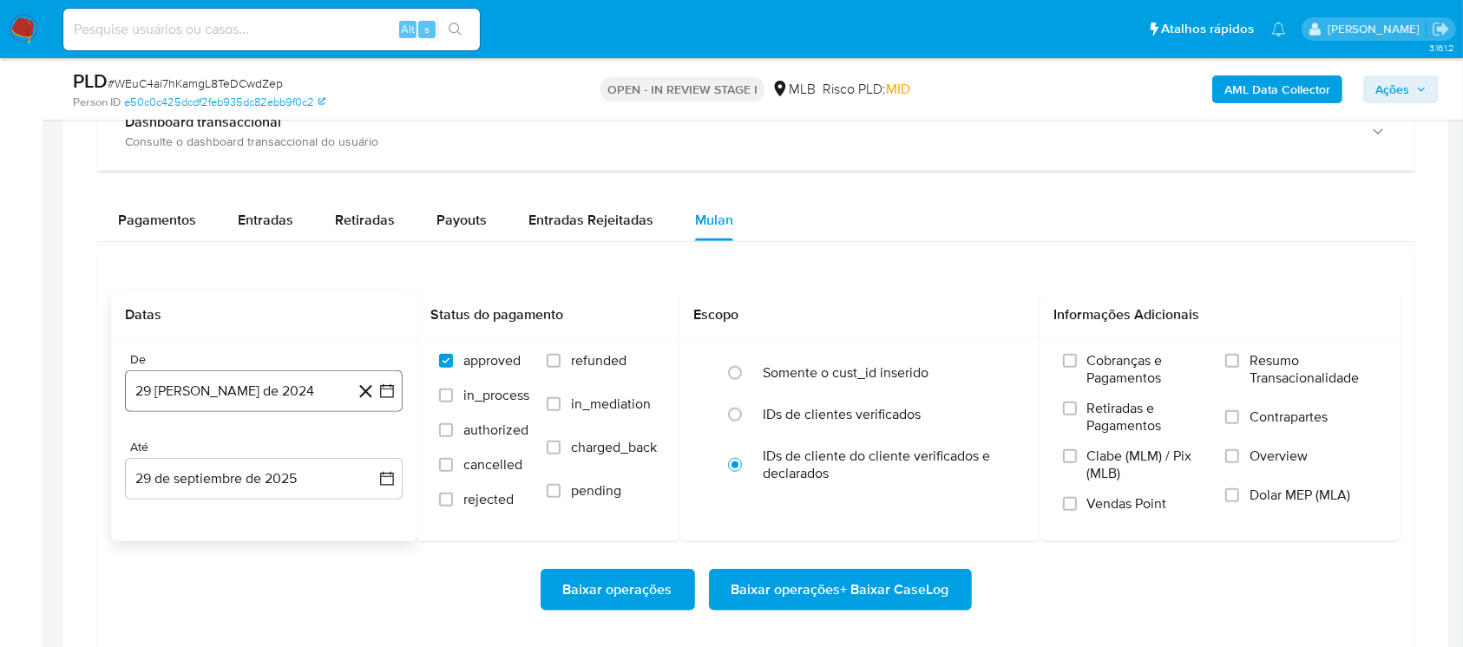
click at [163, 398] on button "29 [PERSON_NAME] de 2024" at bounding box center [264, 391] width 278 height 42
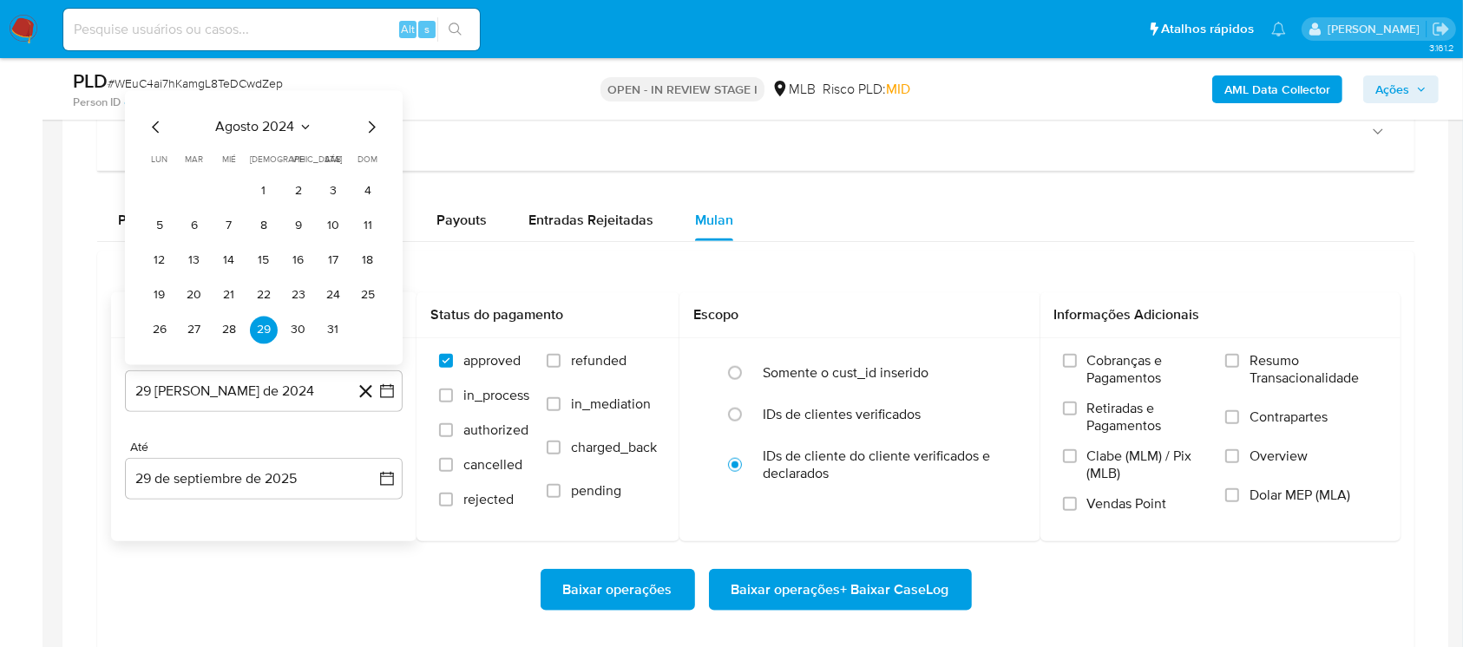
click at [250, 121] on span "agosto 2024" at bounding box center [255, 127] width 79 height 17
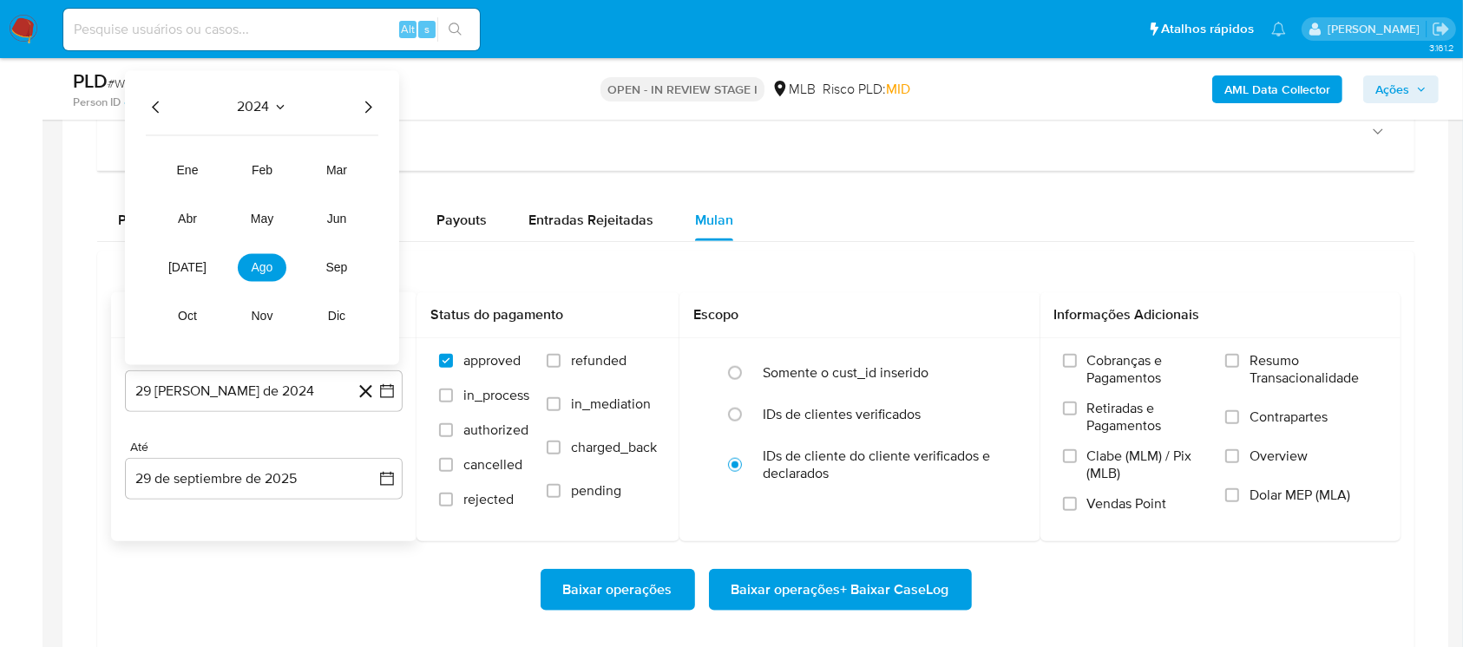
click at [357, 109] on icon "Año siguiente" at bounding box center [367, 107] width 21 height 21
click at [330, 226] on button "jun" at bounding box center [336, 220] width 49 height 28
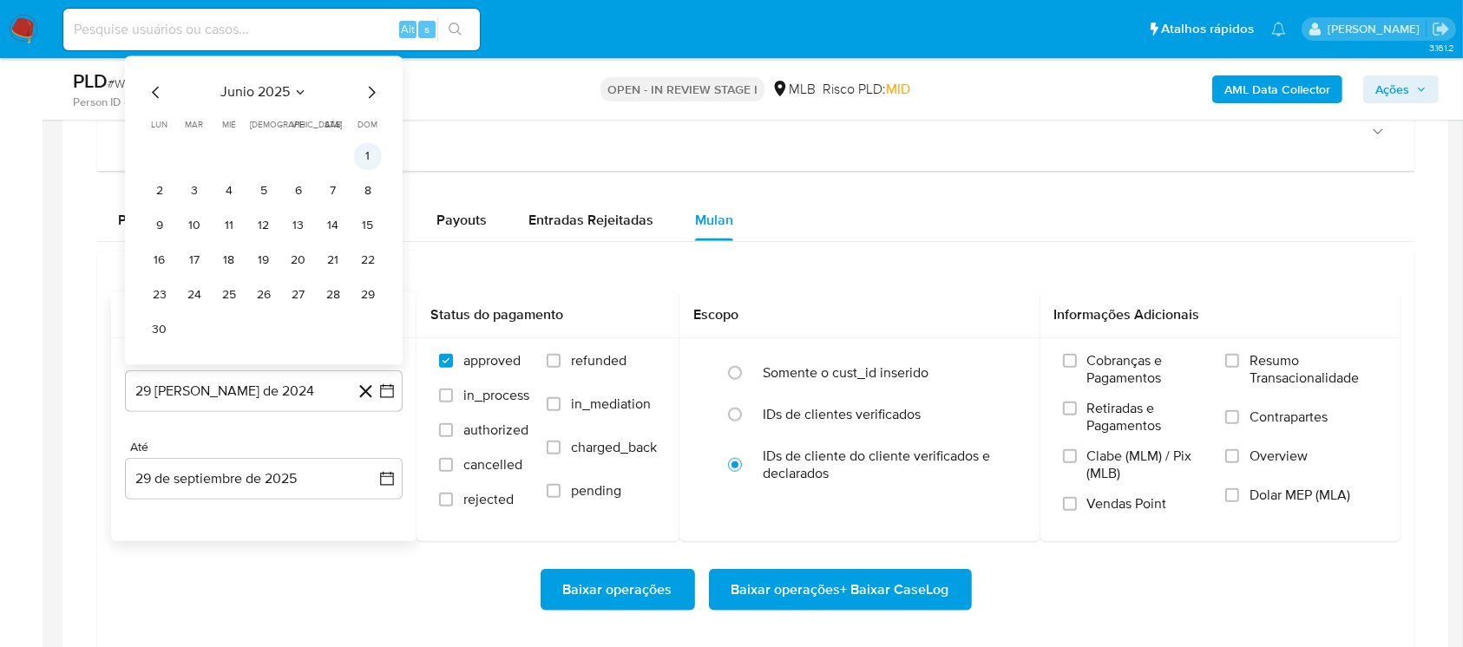
click at [366, 163] on button "1" at bounding box center [368, 157] width 28 height 28
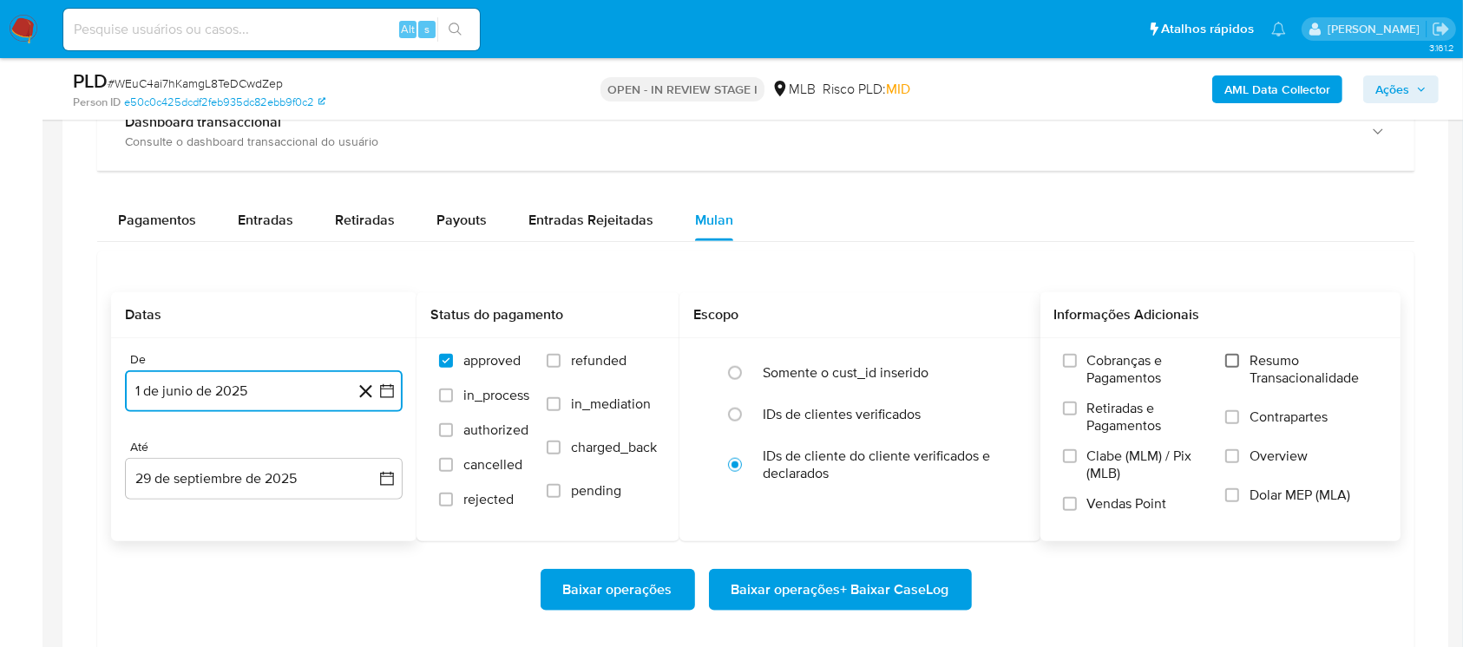
click at [1228, 357] on input "Resumo Transacionalidade" at bounding box center [1232, 361] width 14 height 14
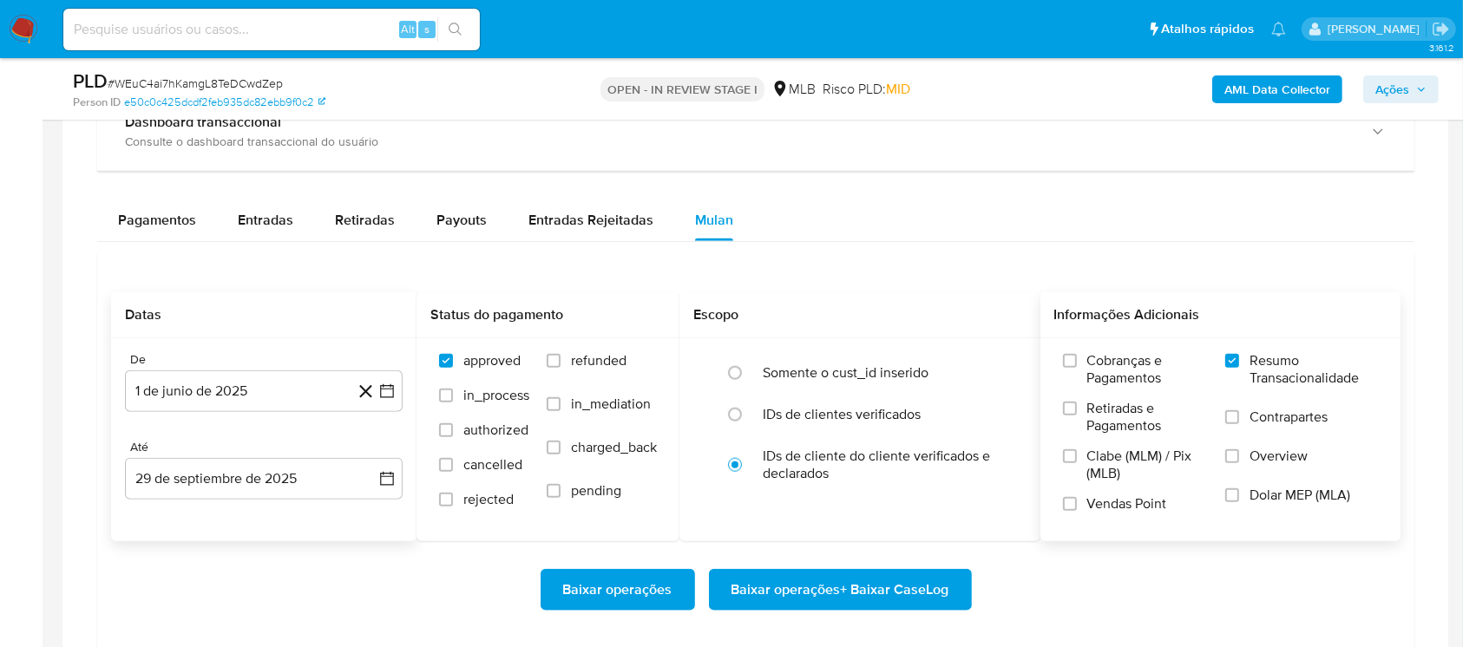
click at [820, 590] on span "Baixar operações + Baixar CaseLog" at bounding box center [840, 590] width 218 height 38
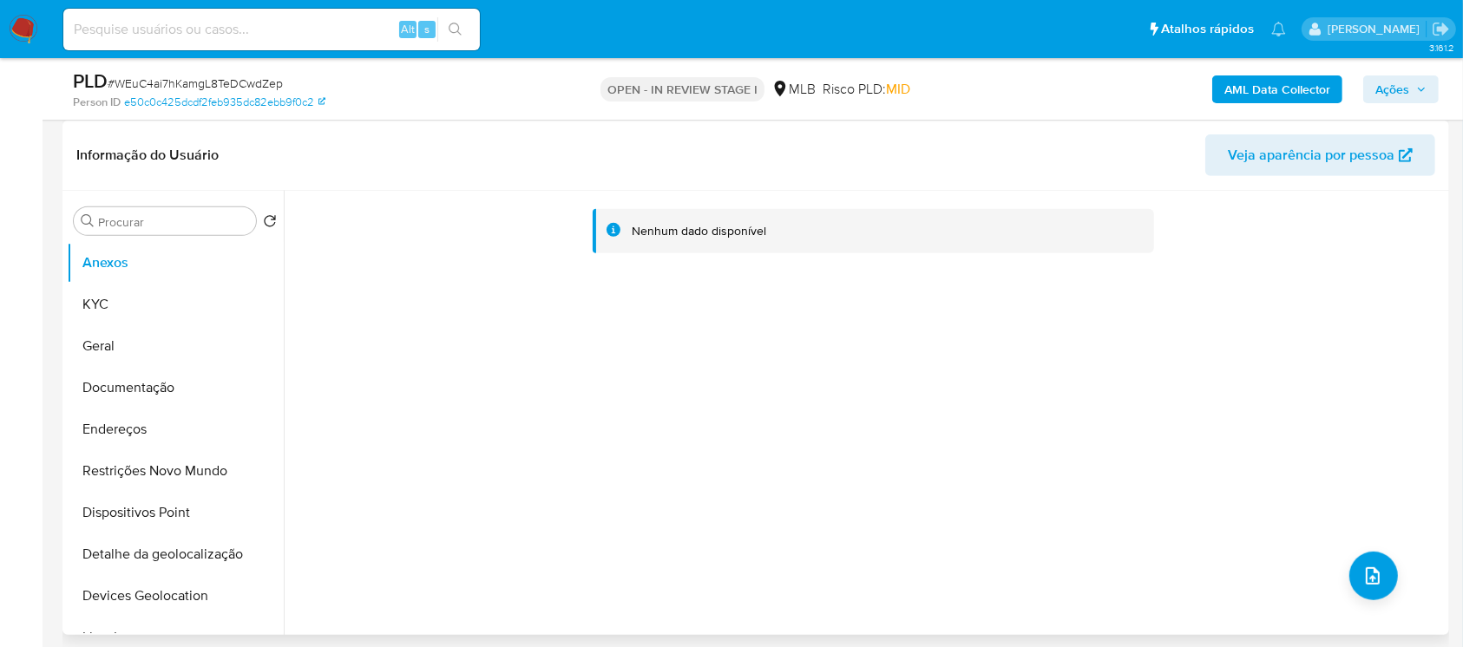
scroll to position [617, 0]
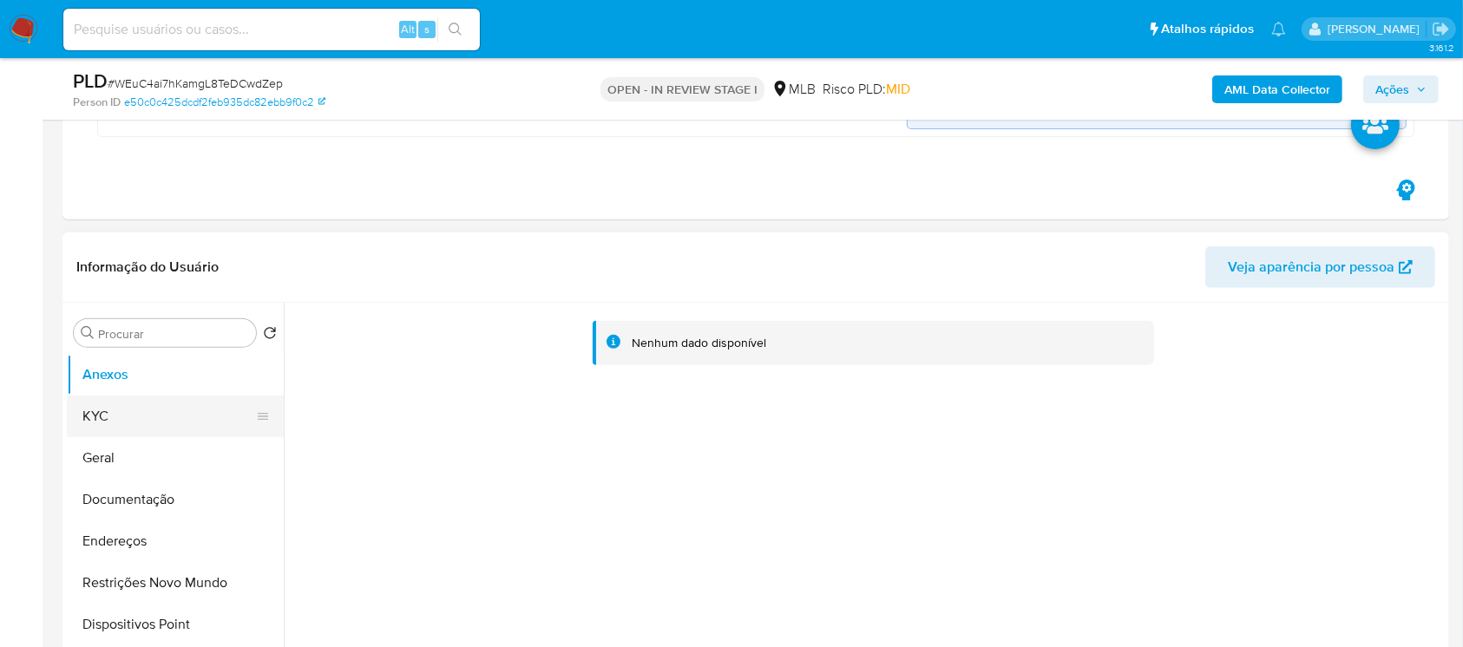
click at [95, 429] on button "KYC" at bounding box center [168, 417] width 203 height 42
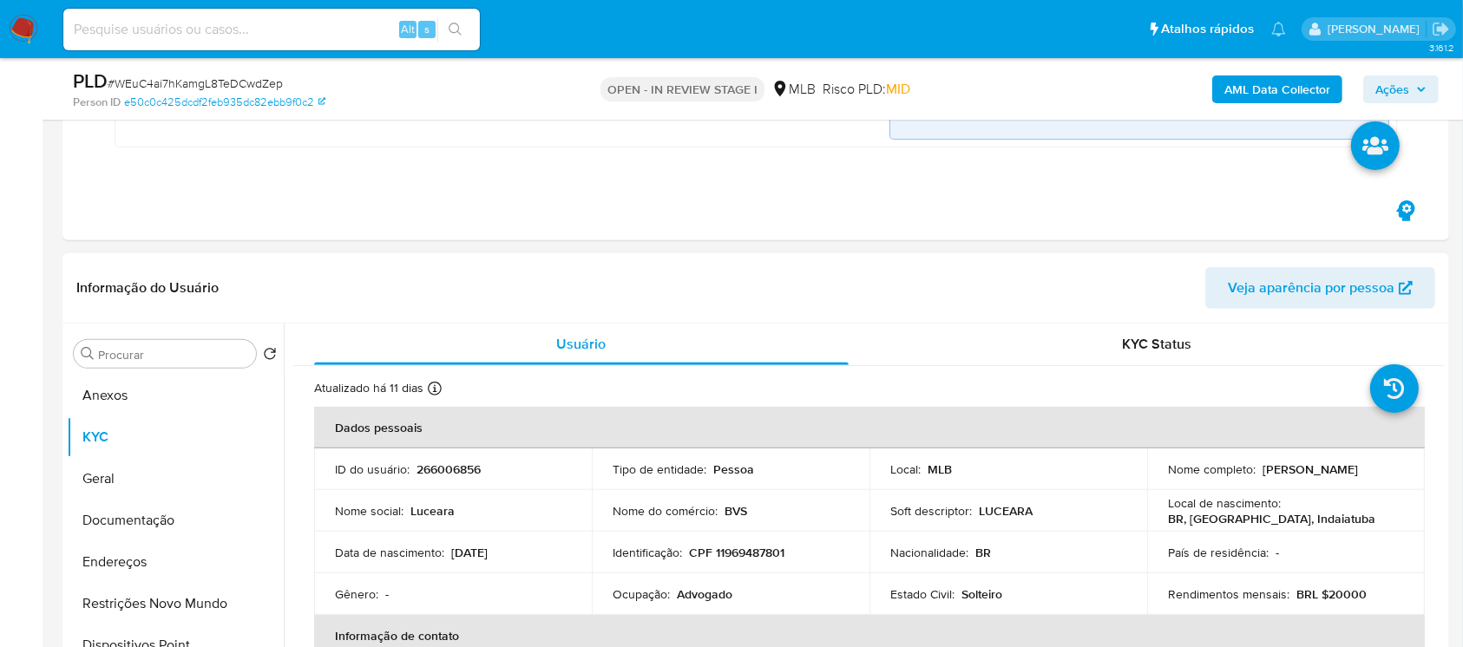
drag, startPoint x: 1164, startPoint y: 475, endPoint x: 1321, endPoint y: 478, distance: 157.0
click at [1321, 477] on div "Nome completo : [PERSON_NAME]" at bounding box center [1286, 470] width 236 height 16
copy p "[PERSON_NAME]"
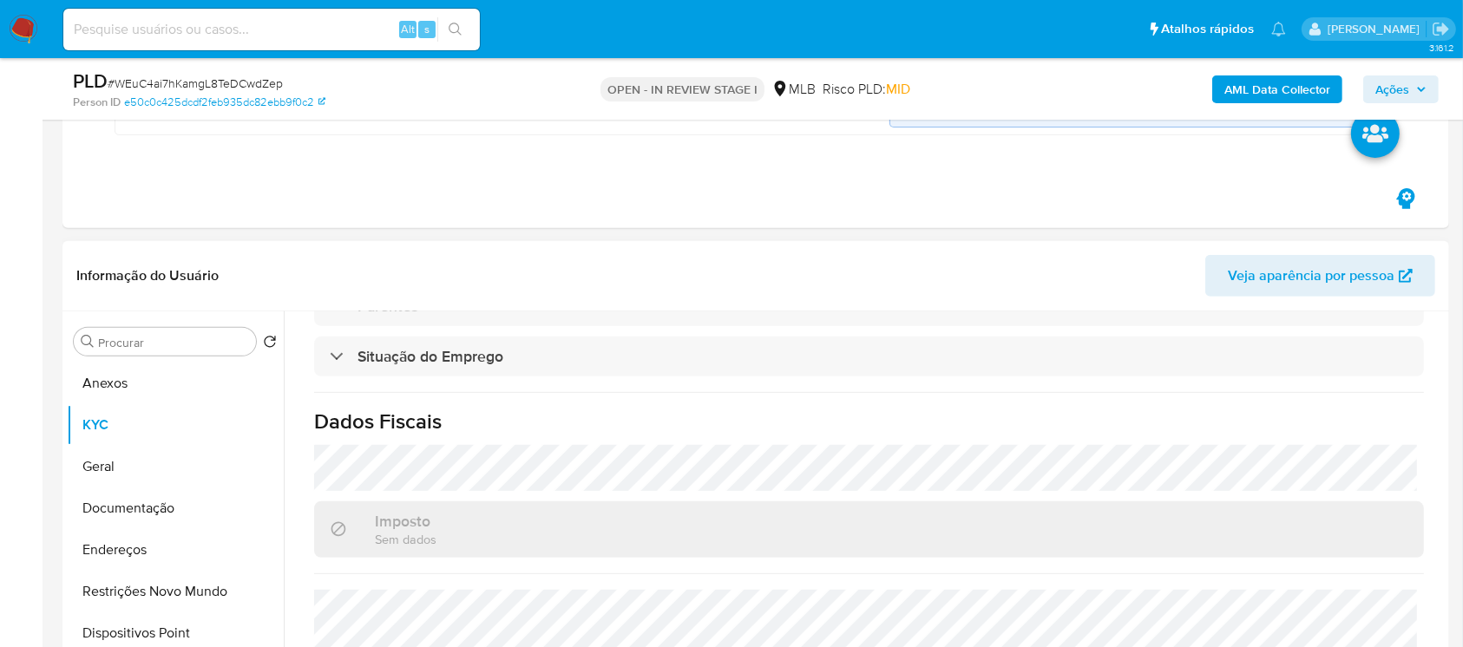
scroll to position [770, 0]
